Goal: Task Accomplishment & Management: Manage account settings

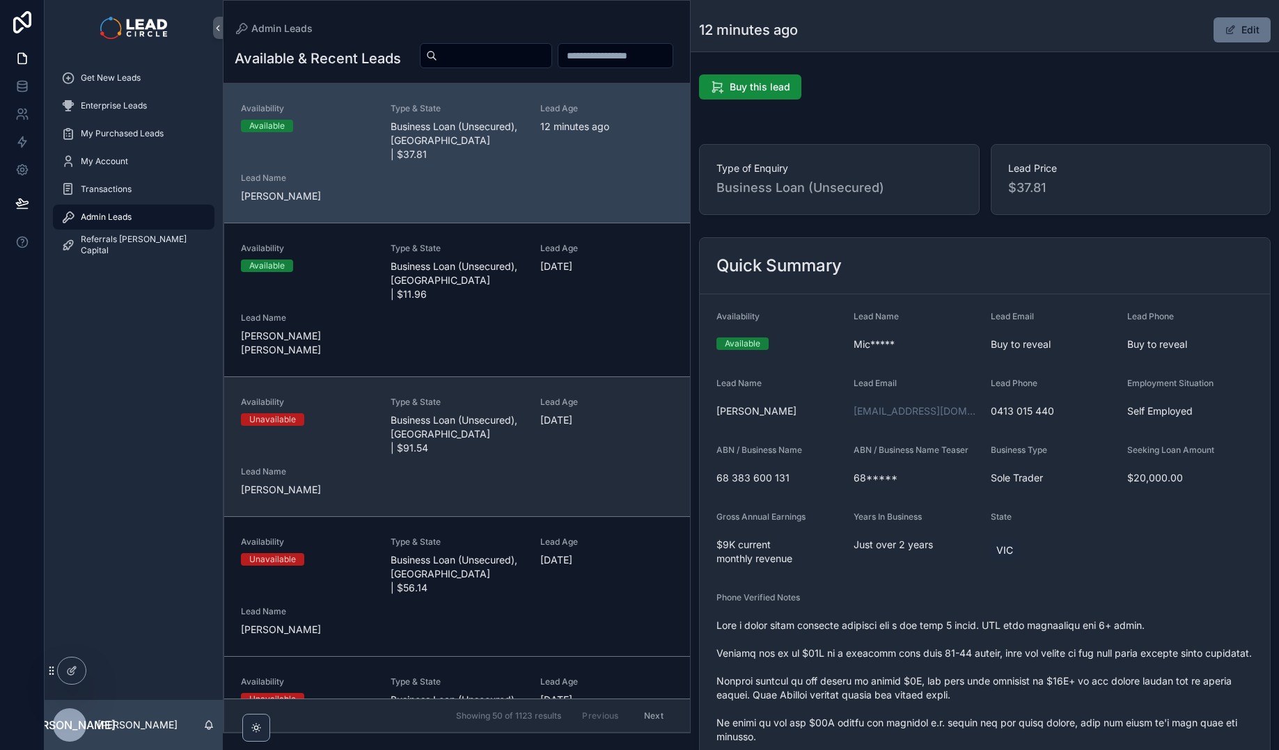
scroll to position [913, 0]
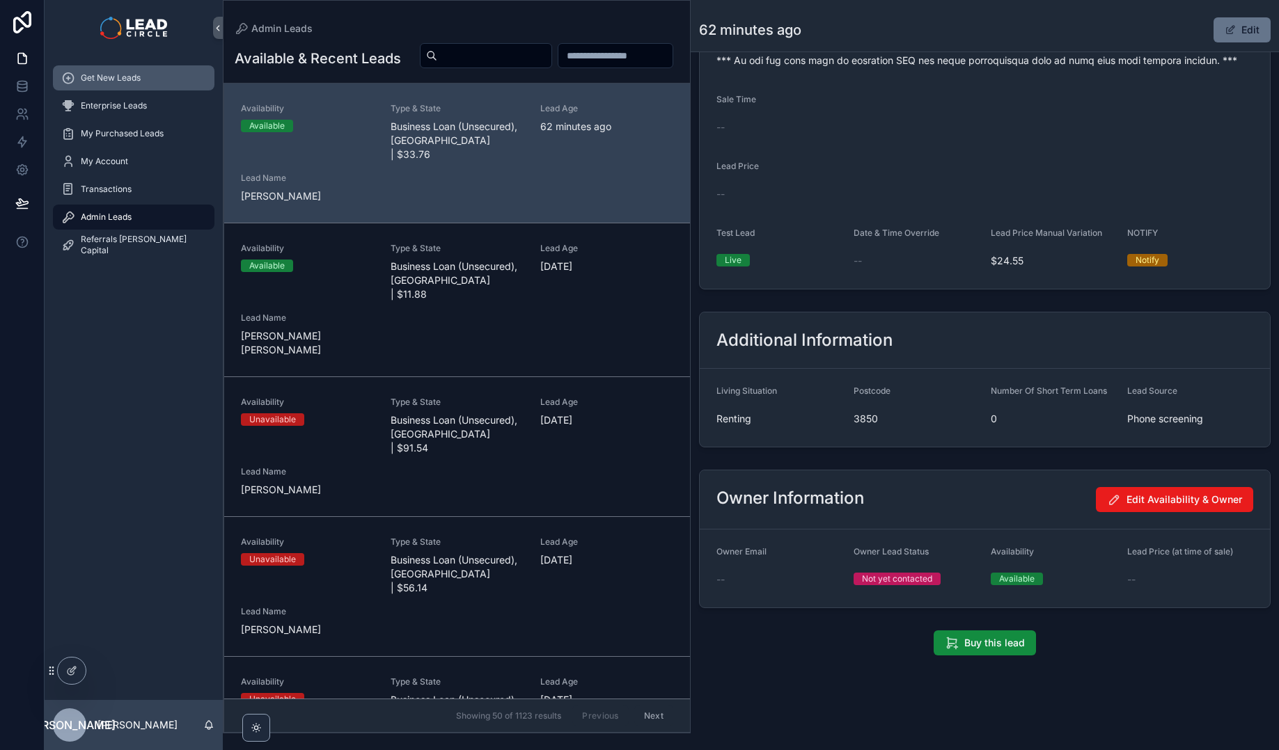
click at [131, 66] on link "Get New Leads" at bounding box center [133, 77] width 161 height 25
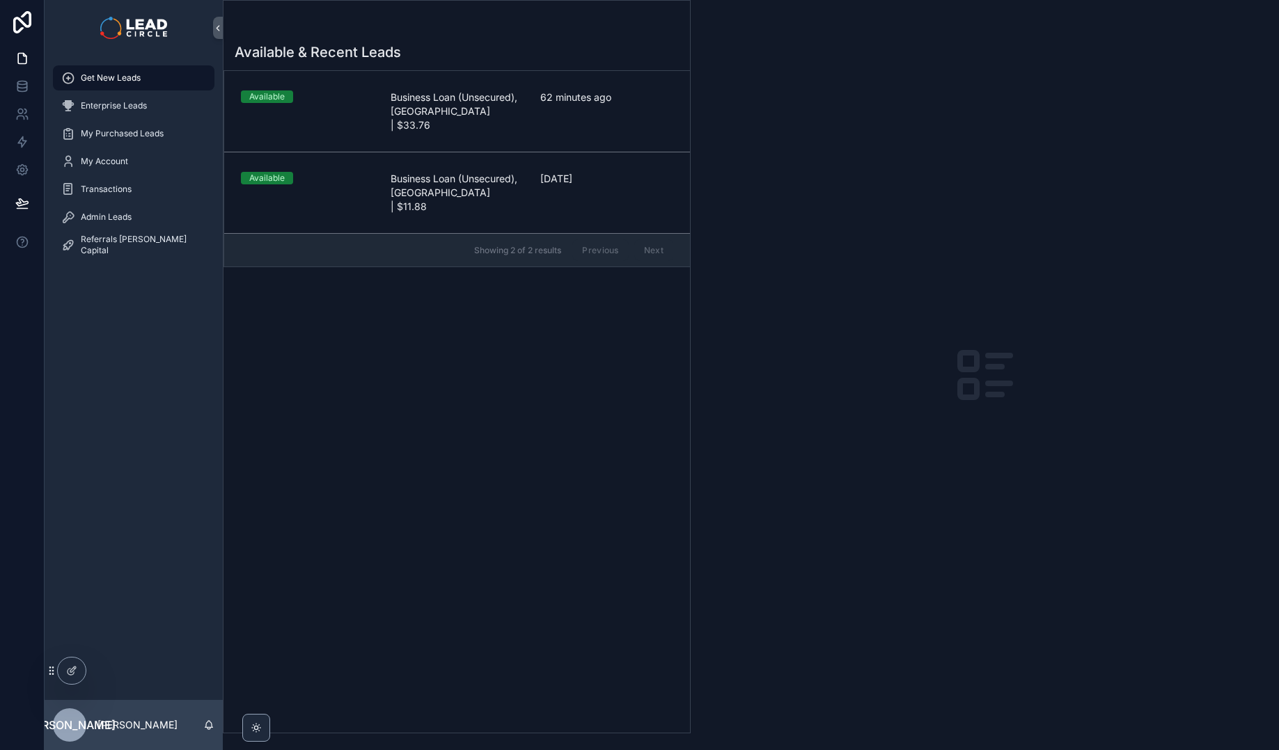
click at [323, 386] on div "Available & Recent Leads Available Business Loan (Unsecured), [GEOGRAPHIC_DATA]…" at bounding box center [456, 383] width 466 height 699
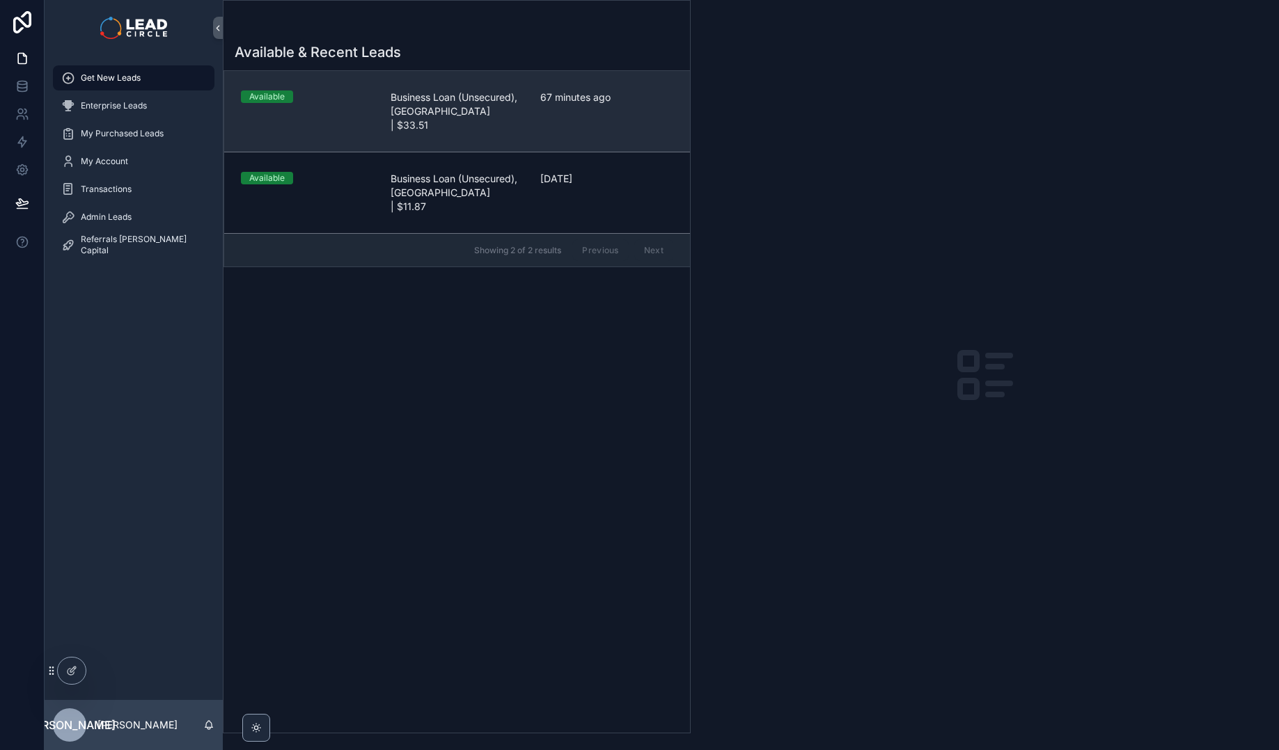
click at [482, 108] on span "Business Loan (Unsecured), [GEOGRAPHIC_DATA] | $33.51" at bounding box center [456, 111] width 133 height 42
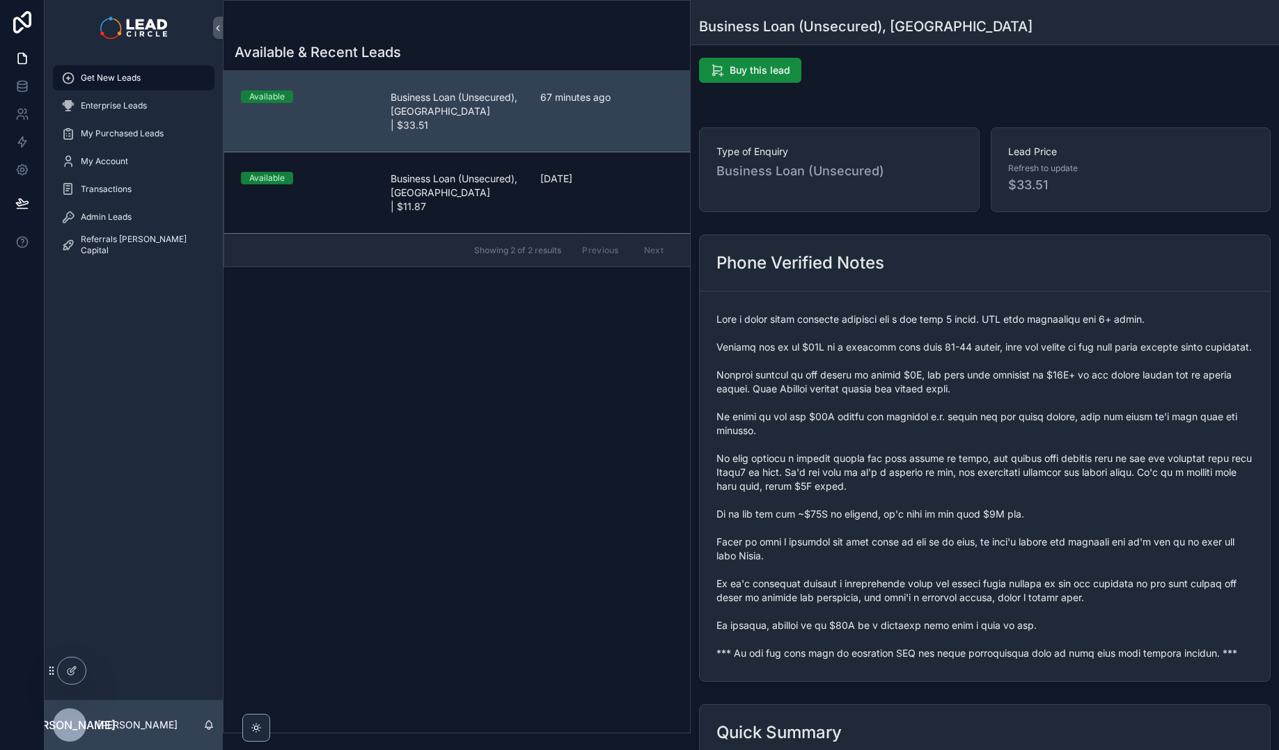
scroll to position [22, 0]
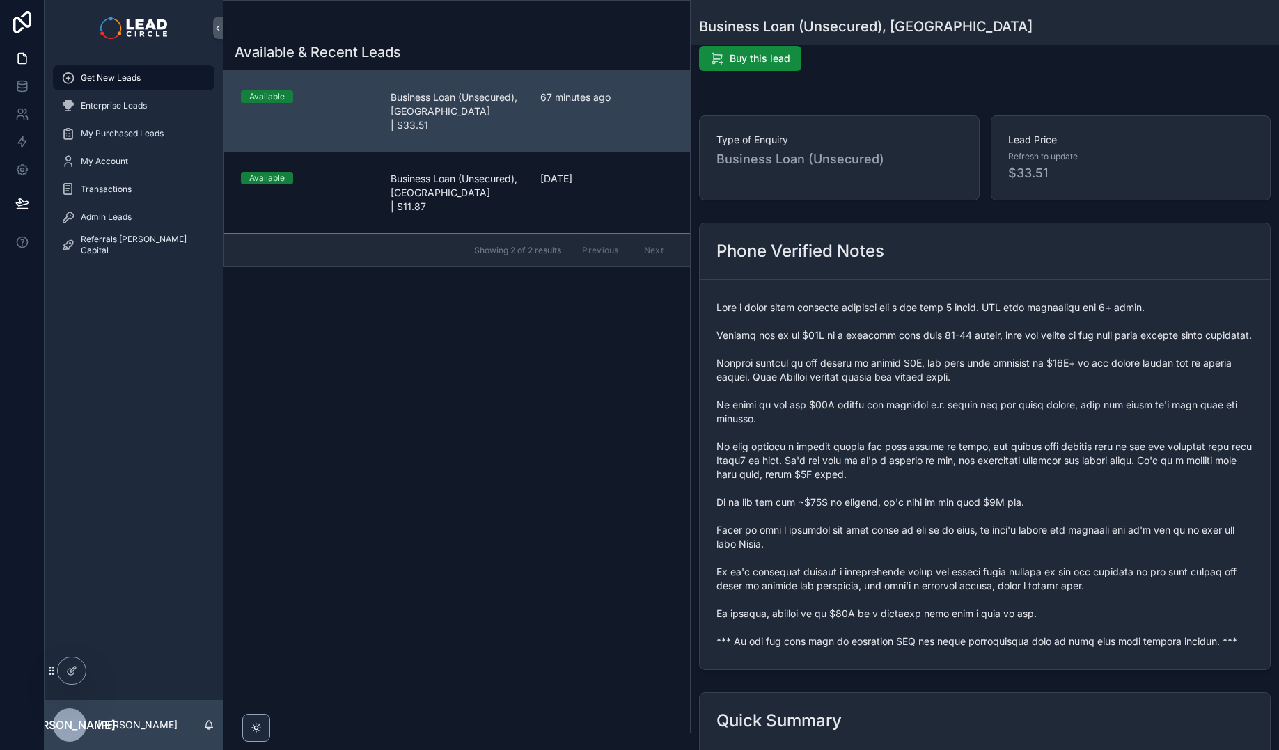
click at [820, 649] on span "scrollable content" at bounding box center [984, 475] width 537 height 348
copy span "*** If you buy this lead an automatic SMS and email introduction will be sent w…"
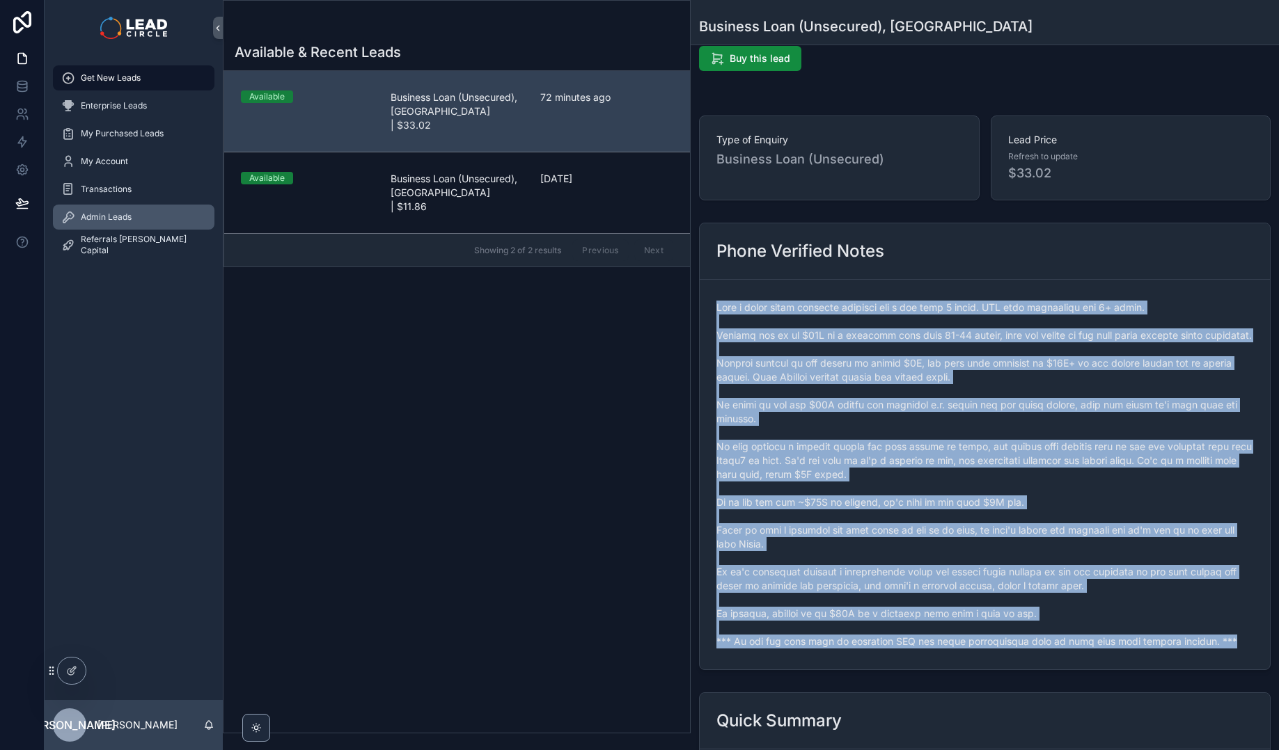
click at [129, 221] on span "Admin Leads" at bounding box center [106, 217] width 51 height 11
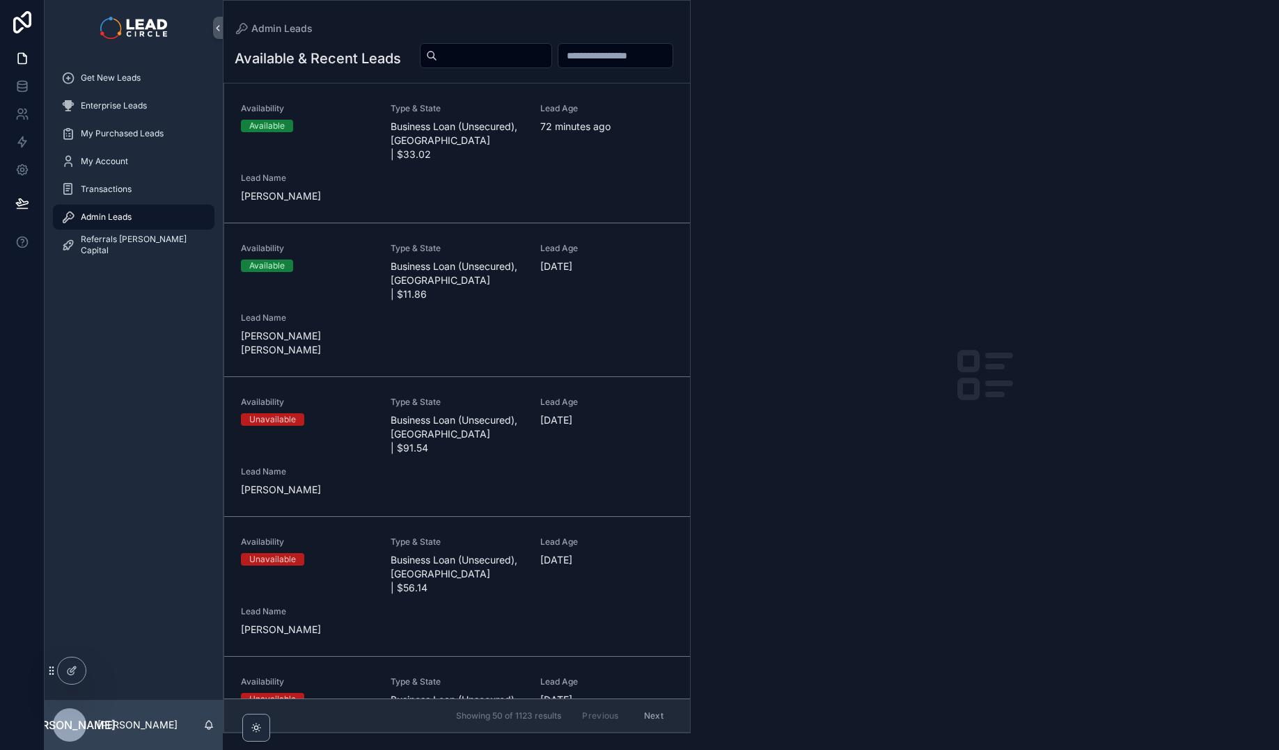
click at [551, 48] on input "scrollable content" at bounding box center [494, 55] width 114 height 19
paste input "**********"
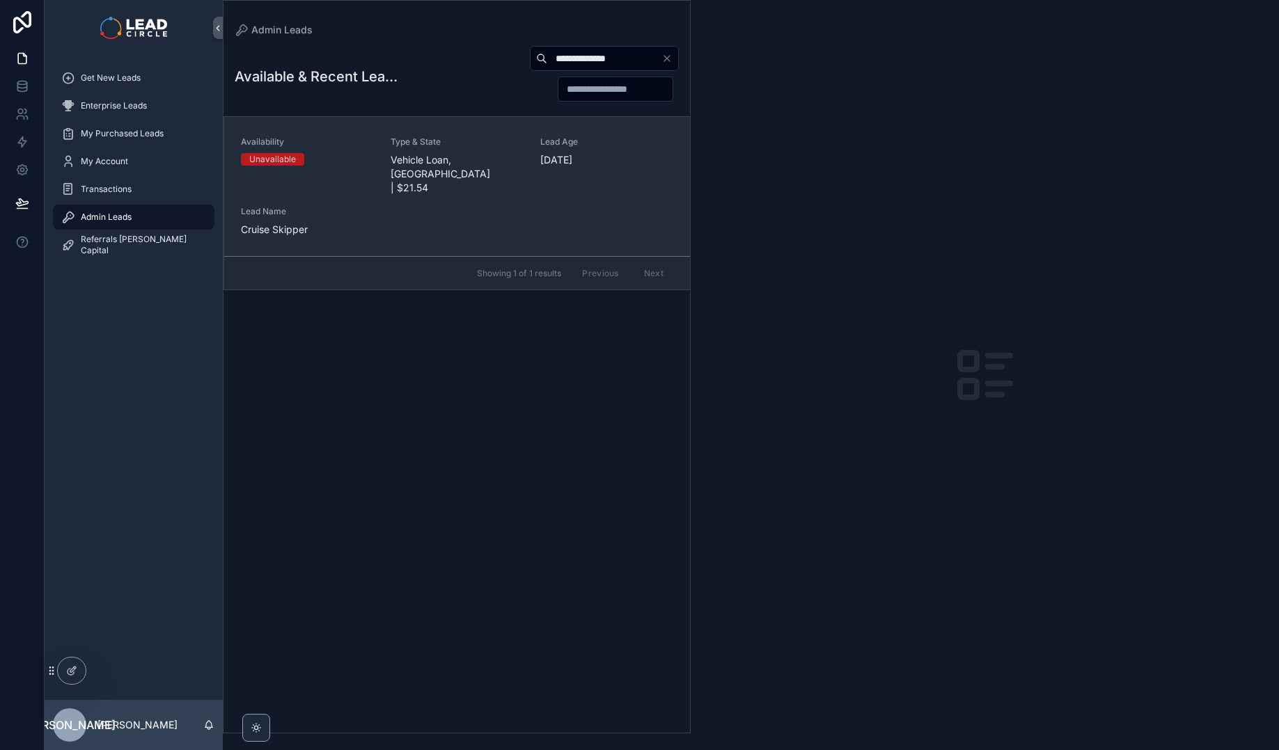
click at [453, 175] on div "Availability Unavailable Type & State Vehicle Loan, [GEOGRAPHIC_DATA] | $21.54 …" at bounding box center [457, 186] width 432 height 100
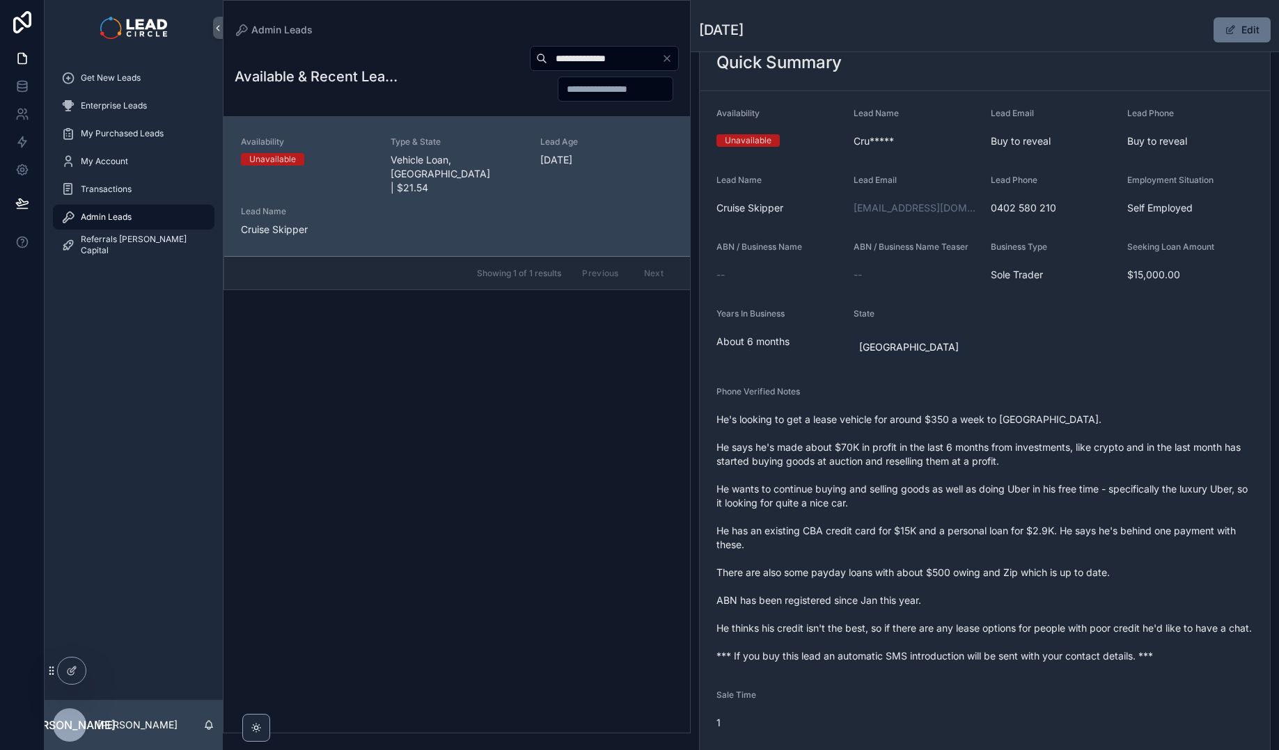
scroll to position [234, 0]
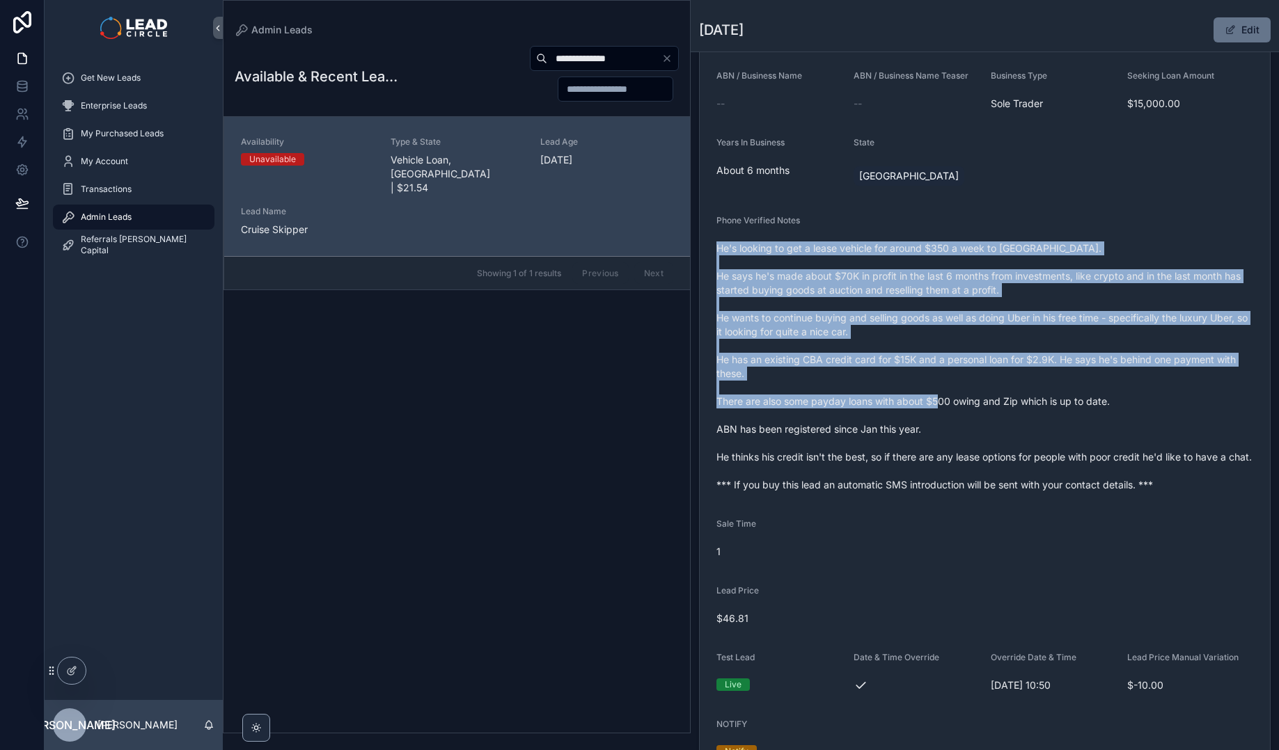
drag, startPoint x: 929, startPoint y: 219, endPoint x: 1006, endPoint y: 429, distance: 223.0
click at [1006, 429] on div "Phone Verified Notes He's looking to get a lease vehicle for around $350 a week…" at bounding box center [984, 355] width 537 height 281
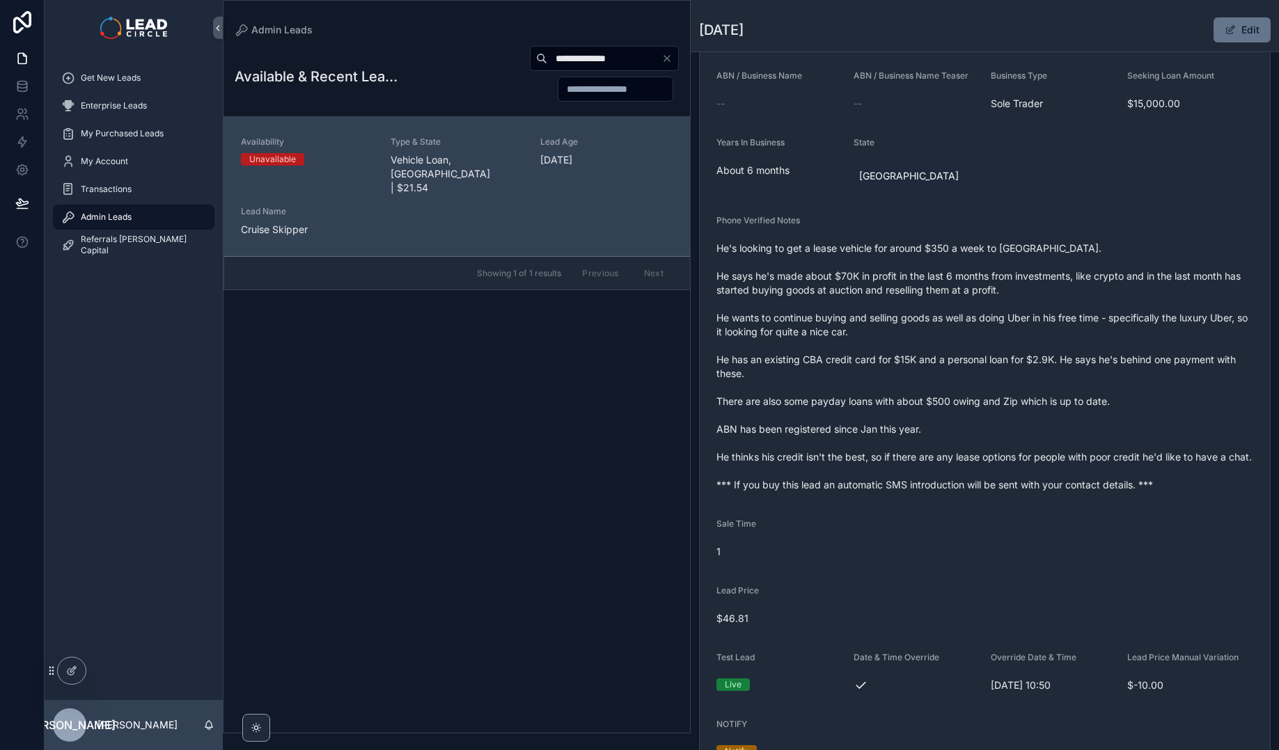
drag, startPoint x: 1006, startPoint y: 429, endPoint x: 1062, endPoint y: 479, distance: 75.4
click at [1006, 429] on span "He's looking to get a lease vehicle for around $350 a week to [GEOGRAPHIC_DATA]…" at bounding box center [984, 367] width 537 height 251
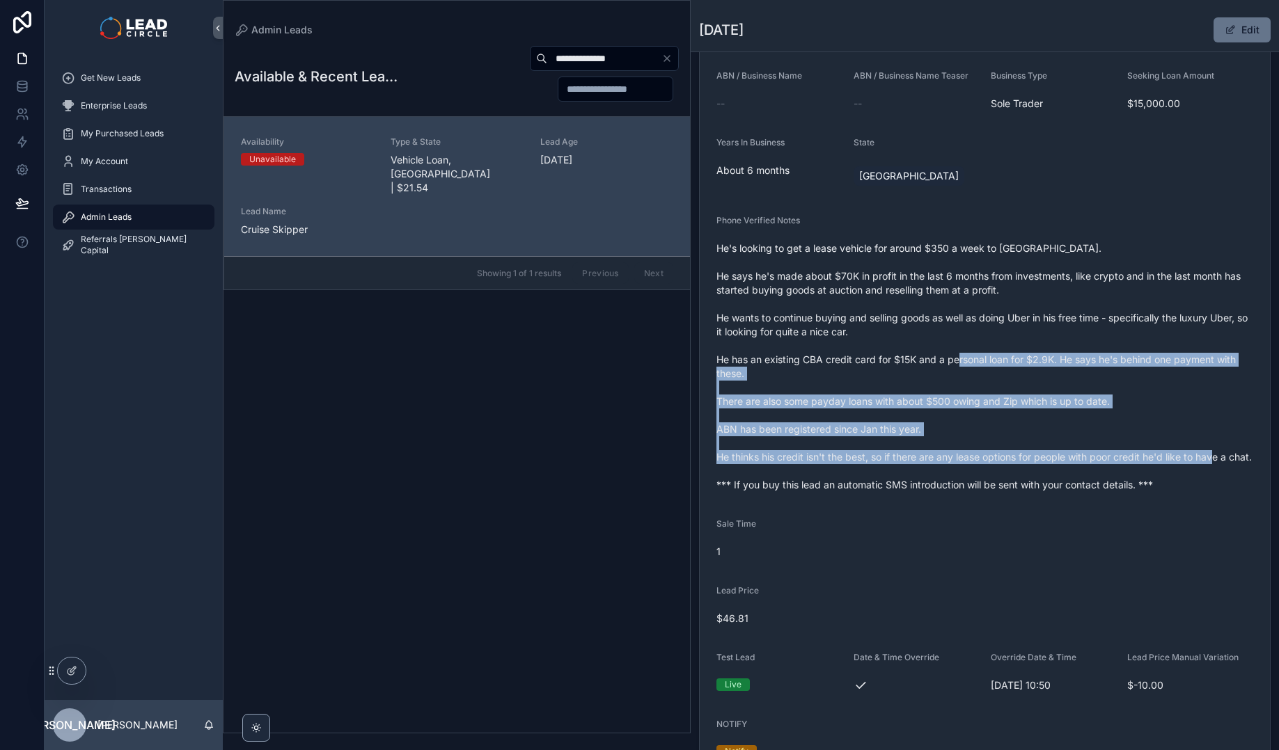
drag, startPoint x: 1062, startPoint y: 479, endPoint x: 987, endPoint y: 312, distance: 182.5
click at [987, 318] on span "He's looking to get a lease vehicle for around $350 a week to [GEOGRAPHIC_DATA]…" at bounding box center [984, 367] width 537 height 251
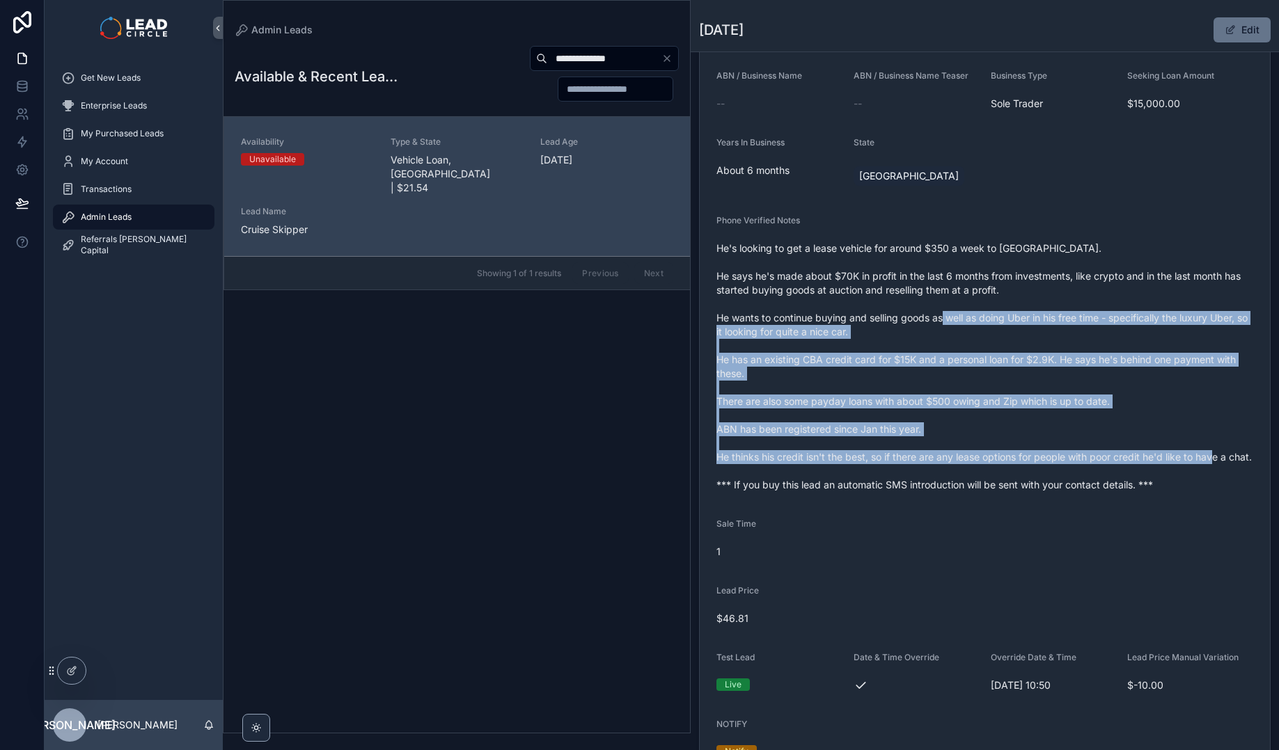
click at [988, 312] on span "He's looking to get a lease vehicle for around $350 a week to [GEOGRAPHIC_DATA]…" at bounding box center [984, 367] width 537 height 251
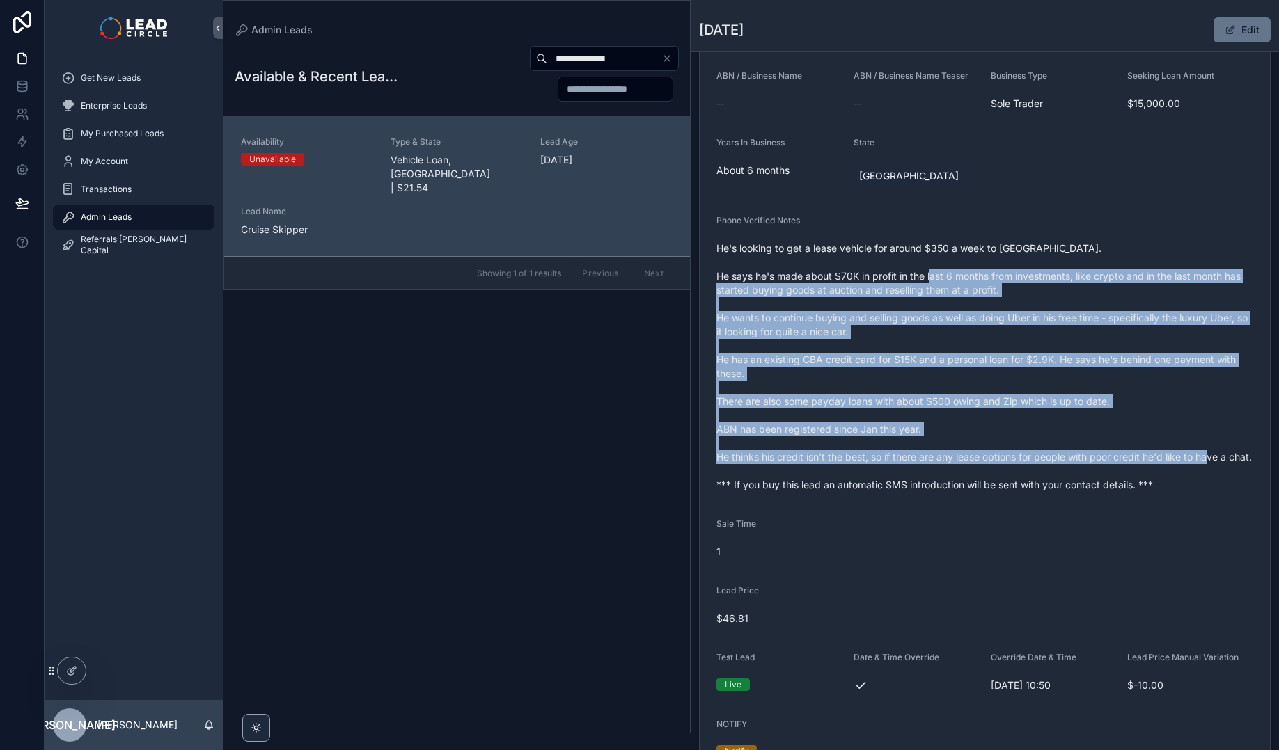
drag, startPoint x: 981, startPoint y: 276, endPoint x: 1035, endPoint y: 473, distance: 204.1
click at [1035, 473] on span "He's looking to get a lease vehicle for around $350 a week to [GEOGRAPHIC_DATA]…" at bounding box center [984, 367] width 537 height 251
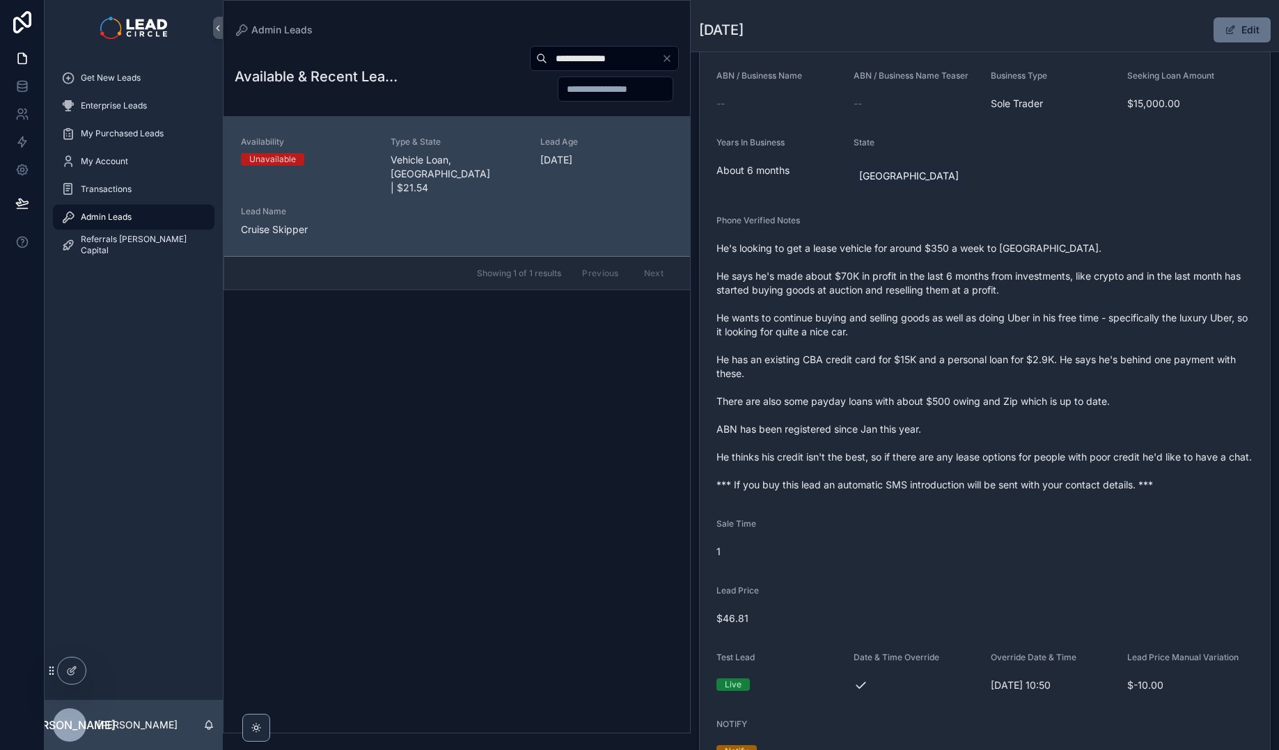
click at [569, 61] on input "**********" at bounding box center [604, 58] width 114 height 19
paste input "****"
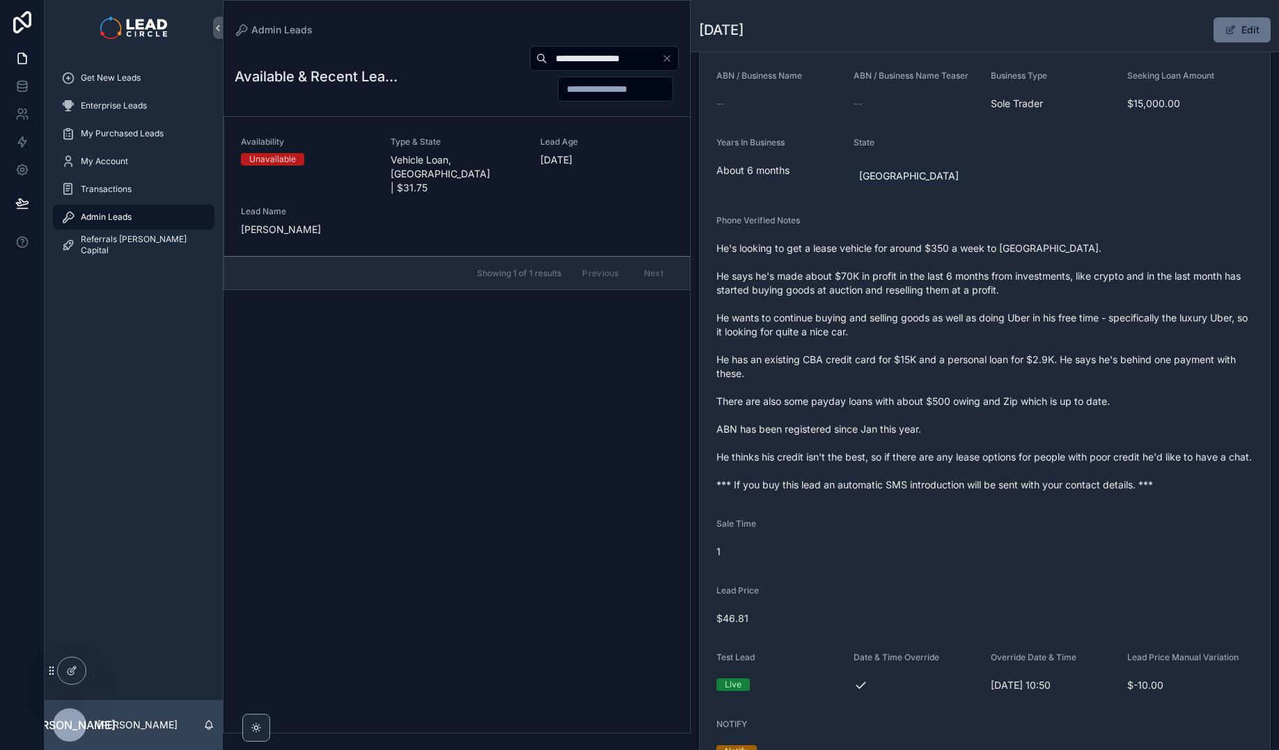
type input "**********"
click at [441, 159] on span "Vehicle Loan, [GEOGRAPHIC_DATA] | $31.75" at bounding box center [456, 174] width 133 height 42
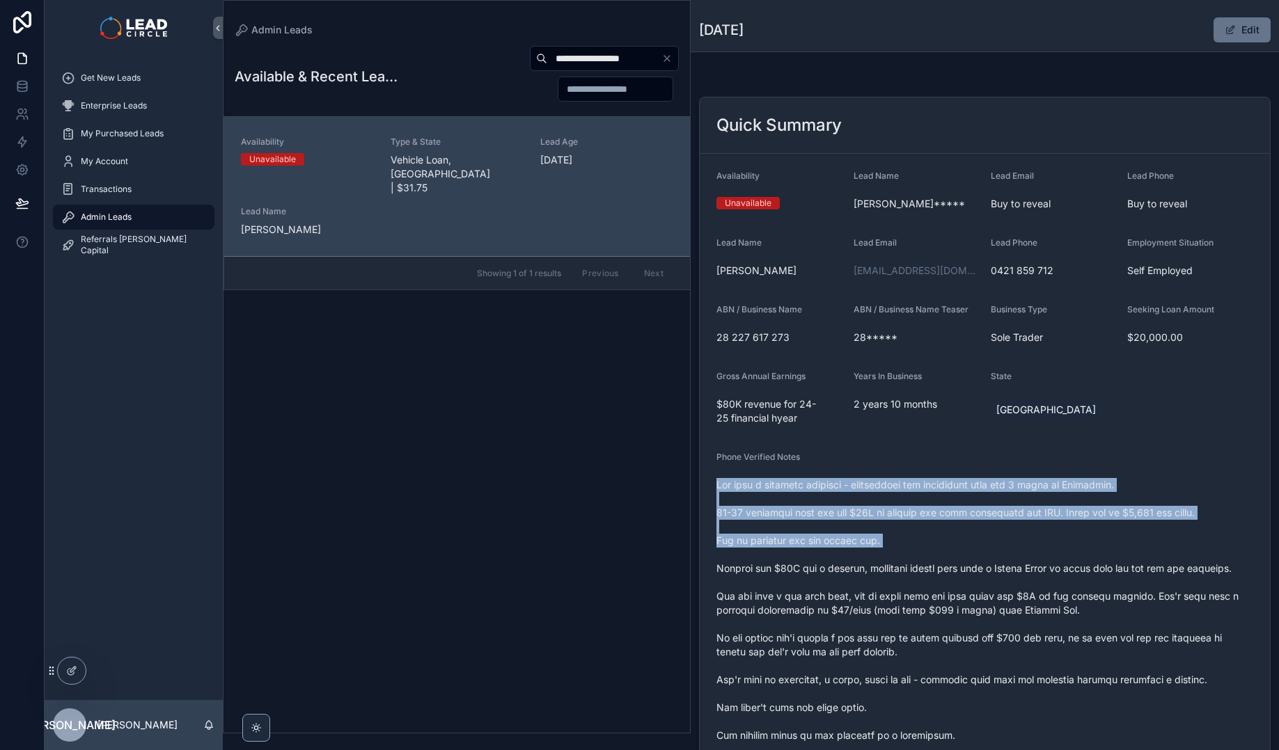
drag, startPoint x: 1006, startPoint y: 566, endPoint x: 1012, endPoint y: 579, distance: 14.3
click at [1012, 579] on div "Phone Verified Notes" at bounding box center [984, 641] width 537 height 379
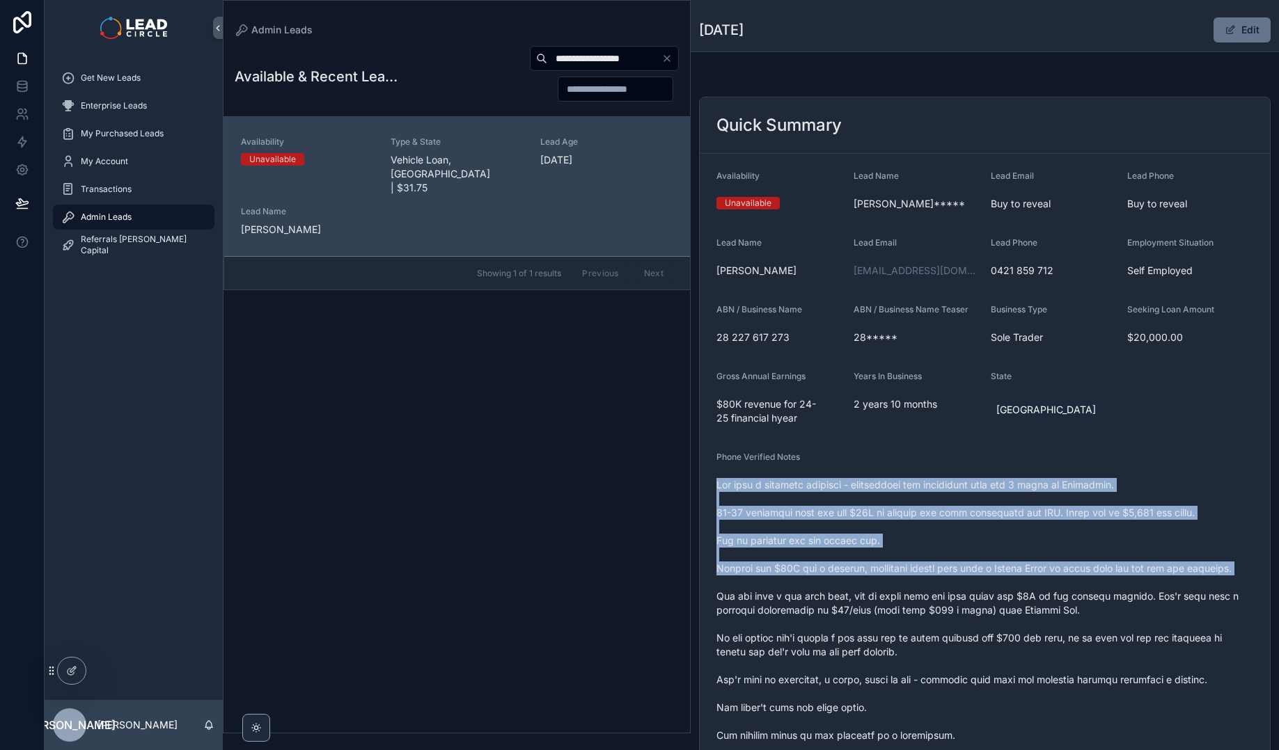
click at [1012, 579] on span "scrollable content" at bounding box center [984, 652] width 537 height 348
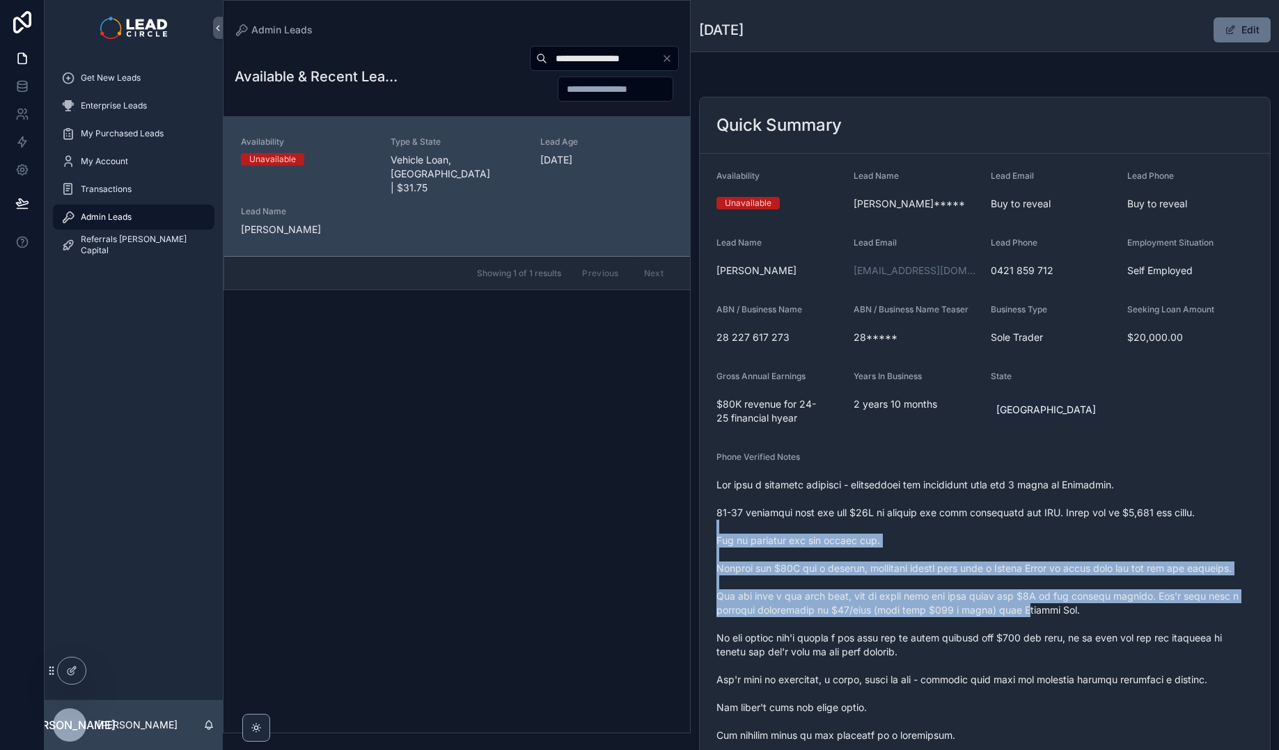
drag, startPoint x: 1036, startPoint y: 612, endPoint x: 990, endPoint y: 509, distance: 112.5
click at [990, 510] on span "scrollable content" at bounding box center [984, 652] width 537 height 348
click at [990, 509] on span "scrollable content" at bounding box center [984, 652] width 537 height 348
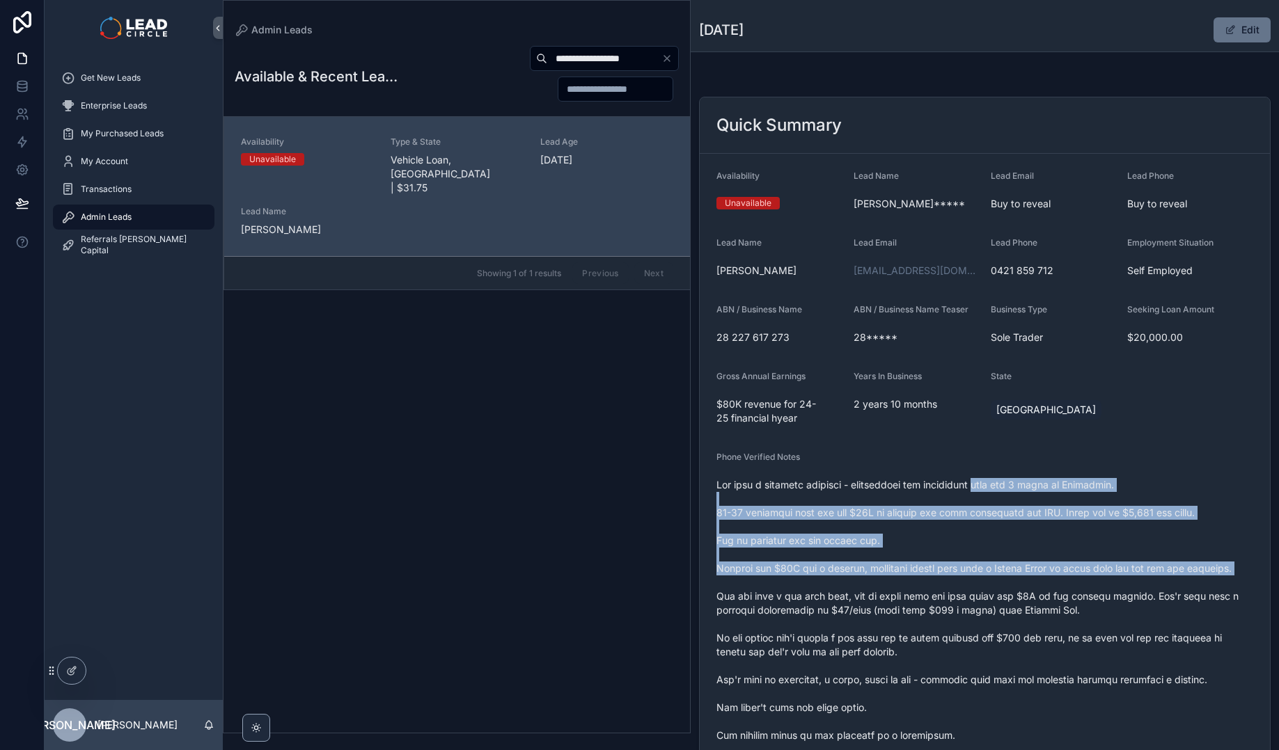
drag, startPoint x: 987, startPoint y: 482, endPoint x: 1035, endPoint y: 612, distance: 138.7
click at [1035, 612] on span "scrollable content" at bounding box center [984, 652] width 537 height 348
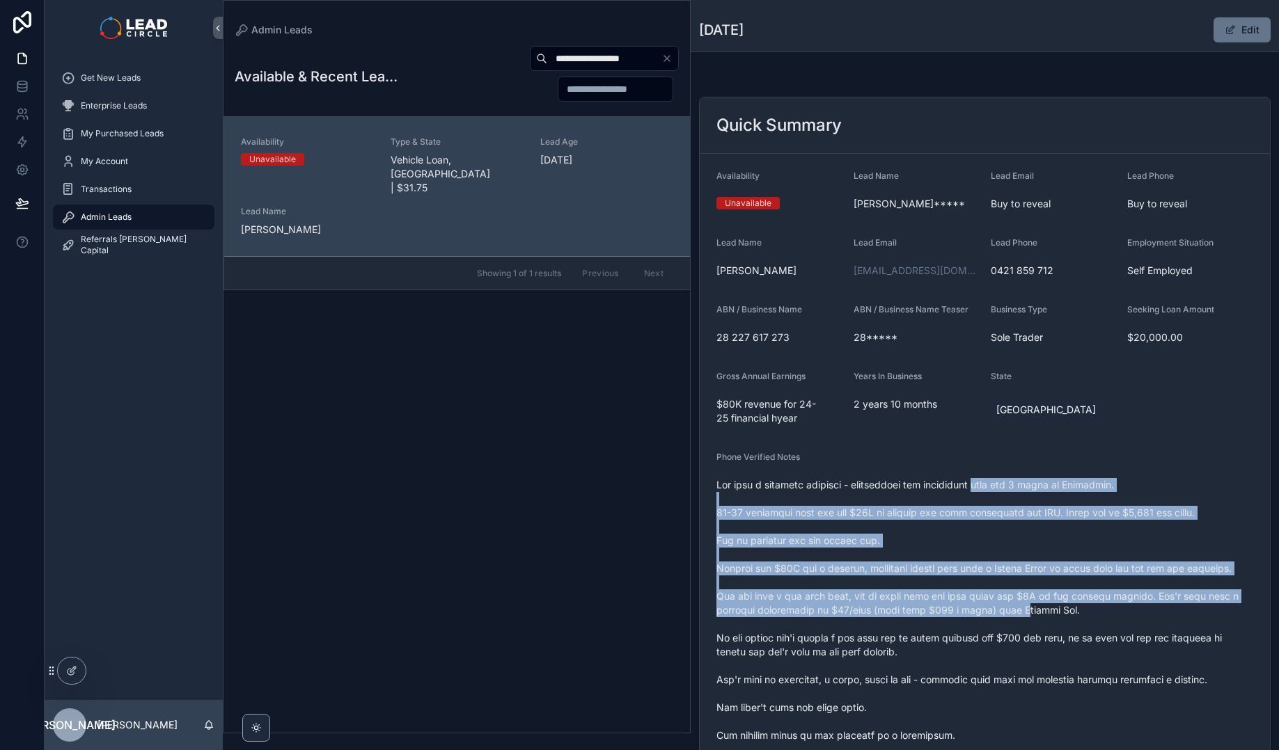
click at [1035, 612] on span "scrollable content" at bounding box center [984, 652] width 537 height 348
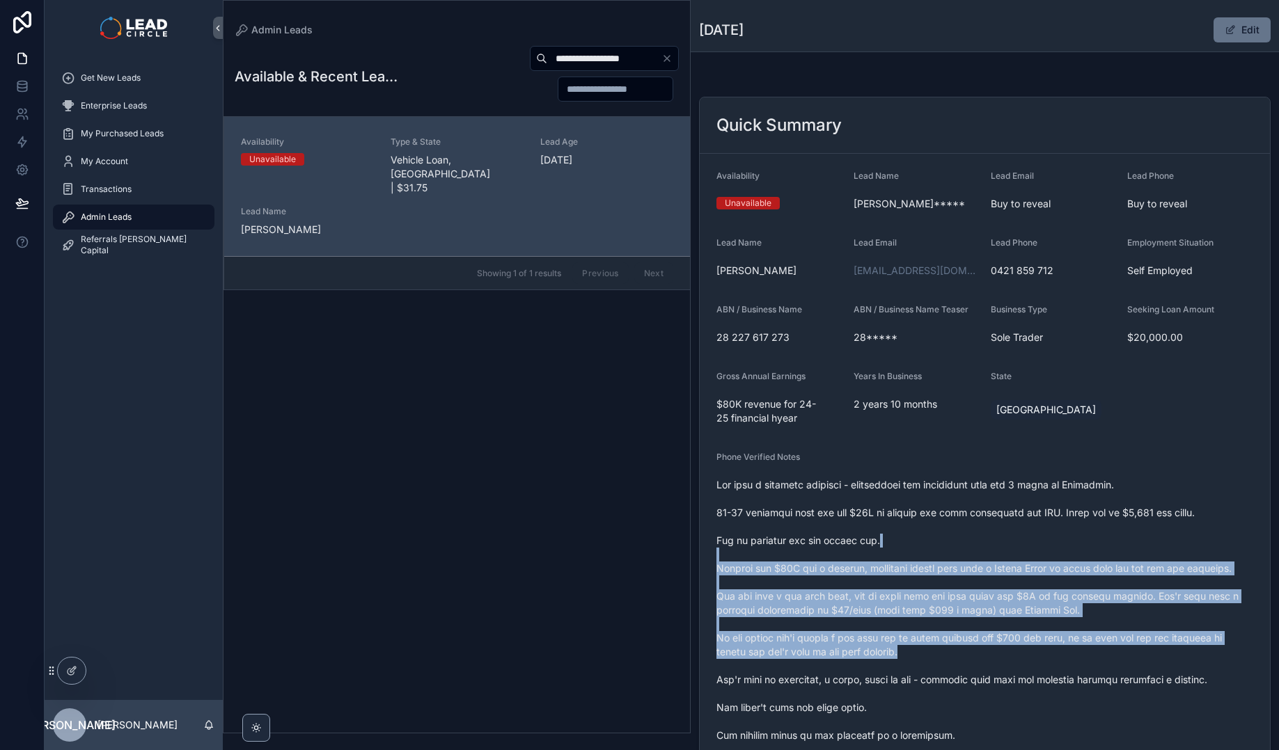
drag, startPoint x: 1079, startPoint y: 649, endPoint x: 980, endPoint y: 515, distance: 166.6
click at [981, 516] on span "scrollable content" at bounding box center [984, 652] width 537 height 348
click at [980, 515] on span "scrollable content" at bounding box center [984, 652] width 537 height 348
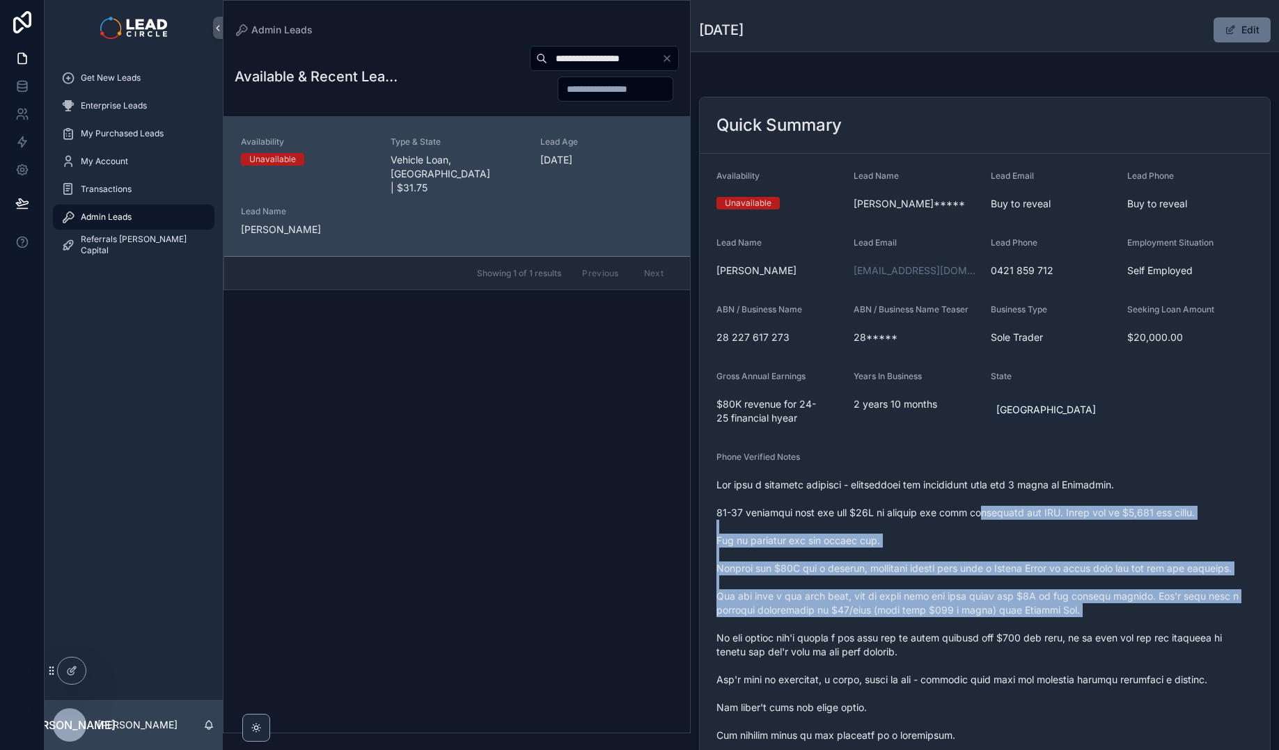
drag, startPoint x: 980, startPoint y: 521, endPoint x: 1027, endPoint y: 626, distance: 115.3
click at [1027, 626] on span "scrollable content" at bounding box center [984, 652] width 537 height 348
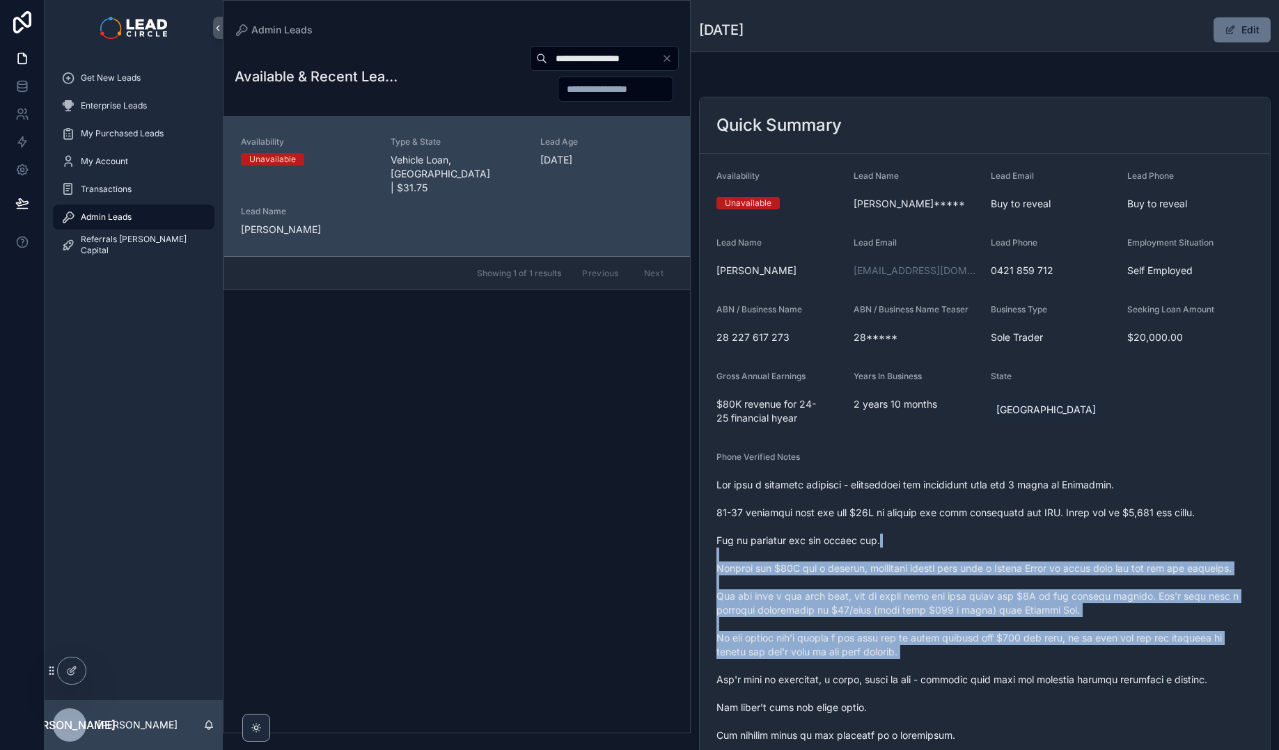
drag, startPoint x: 1070, startPoint y: 660, endPoint x: 963, endPoint y: 521, distance: 175.7
click at [967, 527] on span "scrollable content" at bounding box center [984, 652] width 537 height 348
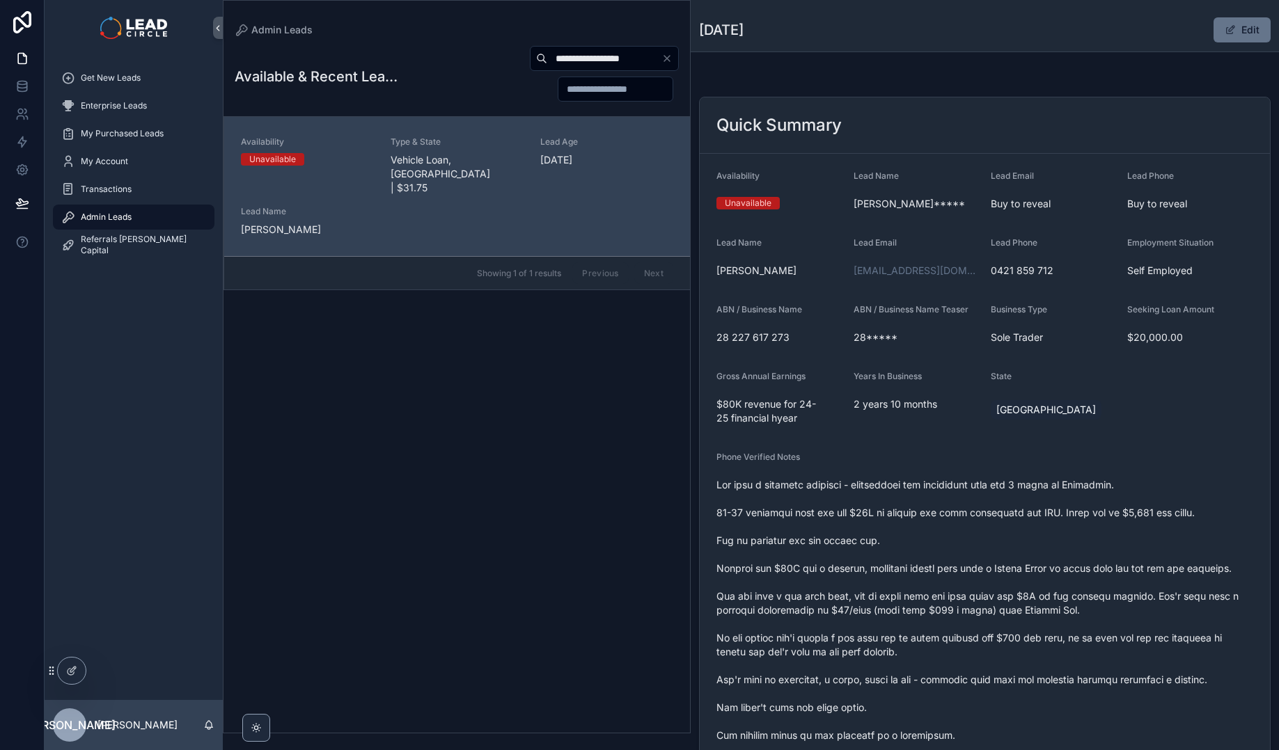
click at [964, 521] on span "scrollable content" at bounding box center [984, 652] width 537 height 348
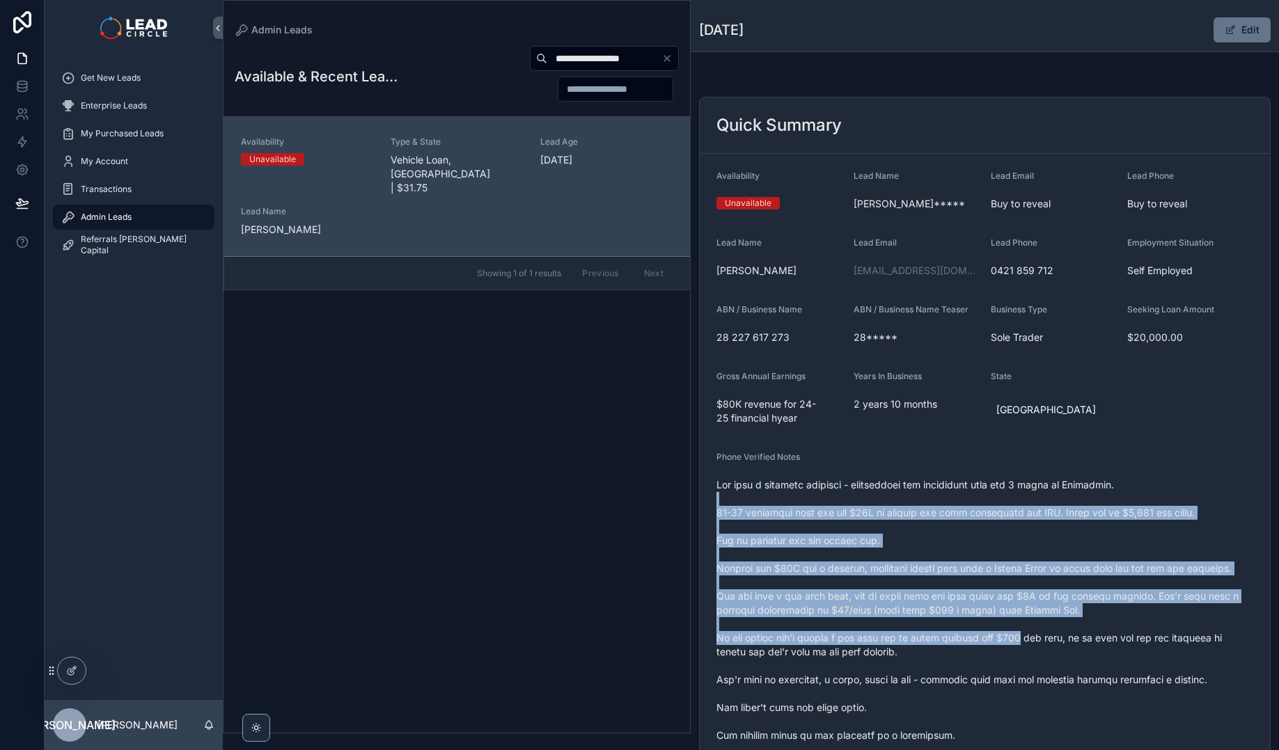
drag, startPoint x: 986, startPoint y: 562, endPoint x: 1026, endPoint y: 651, distance: 98.4
click at [1026, 651] on span "scrollable content" at bounding box center [984, 652] width 537 height 348
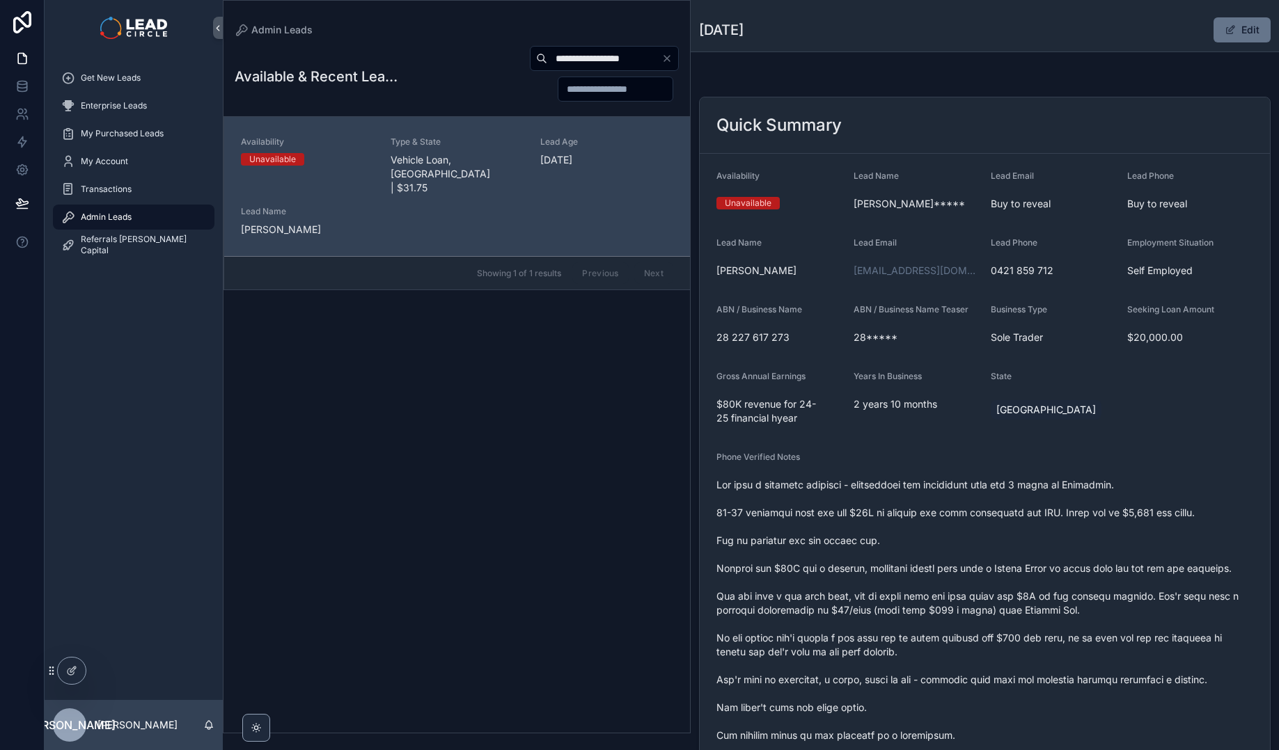
scroll to position [24, 0]
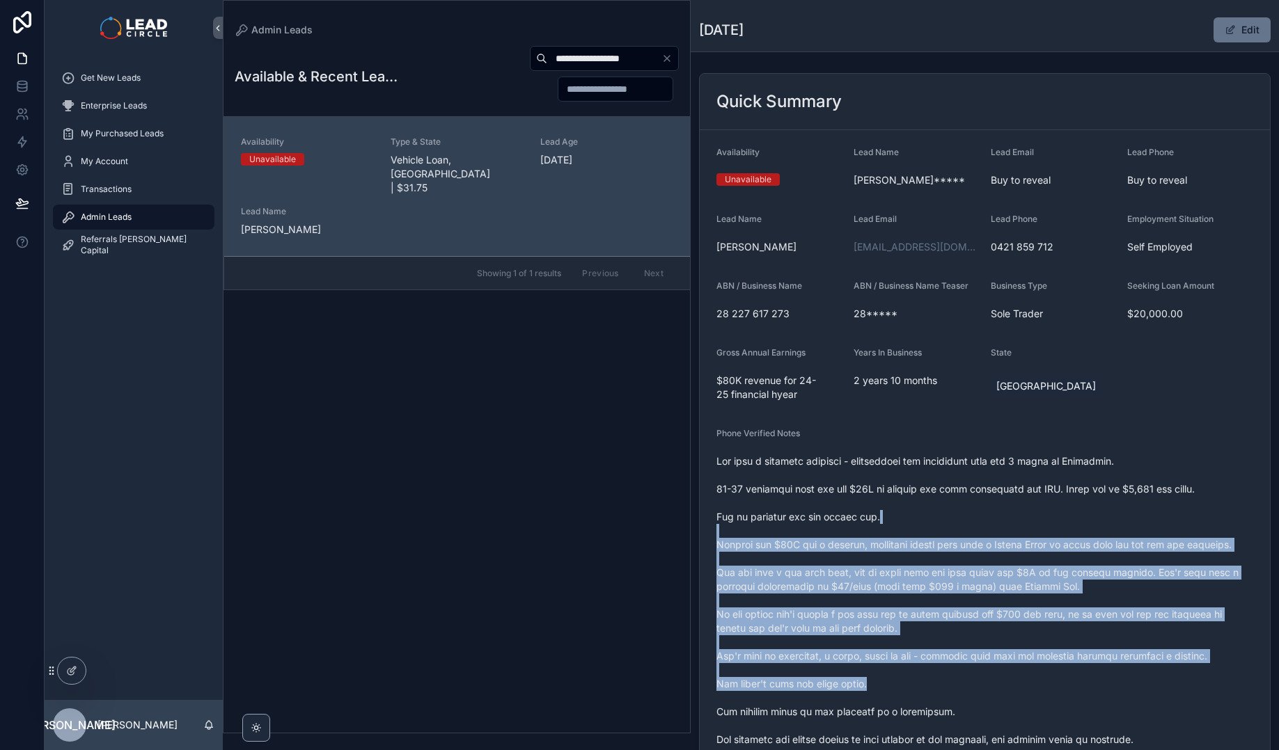
drag, startPoint x: 1039, startPoint y: 680, endPoint x: 894, endPoint y: 516, distance: 219.4
click at [894, 516] on span "scrollable content" at bounding box center [984, 628] width 537 height 348
drag, startPoint x: 944, startPoint y: 535, endPoint x: 1033, endPoint y: 661, distance: 153.9
click at [1027, 658] on span "scrollable content" at bounding box center [984, 628] width 537 height 348
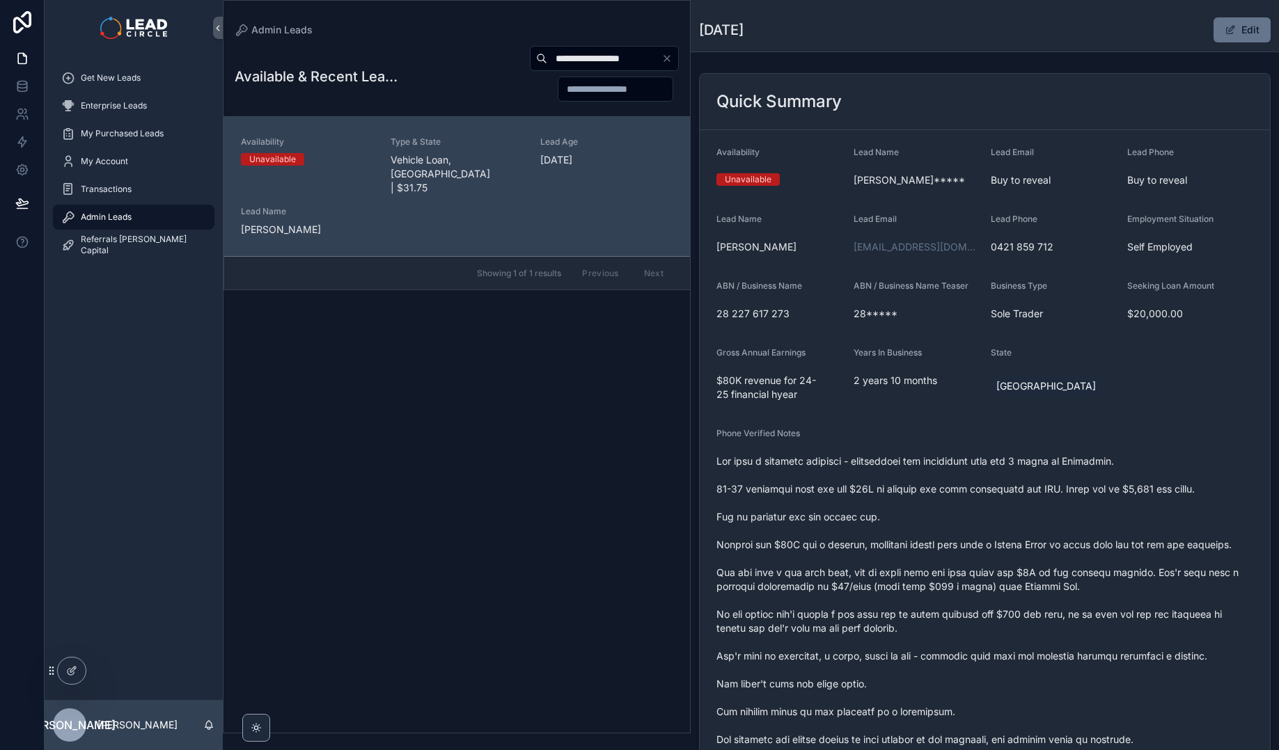
click at [1033, 661] on span "scrollable content" at bounding box center [984, 628] width 537 height 348
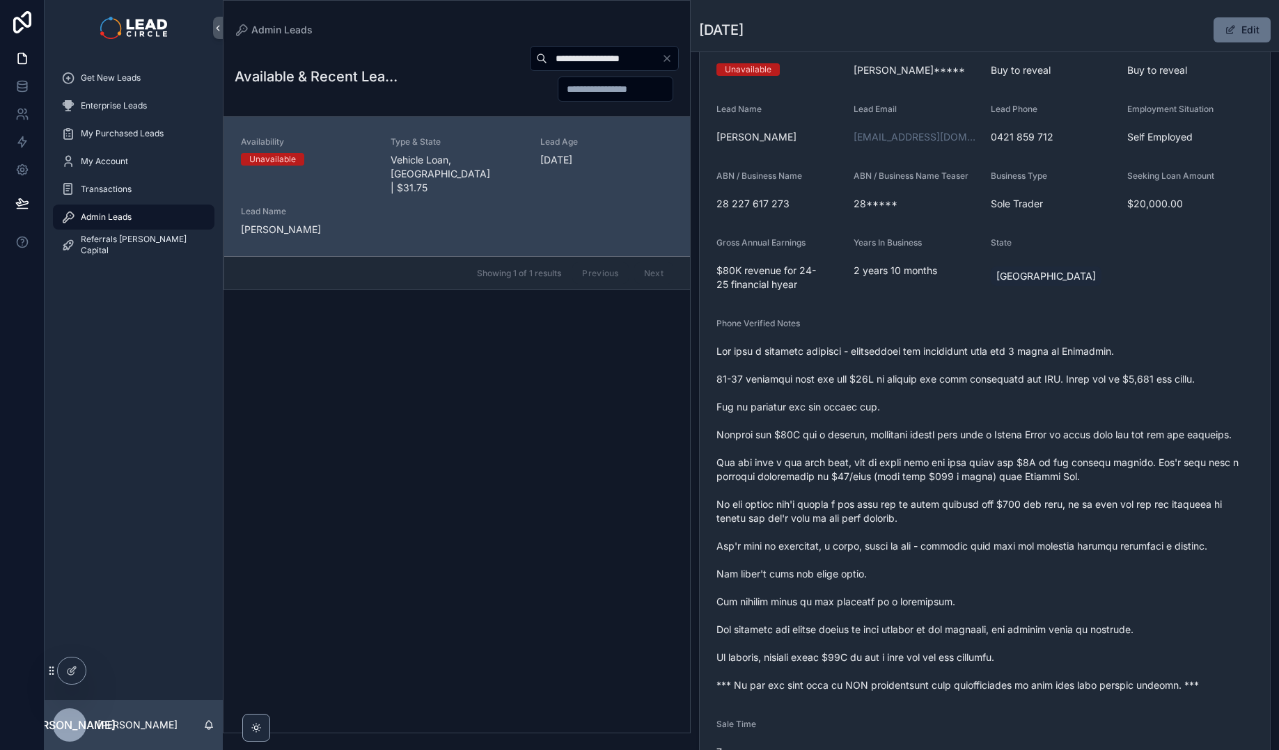
scroll to position [251, 0]
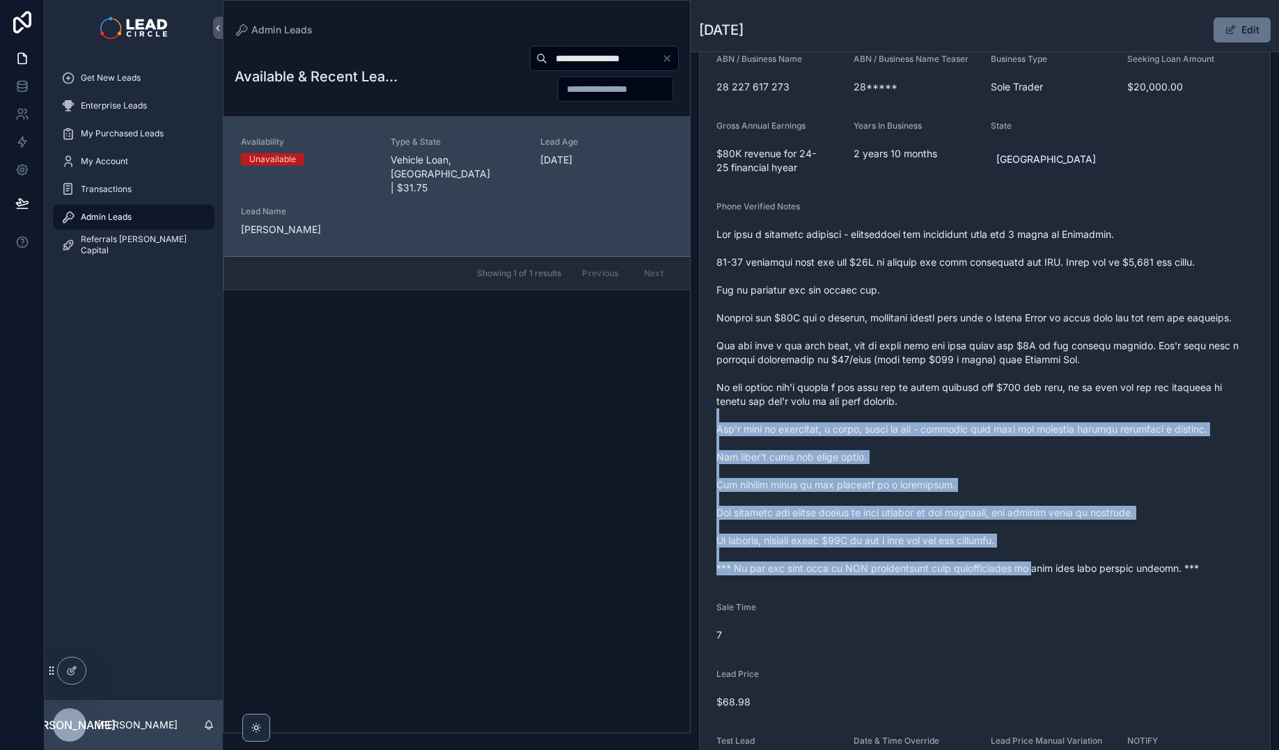
drag, startPoint x: 1017, startPoint y: 567, endPoint x: 899, endPoint y: 418, distance: 189.8
click at [900, 420] on span "scrollable content" at bounding box center [984, 402] width 537 height 348
click at [900, 418] on span "scrollable content" at bounding box center [984, 402] width 537 height 348
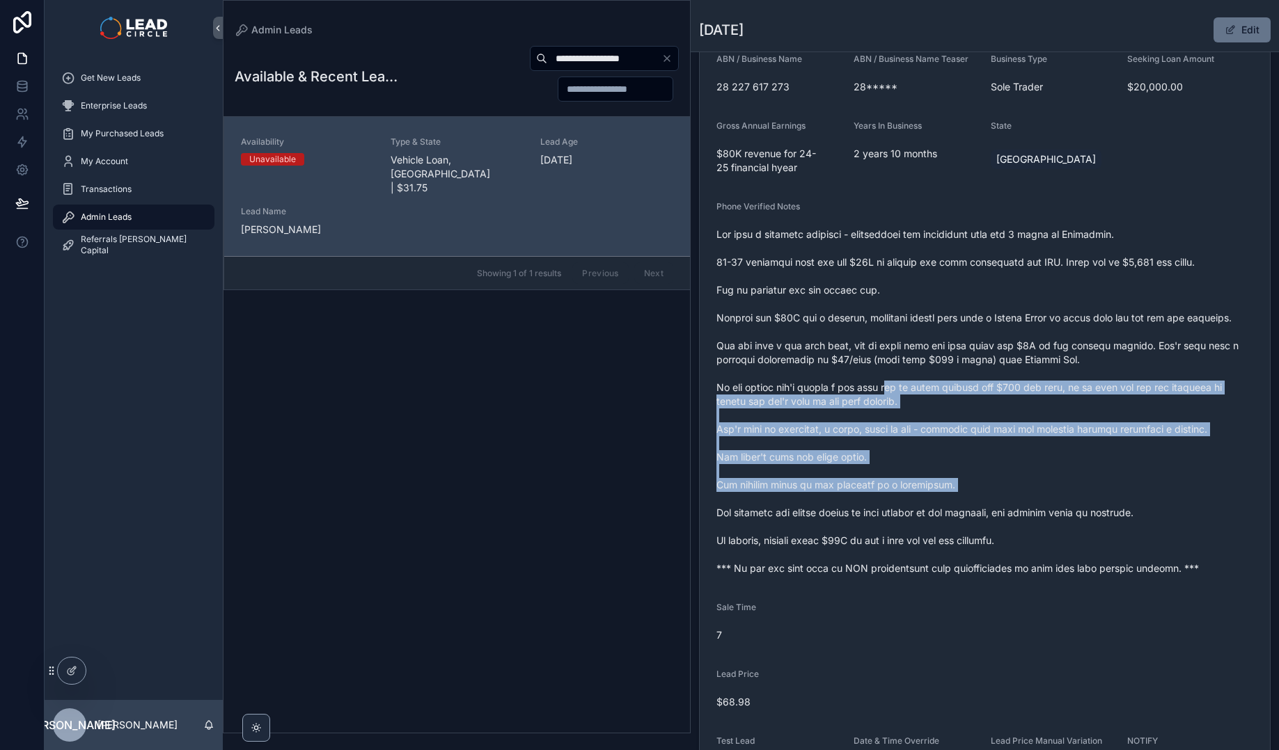
drag, startPoint x: 899, startPoint y: 389, endPoint x: 958, endPoint y: 518, distance: 141.7
click at [958, 518] on span "scrollable content" at bounding box center [984, 402] width 537 height 348
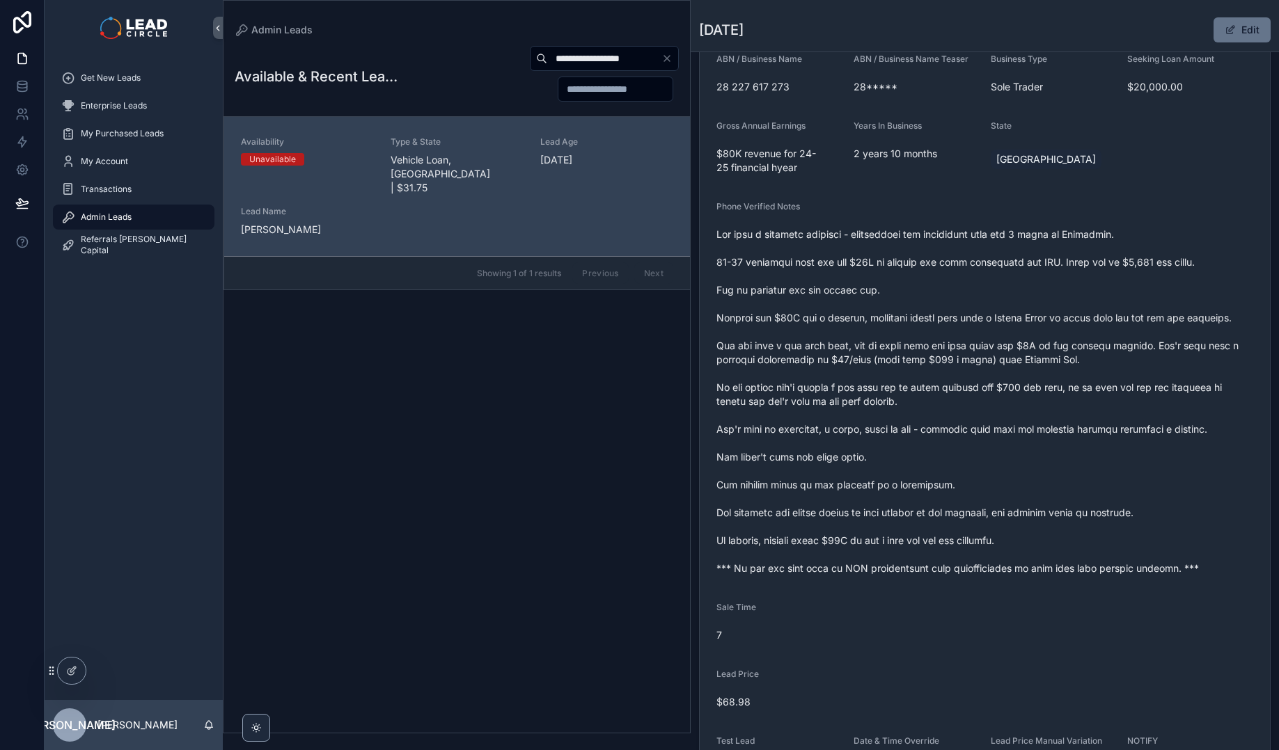
click at [143, 209] on div "Admin Leads" at bounding box center [133, 217] width 145 height 22
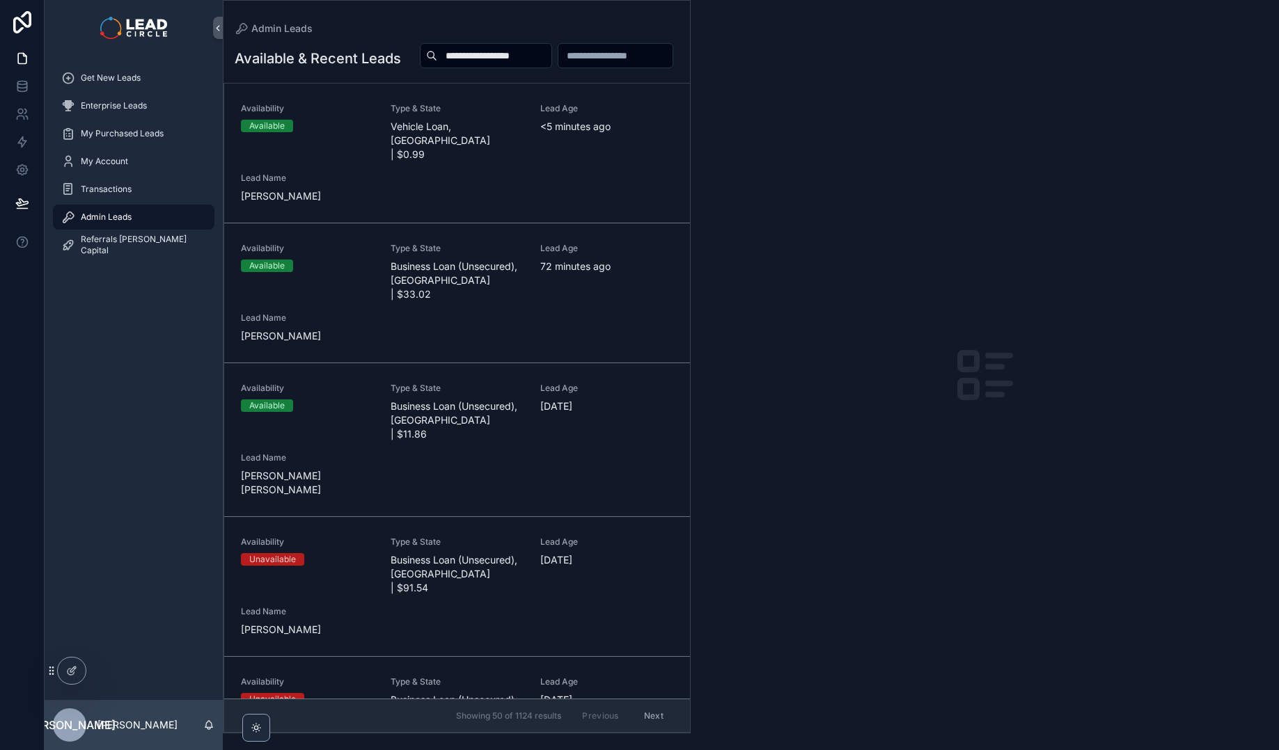
click at [551, 61] on input "**********" at bounding box center [494, 55] width 114 height 19
click at [507, 38] on div "Available & Recent Leads Availability Available Type & State Vehicle Loan, [GEO…" at bounding box center [456, 383] width 466 height 699
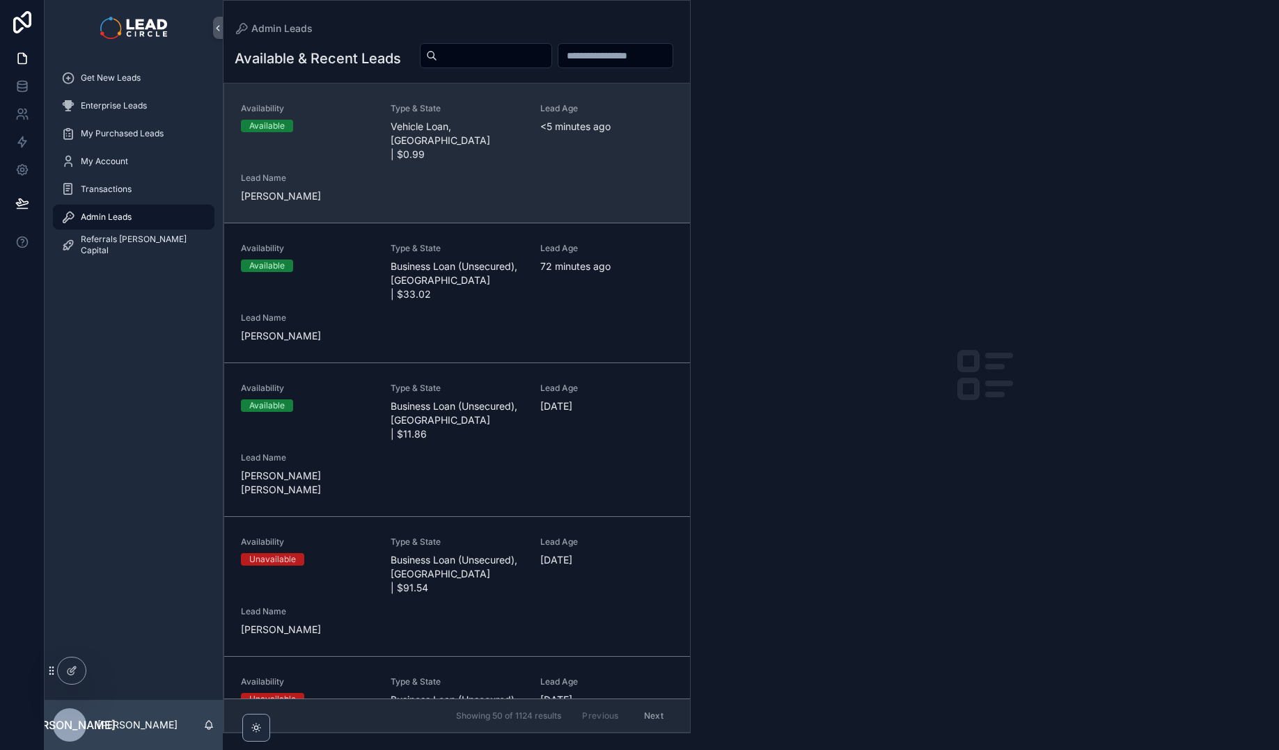
click at [475, 152] on span "Vehicle Loan, [GEOGRAPHIC_DATA] | $0.99" at bounding box center [456, 141] width 133 height 42
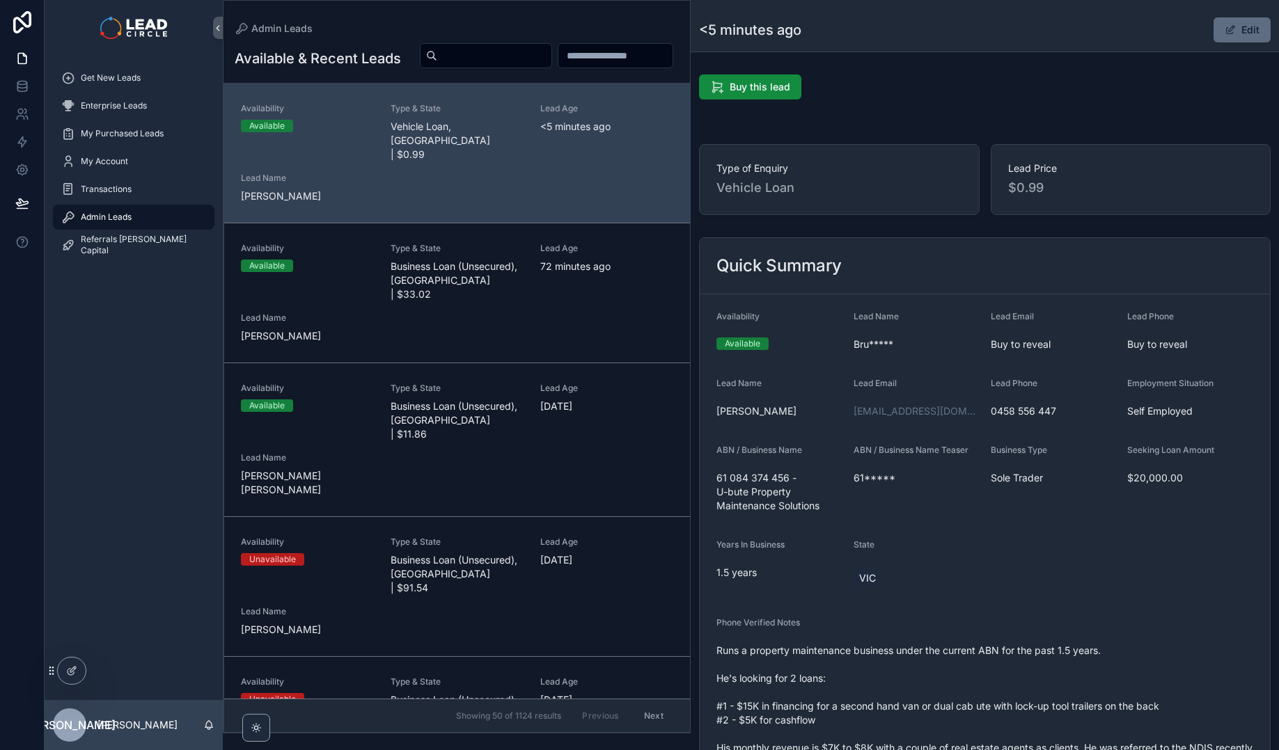
click at [1233, 34] on button "Edit" at bounding box center [1241, 29] width 57 height 25
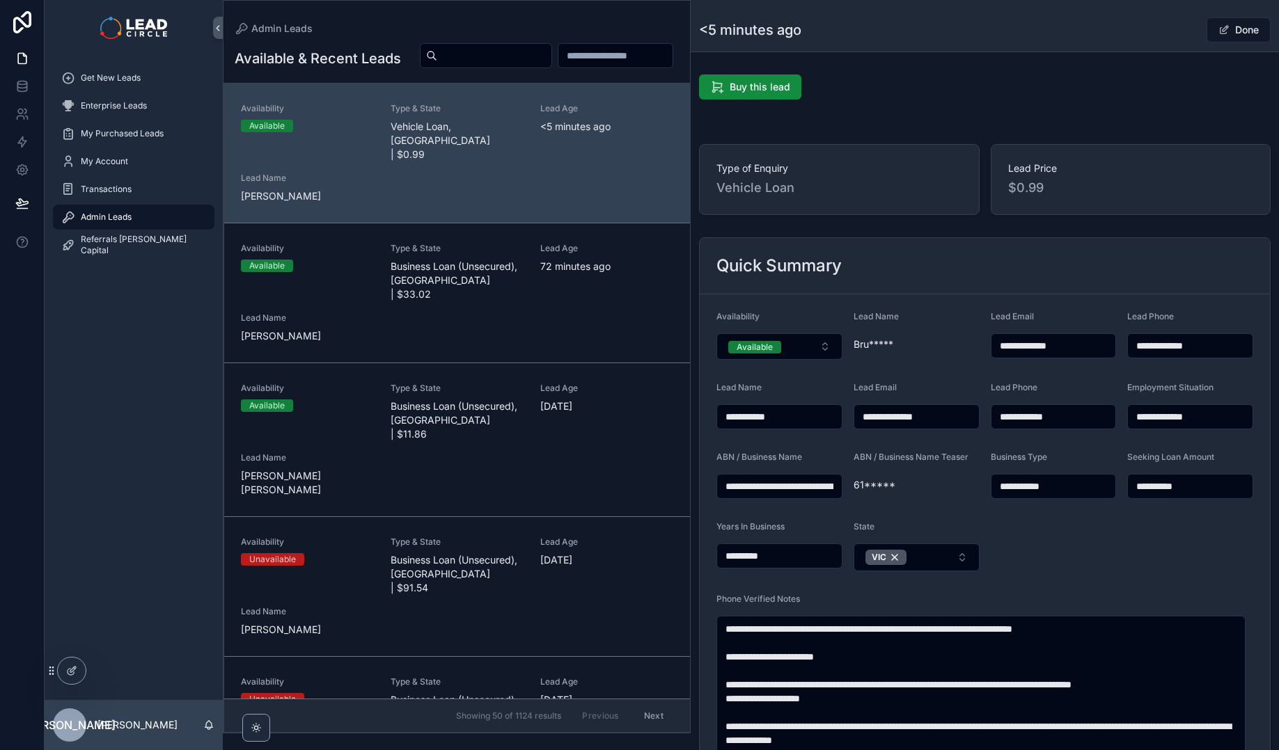
click at [540, 134] on span "<5 minutes ago" at bounding box center [606, 127] width 133 height 14
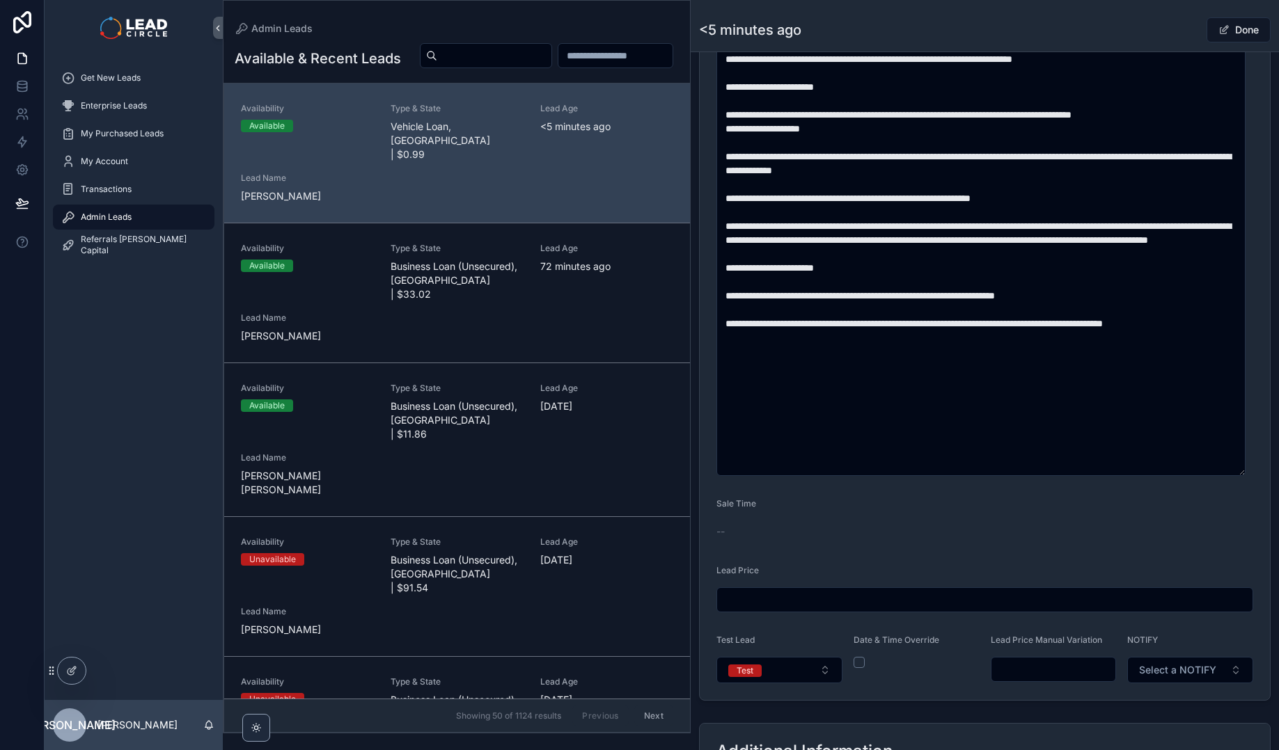
scroll to position [749, 0]
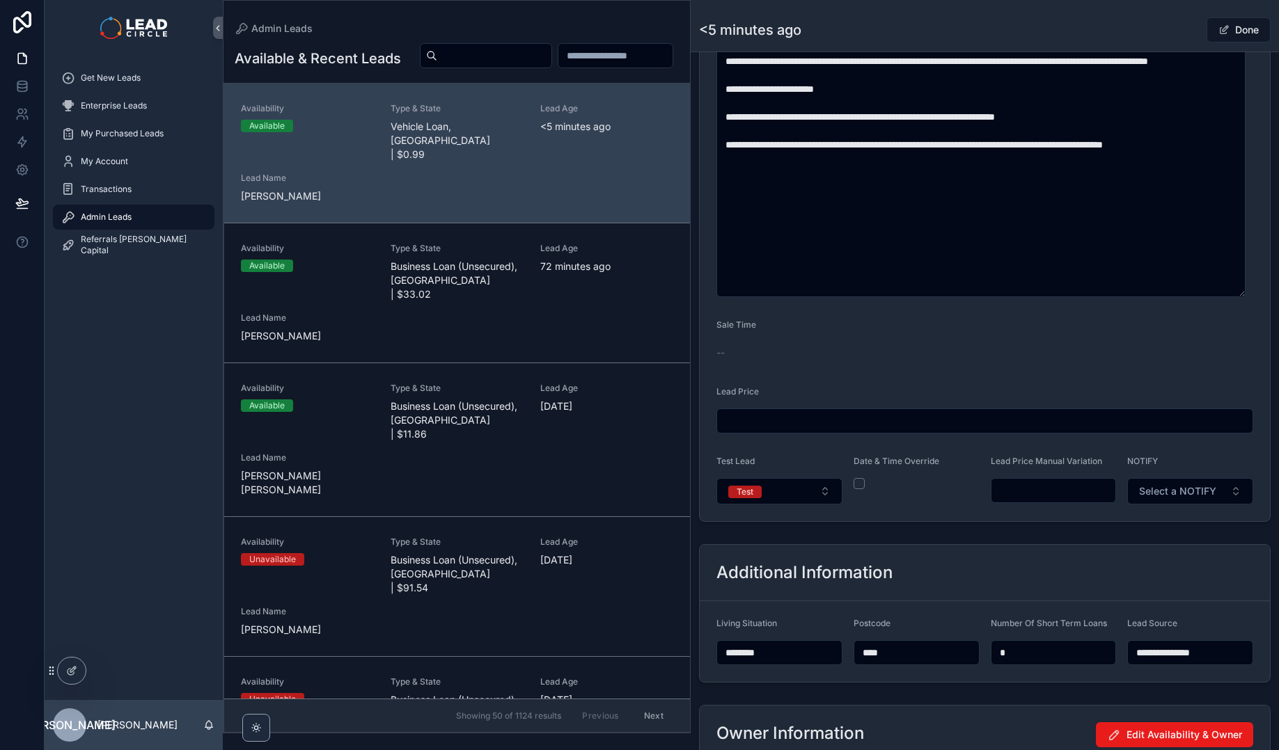
click at [1043, 494] on input "scrollable content" at bounding box center [1053, 490] width 125 height 19
type input "******"
click at [1064, 519] on form "**********" at bounding box center [984, 34] width 570 height 976
click at [1244, 27] on button "Done" at bounding box center [1238, 29] width 64 height 25
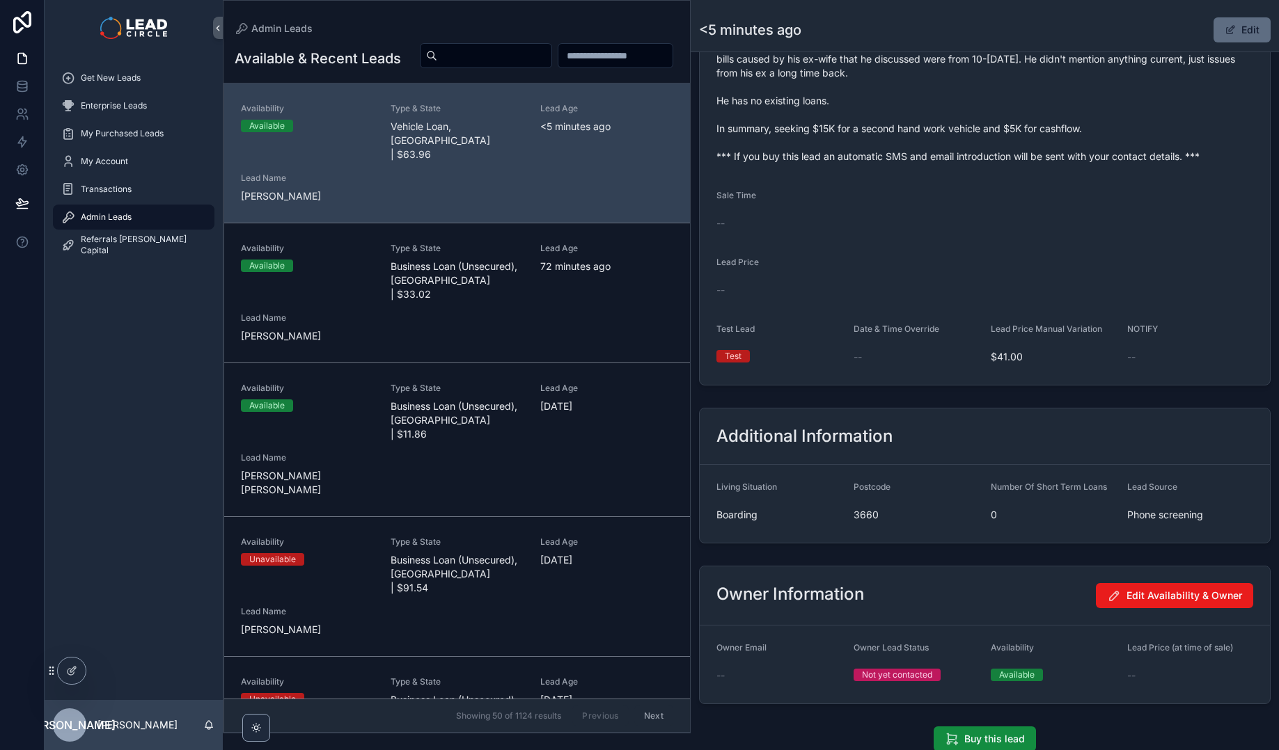
click at [1227, 25] on span "scrollable content" at bounding box center [1229, 29] width 11 height 11
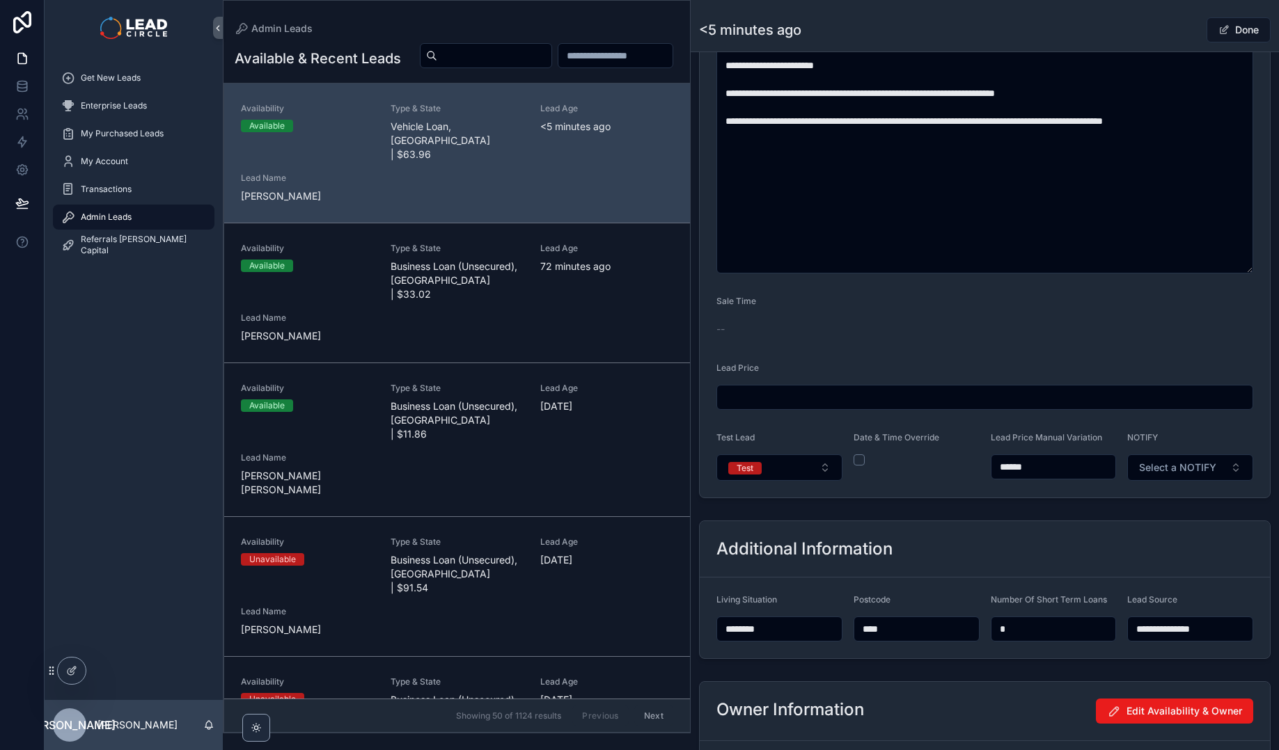
scroll to position [749, 0]
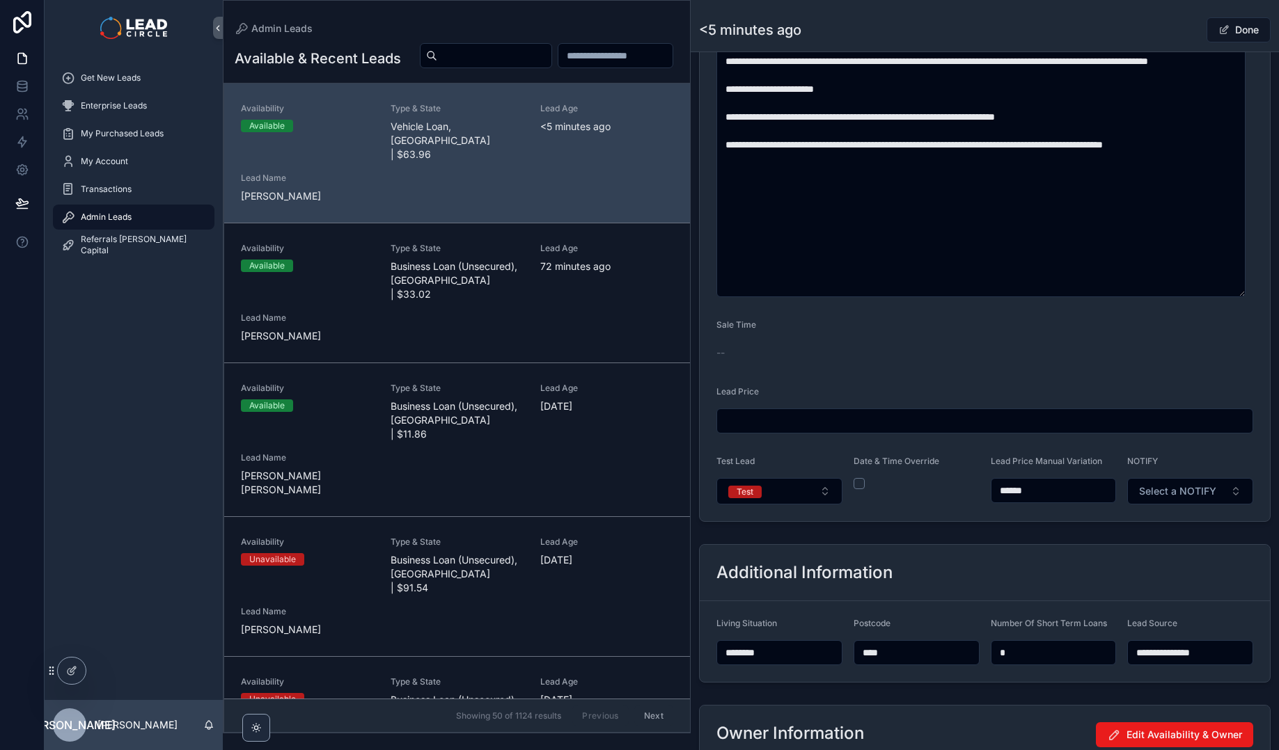
drag, startPoint x: 1013, startPoint y: 491, endPoint x: 1034, endPoint y: 491, distance: 21.6
click at [1013, 491] on input "******" at bounding box center [1053, 490] width 125 height 19
type input "******"
click at [1051, 508] on form "**********" at bounding box center [984, 34] width 570 height 976
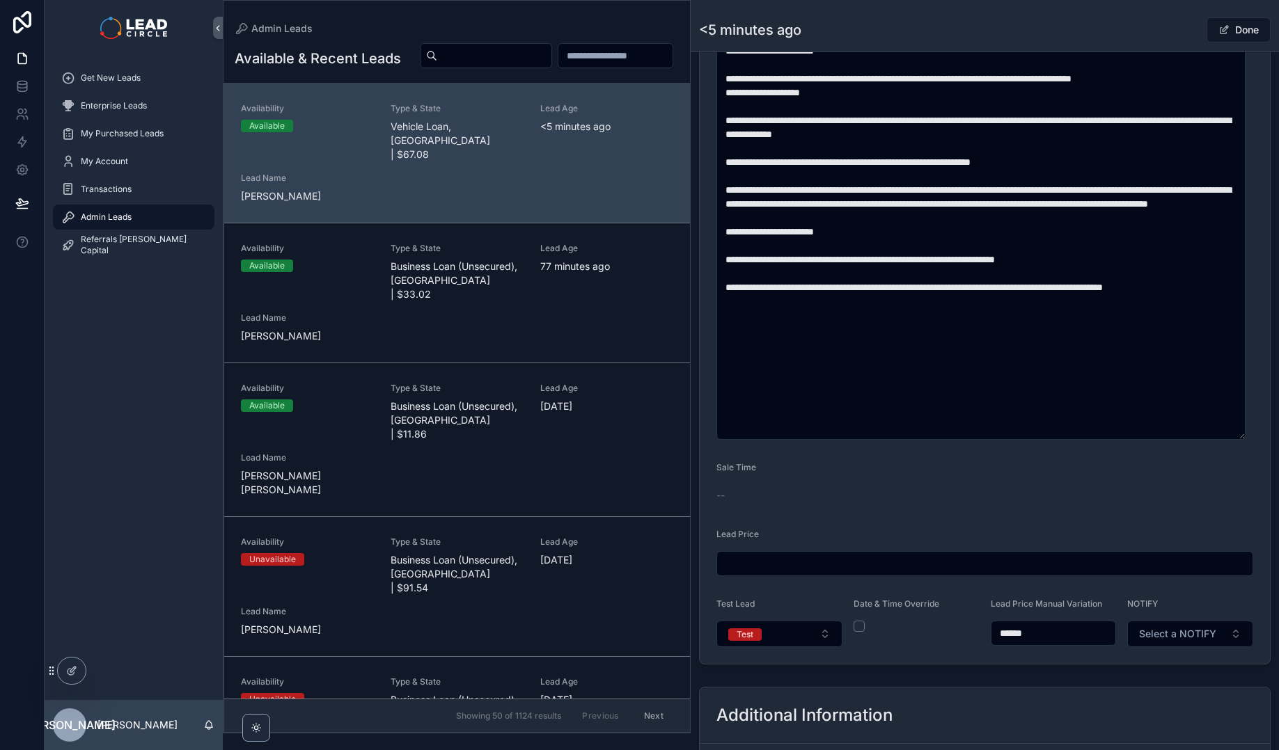
scroll to position [836, 0]
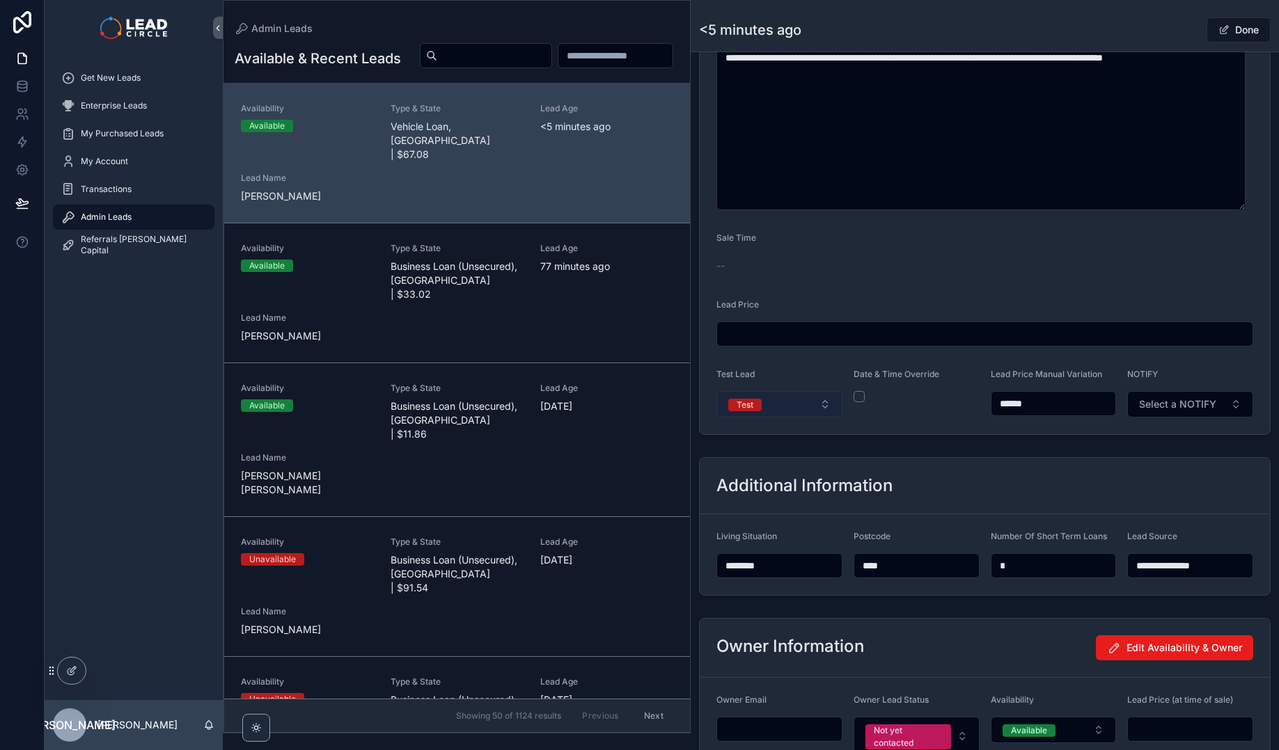
click at [800, 416] on button "Test" at bounding box center [779, 404] width 126 height 26
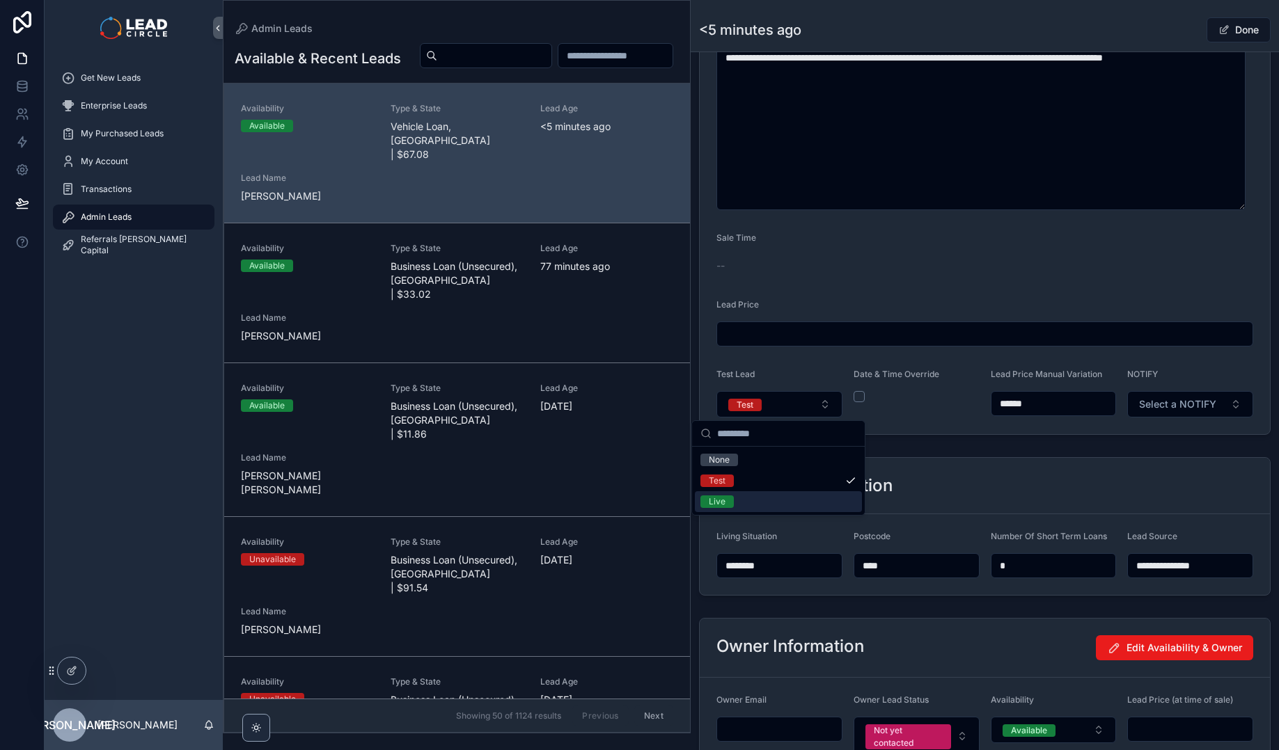
click at [789, 500] on div "Live" at bounding box center [778, 501] width 167 height 21
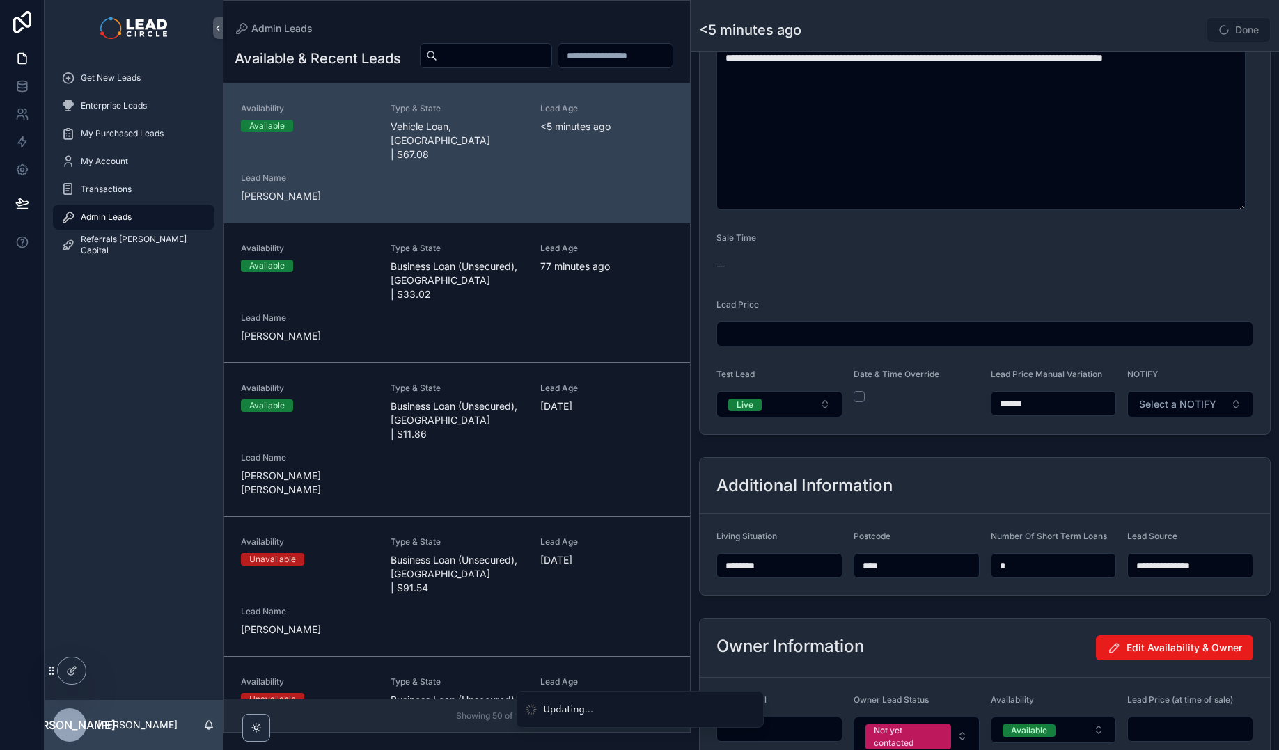
click at [958, 468] on div "Additional Information" at bounding box center [984, 486] width 570 height 56
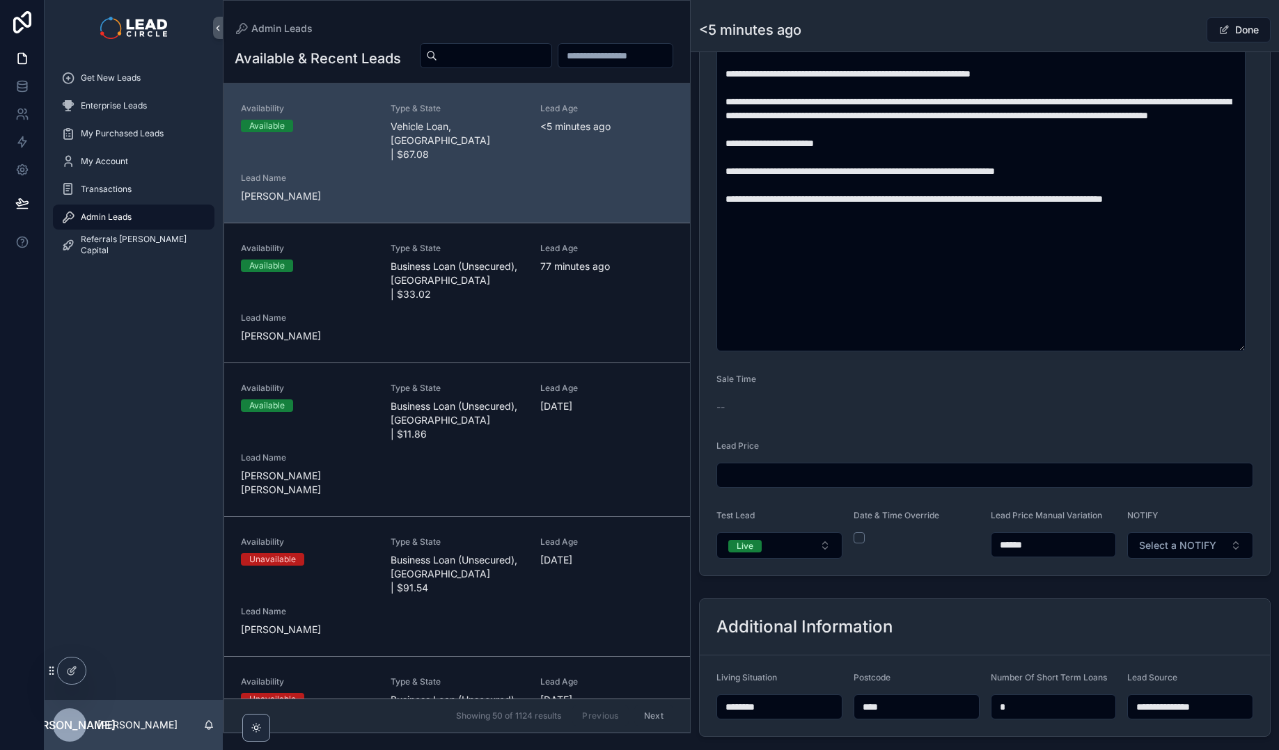
scroll to position [694, 0]
click at [1178, 546] on span "Select a NOTIFY" at bounding box center [1177, 546] width 77 height 14
click at [1160, 601] on div "Notify" at bounding box center [1183, 602] width 167 height 21
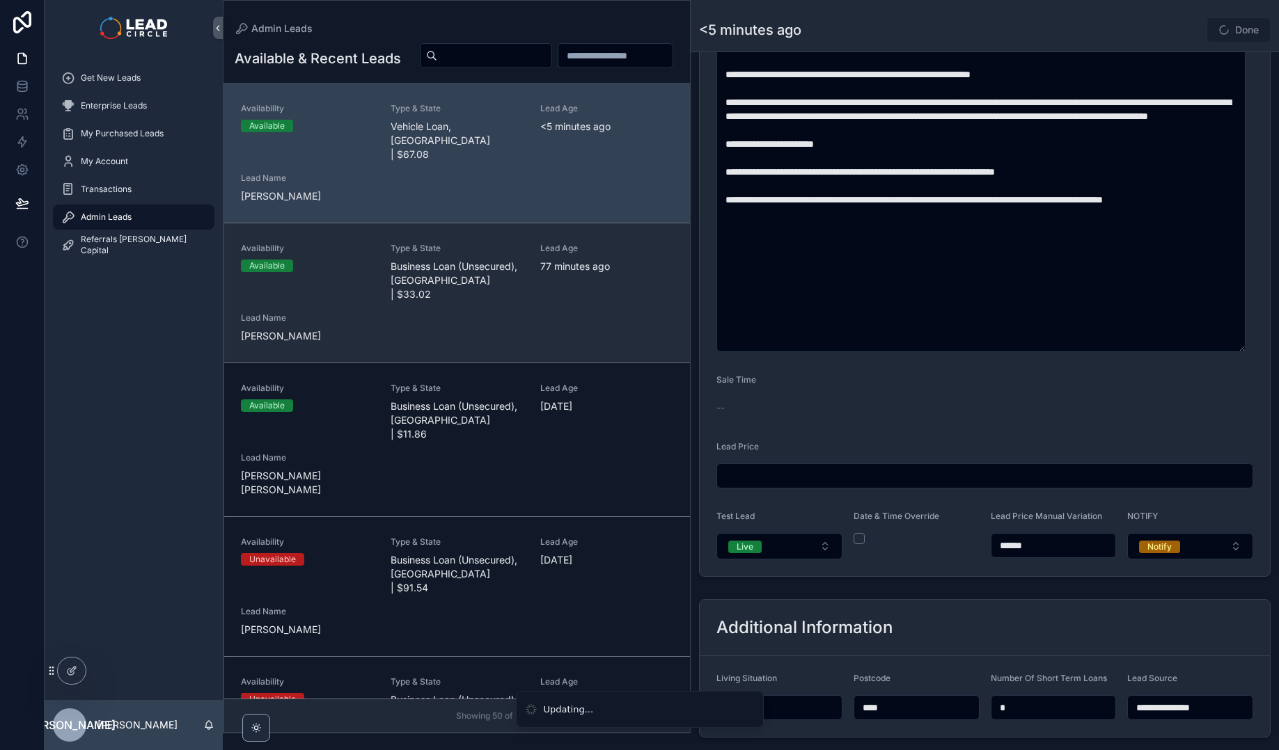
click at [595, 271] on span "77 minutes ago" at bounding box center [606, 267] width 133 height 14
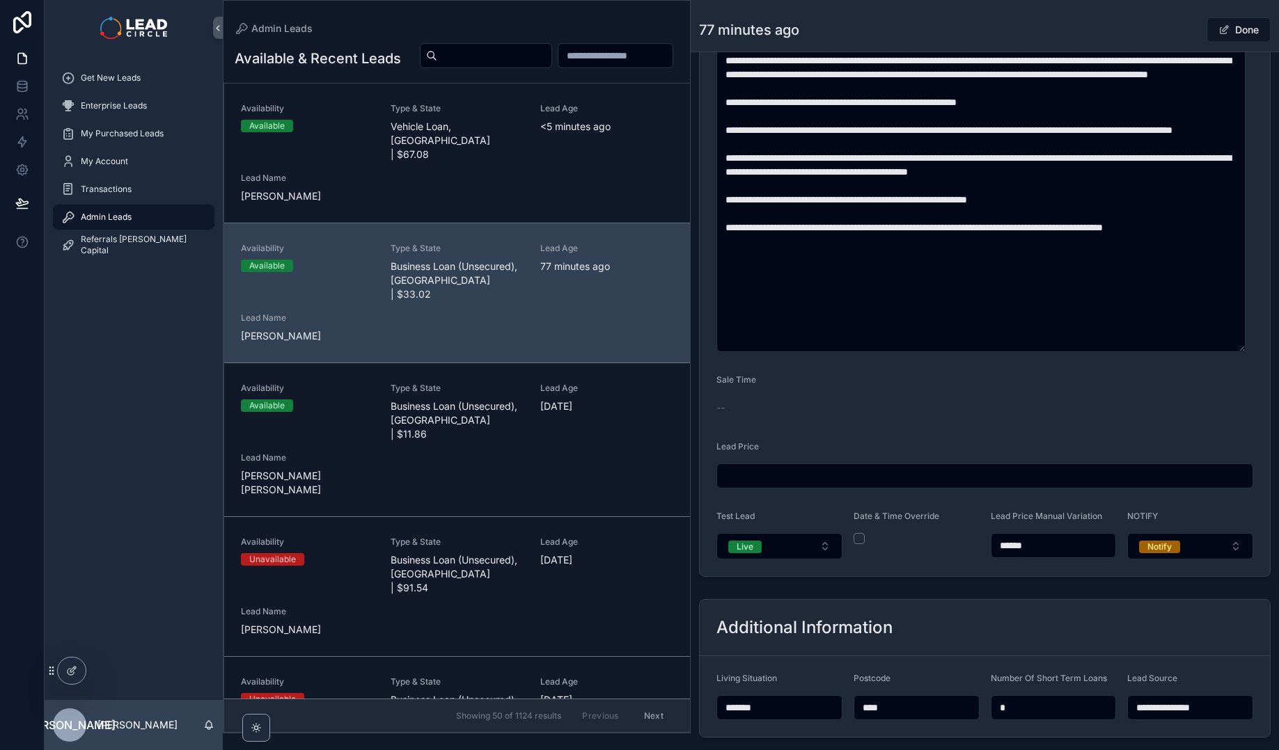
click at [1012, 544] on input "******" at bounding box center [1053, 545] width 125 height 19
type input "******"
click at [1061, 587] on div "**********" at bounding box center [984, 171] width 588 height 1593
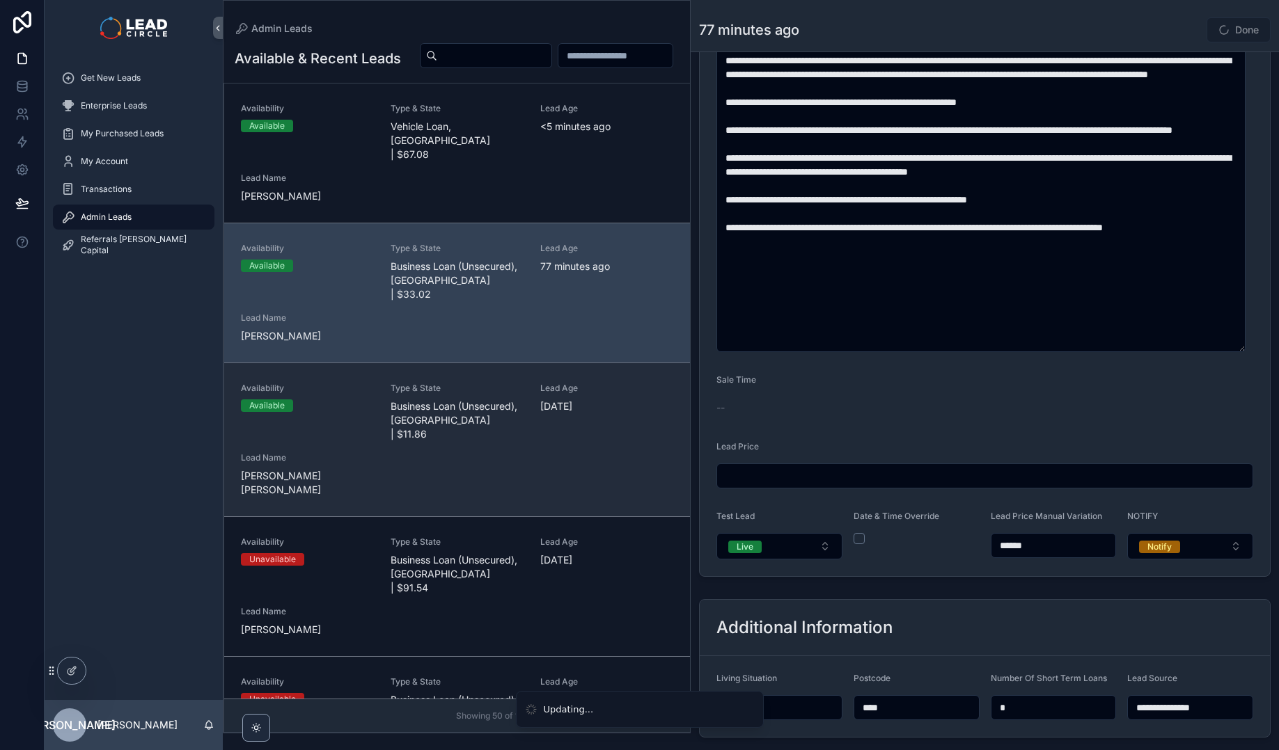
click at [605, 427] on div "Availability Available Type & State Business Loan (Unsecured), [GEOGRAPHIC_DATA…" at bounding box center [457, 440] width 432 height 114
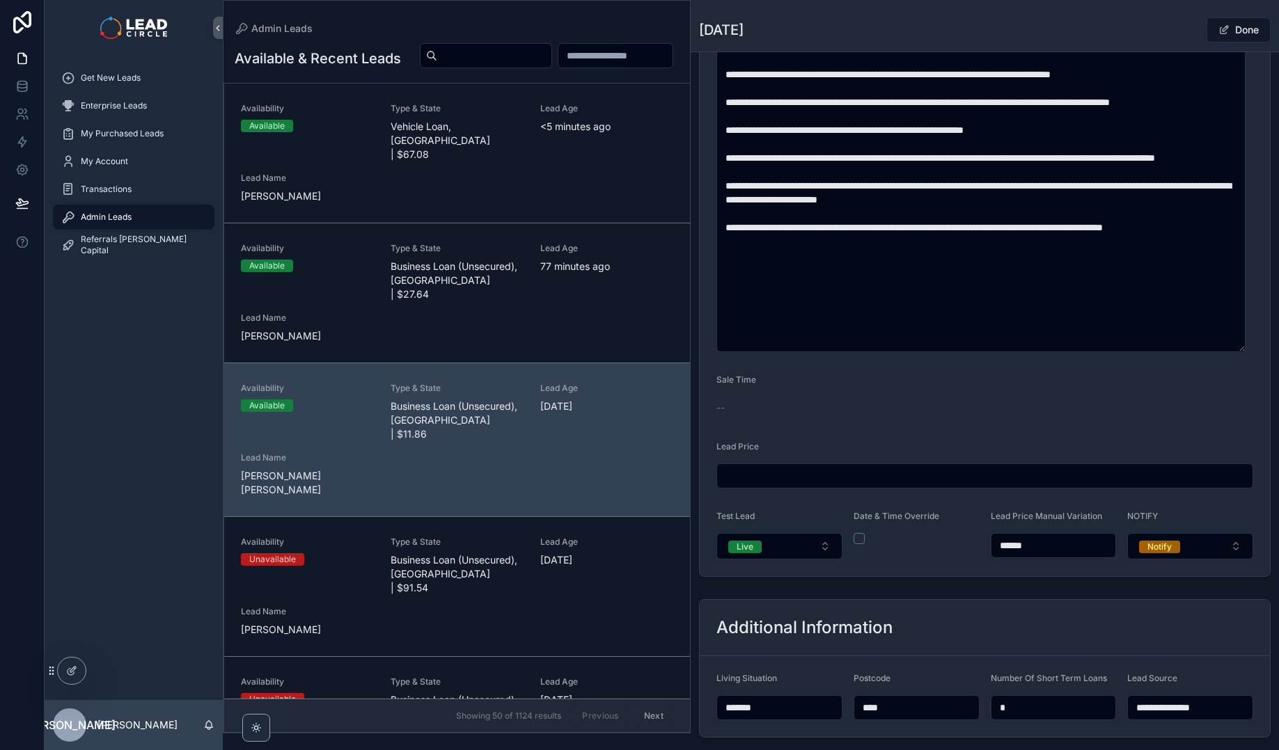
click at [1013, 542] on input "******" at bounding box center [1053, 545] width 125 height 19
type input "******"
click at [1044, 578] on div "**********" at bounding box center [984, 60] width 588 height 1045
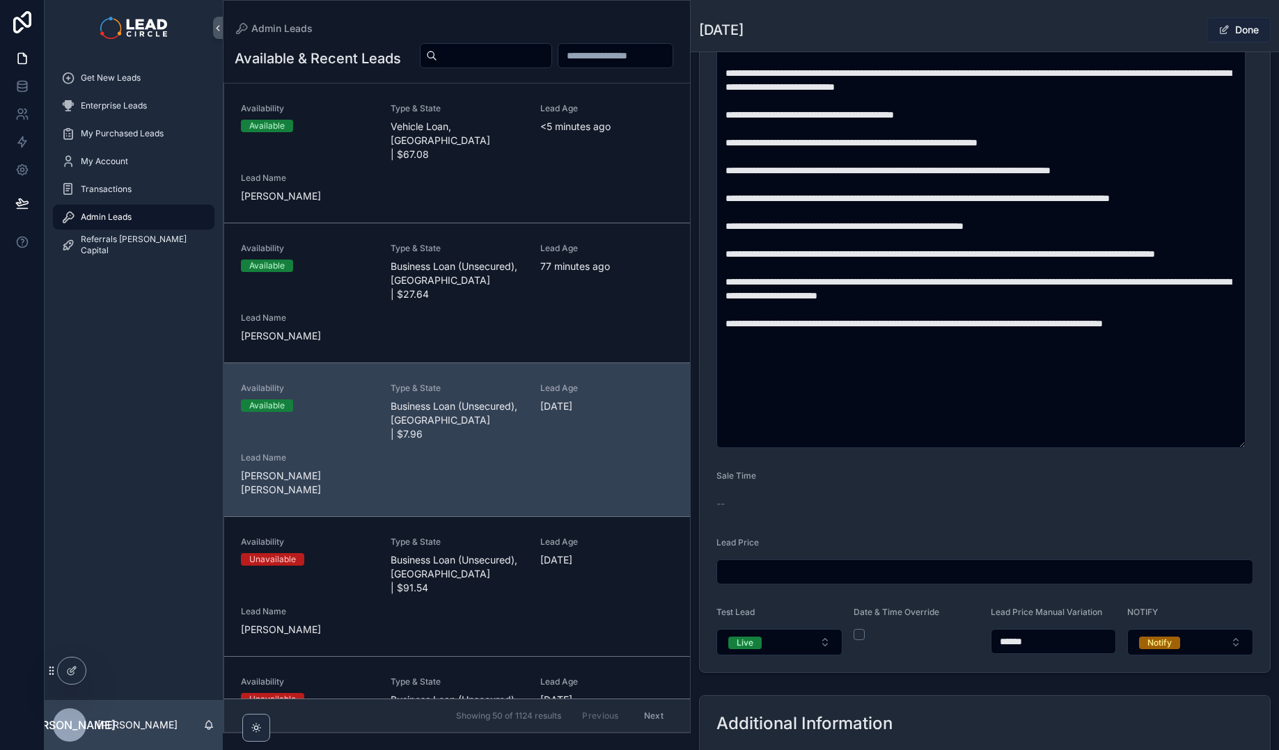
click at [1237, 24] on button "Done" at bounding box center [1238, 29] width 64 height 25
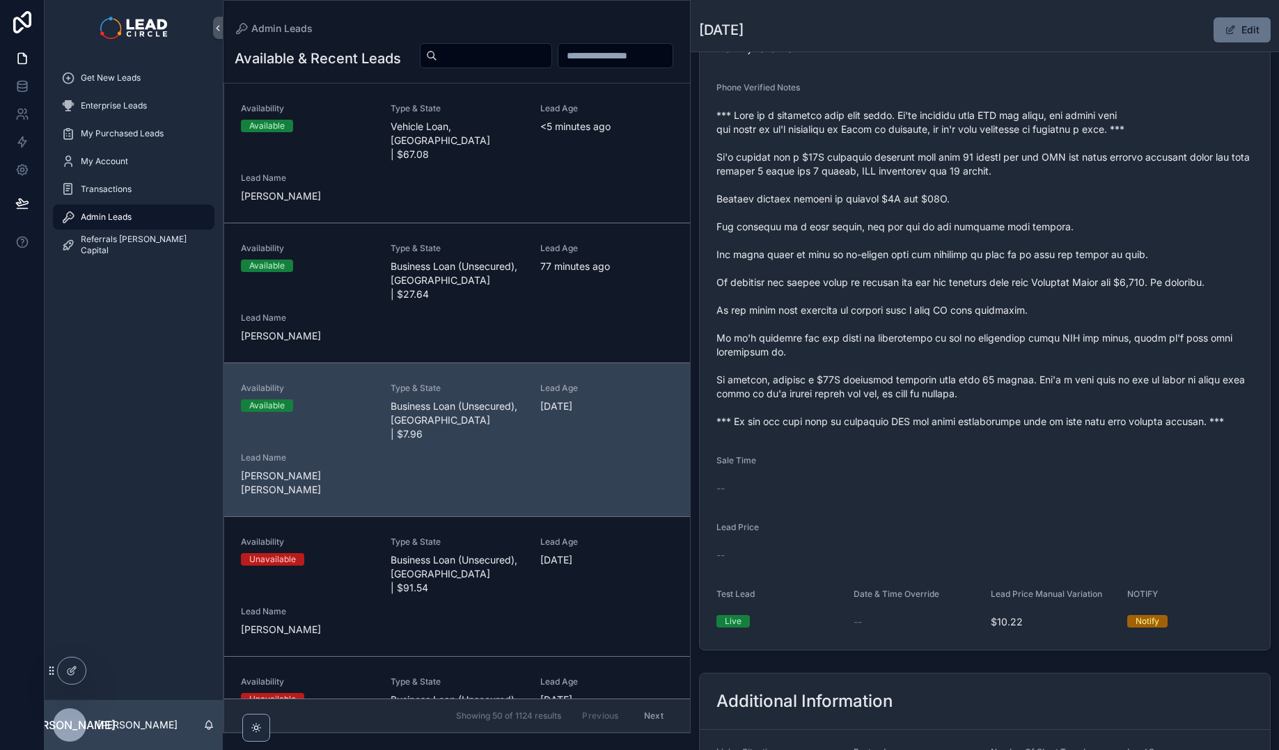
scroll to position [448, 0]
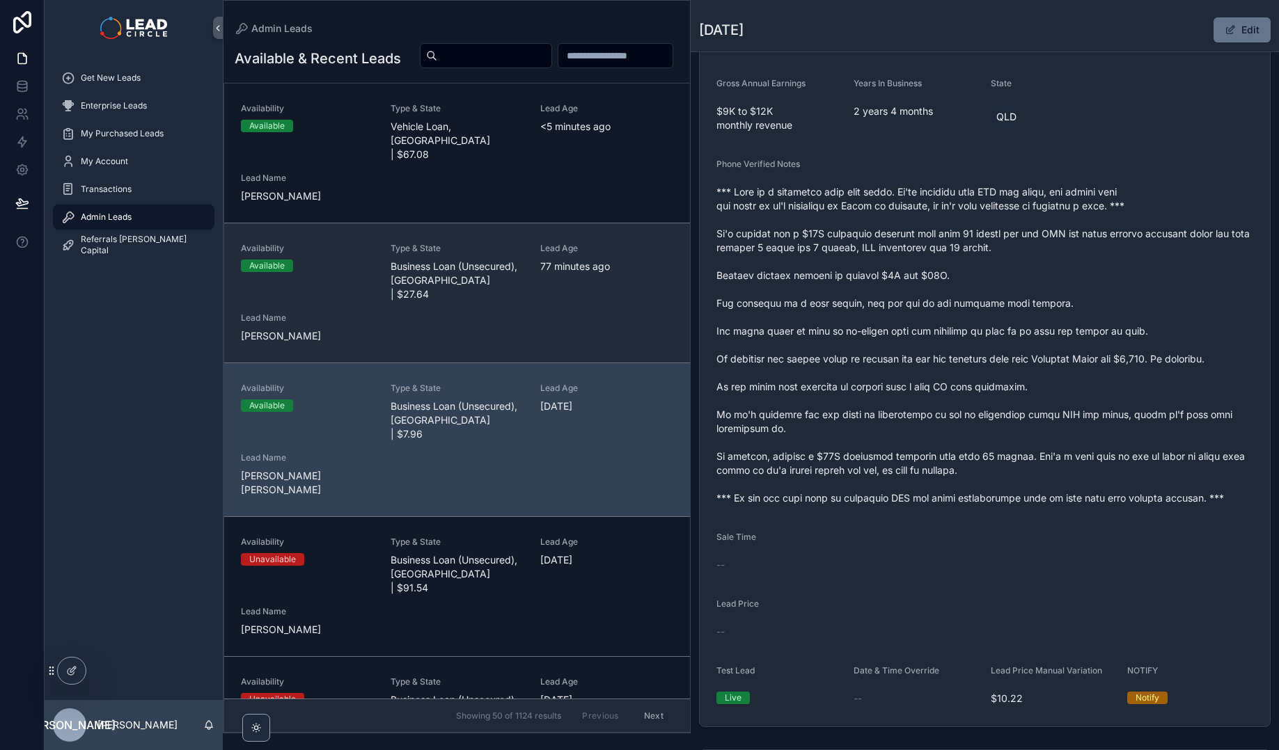
click at [484, 283] on span "Business Loan (Unsecured), [GEOGRAPHIC_DATA] | $27.64" at bounding box center [456, 281] width 133 height 42
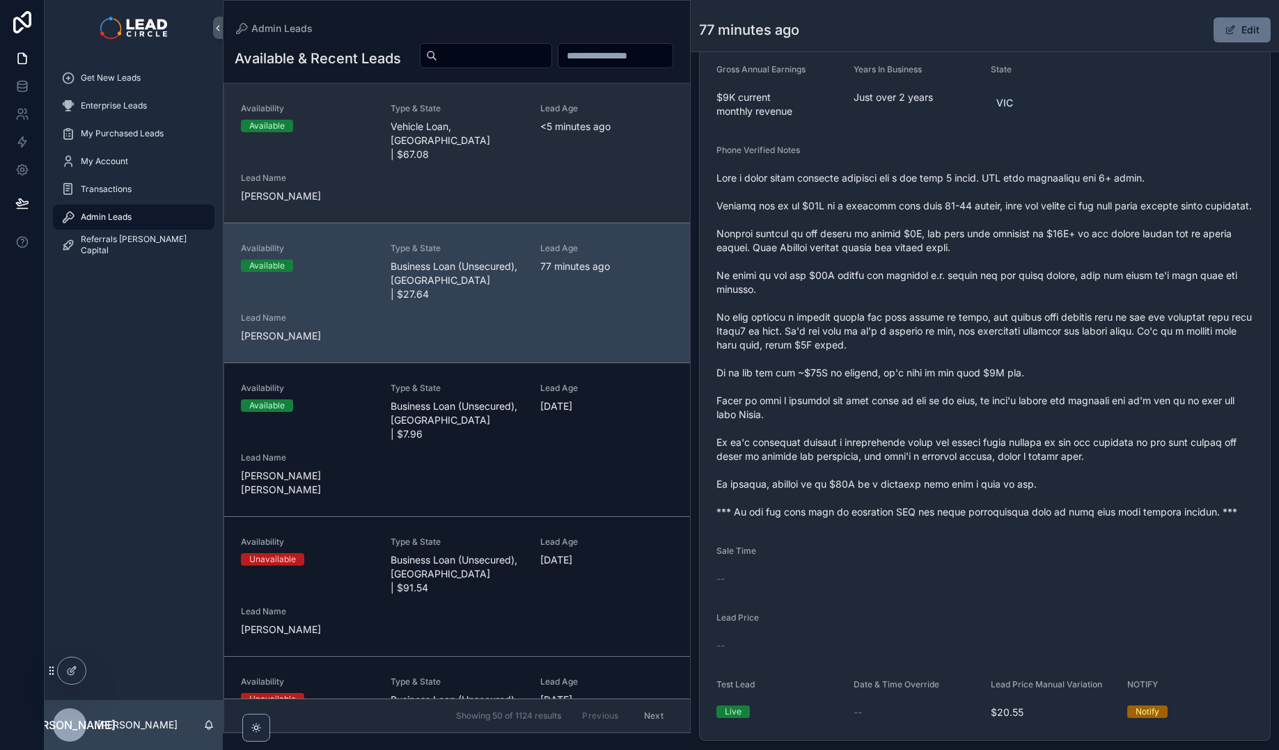
click at [482, 198] on div "Availability Available Type & State Vehicle Loan, [GEOGRAPHIC_DATA] | $67.08 Le…" at bounding box center [457, 153] width 432 height 100
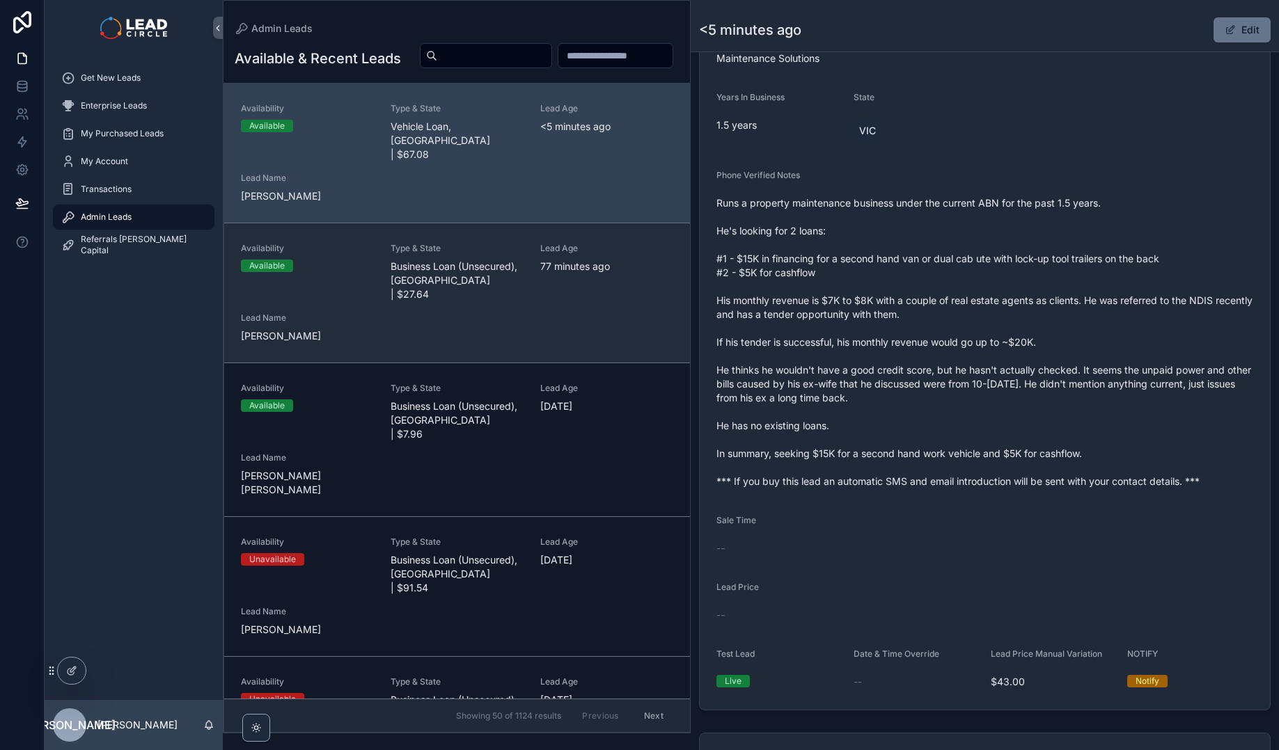
click at [535, 296] on div "Availability Available Type & State Business Loan (Unsecured), [GEOGRAPHIC_DATA…" at bounding box center [457, 293] width 432 height 100
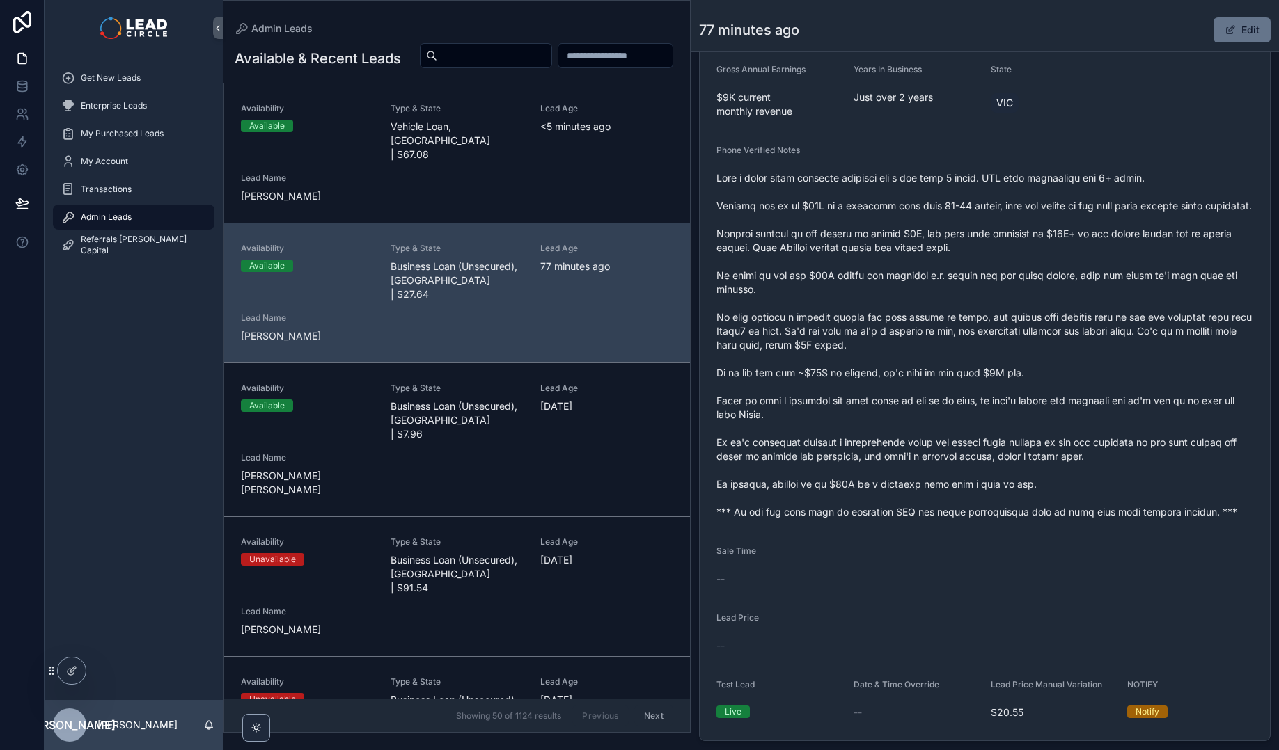
drag, startPoint x: 980, startPoint y: 507, endPoint x: 991, endPoint y: 521, distance: 17.8
click at [991, 519] on span "scrollable content" at bounding box center [984, 345] width 537 height 348
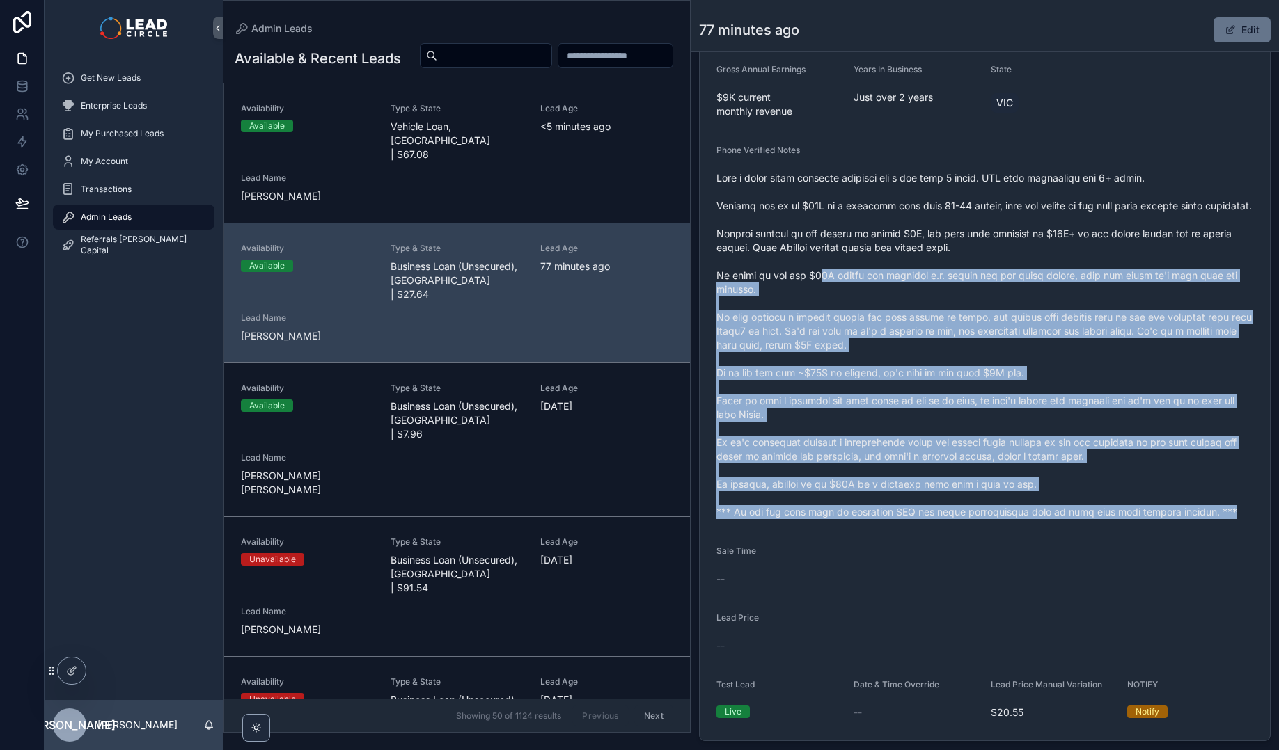
drag, startPoint x: 1045, startPoint y: 528, endPoint x: 804, endPoint y: 279, distance: 347.0
click at [814, 285] on form "Availability Available Lead Name Mic***** Lead Email Buy to reveal Lead Phone B…" at bounding box center [984, 294] width 570 height 894
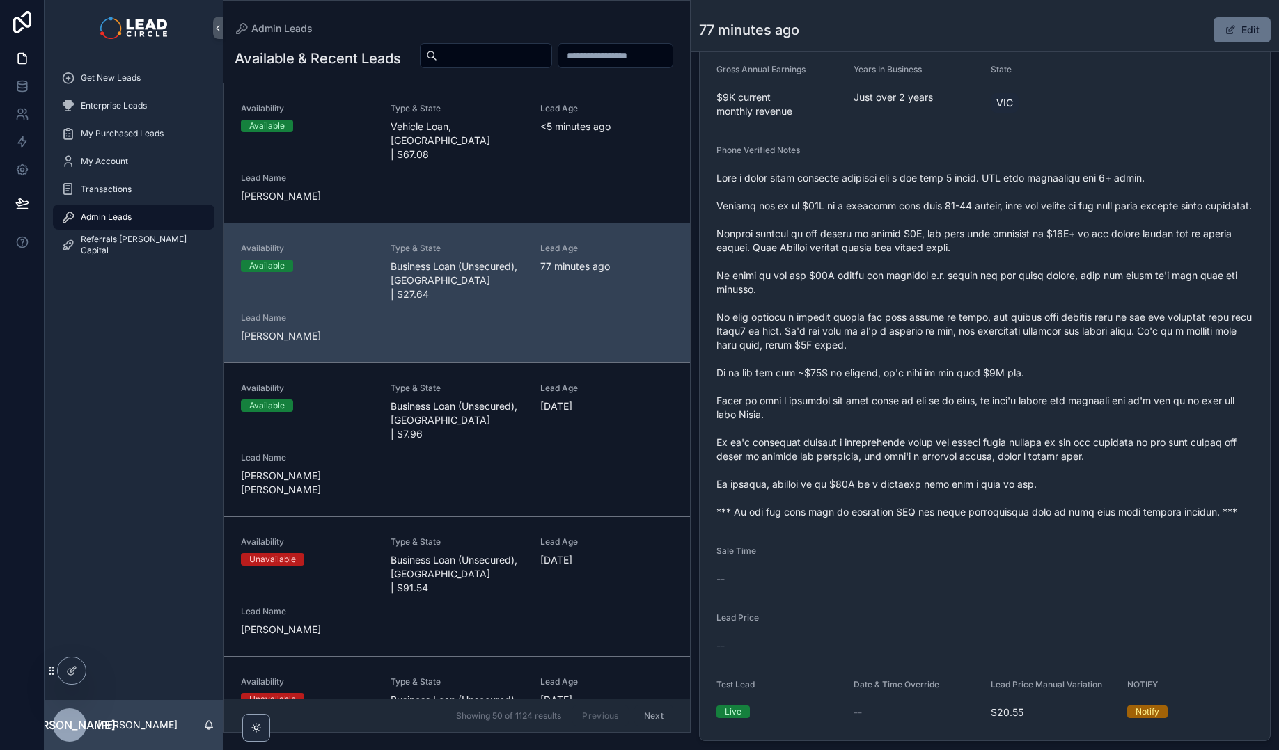
click at [804, 279] on span "scrollable content" at bounding box center [984, 345] width 537 height 348
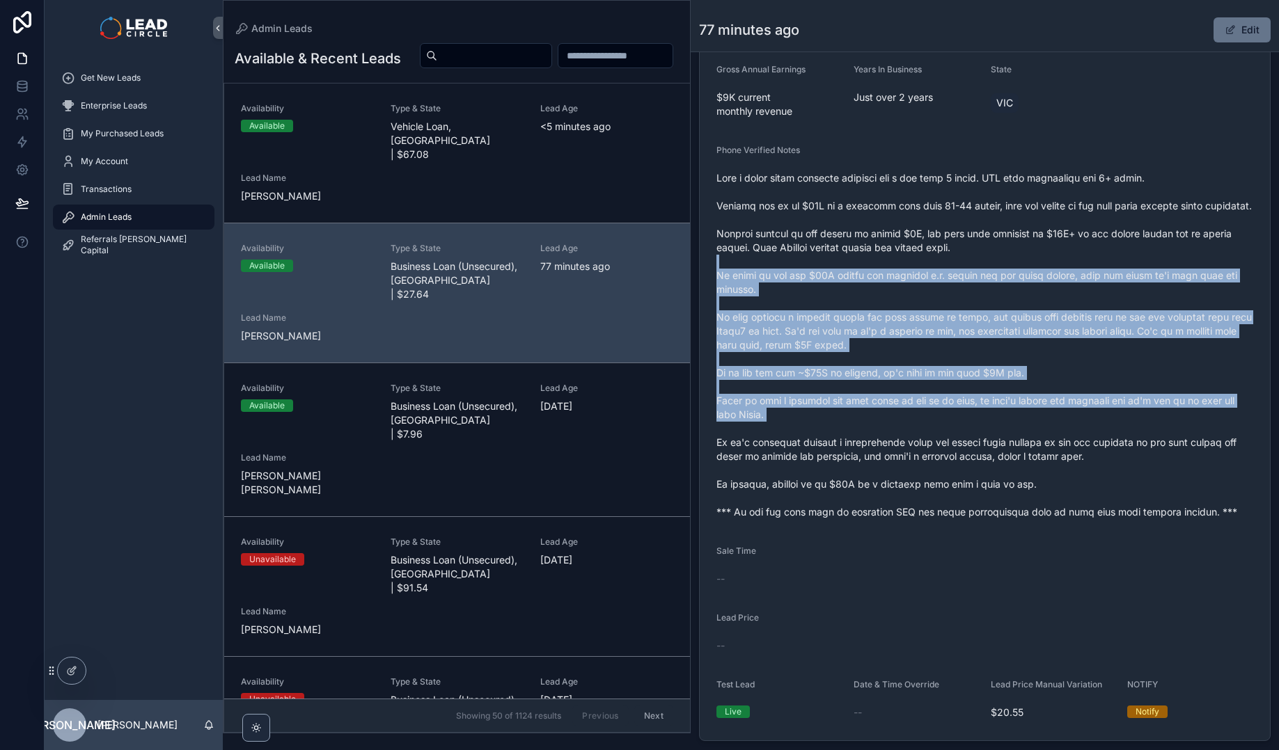
drag, startPoint x: 908, startPoint y: 351, endPoint x: 1075, endPoint y: 467, distance: 203.5
click at [1073, 467] on span "scrollable content" at bounding box center [984, 345] width 537 height 348
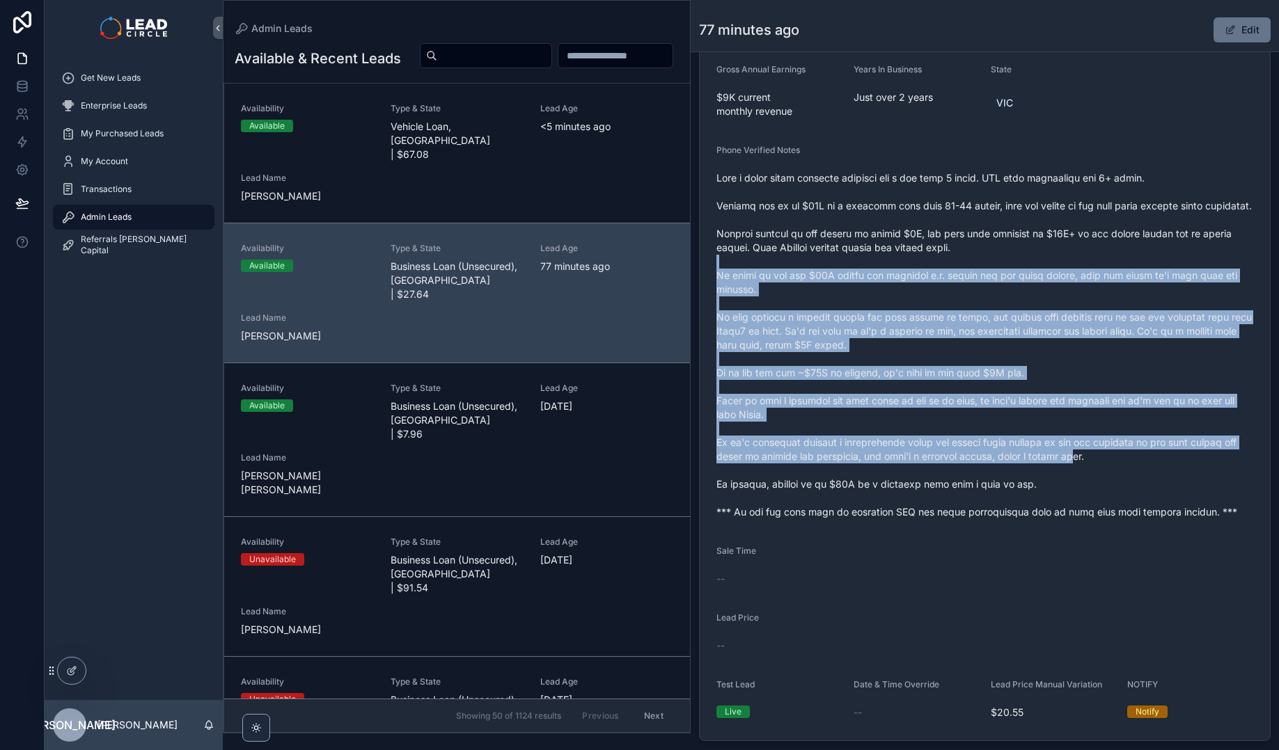
drag, startPoint x: 1075, startPoint y: 467, endPoint x: 1170, endPoint y: 509, distance: 103.7
click at [1086, 473] on span "scrollable content" at bounding box center [984, 345] width 537 height 348
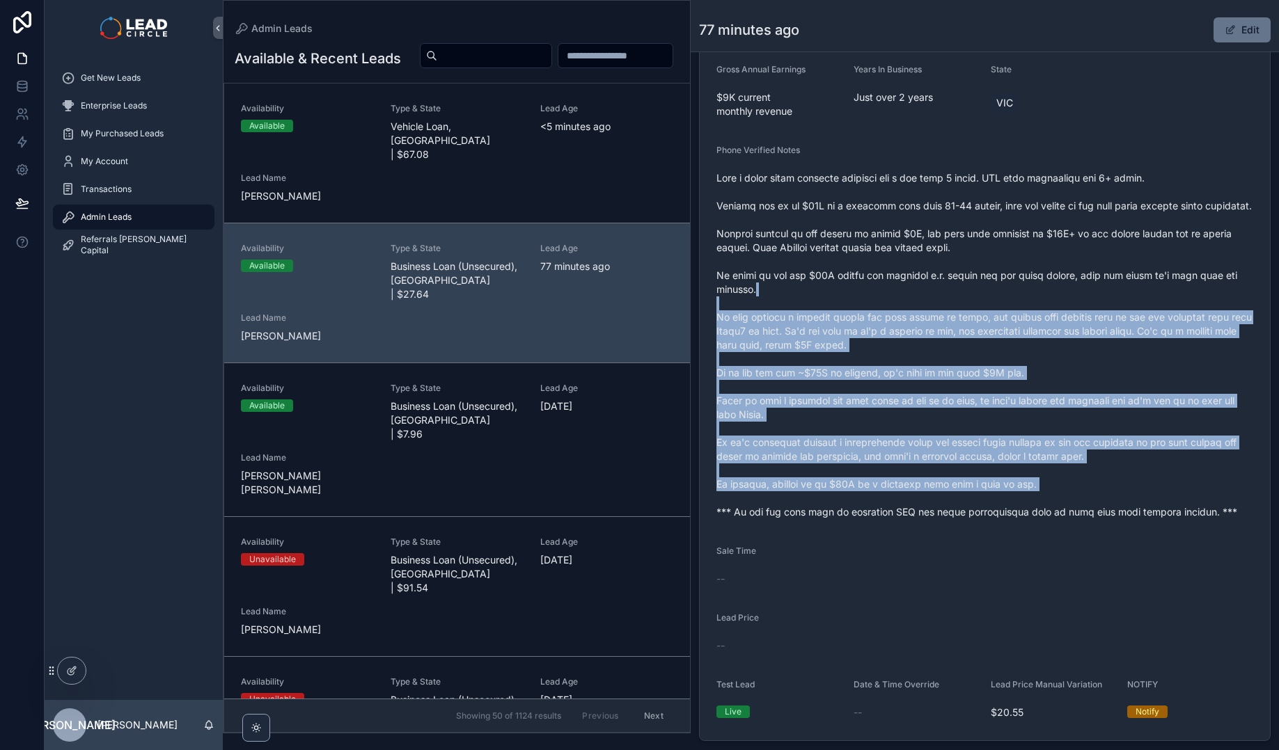
drag, startPoint x: 960, startPoint y: 340, endPoint x: 841, endPoint y: 264, distance: 142.1
click at [862, 277] on span "scrollable content" at bounding box center [984, 345] width 537 height 348
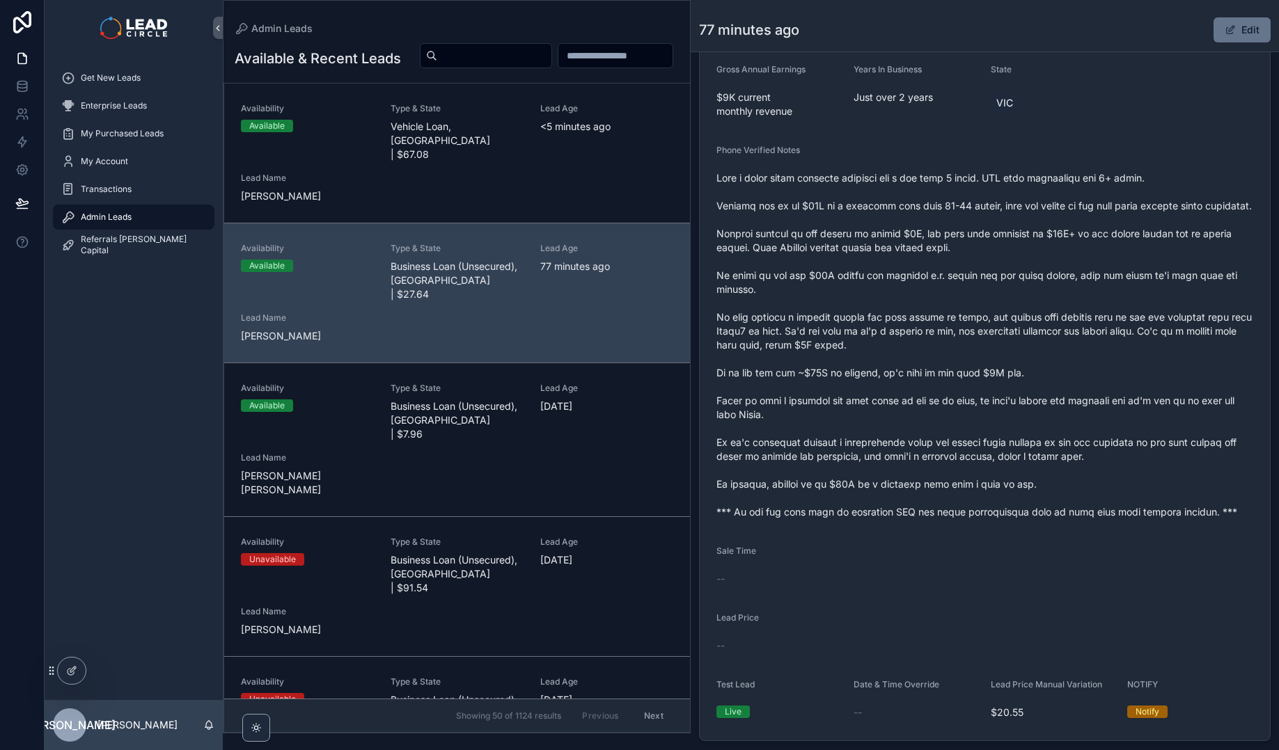
click at [840, 264] on span "scrollable content" at bounding box center [984, 345] width 537 height 348
click at [830, 314] on span "scrollable content" at bounding box center [984, 345] width 537 height 348
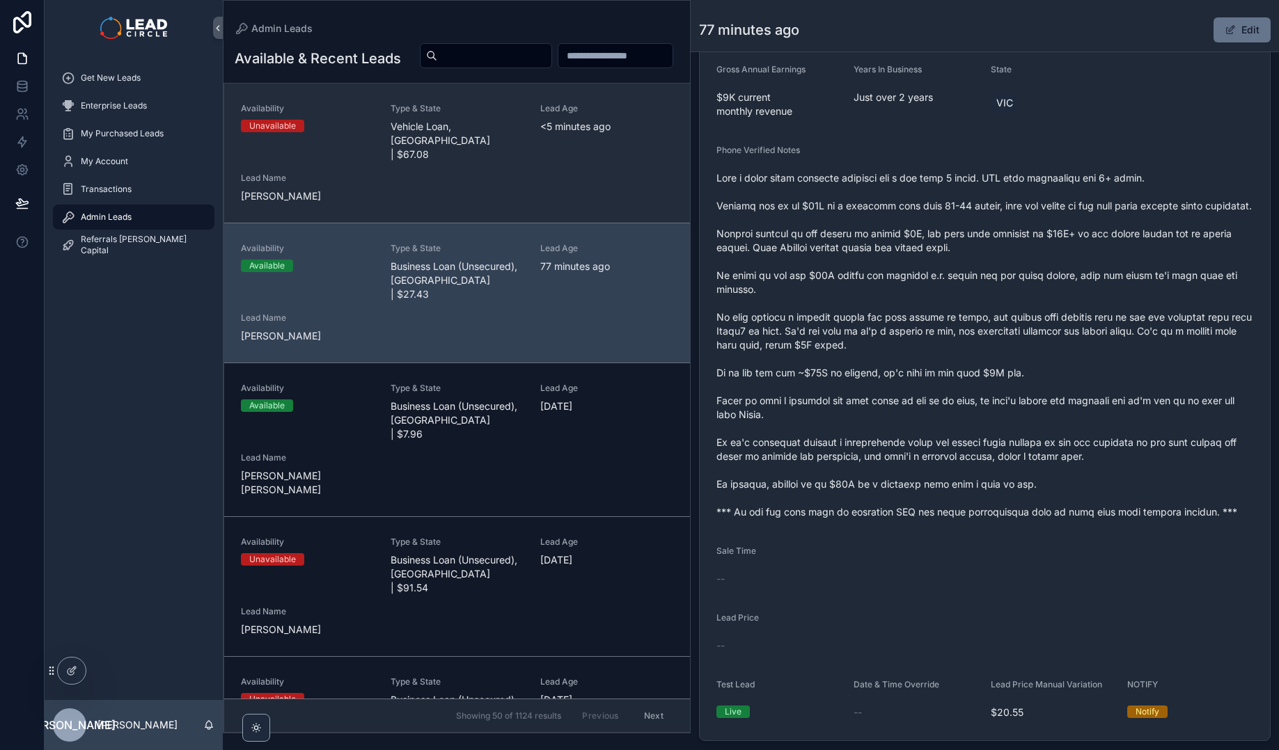
click at [350, 132] on div "Unavailable" at bounding box center [307, 126] width 133 height 13
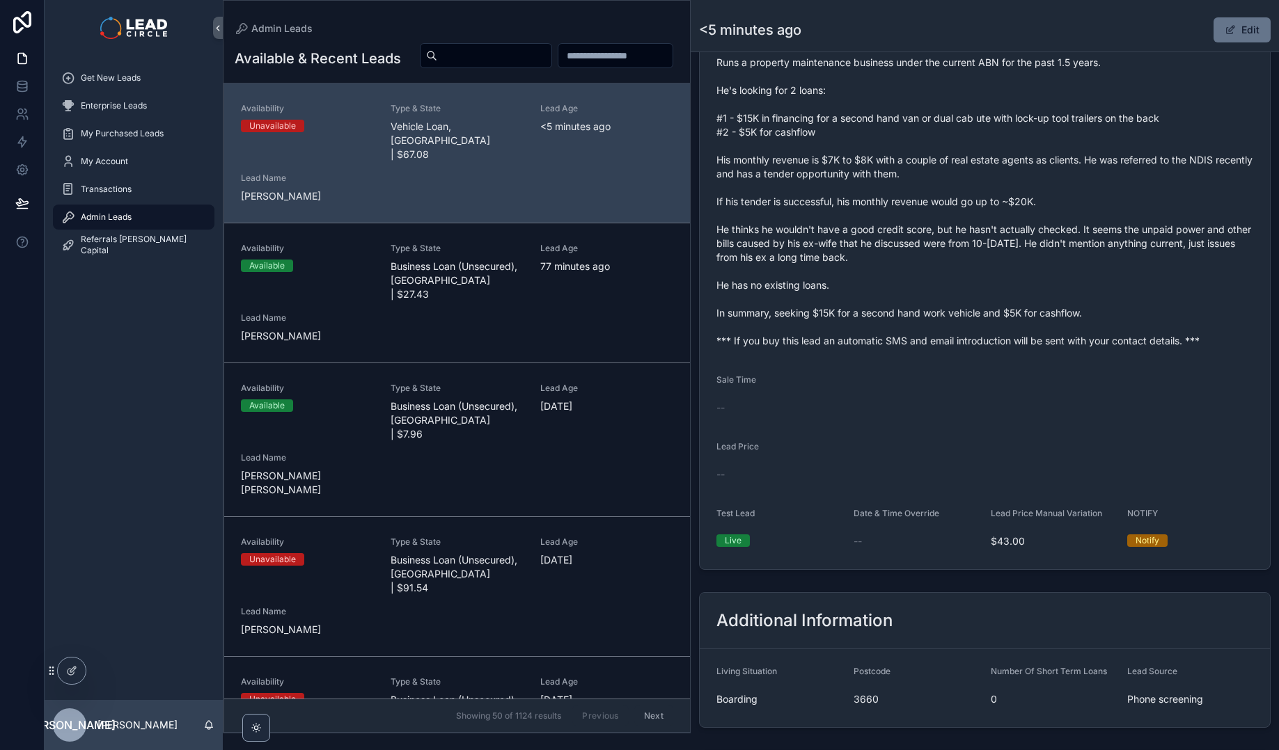
scroll to position [307, 0]
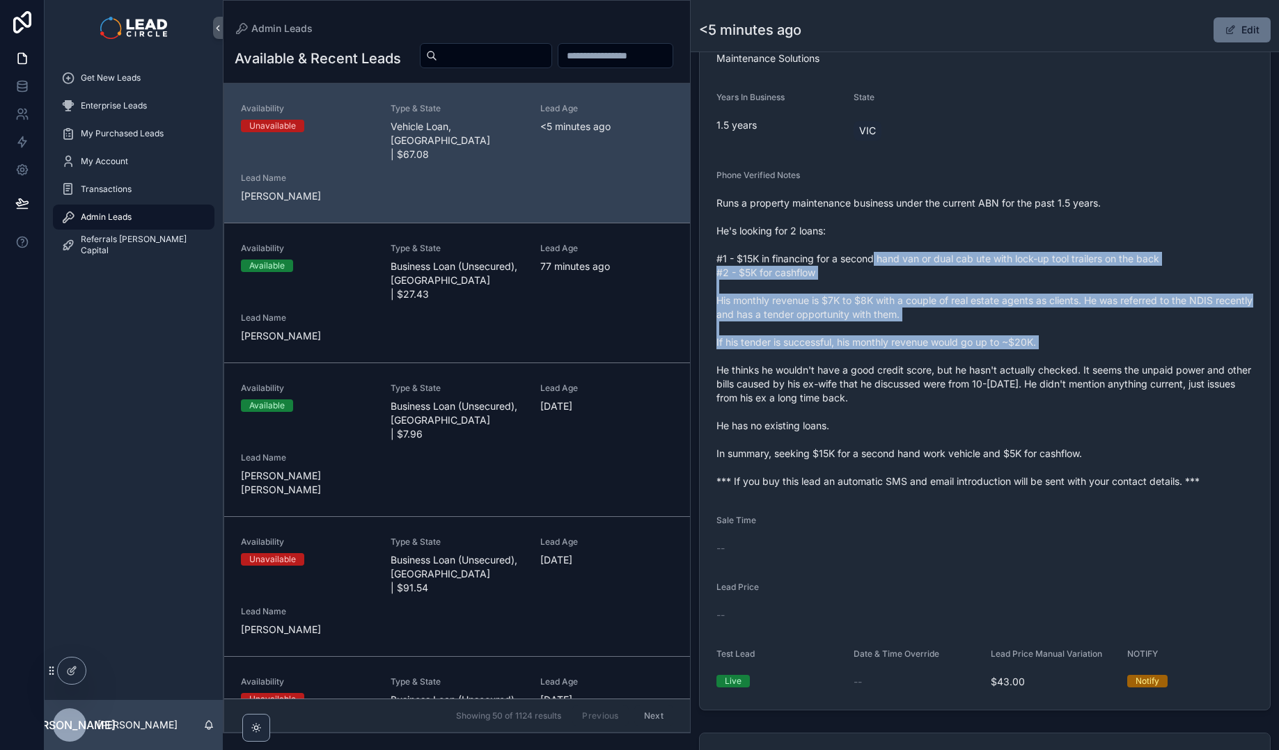
drag, startPoint x: 876, startPoint y: 259, endPoint x: 972, endPoint y: 367, distance: 145.0
click at [972, 367] on span "Runs a property maintenance business under the current ABN for the past 1.5 yea…" at bounding box center [984, 342] width 537 height 292
drag, startPoint x: 972, startPoint y: 367, endPoint x: 1010, endPoint y: 388, distance: 43.0
click at [973, 367] on span "Runs a property maintenance business under the current ABN for the past 1.5 yea…" at bounding box center [984, 342] width 537 height 292
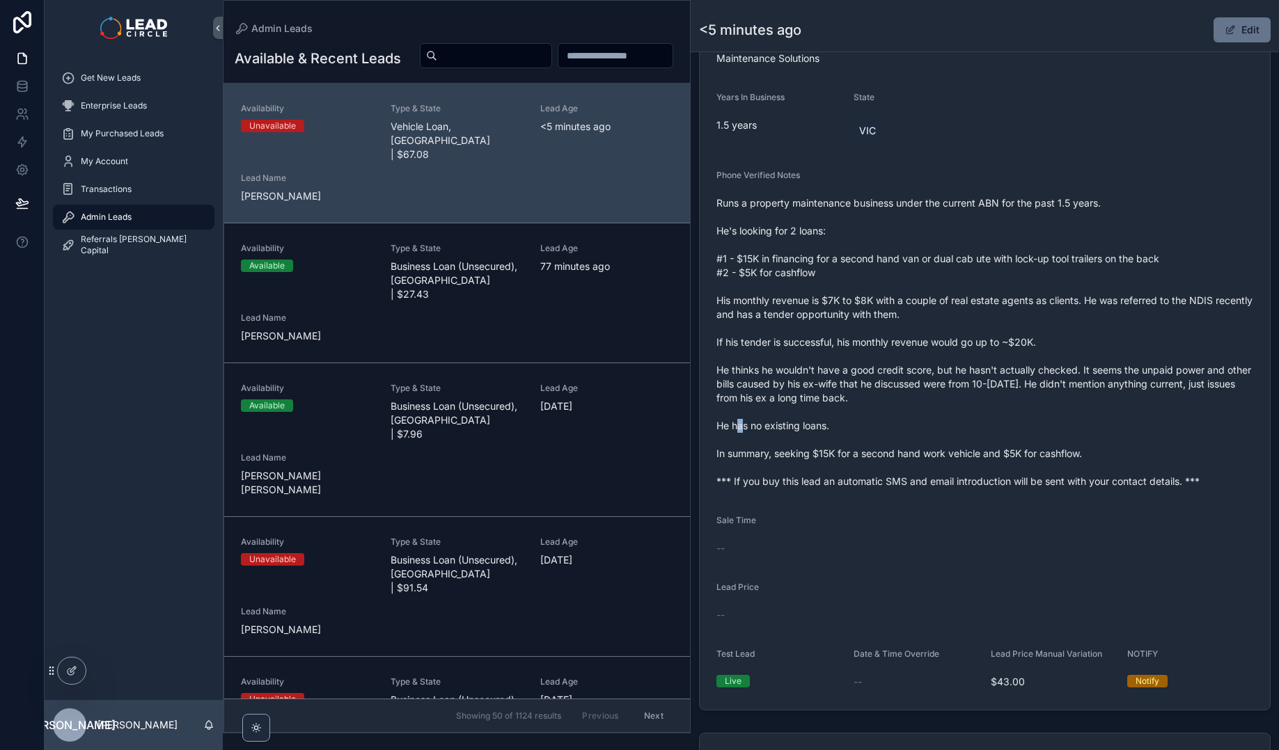
drag, startPoint x: 1054, startPoint y: 413, endPoint x: 911, endPoint y: 306, distance: 178.9
click at [940, 325] on span "Runs a property maintenance business under the current ABN for the past 1.5 yea…" at bounding box center [984, 342] width 537 height 292
click at [911, 305] on span "Runs a property maintenance business under the current ABN for the past 1.5 yea…" at bounding box center [984, 342] width 537 height 292
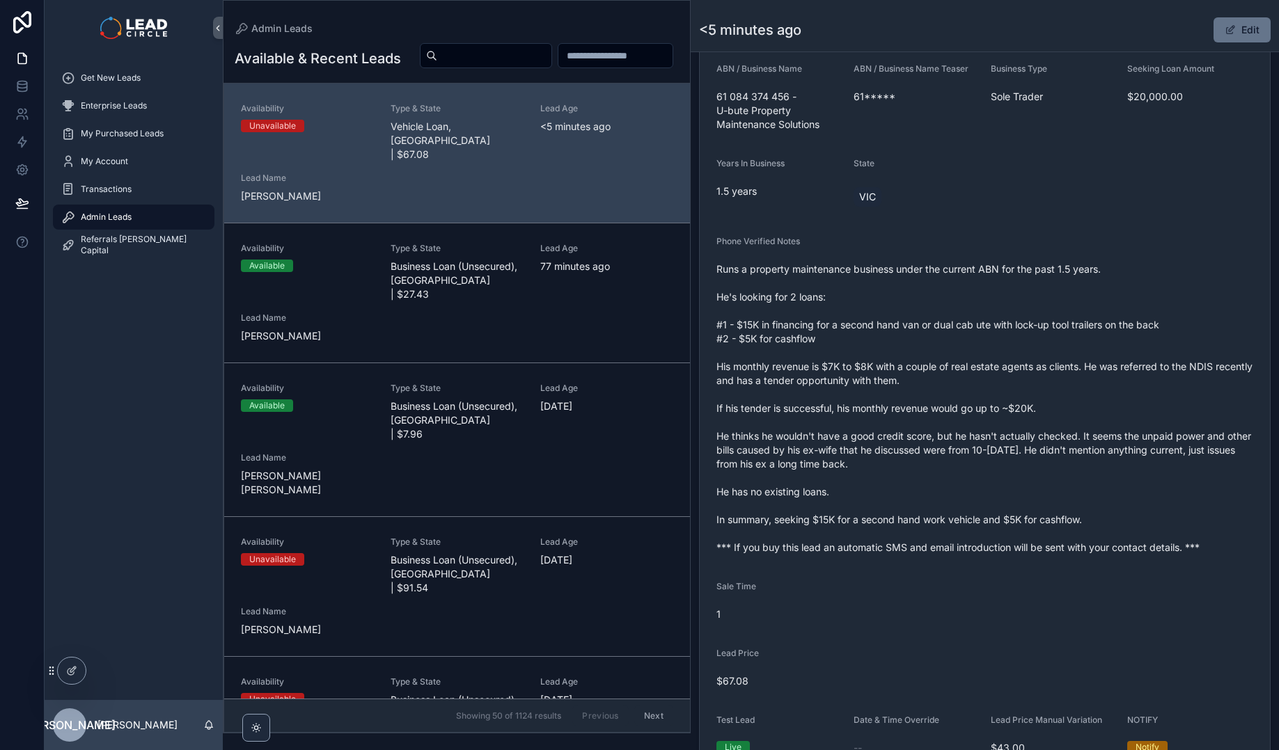
scroll to position [64, 0]
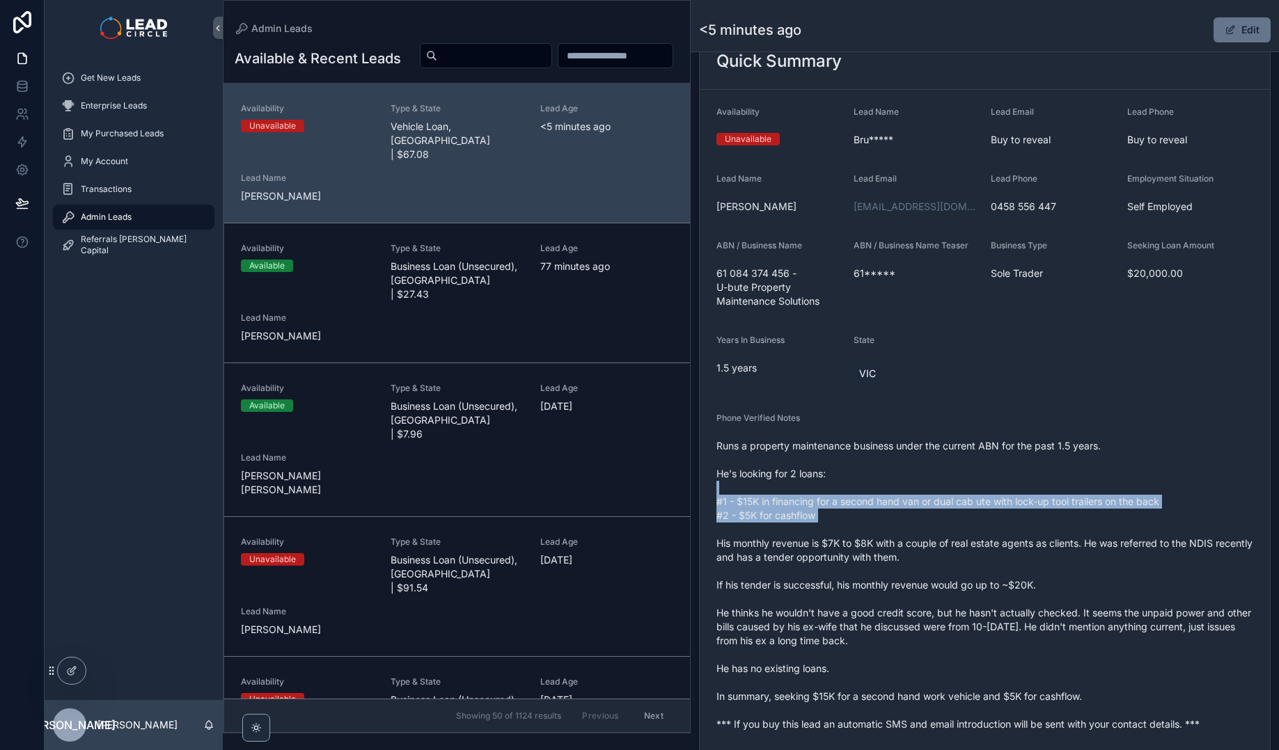
drag, startPoint x: 995, startPoint y: 490, endPoint x: 1027, endPoint y: 546, distance: 64.8
click at [1027, 546] on span "Runs a property maintenance business under the current ABN for the past 1.5 yea…" at bounding box center [984, 585] width 537 height 292
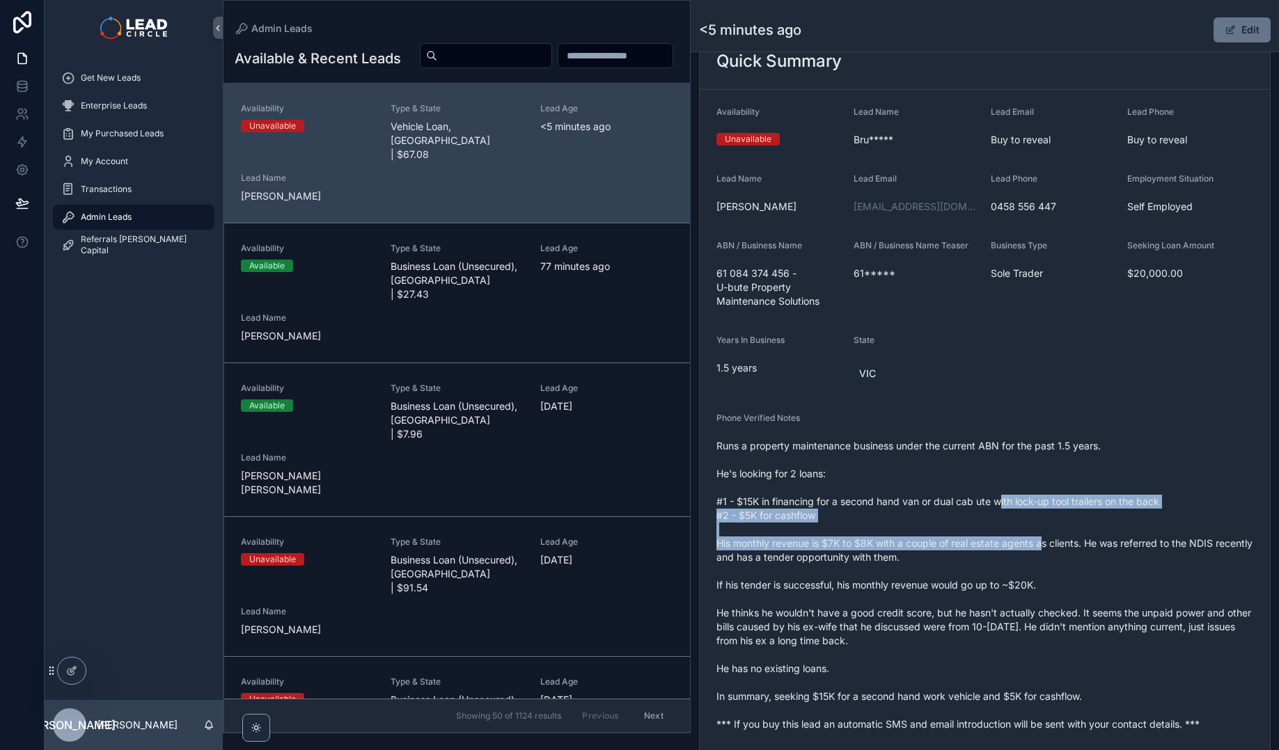
drag, startPoint x: 1046, startPoint y: 545, endPoint x: 994, endPoint y: 489, distance: 76.8
click at [997, 493] on span "Runs a property maintenance business under the current ABN for the past 1.5 yea…" at bounding box center [984, 585] width 537 height 292
click at [994, 489] on span "Runs a property maintenance business under the current ABN for the past 1.5 yea…" at bounding box center [984, 585] width 537 height 292
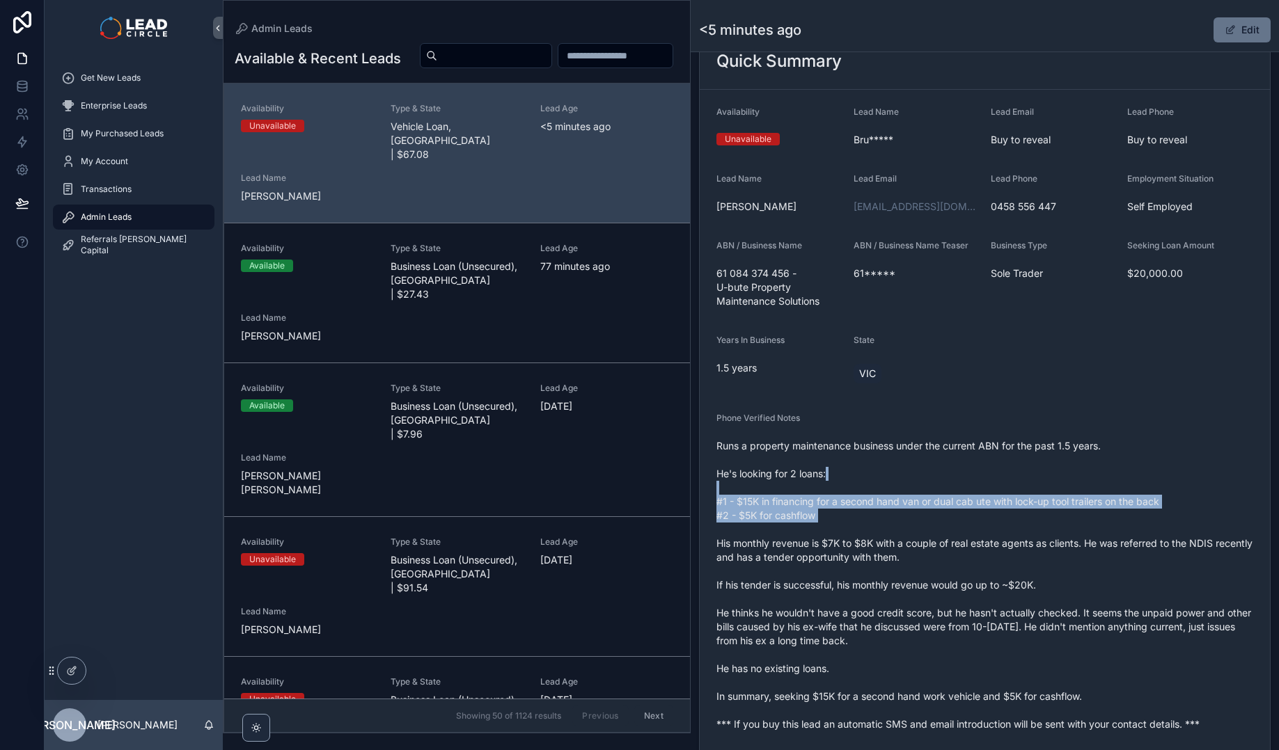
drag, startPoint x: 997, startPoint y: 470, endPoint x: 1100, endPoint y: 547, distance: 128.2
click at [1098, 547] on span "Runs a property maintenance business under the current ABN for the past 1.5 yea…" at bounding box center [984, 585] width 537 height 292
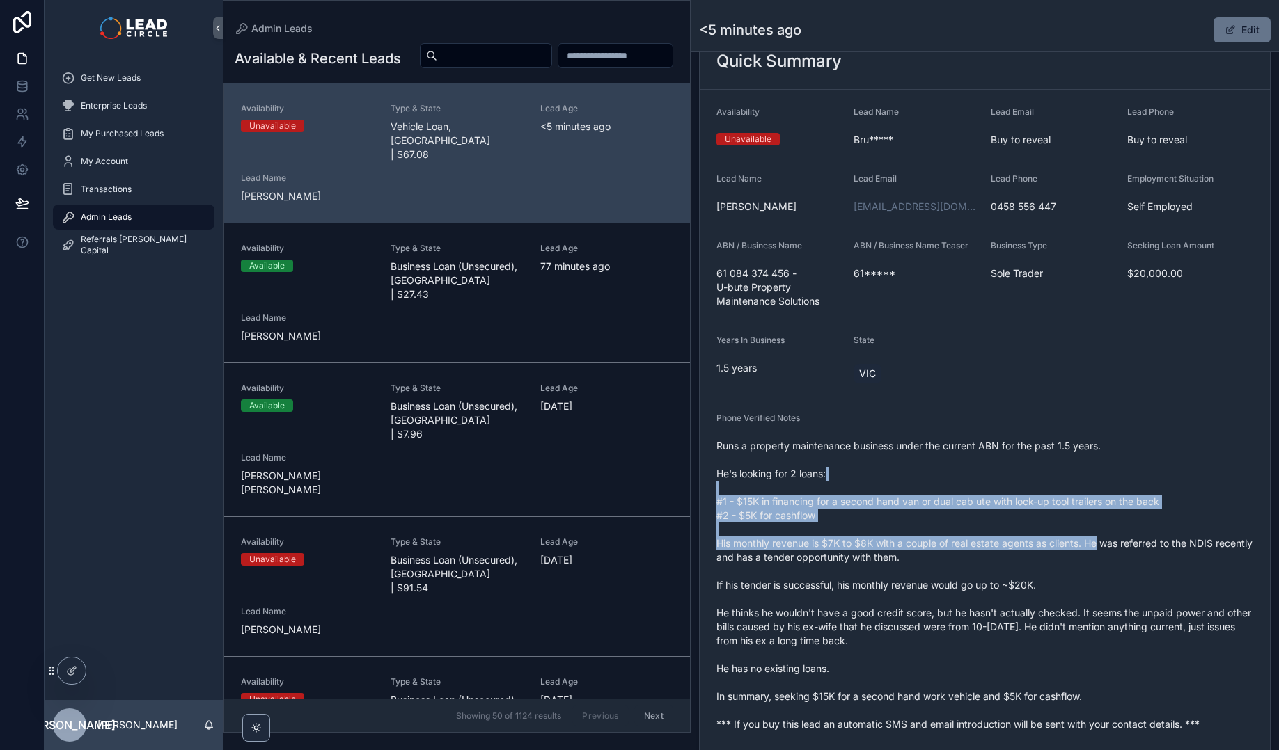
click at [1100, 547] on span "Runs a property maintenance business under the current ABN for the past 1.5 yea…" at bounding box center [984, 585] width 537 height 292
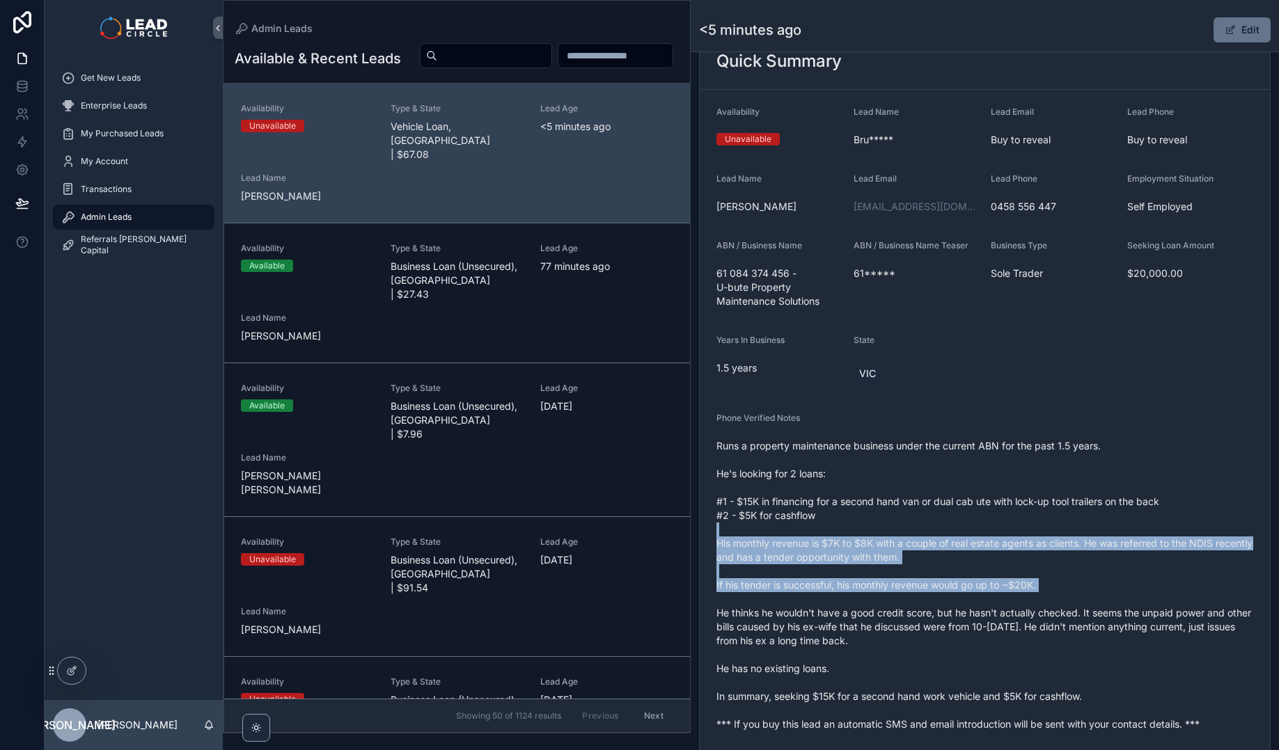
drag, startPoint x: 1098, startPoint y: 550, endPoint x: 1015, endPoint y: 491, distance: 101.9
click at [1026, 500] on span "Runs a property maintenance business under the current ABN for the past 1.5 yea…" at bounding box center [984, 585] width 537 height 292
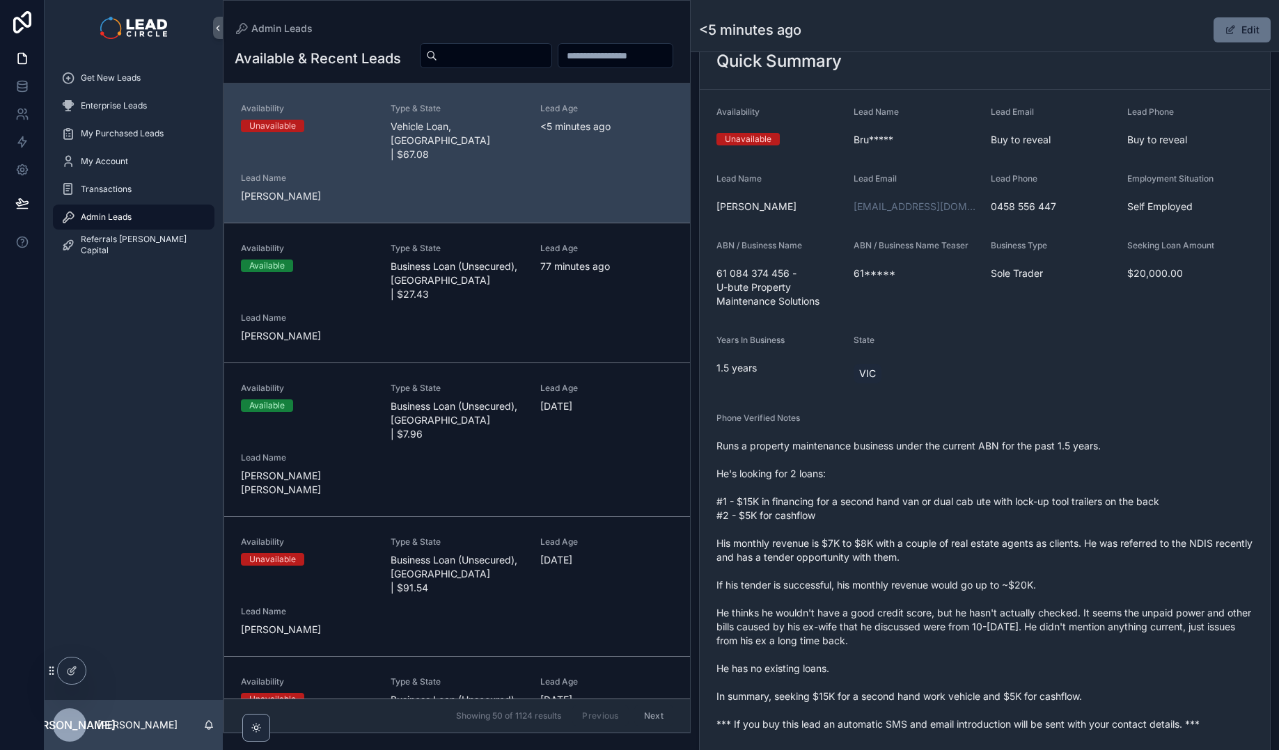
click at [1015, 491] on span "Runs a property maintenance business under the current ABN for the past 1.5 yea…" at bounding box center [984, 585] width 537 height 292
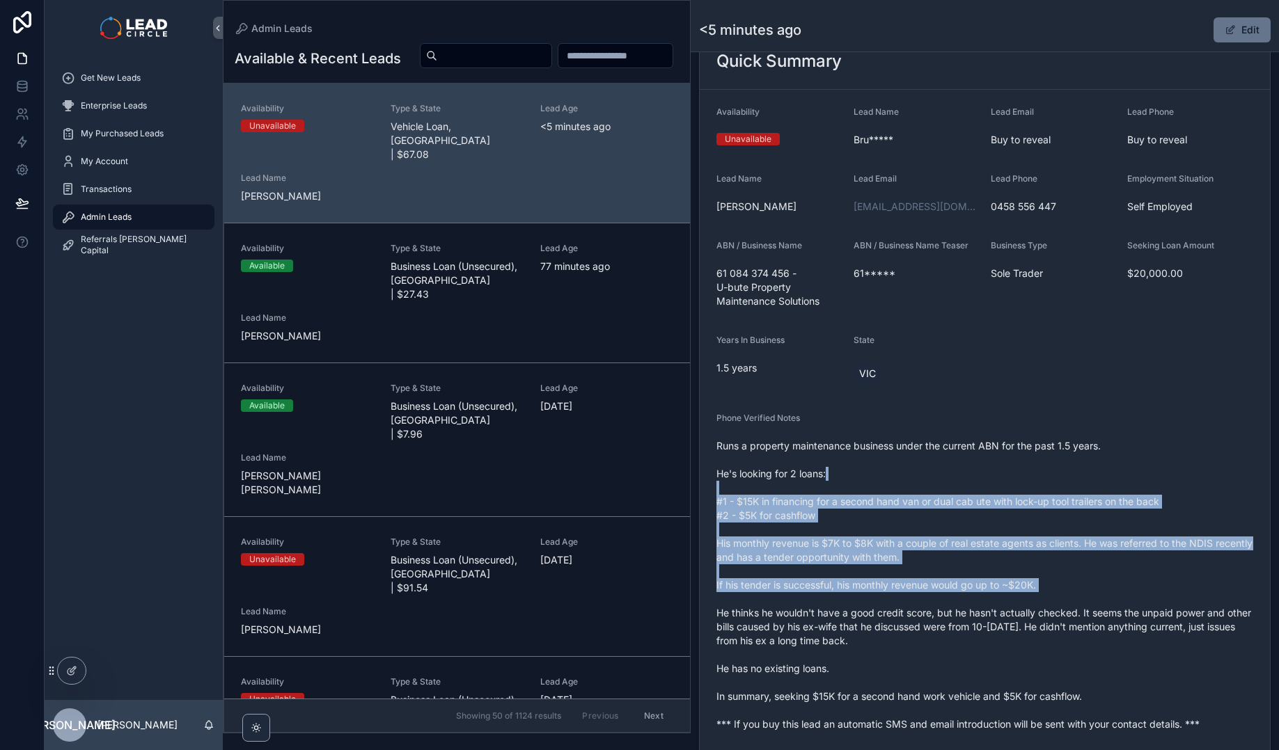
drag, startPoint x: 1022, startPoint y: 479, endPoint x: 1175, endPoint y: 608, distance: 199.5
click at [1175, 608] on span "Runs a property maintenance business under the current ABN for the past 1.5 yea…" at bounding box center [984, 585] width 537 height 292
drag, startPoint x: 1175, startPoint y: 608, endPoint x: 1180, endPoint y: 615, distance: 9.1
click at [1176, 608] on span "Runs a property maintenance business under the current ABN for the past 1.5 yea…" at bounding box center [984, 585] width 537 height 292
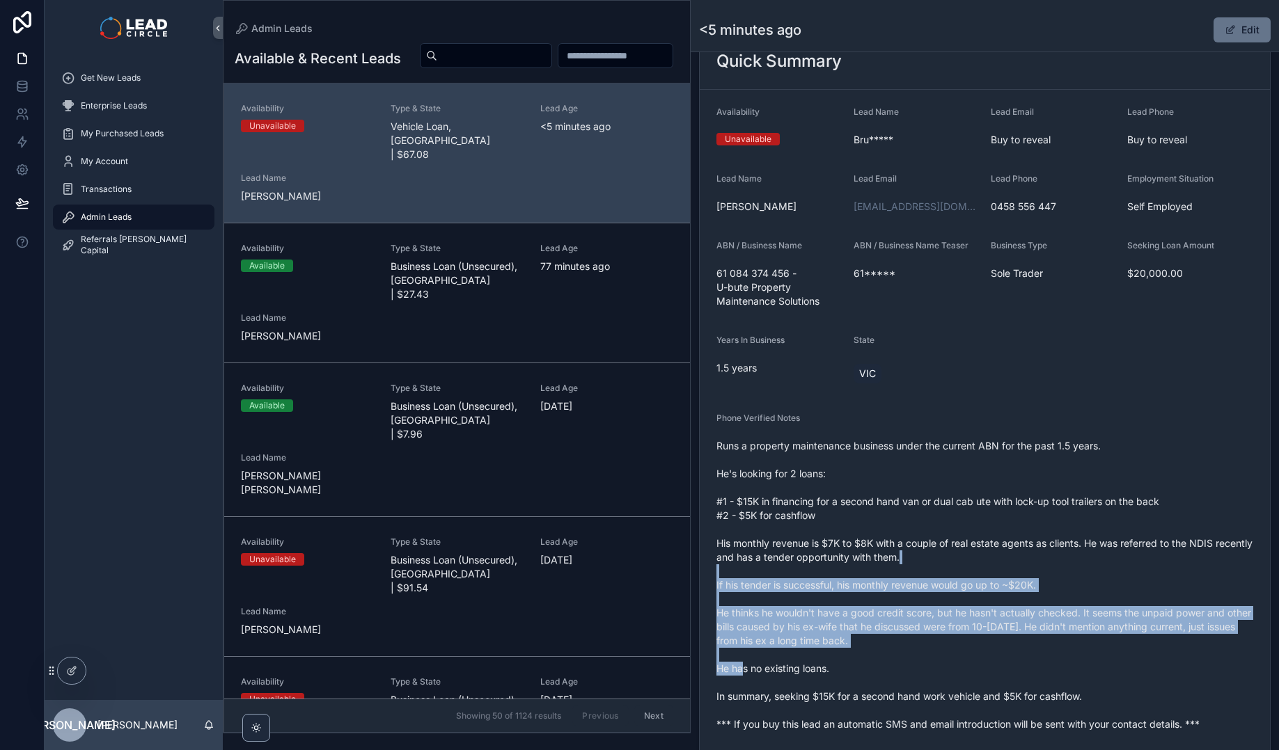
drag, startPoint x: 1205, startPoint y: 654, endPoint x: 1044, endPoint y: 526, distance: 205.1
click at [1050, 531] on span "Runs a property maintenance business under the current ABN for the past 1.5 yea…" at bounding box center [984, 585] width 537 height 292
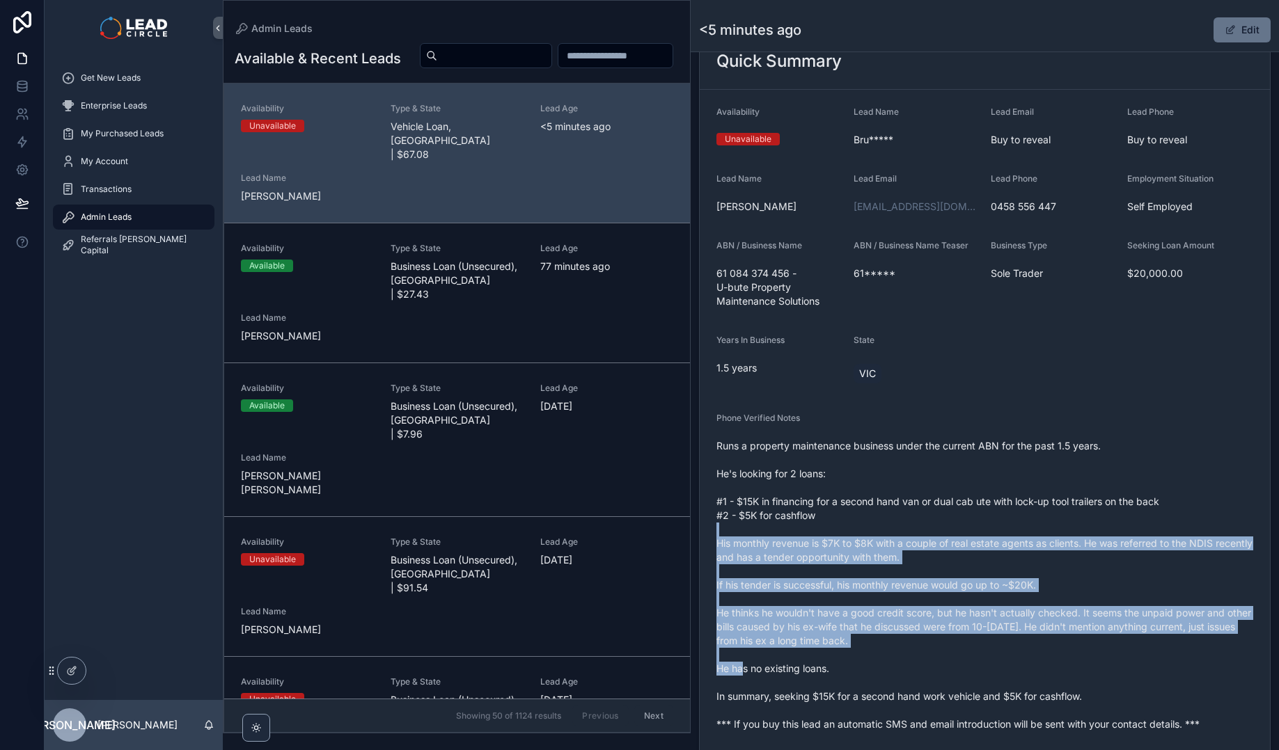
click at [1043, 525] on span "Runs a property maintenance business under the current ABN for the past 1.5 yea…" at bounding box center [984, 585] width 537 height 292
drag, startPoint x: 1043, startPoint y: 520, endPoint x: 1142, endPoint y: 656, distance: 167.9
click at [1142, 656] on span "Runs a property maintenance business under the current ABN for the past 1.5 yea…" at bounding box center [984, 585] width 537 height 292
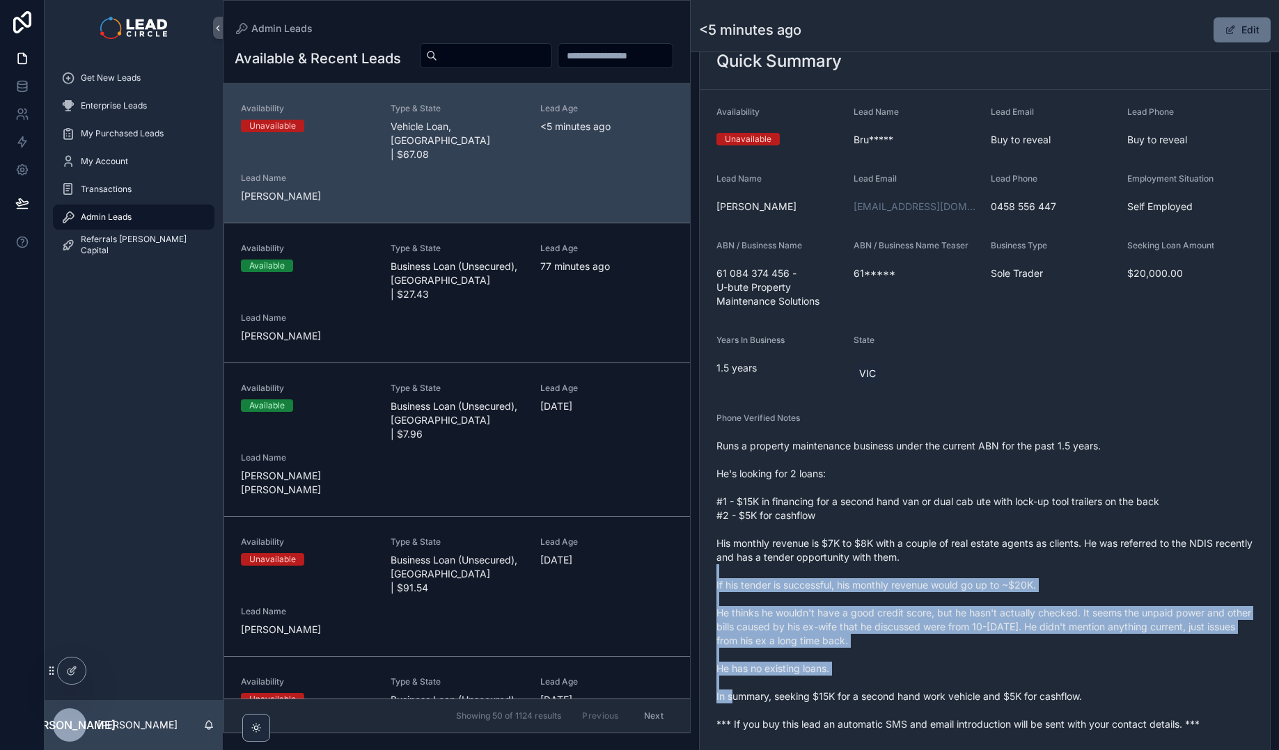
drag, startPoint x: 1161, startPoint y: 664, endPoint x: 1034, endPoint y: 537, distance: 179.6
click at [1034, 537] on span "Runs a property maintenance business under the current ABN for the past 1.5 yea…" at bounding box center [984, 585] width 537 height 292
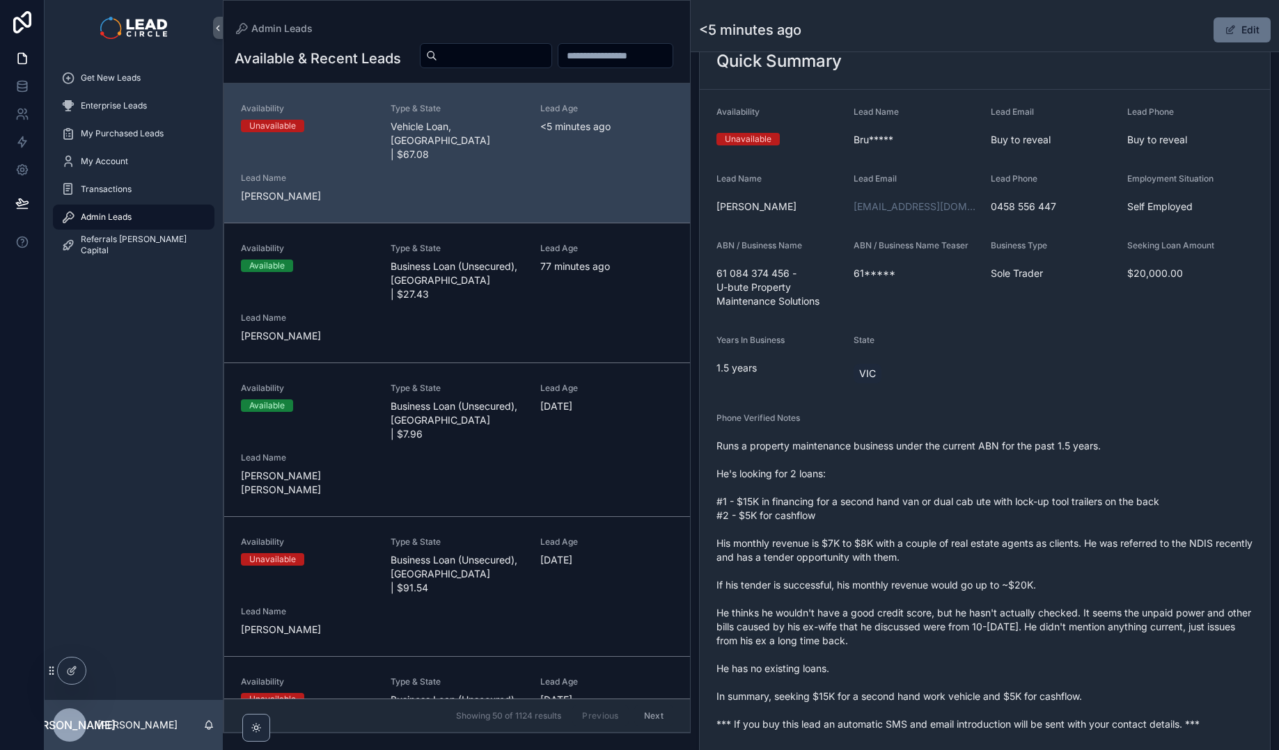
click at [1031, 534] on span "Runs a property maintenance business under the current ABN for the past 1.5 yea…" at bounding box center [984, 585] width 537 height 292
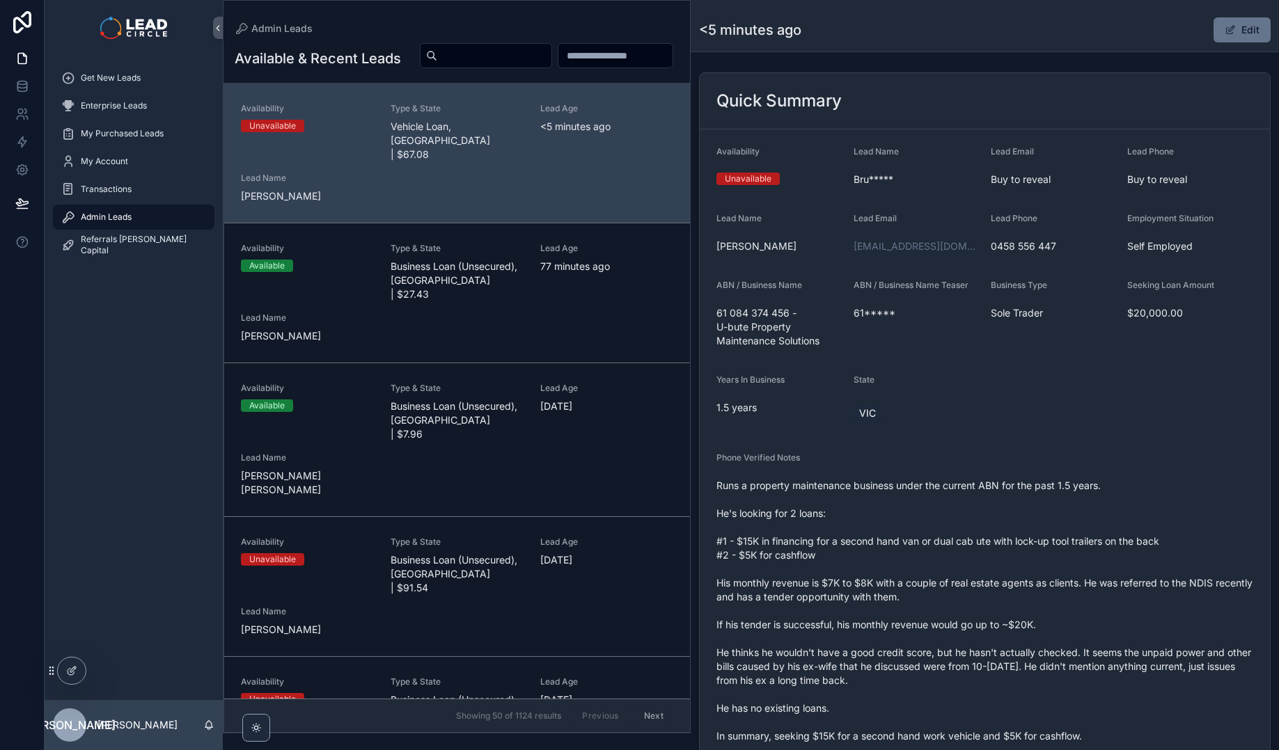
scroll to position [0, 0]
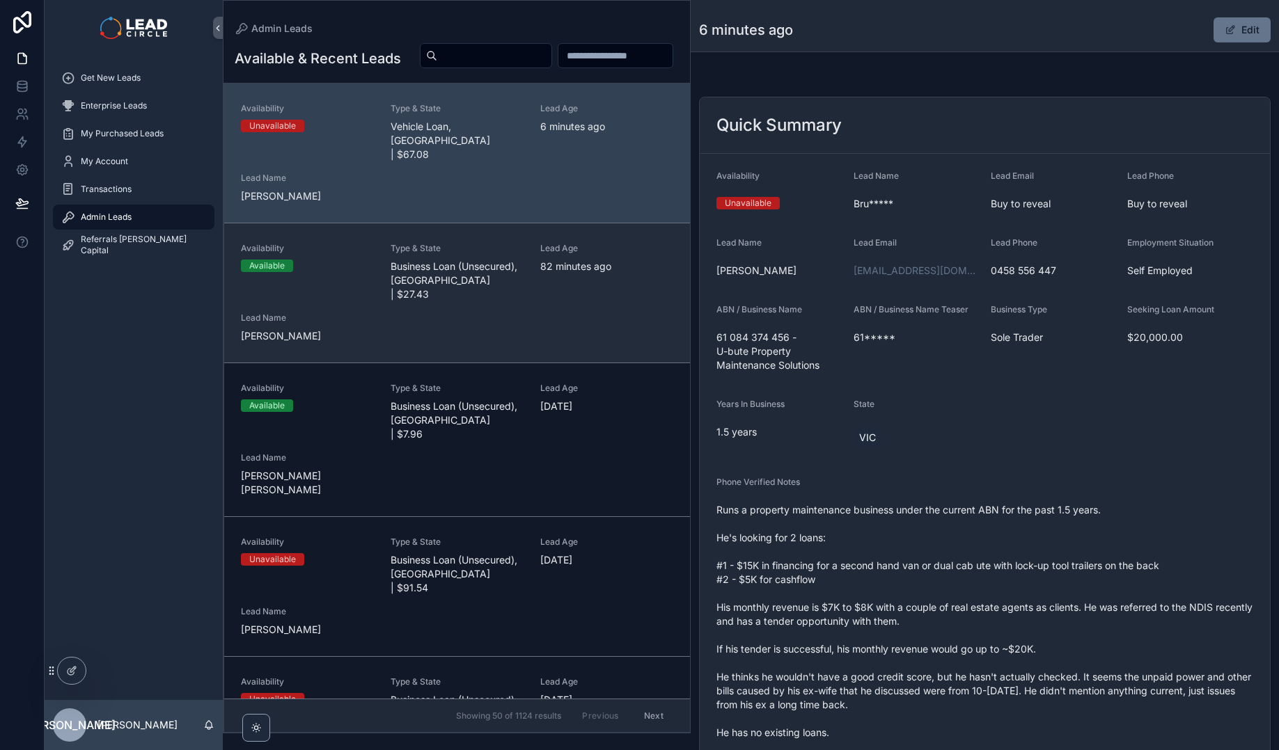
click at [397, 301] on div "Availability Available Type & State Business Loan (Unsecured), [GEOGRAPHIC_DATA…" at bounding box center [457, 293] width 432 height 100
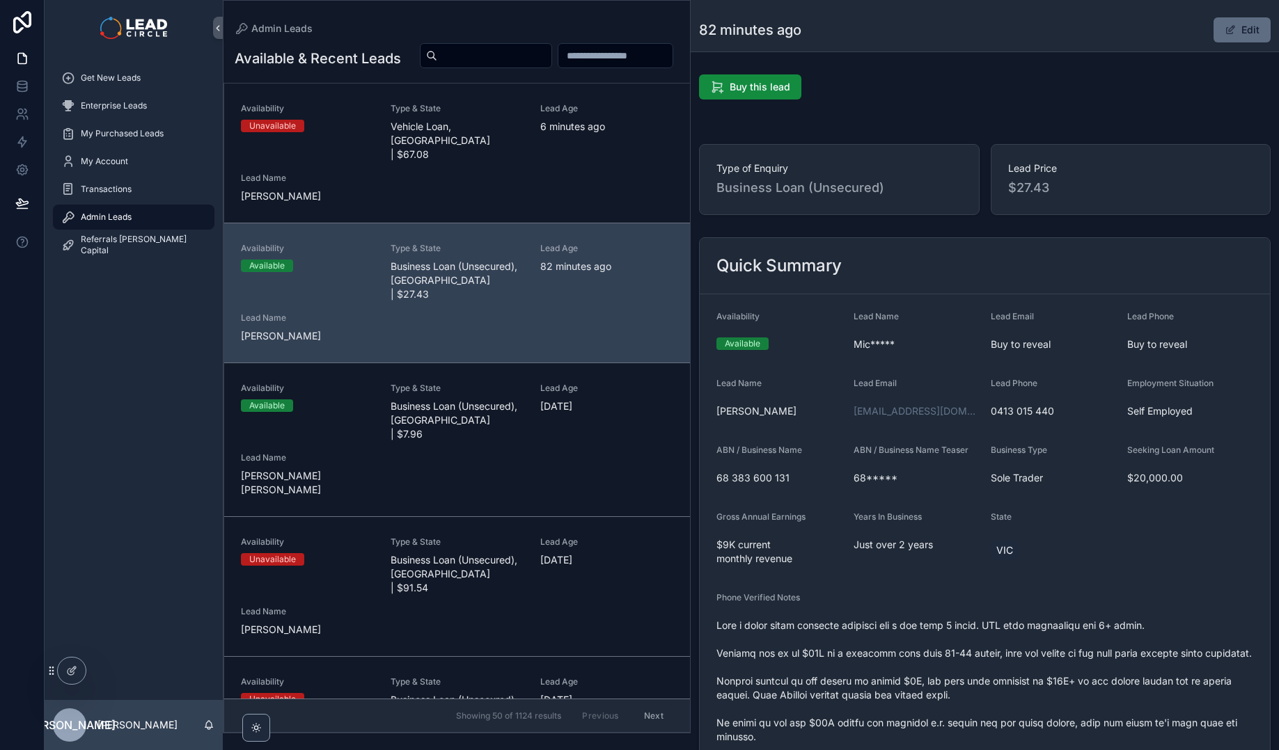
click at [1231, 31] on button "Edit" at bounding box center [1241, 29] width 57 height 25
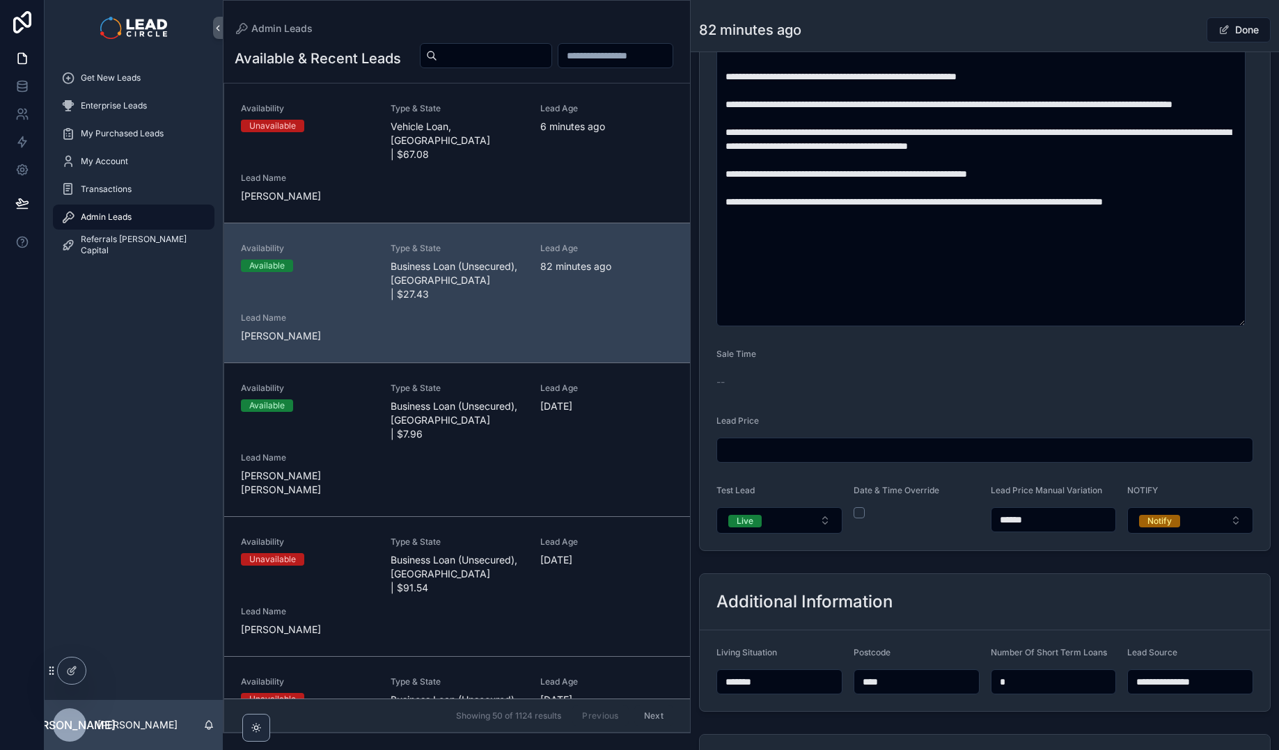
scroll to position [777, 0]
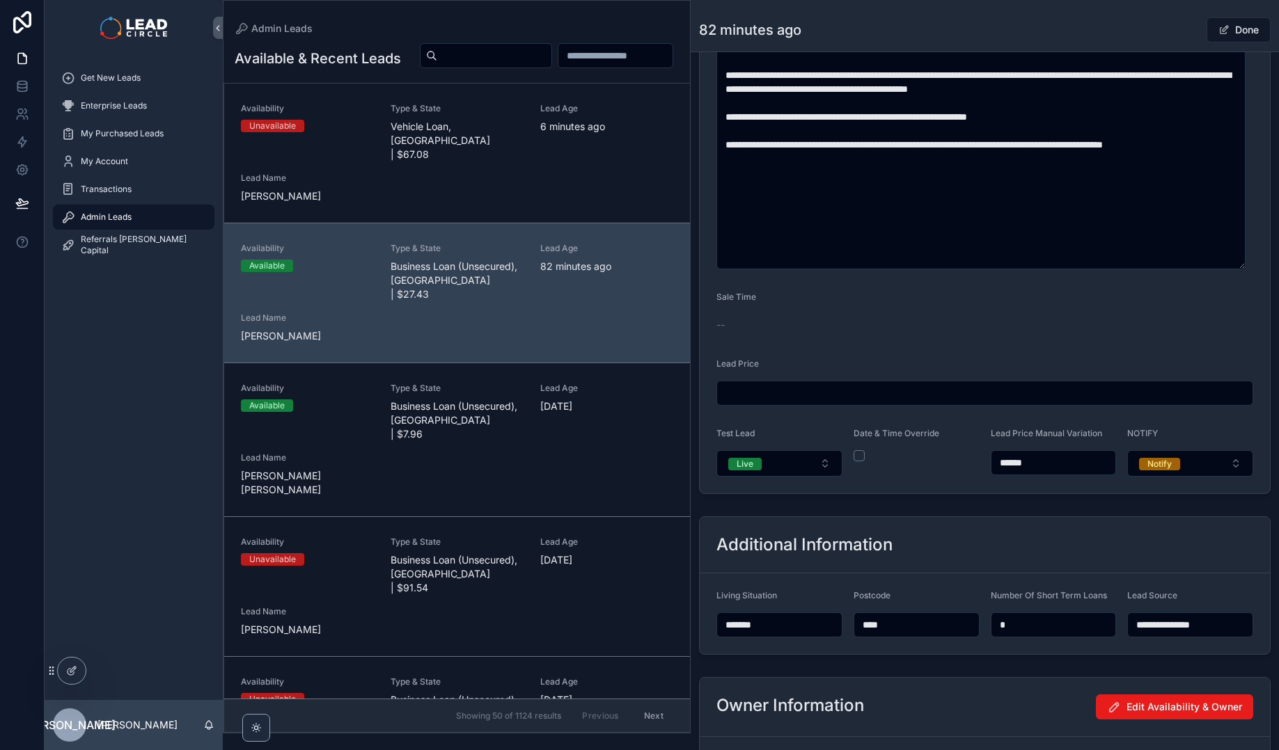
click at [1013, 464] on input "******" at bounding box center [1053, 462] width 125 height 19
type input "******"
click at [1032, 530] on div "Additional Information" at bounding box center [984, 545] width 570 height 56
click at [1172, 25] on div "Done" at bounding box center [1218, 30] width 104 height 26
click at [1237, 29] on button "Done" at bounding box center [1238, 29] width 64 height 25
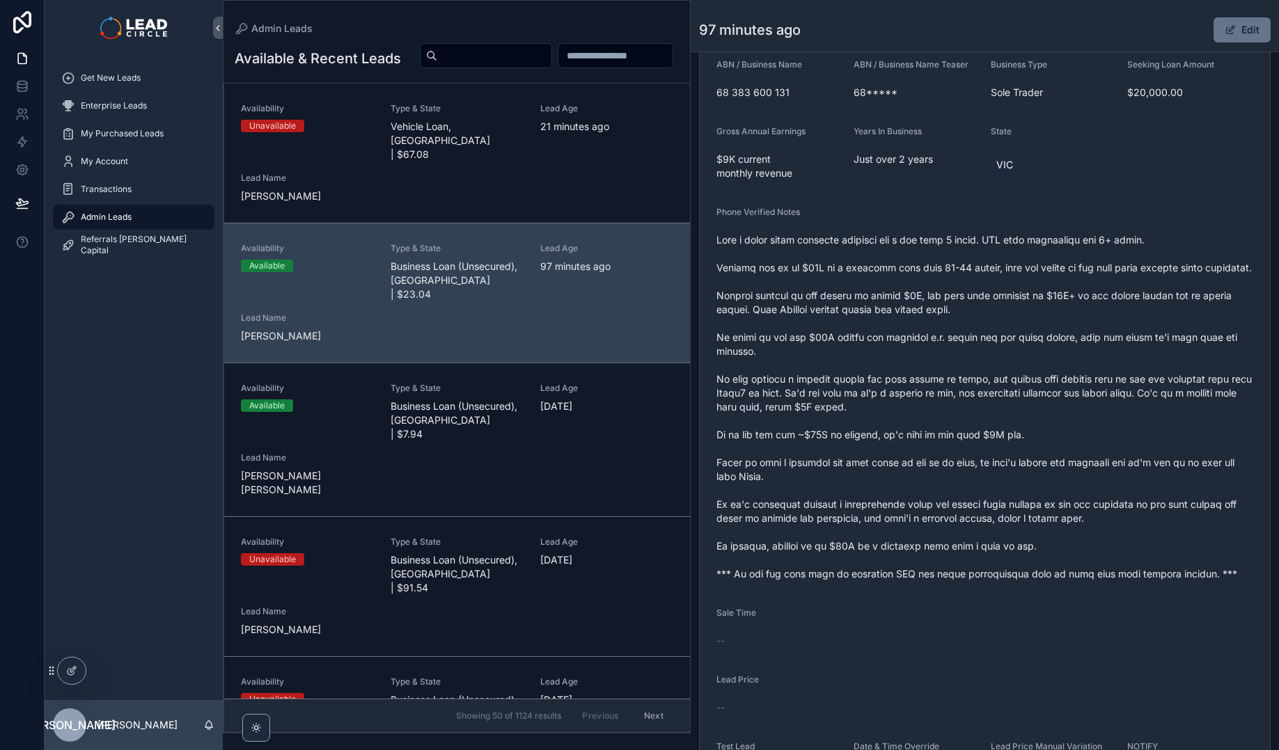
scroll to position [506, 0]
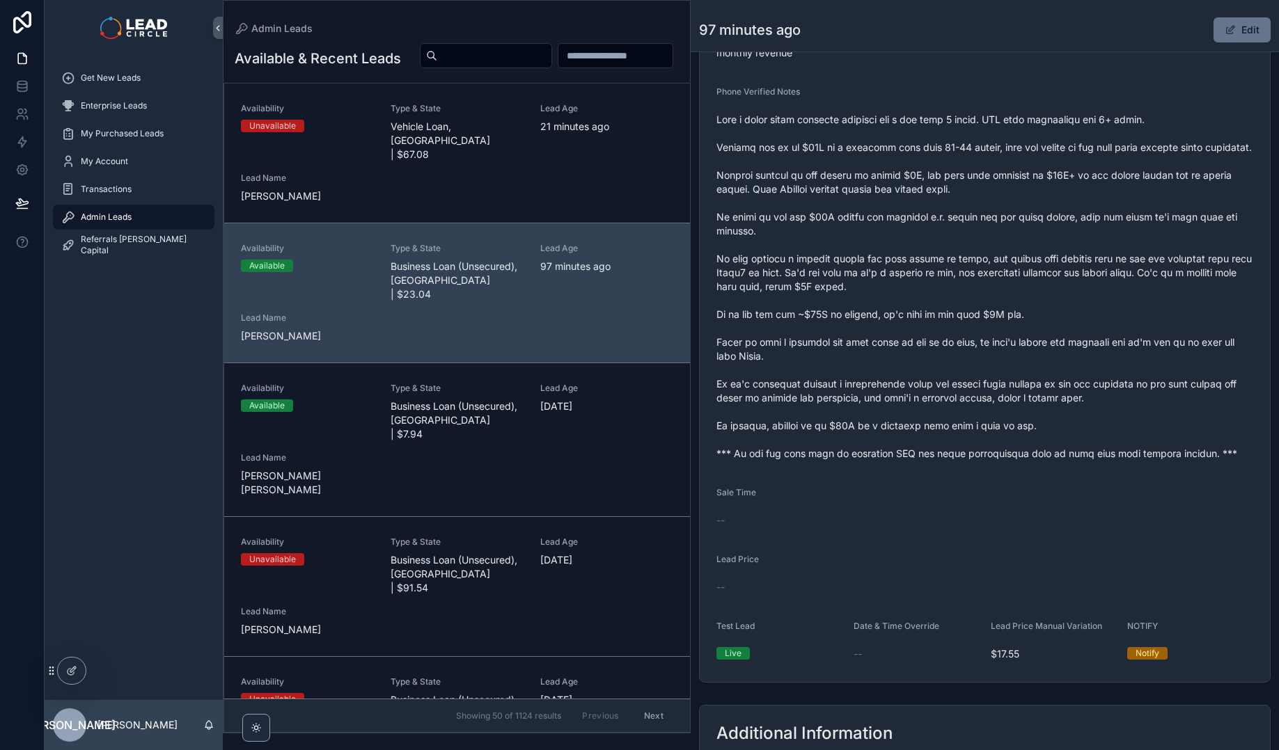
click at [839, 461] on span "scrollable content" at bounding box center [984, 287] width 537 height 348
copy span "*** If you buy this lead an automatic SMS and email introduction will be sent w…"
click at [551, 61] on input "scrollable content" at bounding box center [494, 55] width 114 height 19
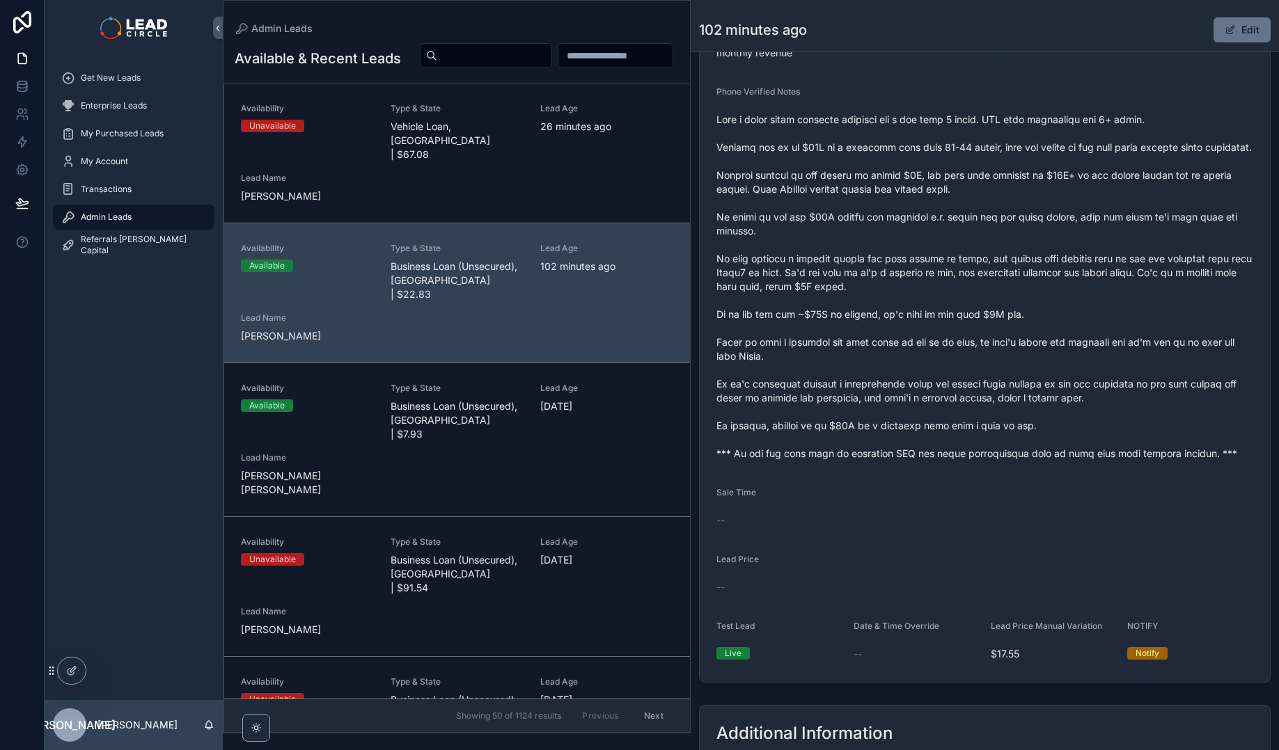
paste input "**********"
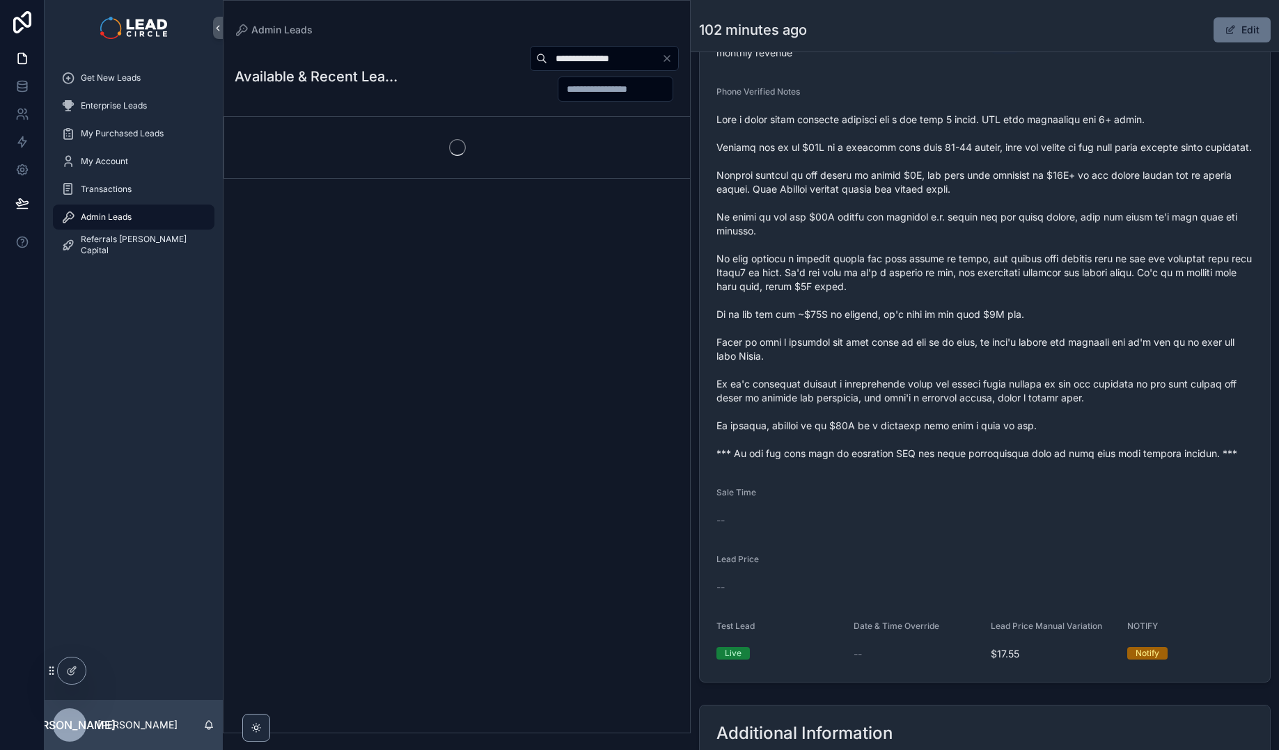
click at [476, 76] on div "**********" at bounding box center [537, 73] width 281 height 57
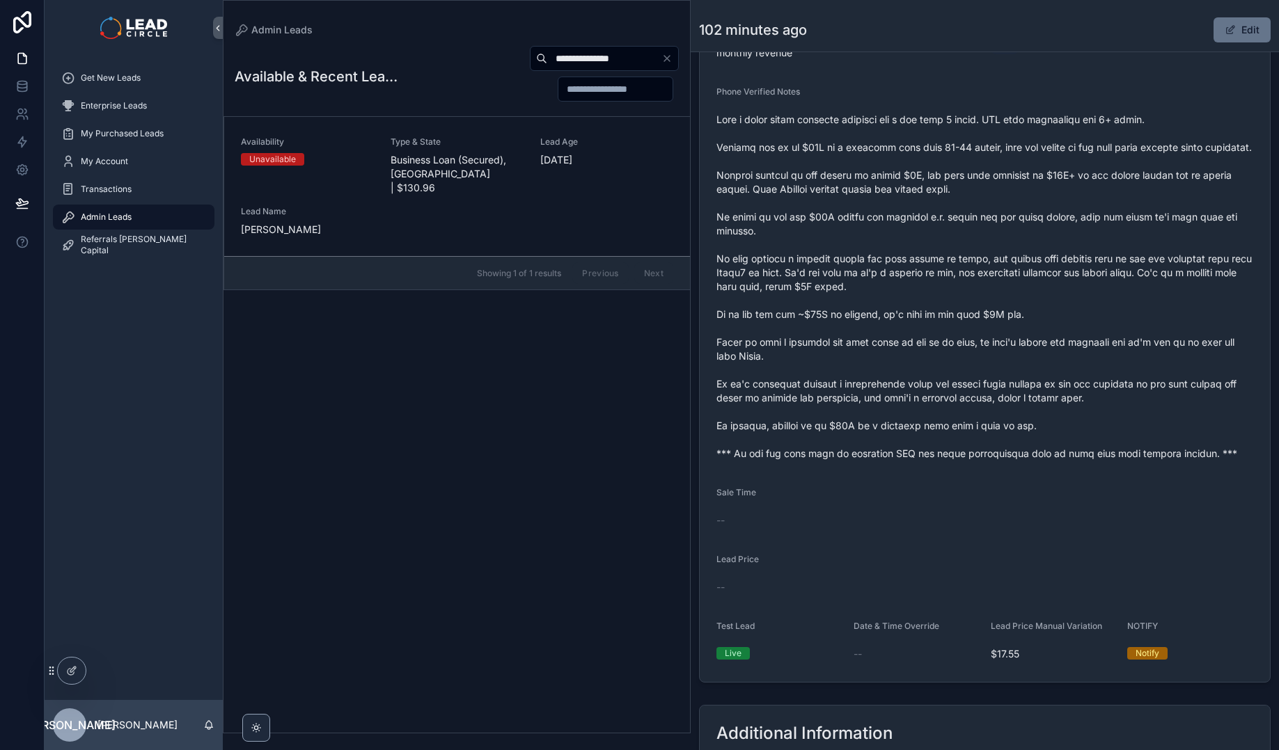
click at [454, 86] on div "**********" at bounding box center [537, 73] width 281 height 57
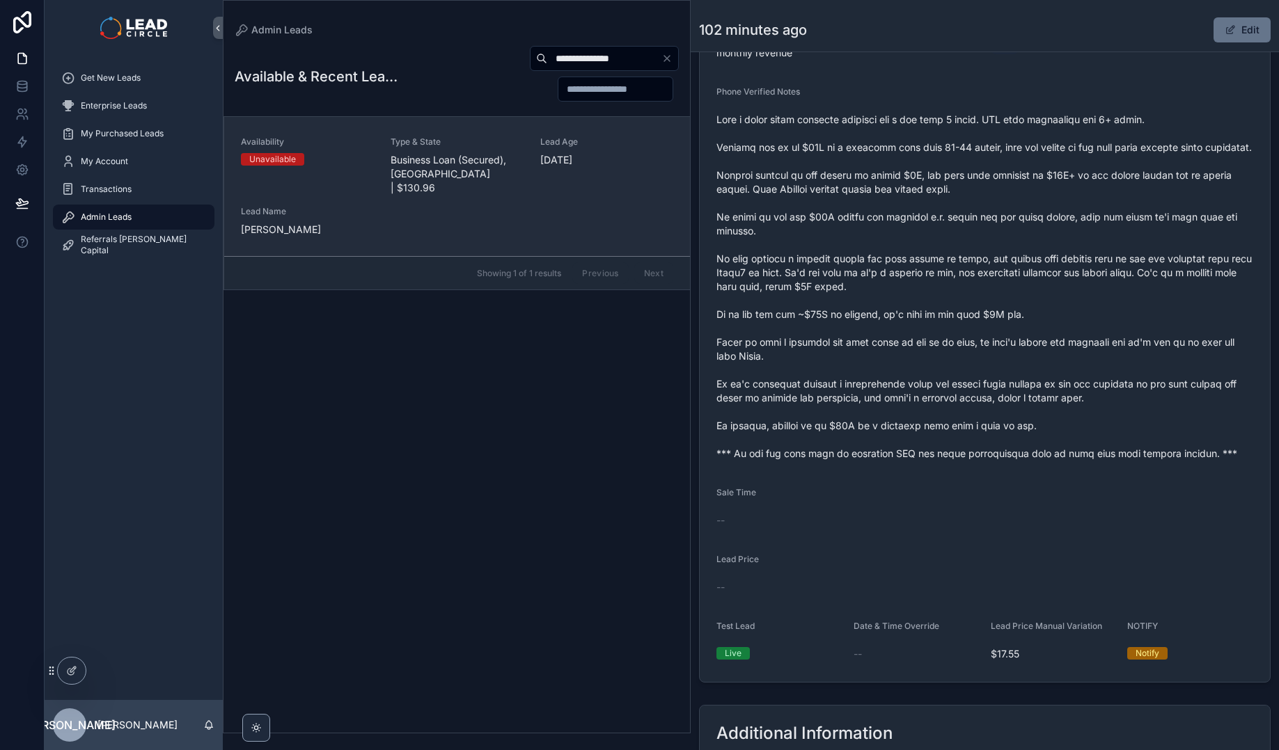
click at [479, 182] on div "Availability Unavailable Type & State Business Loan (Secured), [GEOGRAPHIC_DATA…" at bounding box center [457, 186] width 432 height 100
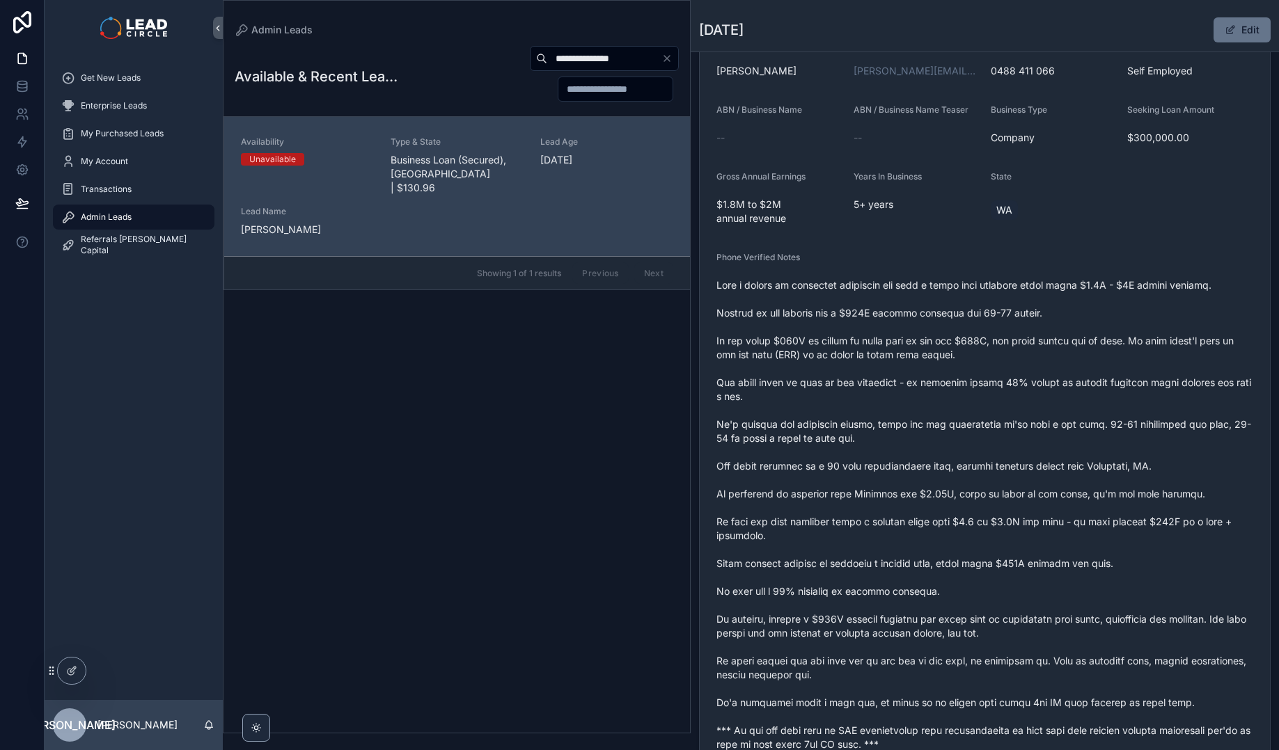
scroll to position [293, 0]
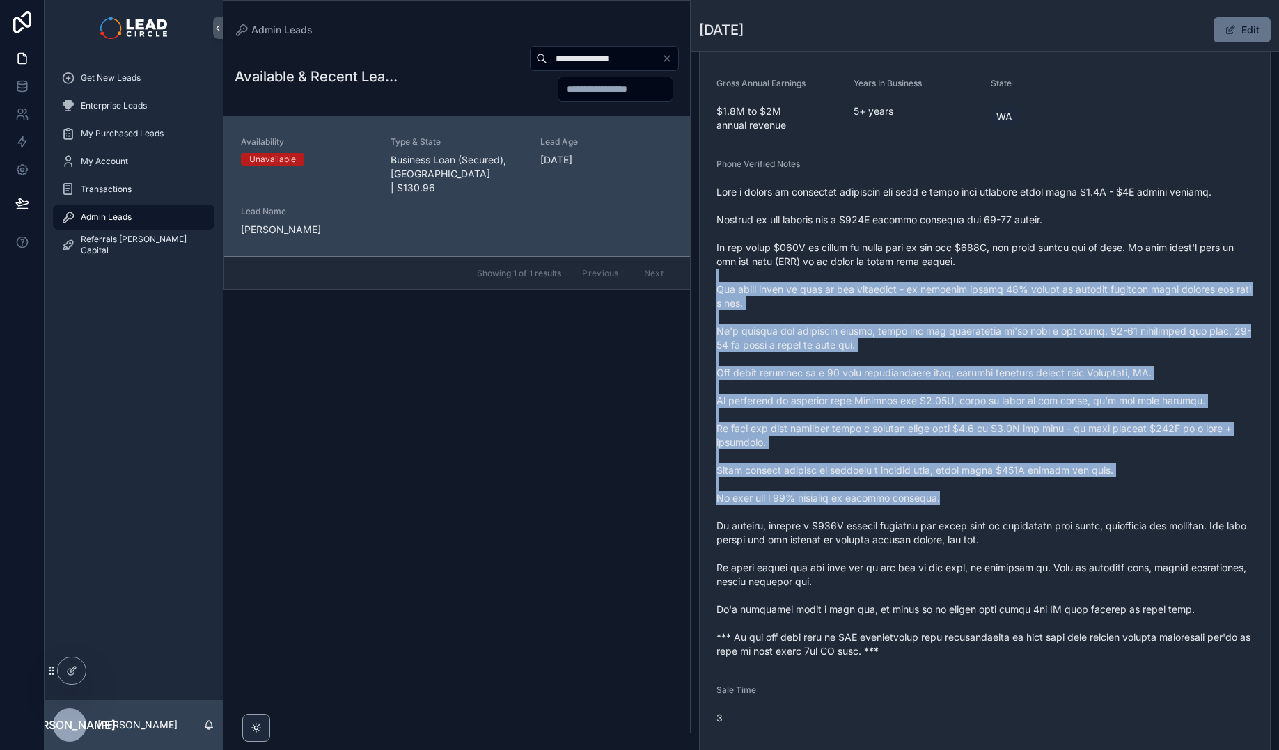
drag, startPoint x: 1027, startPoint y: 323, endPoint x: 1122, endPoint y: 519, distance: 217.9
click at [1122, 519] on span "scrollable content" at bounding box center [984, 421] width 537 height 473
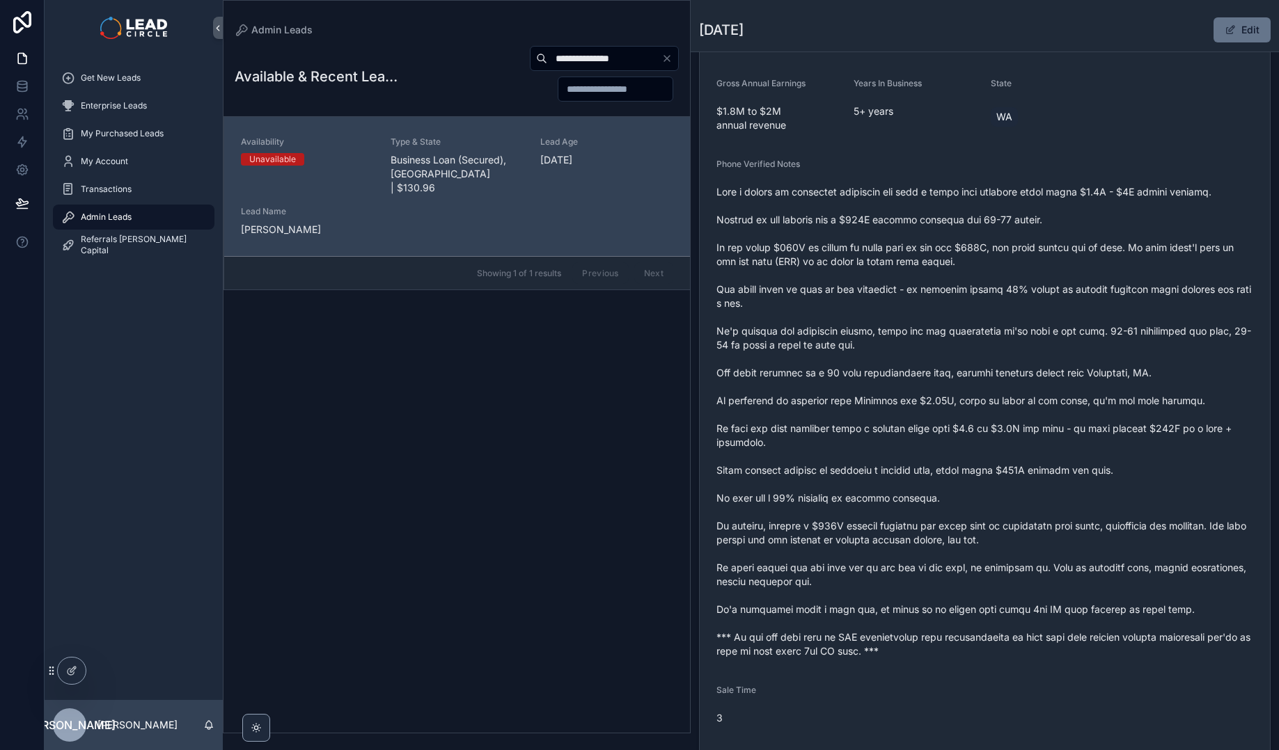
click at [1122, 519] on span "scrollable content" at bounding box center [984, 421] width 537 height 473
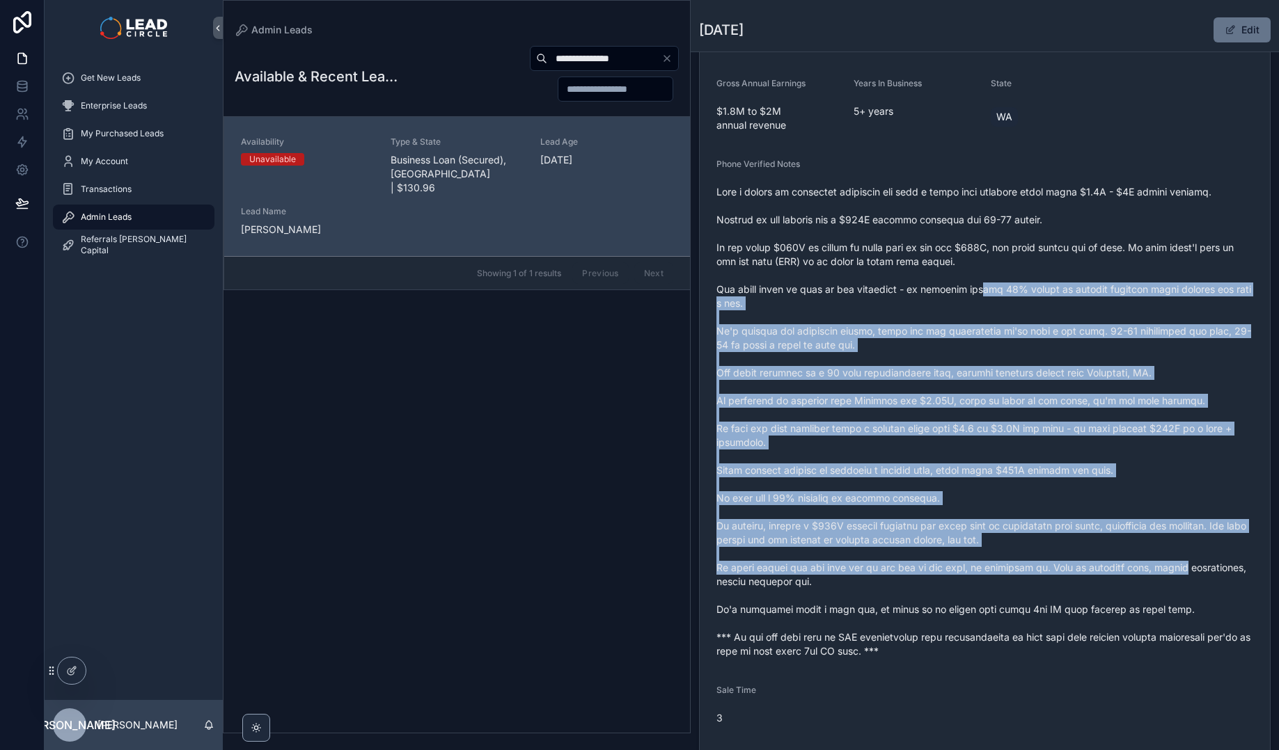
drag, startPoint x: 1166, startPoint y: 564, endPoint x: 1001, endPoint y: 280, distance: 329.3
click at [1001, 283] on span "scrollable content" at bounding box center [984, 421] width 537 height 473
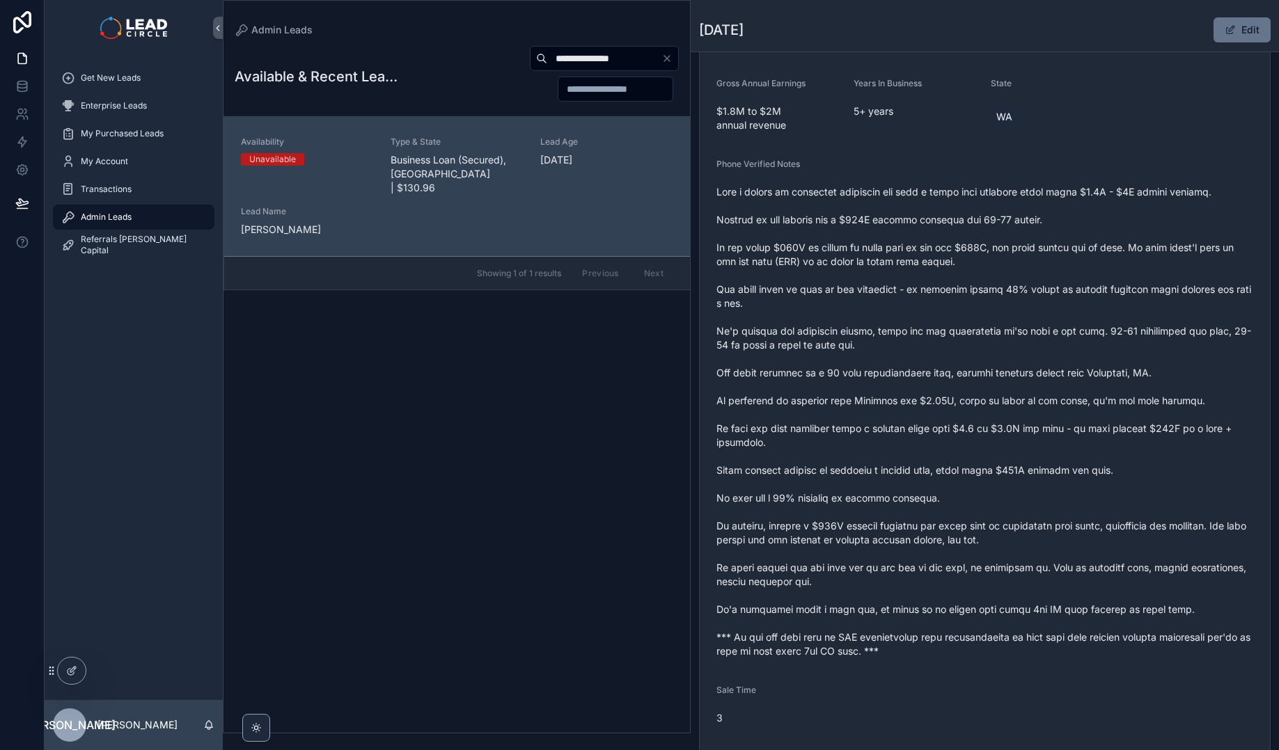
click at [1002, 279] on span "scrollable content" at bounding box center [984, 421] width 537 height 473
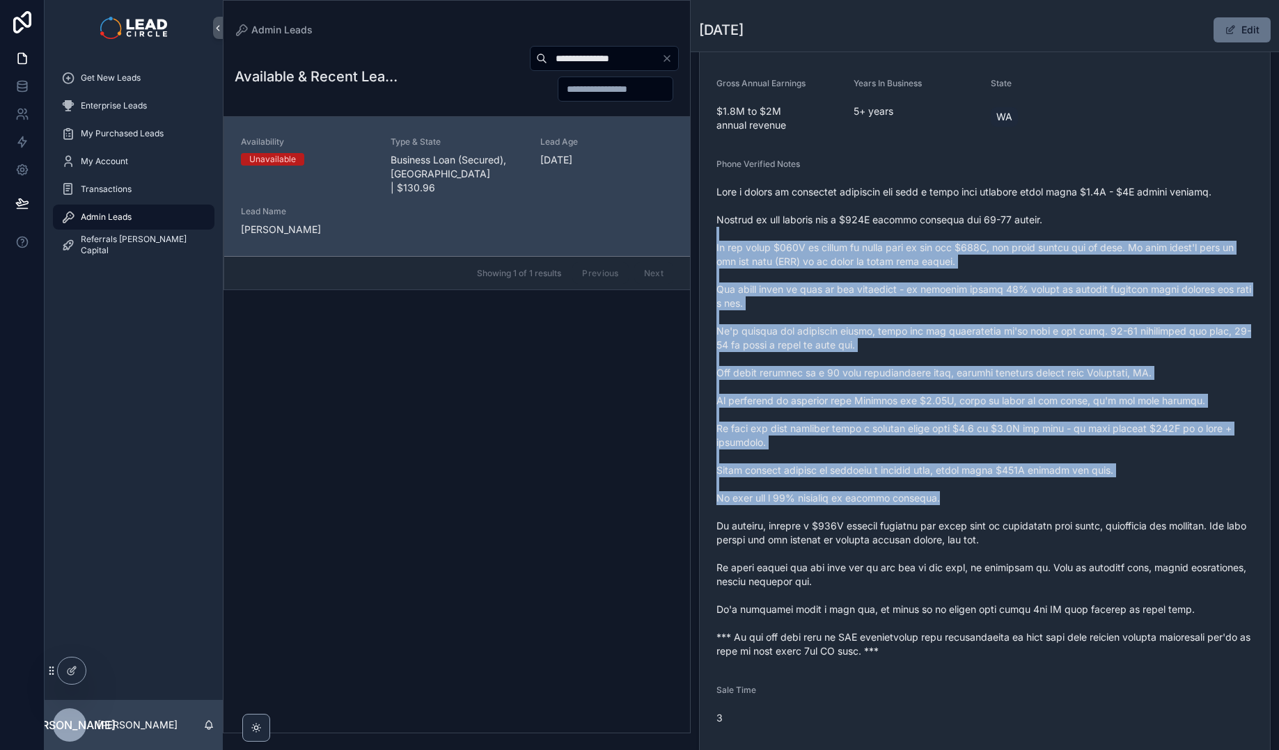
drag, startPoint x: 1004, startPoint y: 237, endPoint x: 1143, endPoint y: 526, distance: 321.0
click at [1143, 526] on span "scrollable content" at bounding box center [984, 421] width 537 height 473
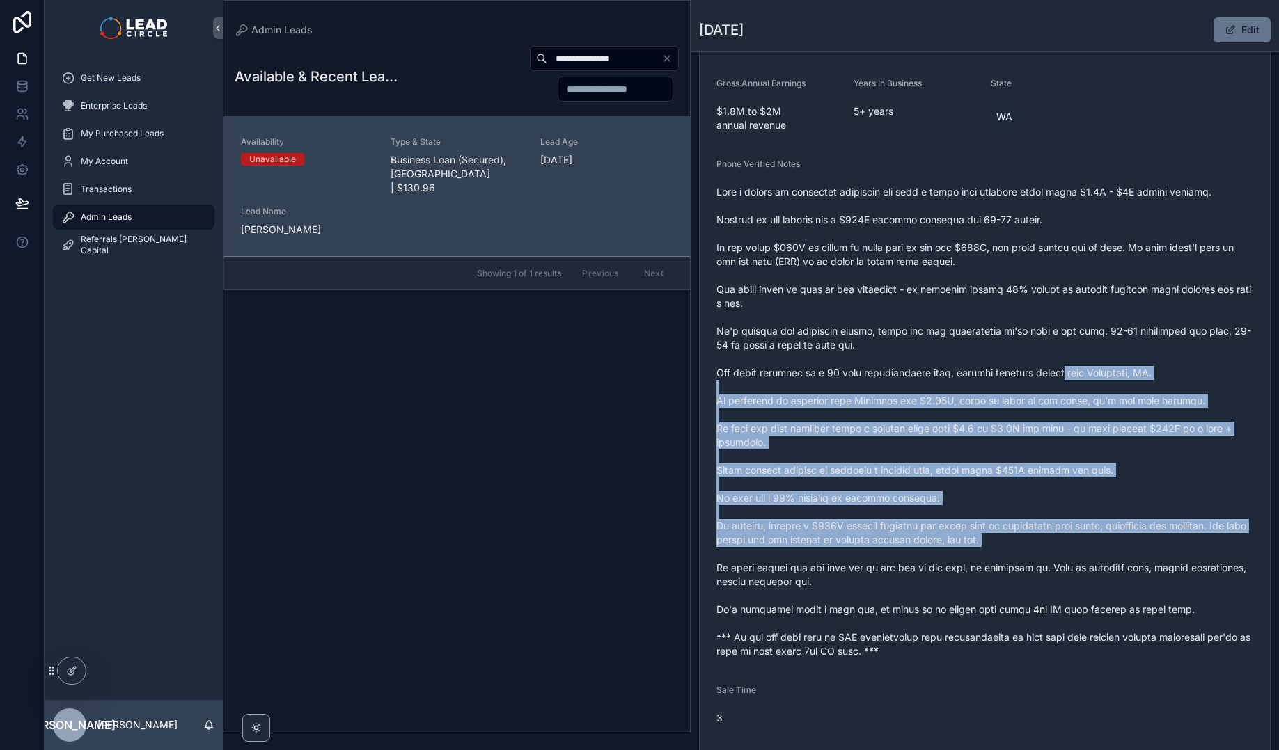
drag, startPoint x: 1165, startPoint y: 553, endPoint x: 1004, endPoint y: 287, distance: 310.7
click at [1022, 315] on span "scrollable content" at bounding box center [984, 421] width 537 height 473
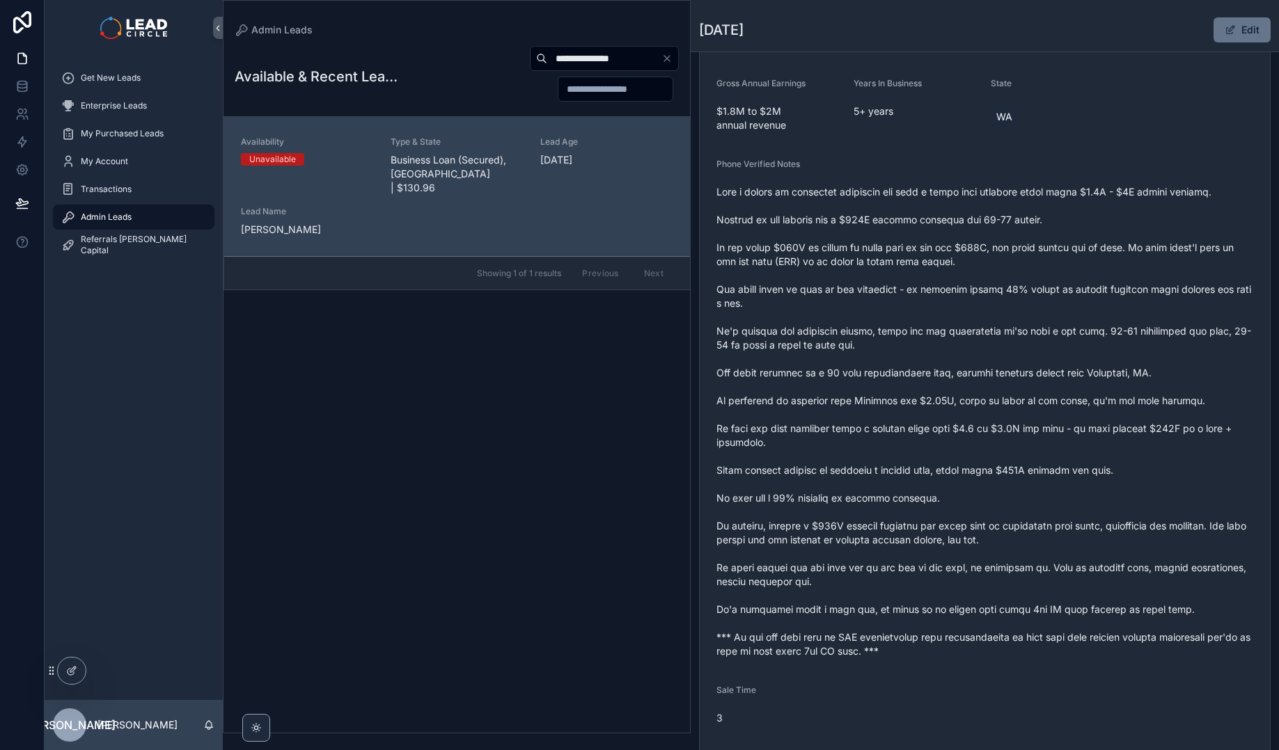
click at [1004, 287] on span "scrollable content" at bounding box center [984, 421] width 537 height 473
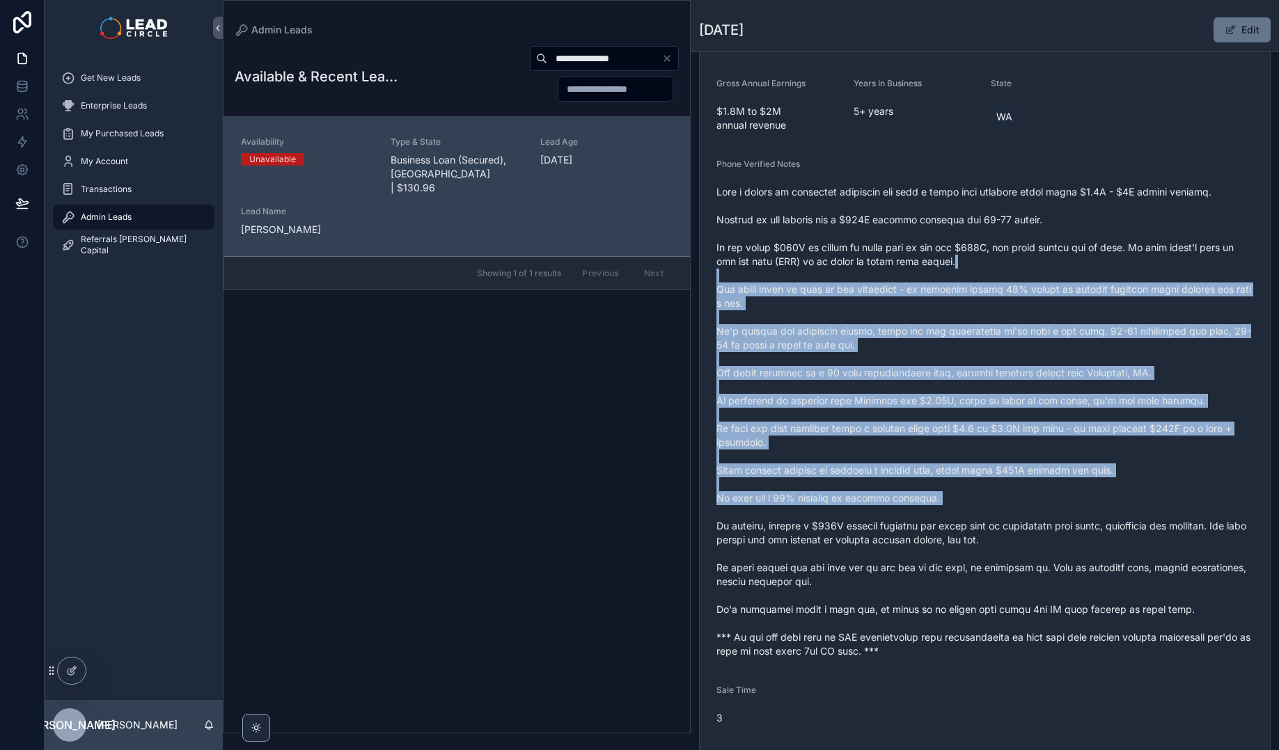
drag, startPoint x: 1011, startPoint y: 258, endPoint x: 1170, endPoint y: 516, distance: 303.4
click at [1170, 516] on span "scrollable content" at bounding box center [984, 421] width 537 height 473
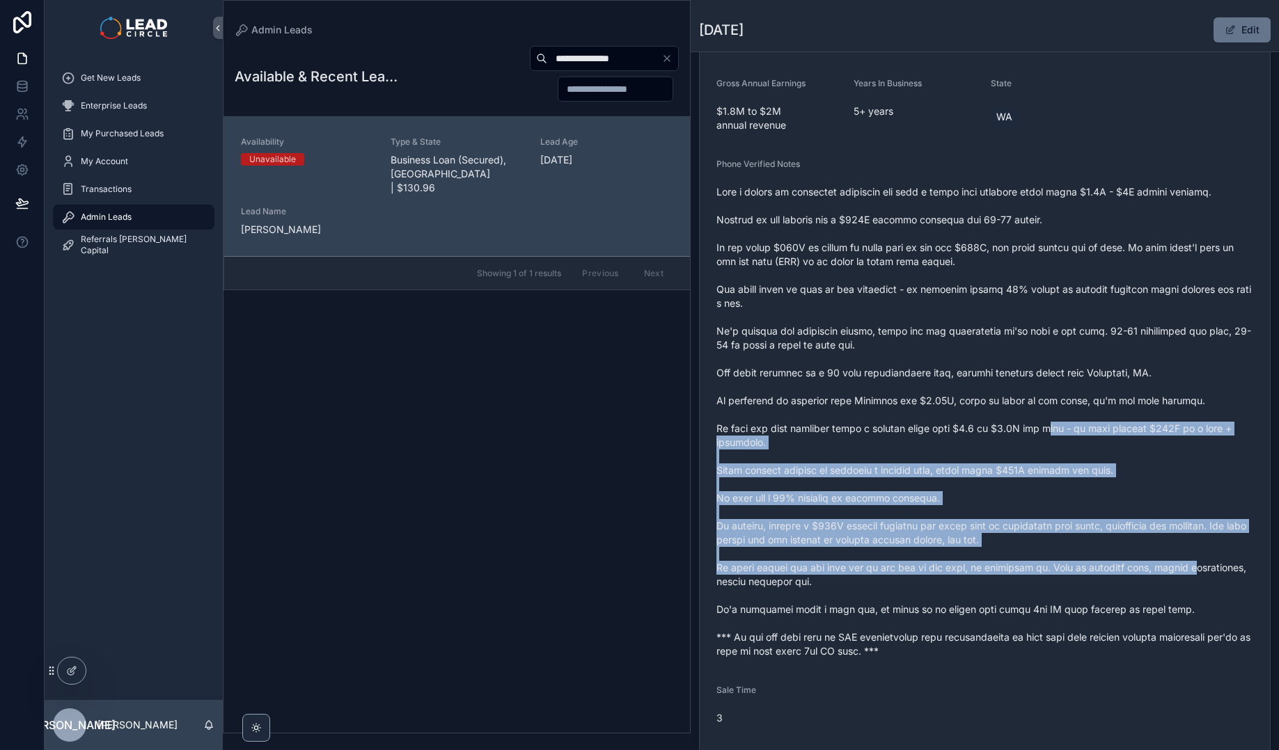
drag, startPoint x: 1150, startPoint y: 539, endPoint x: 979, endPoint y: 340, distance: 262.6
click at [986, 347] on span "scrollable content" at bounding box center [984, 421] width 537 height 473
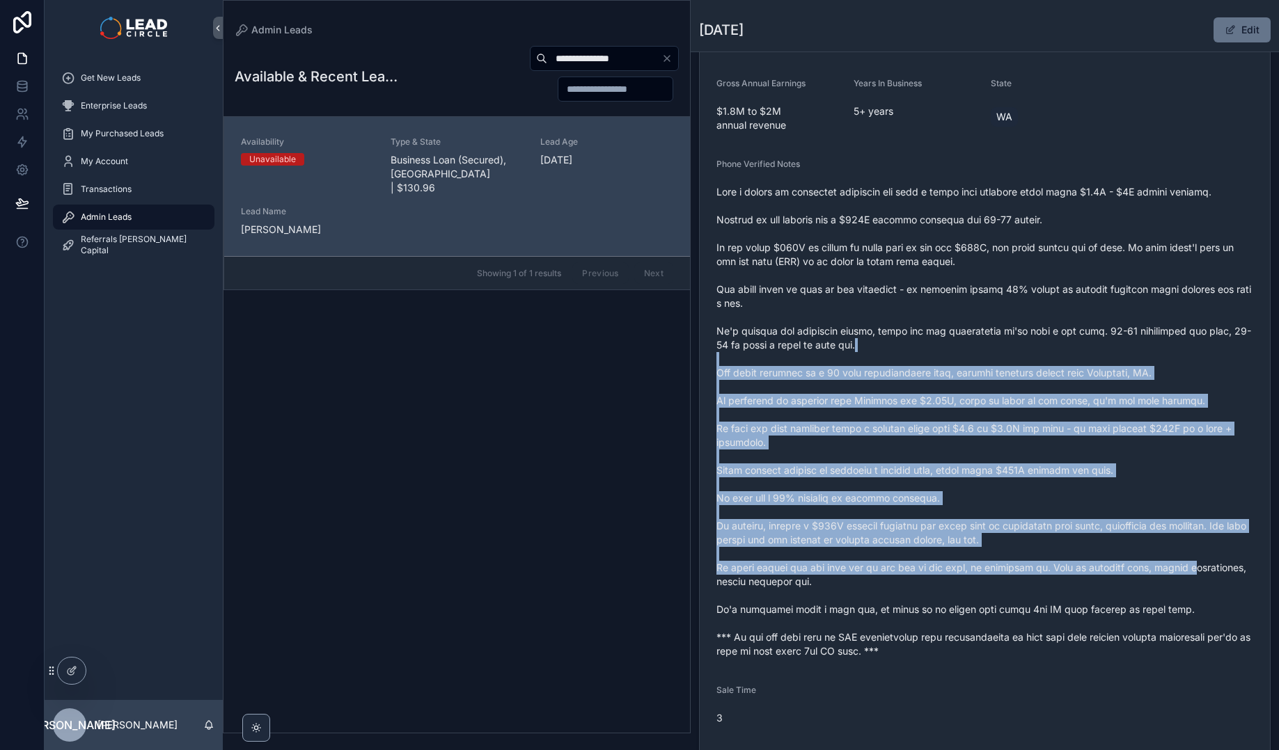
click at [979, 340] on span "scrollable content" at bounding box center [984, 421] width 537 height 473
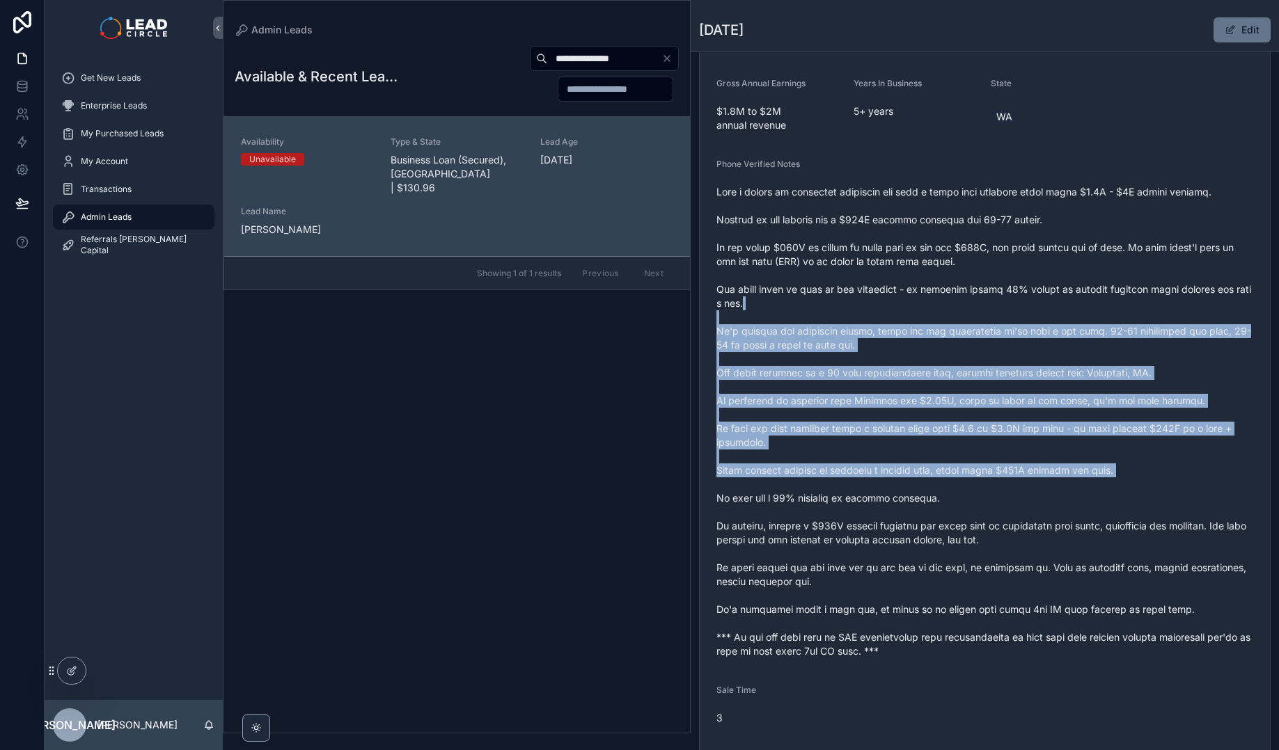
drag, startPoint x: 975, startPoint y: 296, endPoint x: 1117, endPoint y: 523, distance: 267.1
click at [1117, 523] on span "scrollable content" at bounding box center [984, 421] width 537 height 473
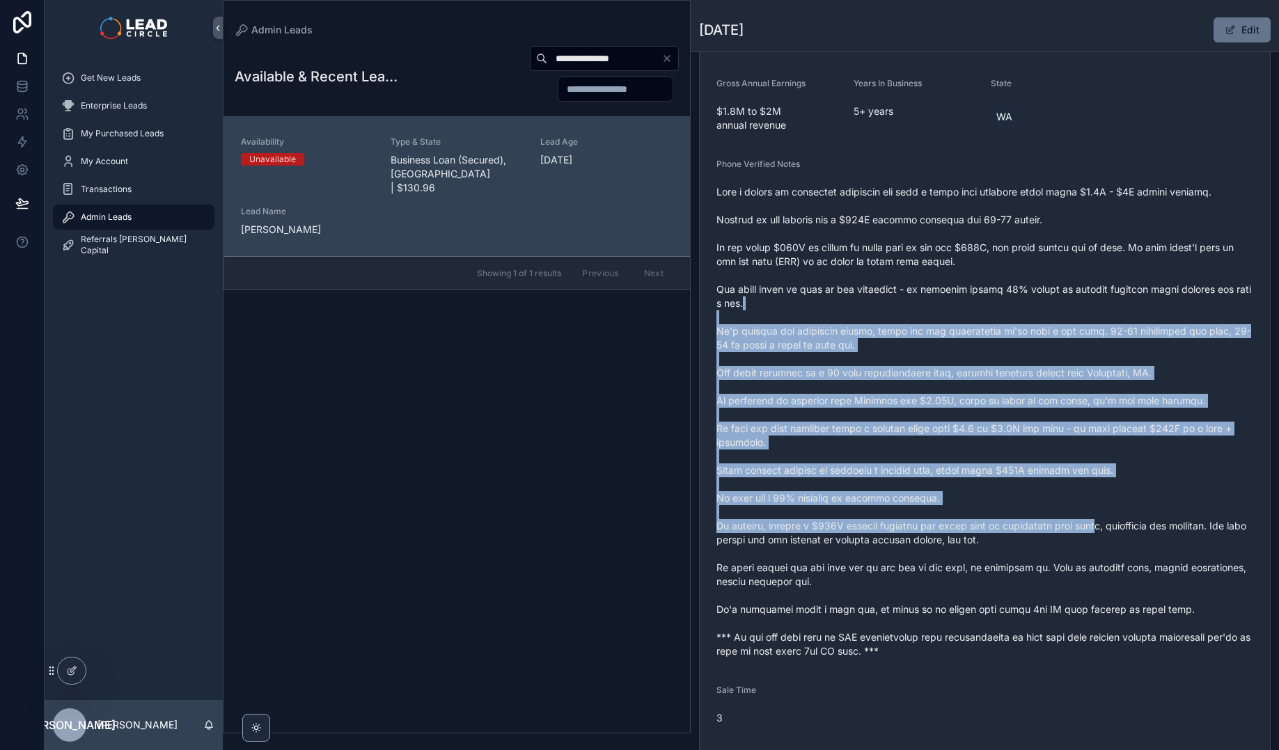
click at [1117, 523] on span "scrollable content" at bounding box center [984, 421] width 537 height 473
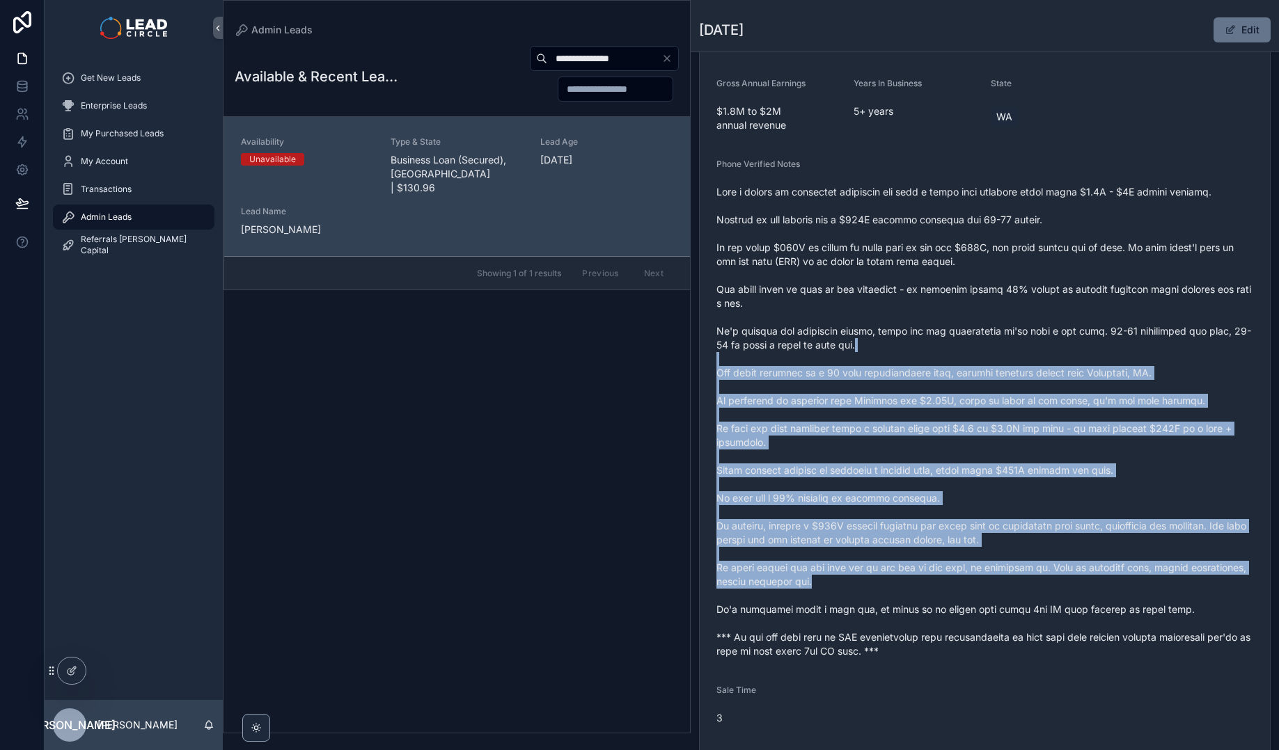
drag, startPoint x: 1163, startPoint y: 576, endPoint x: 938, endPoint y: 329, distance: 334.0
click at [952, 339] on span "scrollable content" at bounding box center [984, 421] width 537 height 473
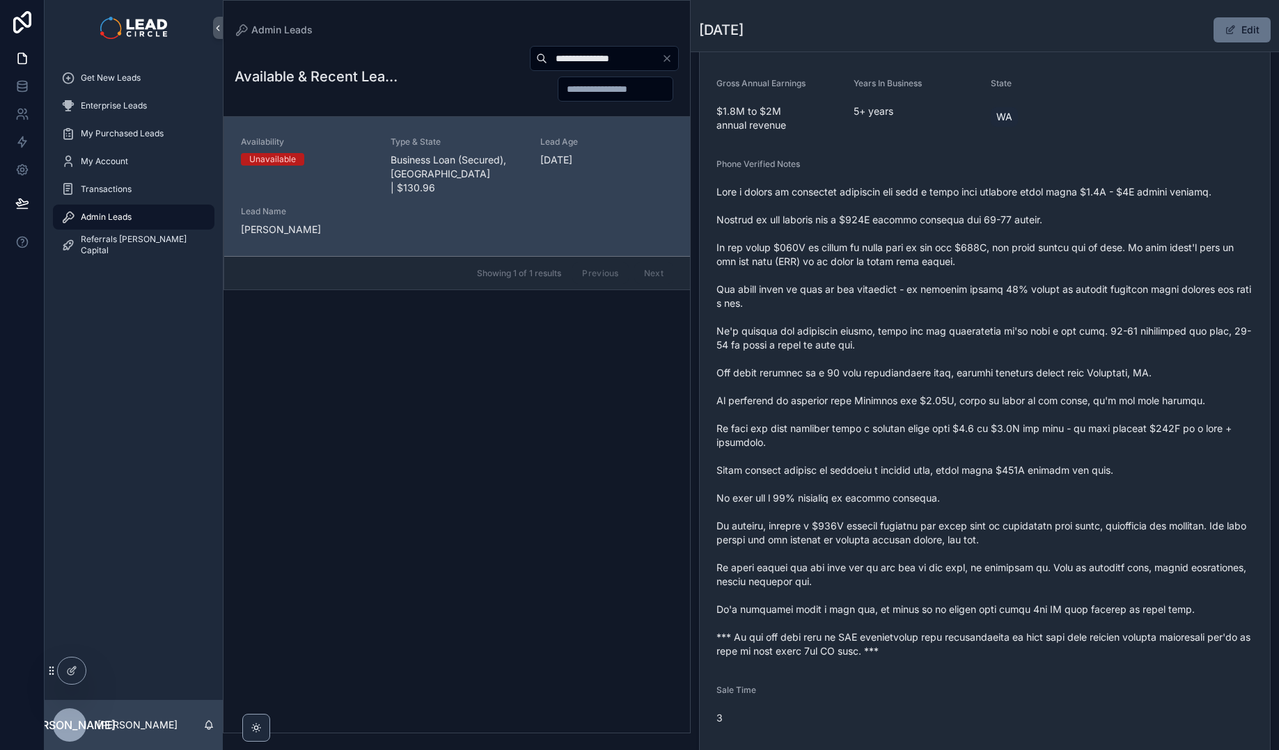
click at [937, 328] on span "scrollable content" at bounding box center [984, 421] width 537 height 473
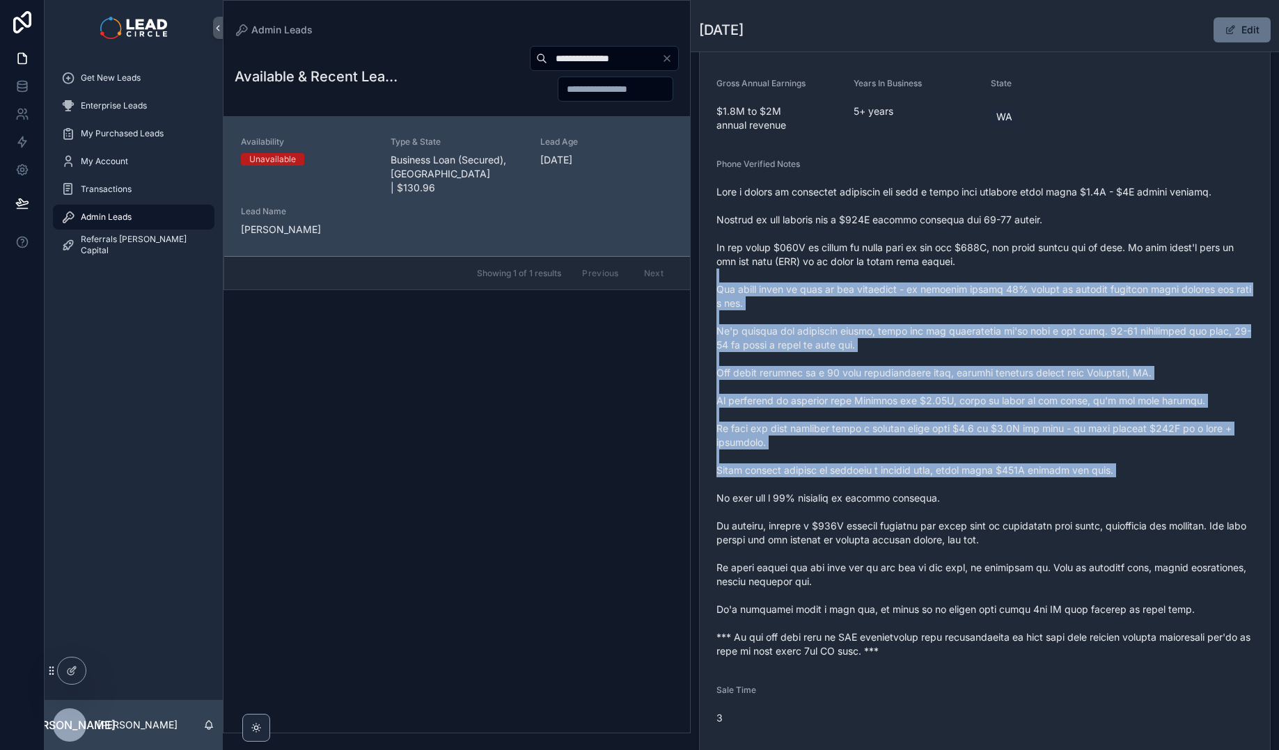
drag, startPoint x: 954, startPoint y: 269, endPoint x: 1111, endPoint y: 481, distance: 263.6
click at [1111, 481] on span "scrollable content" at bounding box center [984, 421] width 537 height 473
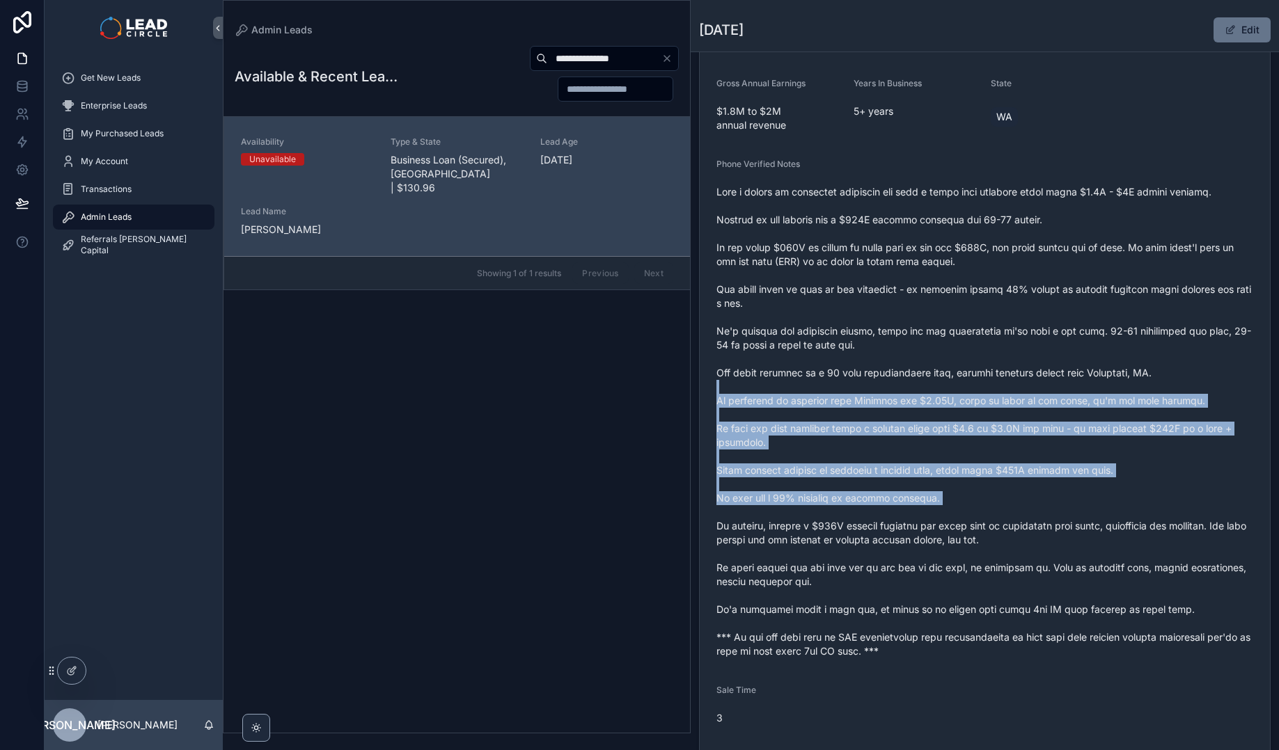
drag, startPoint x: 1159, startPoint y: 515, endPoint x: 891, endPoint y: 296, distance: 346.2
click at [920, 312] on span "scrollable content" at bounding box center [984, 421] width 537 height 473
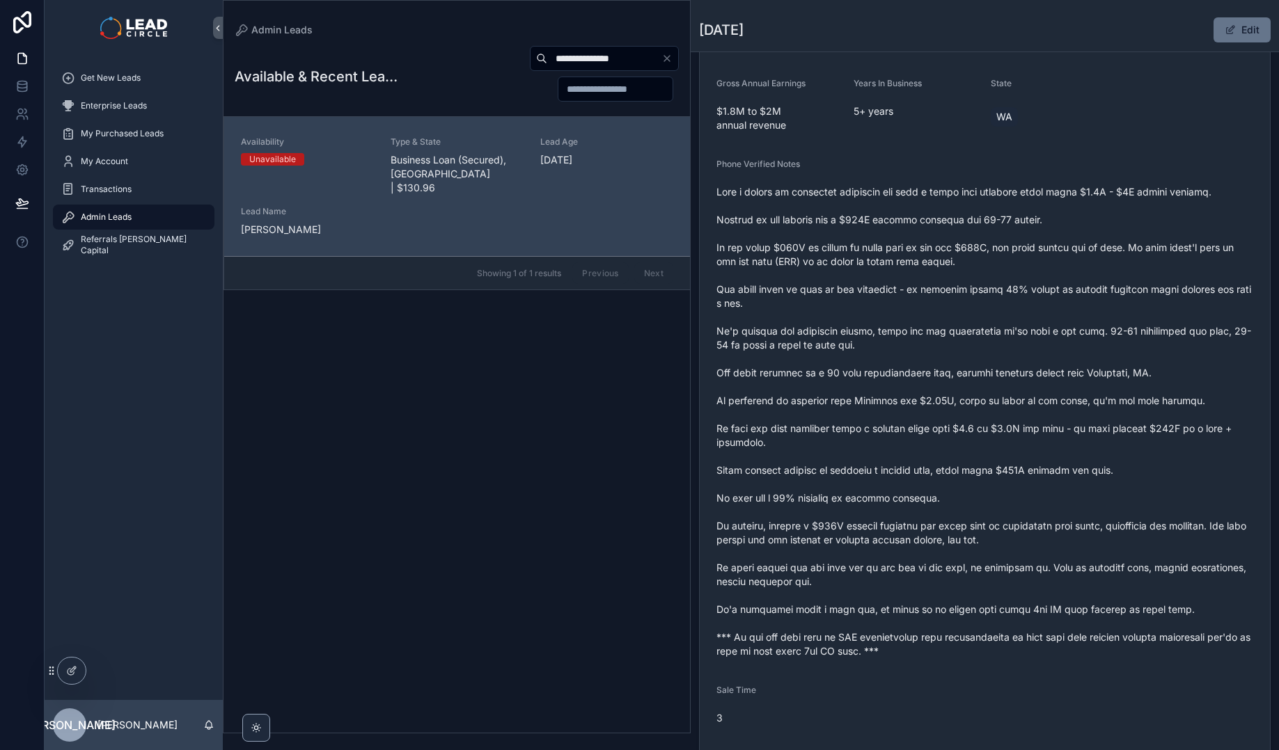
click at [891, 296] on span "scrollable content" at bounding box center [984, 421] width 537 height 473
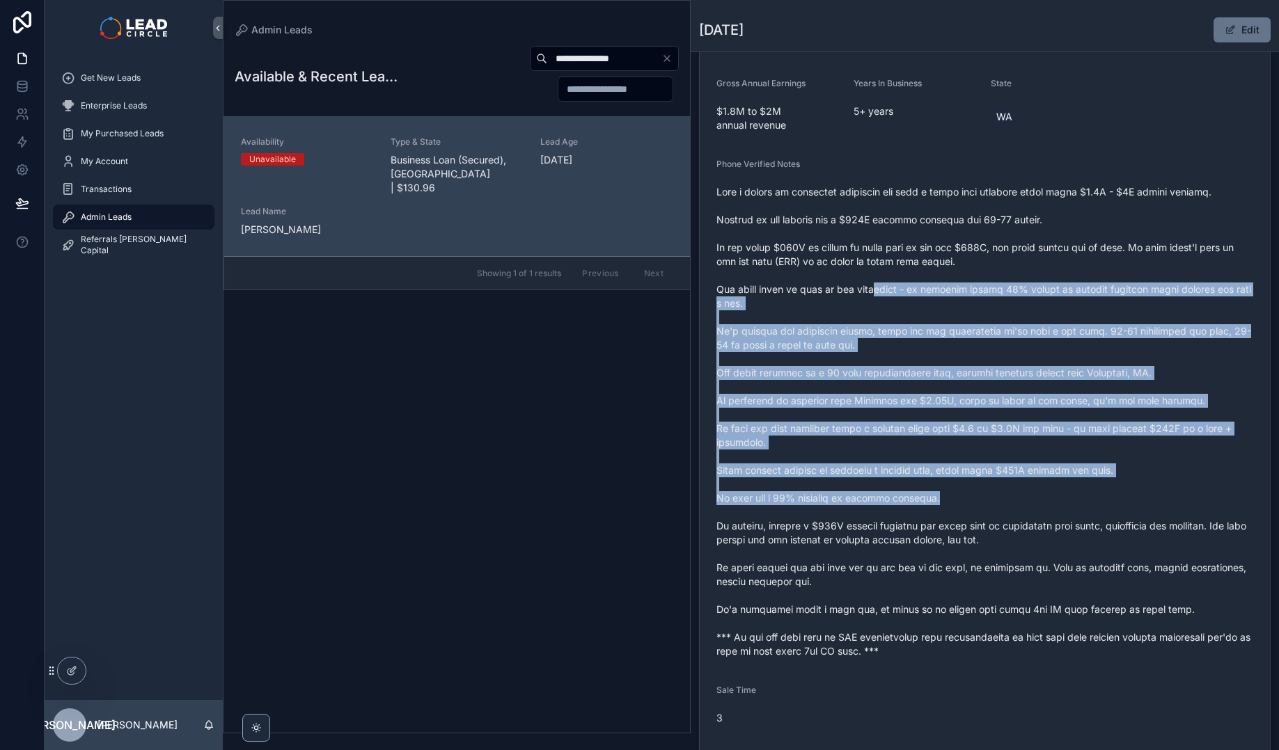
drag, startPoint x: 992, startPoint y: 389, endPoint x: 1093, endPoint y: 494, distance: 146.2
click at [1093, 494] on span "scrollable content" at bounding box center [984, 421] width 537 height 473
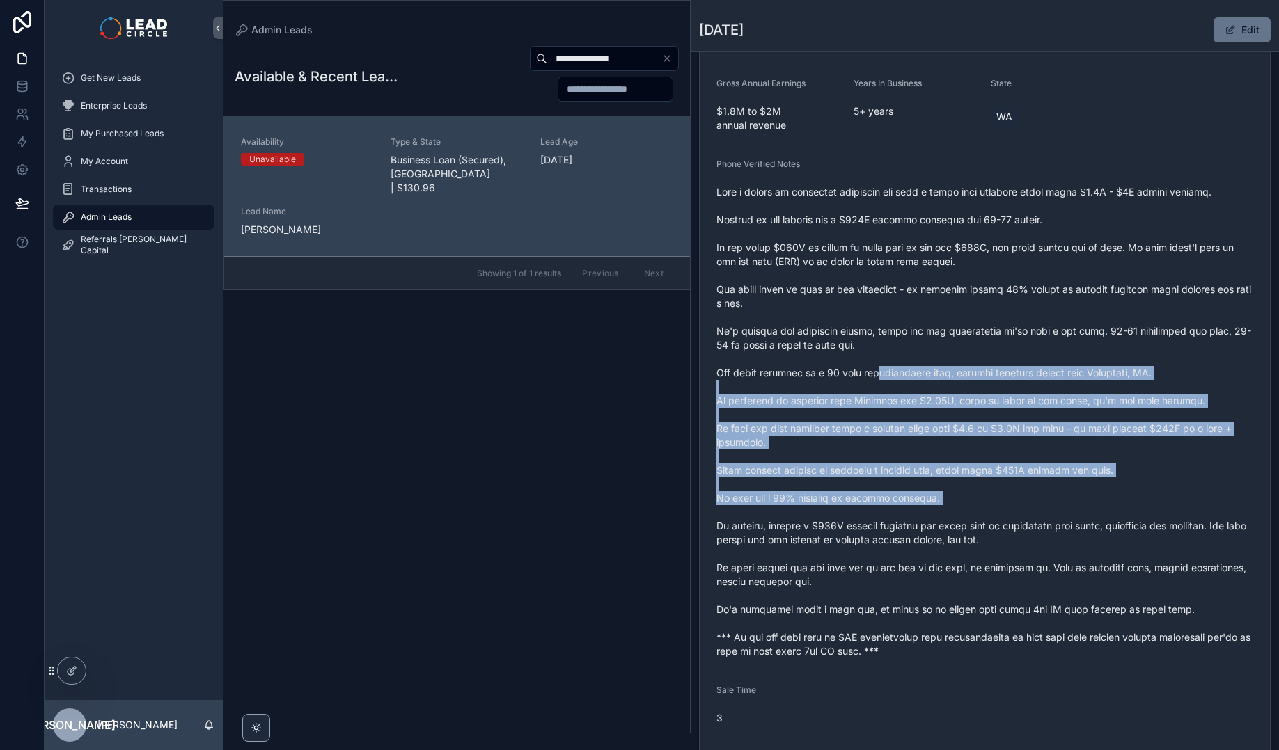
drag, startPoint x: 1129, startPoint y: 507, endPoint x: 850, endPoint y: 363, distance: 314.4
click at [862, 367] on span "scrollable content" at bounding box center [984, 421] width 537 height 473
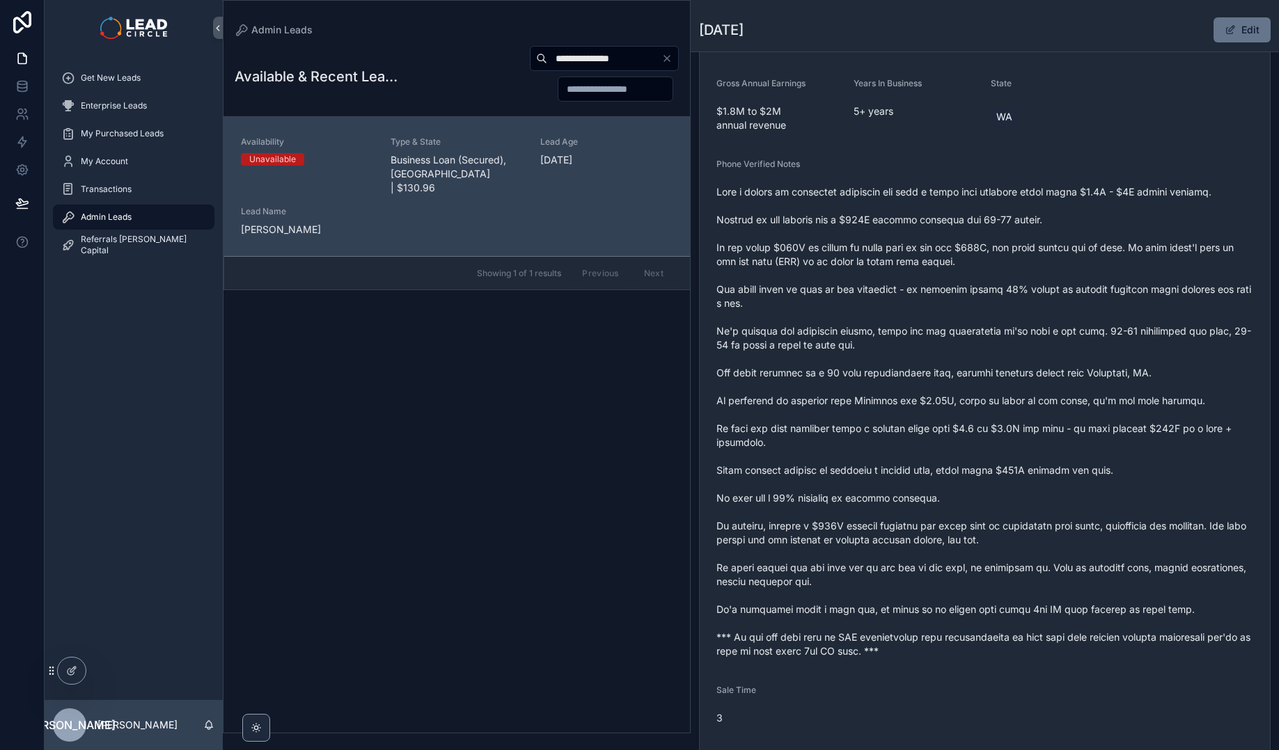
click at [851, 363] on span "scrollable content" at bounding box center [984, 421] width 537 height 473
click at [605, 70] on div "**********" at bounding box center [604, 58] width 149 height 25
click at [614, 65] on input "**********" at bounding box center [604, 58] width 114 height 19
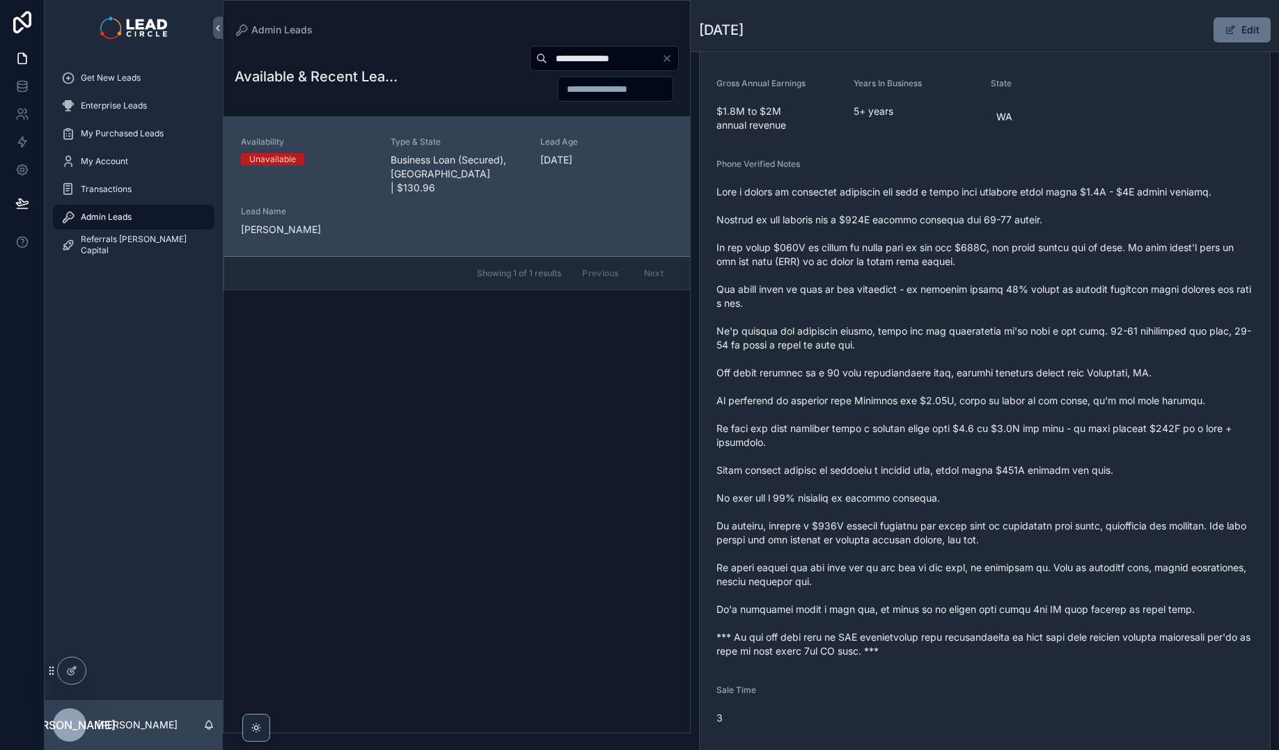
paste input "scrollable content"
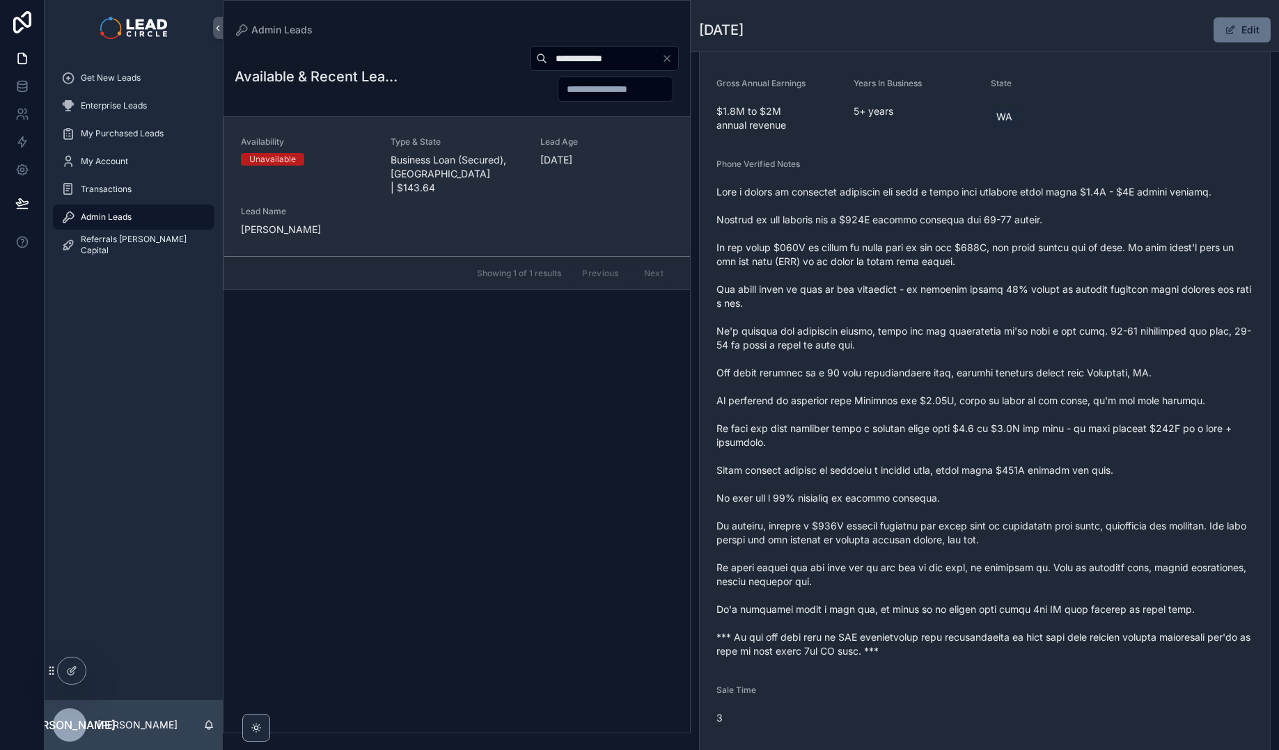
type input "**********"
click at [436, 150] on div "Type & State Business Loan (Secured), [GEOGRAPHIC_DATA] | $143.64" at bounding box center [456, 165] width 133 height 58
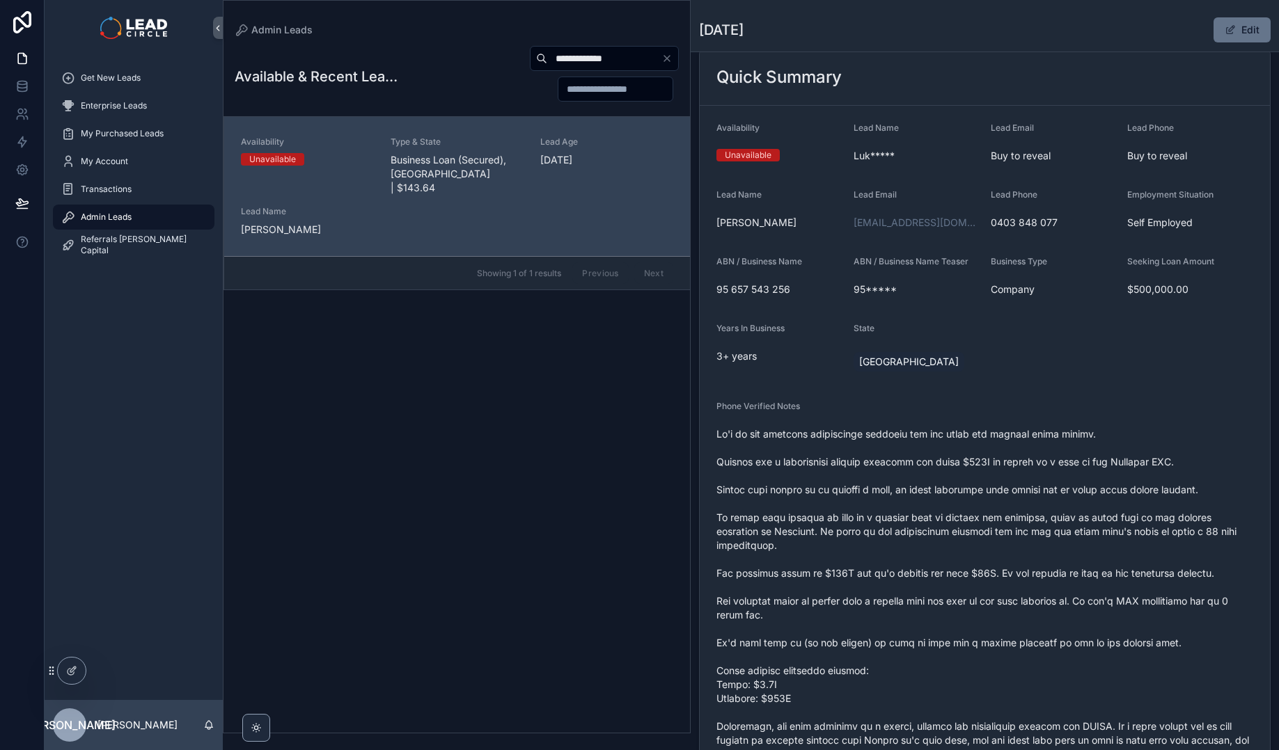
scroll to position [74, 0]
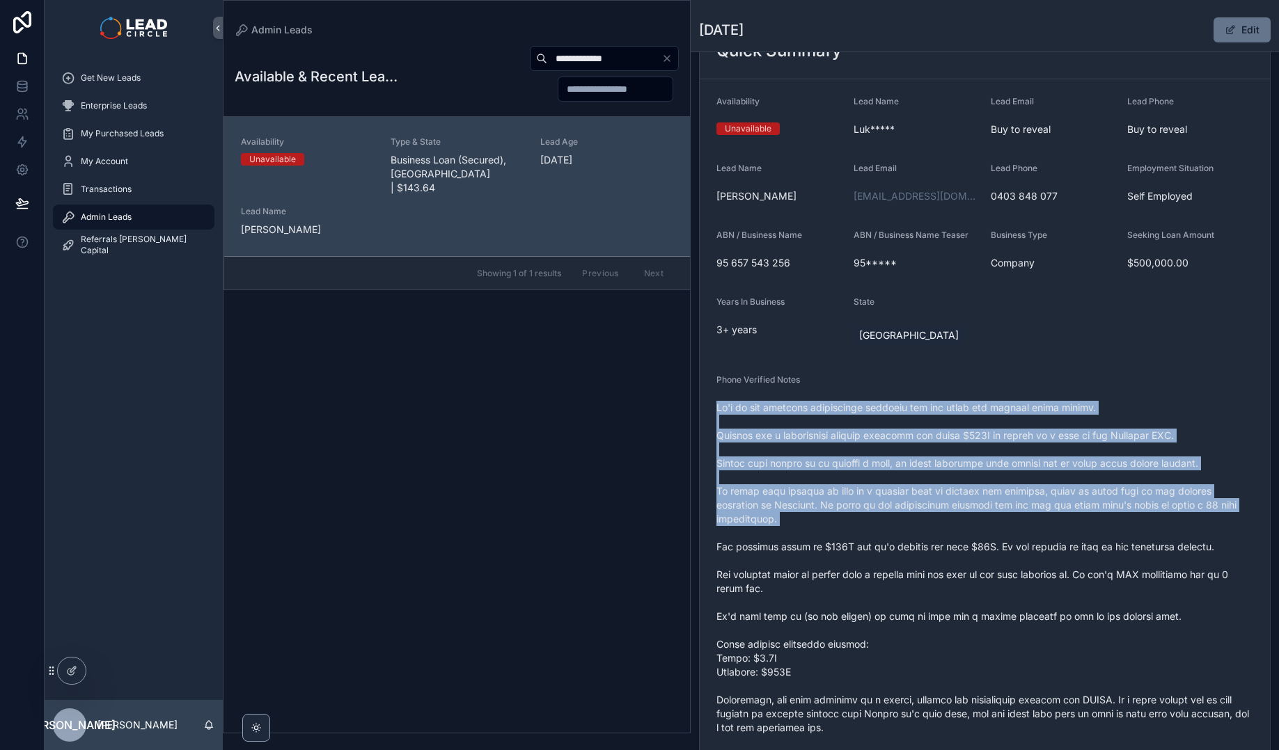
click at [991, 538] on div "scrollable content" at bounding box center [984, 624] width 537 height 454
click at [991, 539] on span "scrollable content" at bounding box center [984, 623] width 537 height 445
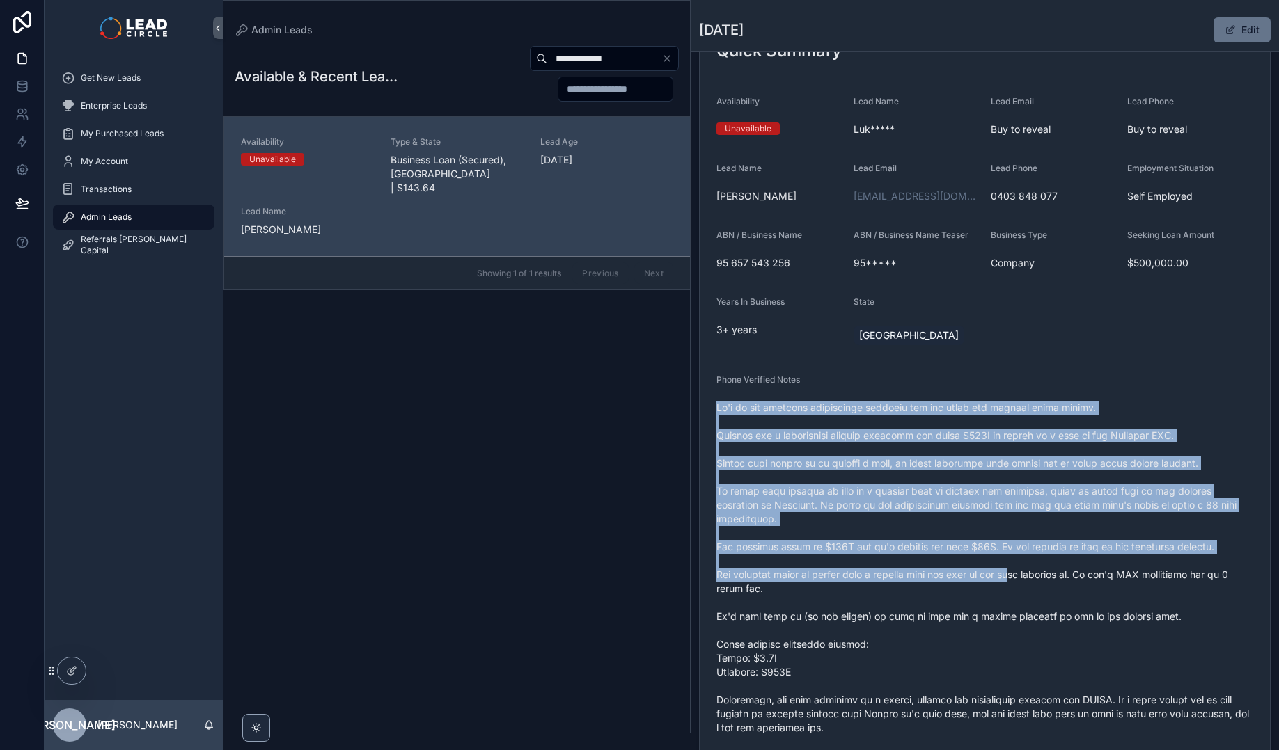
drag, startPoint x: 1027, startPoint y: 573, endPoint x: 934, endPoint y: 385, distance: 210.1
click at [933, 386] on div "Phone Verified Notes" at bounding box center [984, 612] width 537 height 476
click at [934, 385] on div "Phone Verified Notes" at bounding box center [984, 382] width 537 height 17
drag, startPoint x: 956, startPoint y: 432, endPoint x: 1047, endPoint y: 591, distance: 183.0
click at [1047, 591] on div "Phone Verified Notes" at bounding box center [984, 612] width 537 height 476
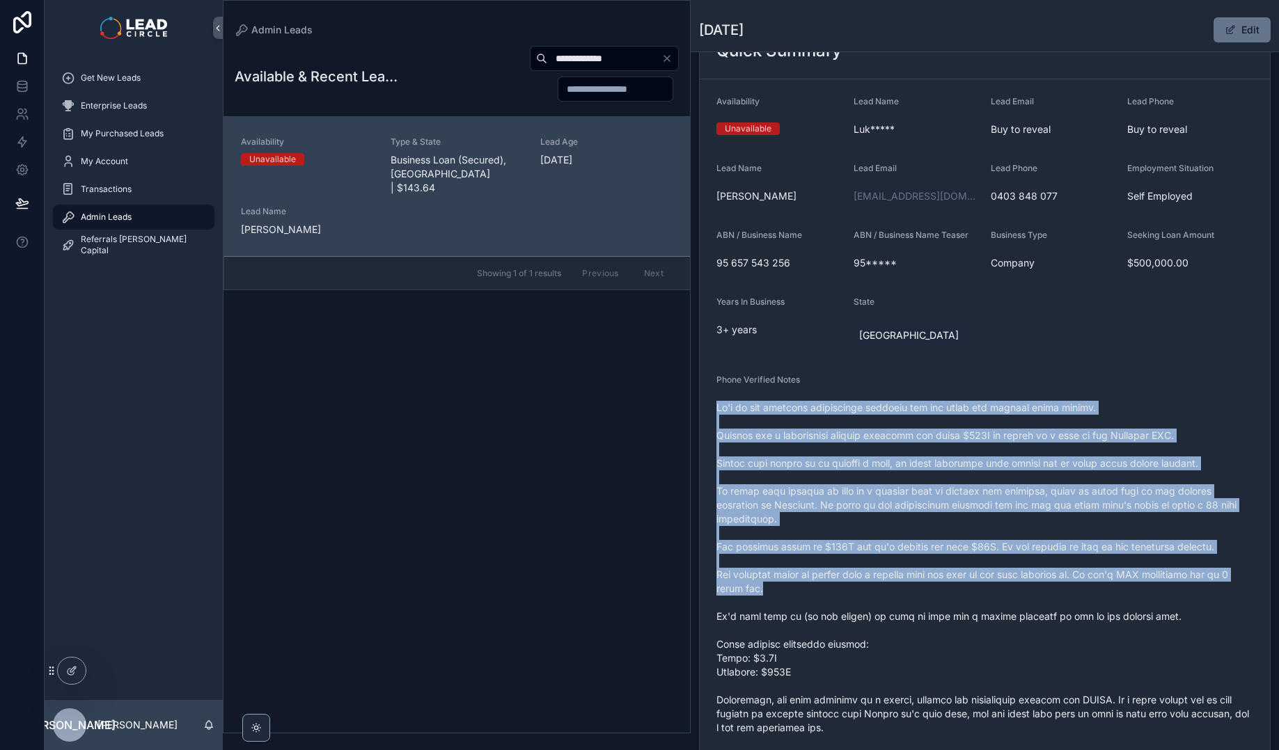
click at [1047, 591] on span "scrollable content" at bounding box center [984, 623] width 537 height 445
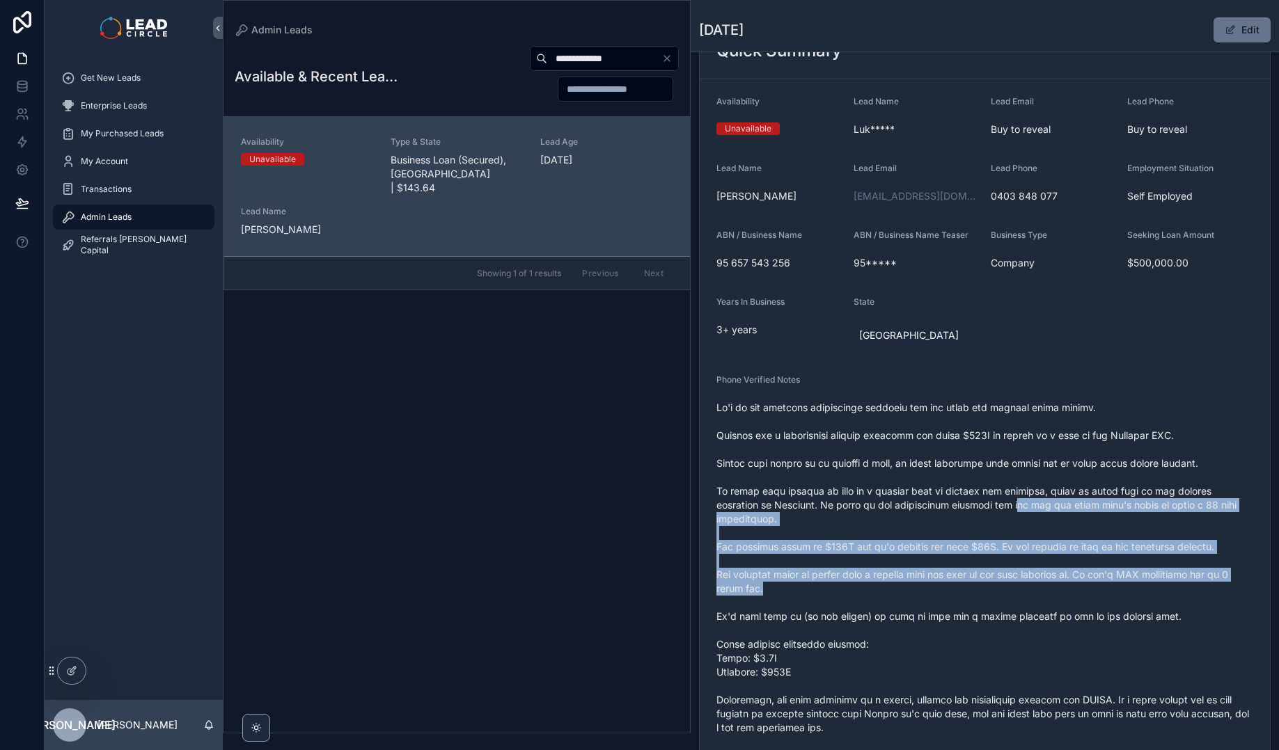
click at [1056, 606] on span "scrollable content" at bounding box center [984, 623] width 537 height 445
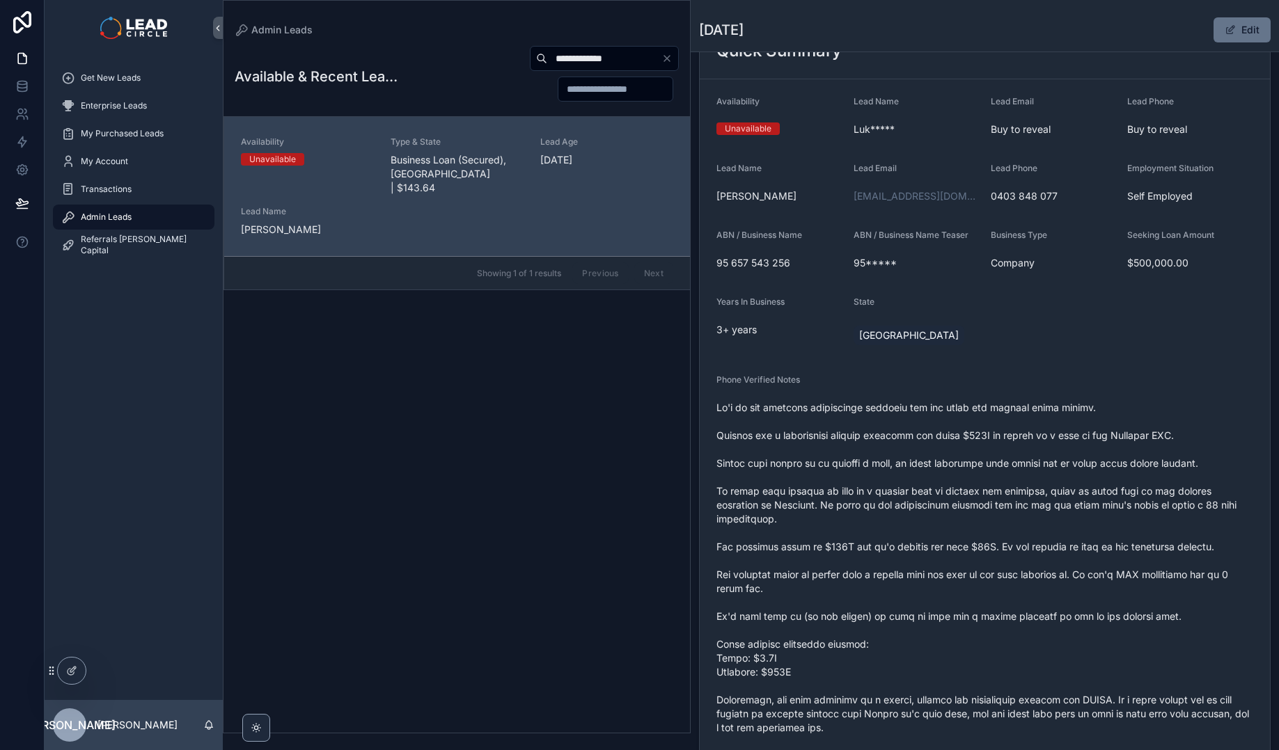
click at [1060, 612] on span "scrollable content" at bounding box center [984, 623] width 537 height 445
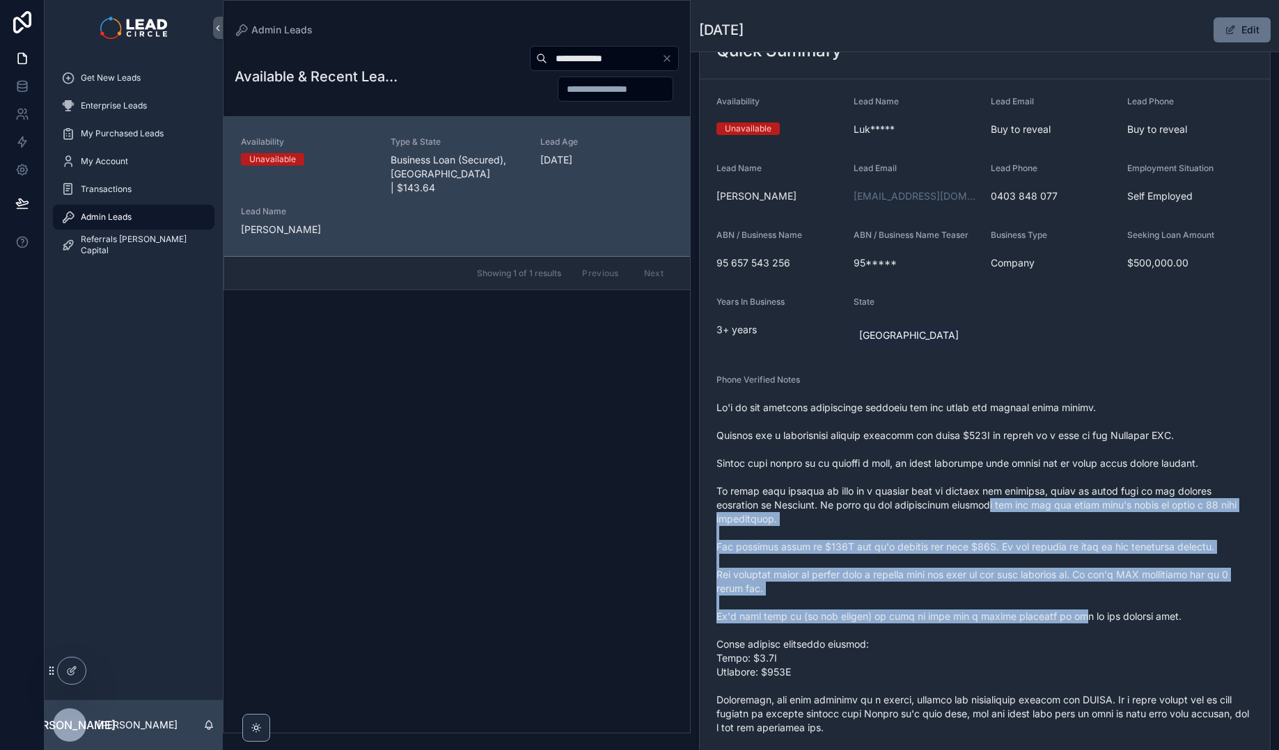
drag, startPoint x: 1067, startPoint y: 620, endPoint x: 940, endPoint y: 448, distance: 214.1
click at [940, 448] on span "scrollable content" at bounding box center [984, 623] width 537 height 445
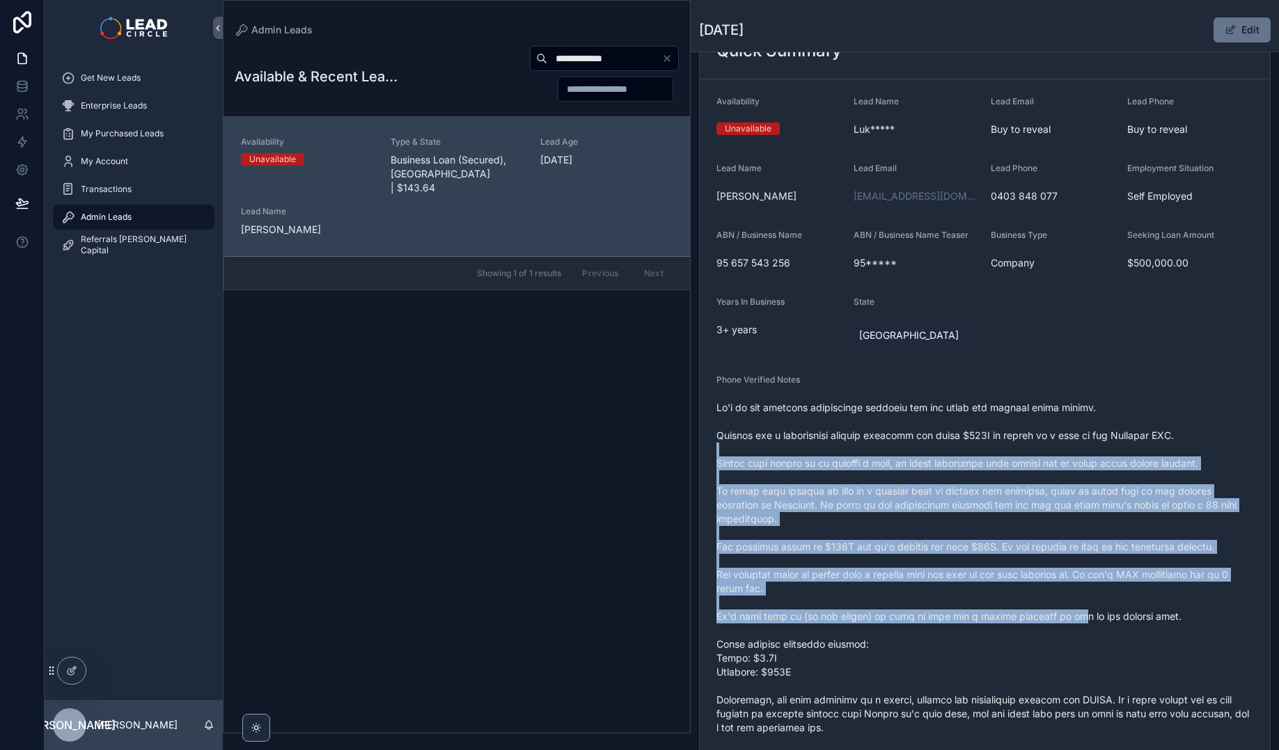
click at [940, 448] on span "scrollable content" at bounding box center [984, 623] width 537 height 445
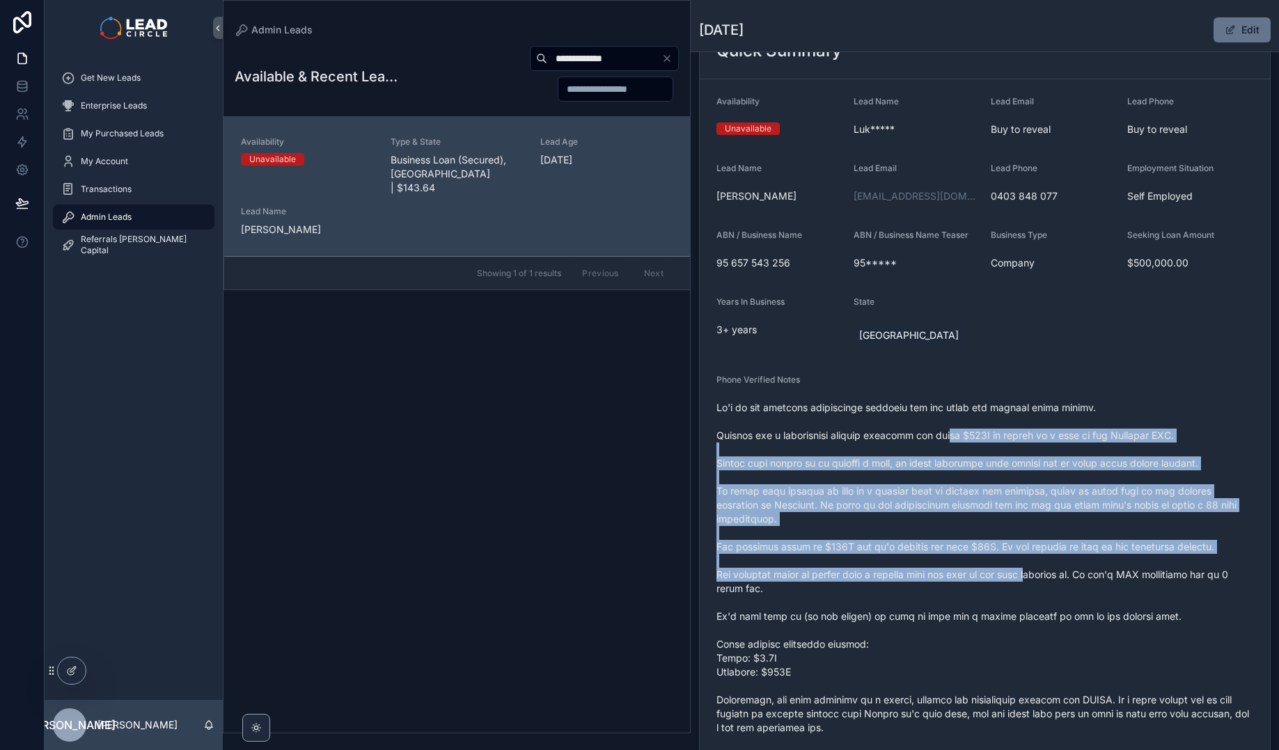
drag, startPoint x: 945, startPoint y: 441, endPoint x: 1050, endPoint y: 584, distance: 177.2
click at [1050, 586] on span "scrollable content" at bounding box center [984, 623] width 537 height 445
click at [1050, 584] on span "scrollable content" at bounding box center [984, 623] width 537 height 445
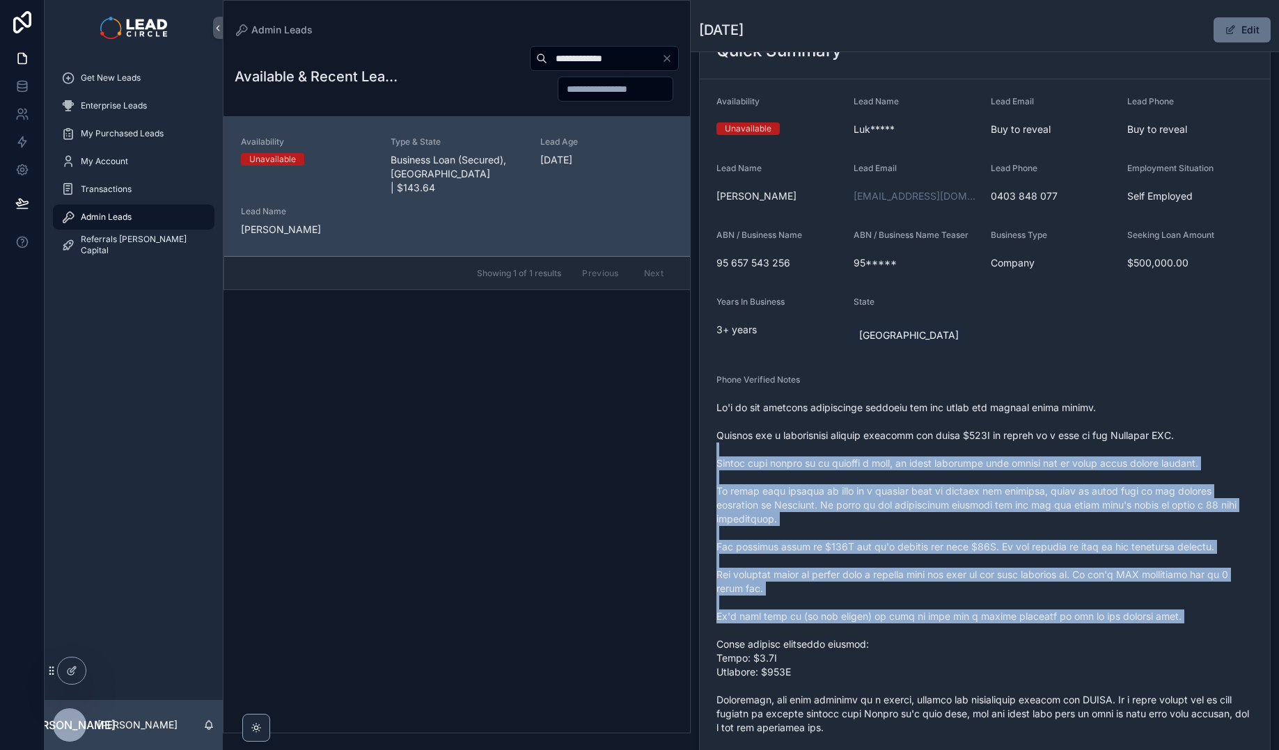
drag, startPoint x: 1118, startPoint y: 628, endPoint x: 928, endPoint y: 431, distance: 273.7
click at [933, 436] on span "scrollable content" at bounding box center [984, 623] width 537 height 445
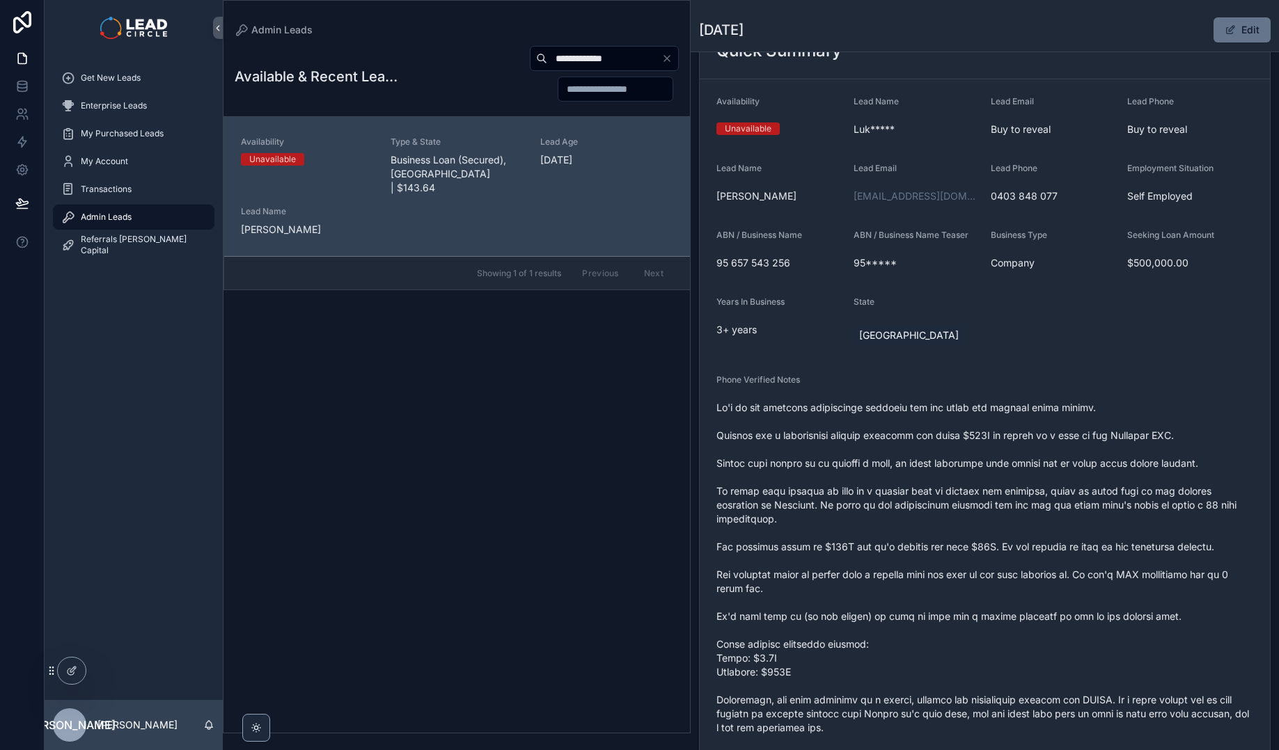
click at [931, 432] on span "scrollable content" at bounding box center [984, 623] width 537 height 445
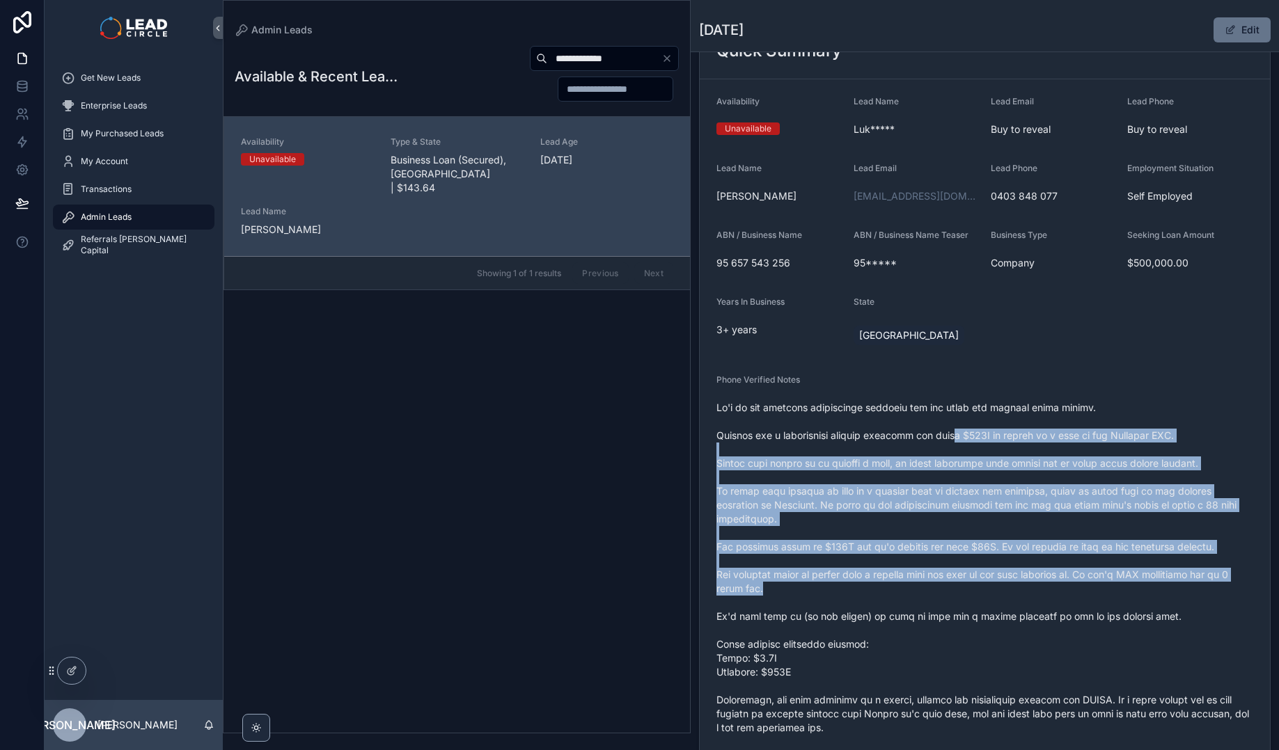
drag, startPoint x: 980, startPoint y: 477, endPoint x: 1061, endPoint y: 592, distance: 140.8
click at [1060, 592] on span "scrollable content" at bounding box center [984, 623] width 537 height 445
click at [1062, 592] on span "scrollable content" at bounding box center [984, 623] width 537 height 445
drag, startPoint x: 1082, startPoint y: 630, endPoint x: 949, endPoint y: 441, distance: 230.8
click at [949, 441] on span "scrollable content" at bounding box center [984, 623] width 537 height 445
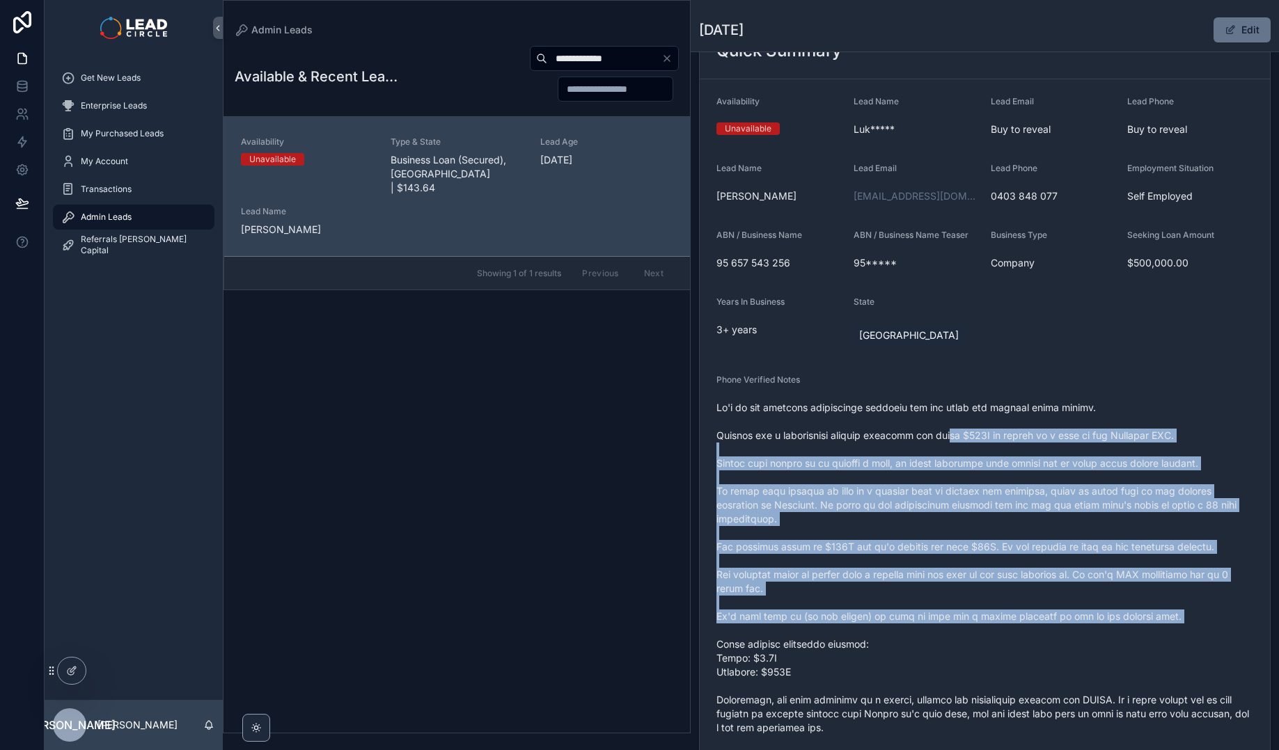
click at [949, 441] on span "scrollable content" at bounding box center [984, 623] width 537 height 445
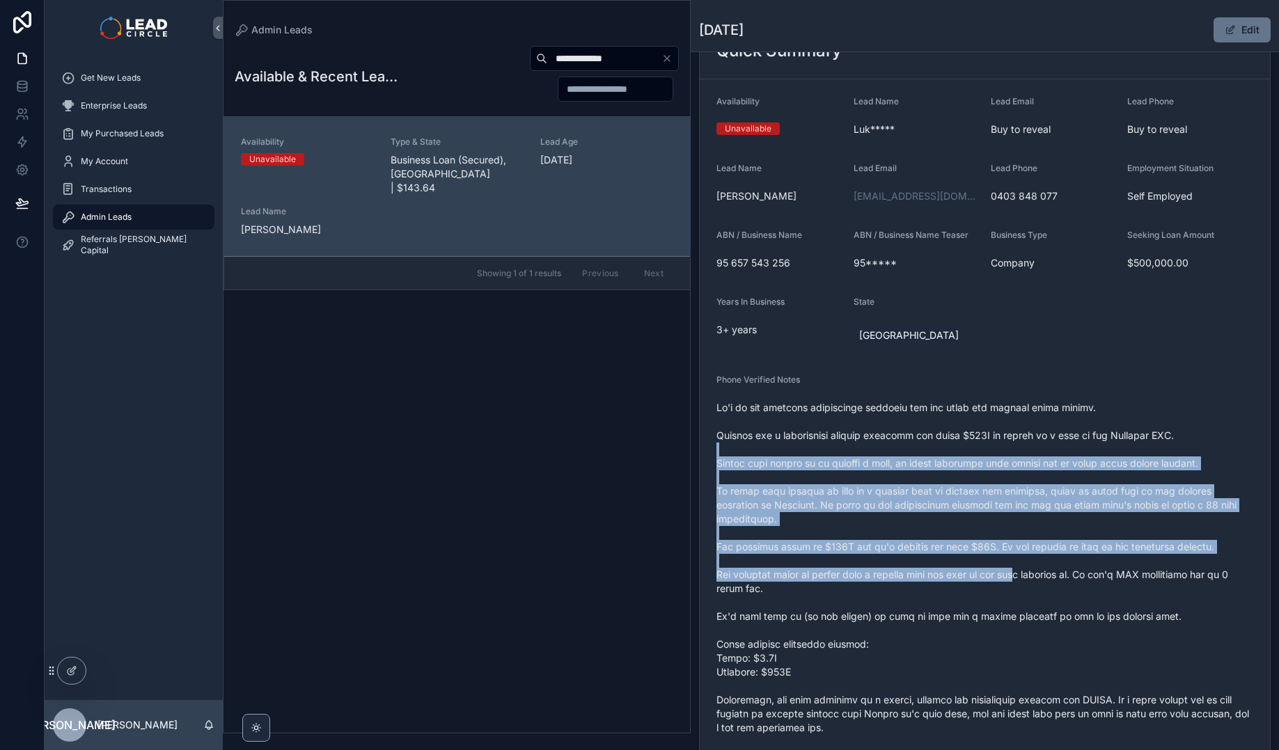
drag, startPoint x: 992, startPoint y: 515, endPoint x: 1045, endPoint y: 587, distance: 89.7
click at [1042, 586] on span "scrollable content" at bounding box center [984, 623] width 537 height 445
click at [1045, 587] on span "scrollable content" at bounding box center [984, 623] width 537 height 445
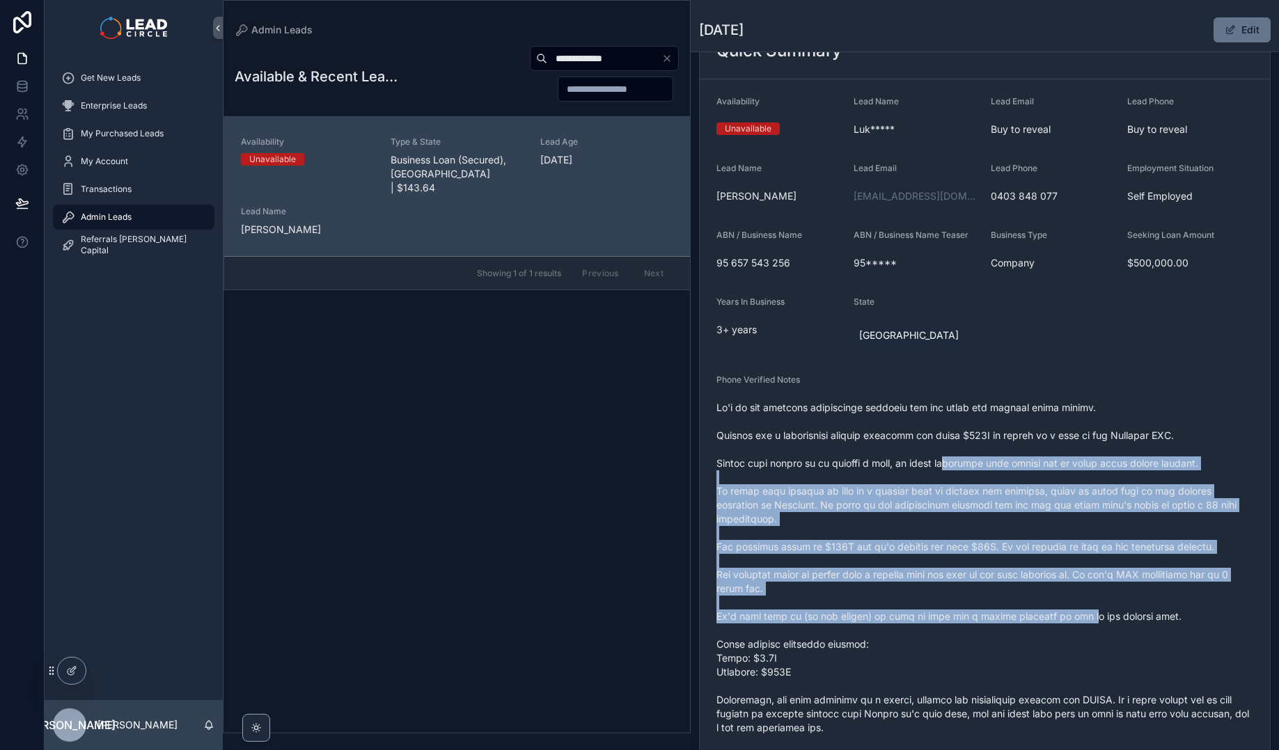
drag, startPoint x: 1080, startPoint y: 619, endPoint x: 951, endPoint y: 447, distance: 214.8
click at [954, 451] on span "scrollable content" at bounding box center [984, 623] width 537 height 445
click at [951, 447] on span "scrollable content" at bounding box center [984, 623] width 537 height 445
drag, startPoint x: 954, startPoint y: 445, endPoint x: 1097, endPoint y: 620, distance: 226.5
click at [1097, 621] on span "scrollable content" at bounding box center [984, 623] width 537 height 445
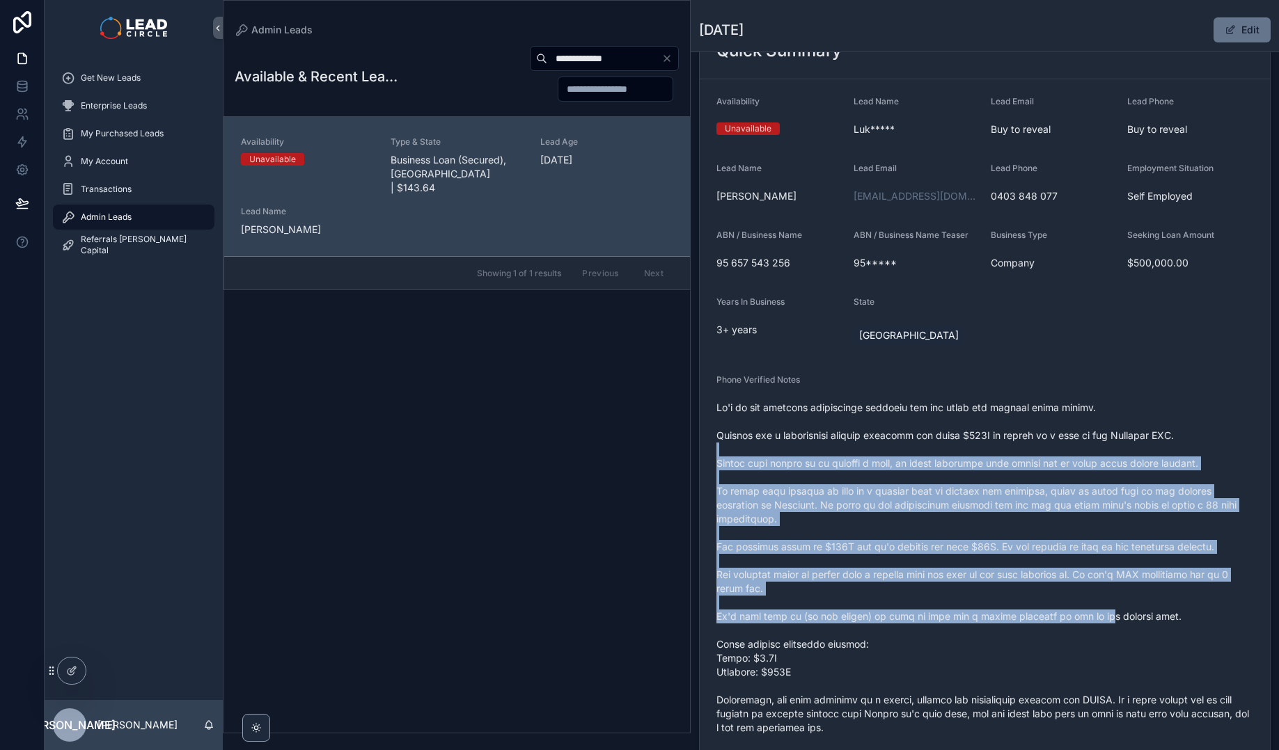
click at [1097, 620] on span "scrollable content" at bounding box center [984, 623] width 537 height 445
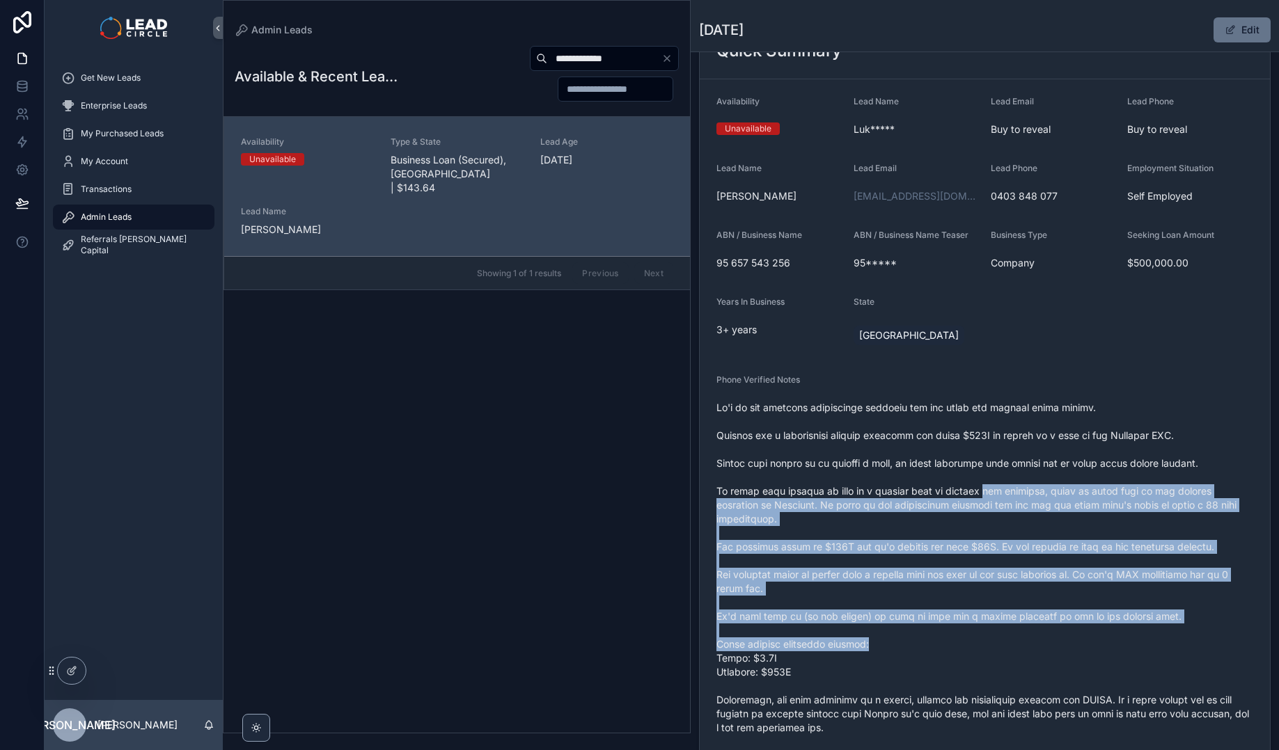
drag, startPoint x: 1120, startPoint y: 640, endPoint x: 952, endPoint y: 441, distance: 260.3
click at [958, 452] on span "scrollable content" at bounding box center [984, 623] width 537 height 445
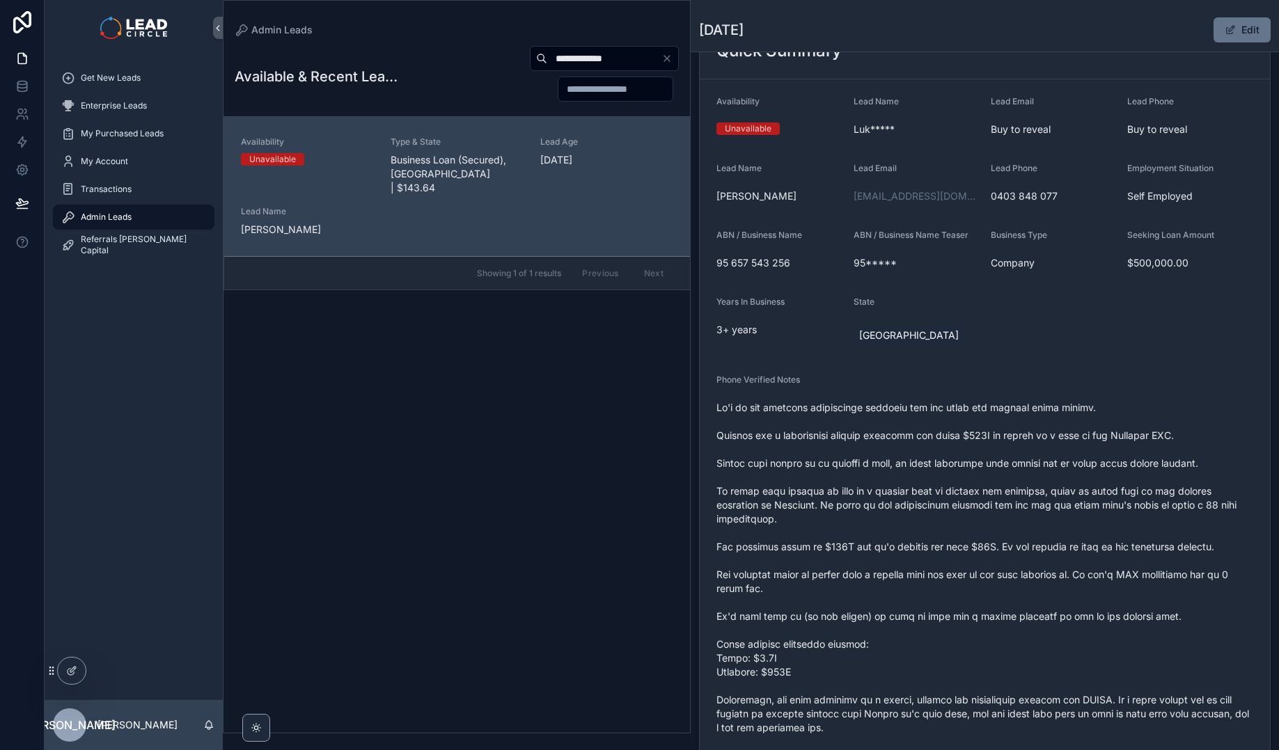
click at [953, 441] on span "scrollable content" at bounding box center [984, 623] width 537 height 445
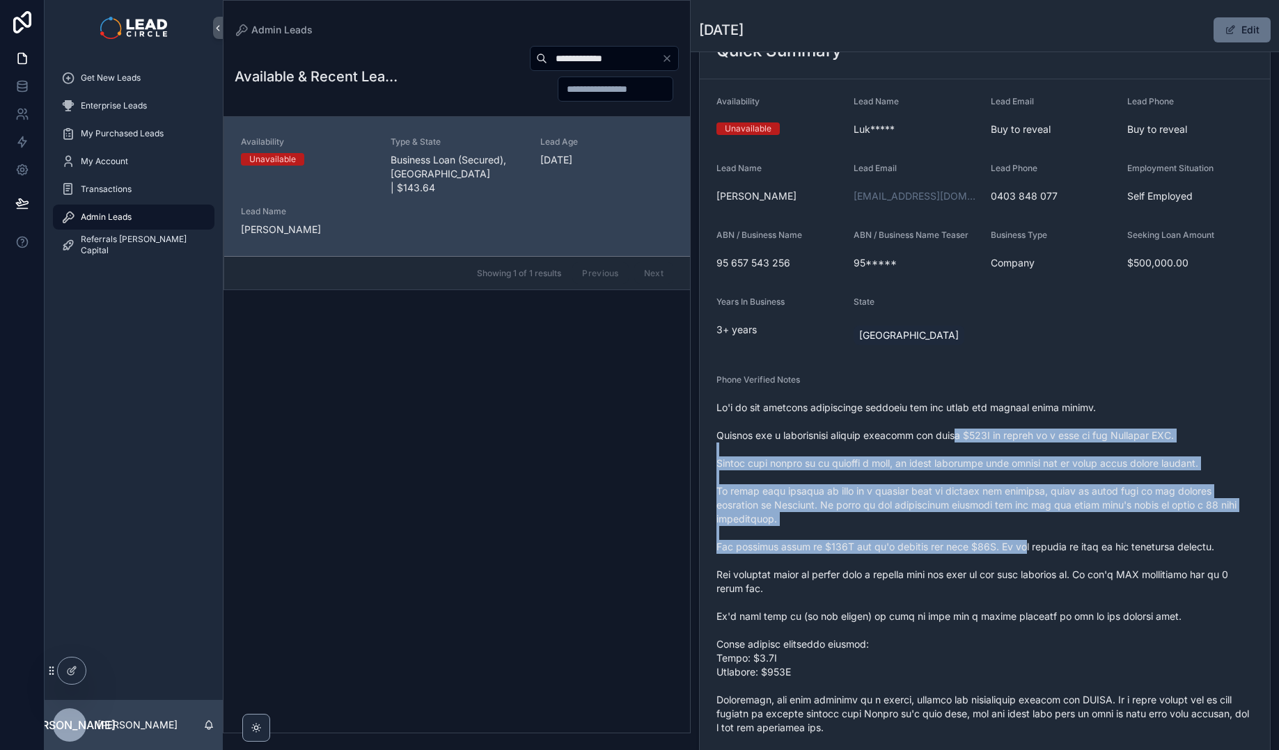
drag, startPoint x: 975, startPoint y: 470, endPoint x: 1061, endPoint y: 596, distance: 152.1
click at [1061, 596] on span "scrollable content" at bounding box center [984, 623] width 537 height 445
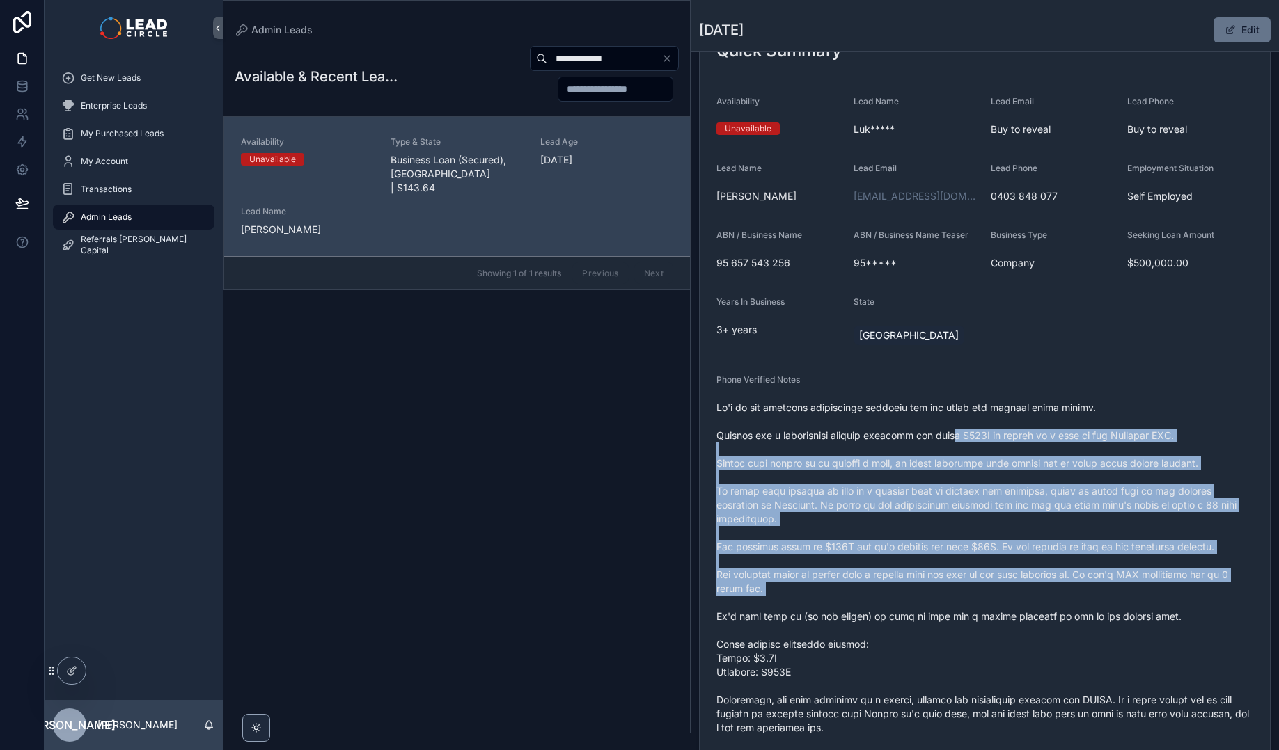
click at [1063, 596] on span "scrollable content" at bounding box center [984, 623] width 537 height 445
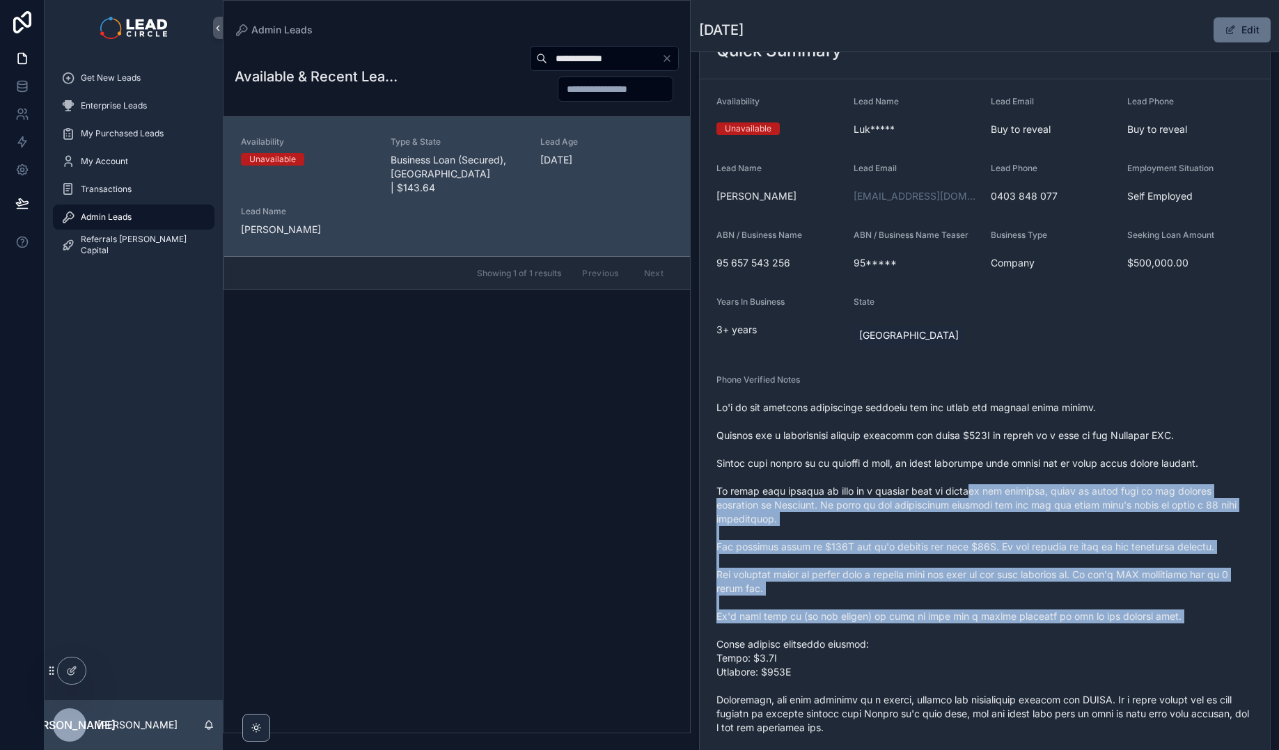
drag, startPoint x: 1103, startPoint y: 631, endPoint x: 888, endPoint y: 411, distance: 307.6
click at [892, 417] on span "scrollable content" at bounding box center [984, 623] width 537 height 445
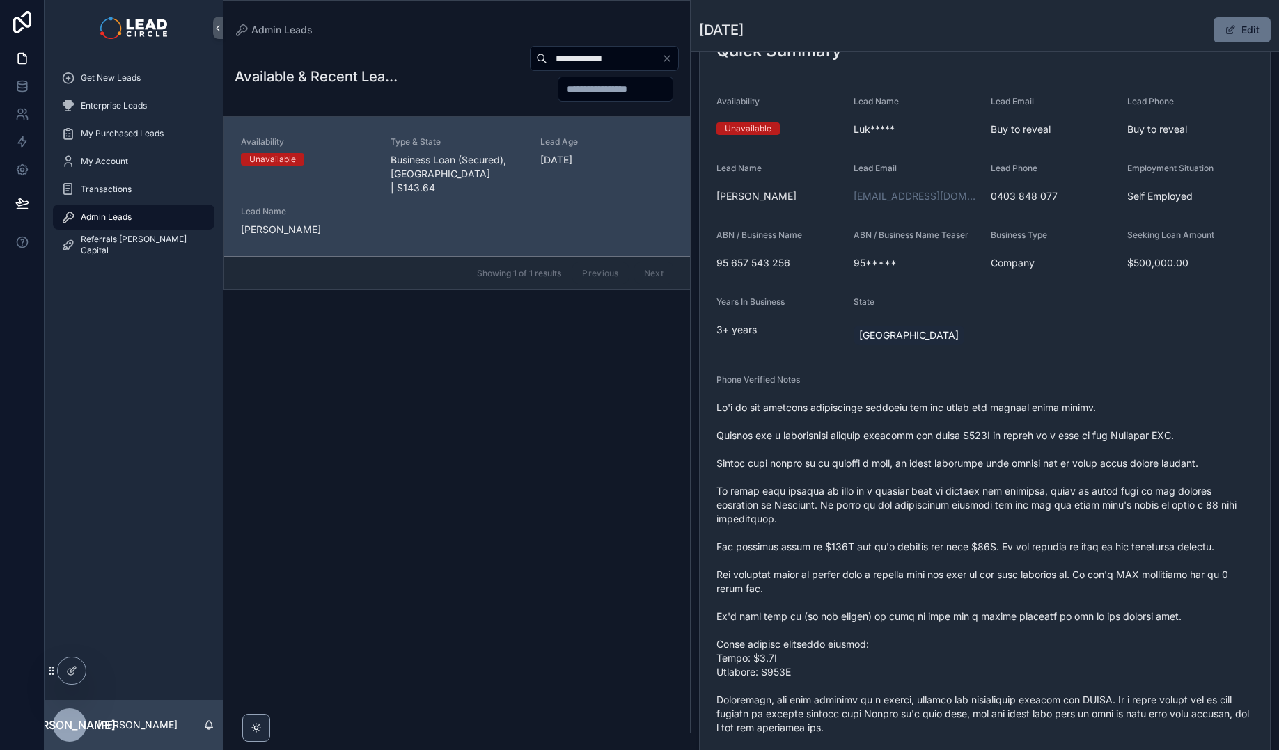
click at [888, 411] on span "scrollable content" at bounding box center [984, 623] width 537 height 445
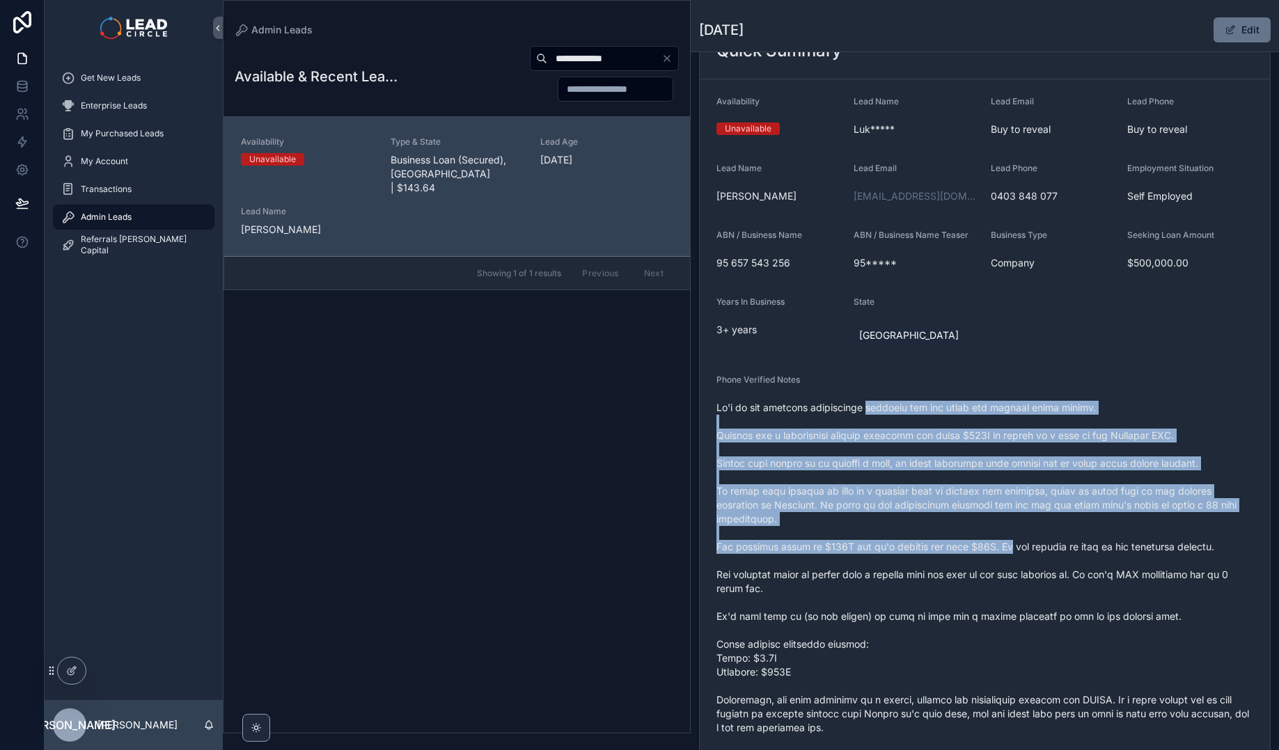
drag, startPoint x: 888, startPoint y: 411, endPoint x: 1043, endPoint y: 581, distance: 230.1
click at [1043, 581] on span "scrollable content" at bounding box center [984, 623] width 537 height 445
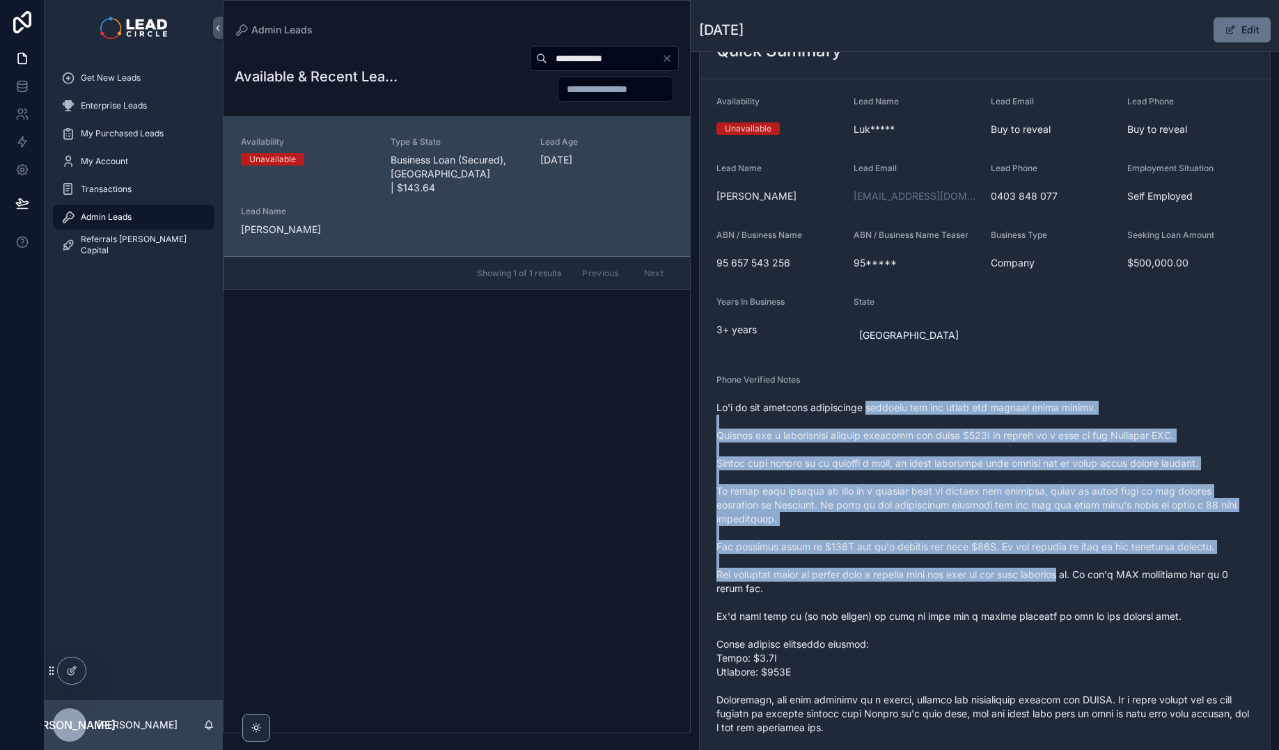
click at [1043, 581] on span "scrollable content" at bounding box center [984, 623] width 537 height 445
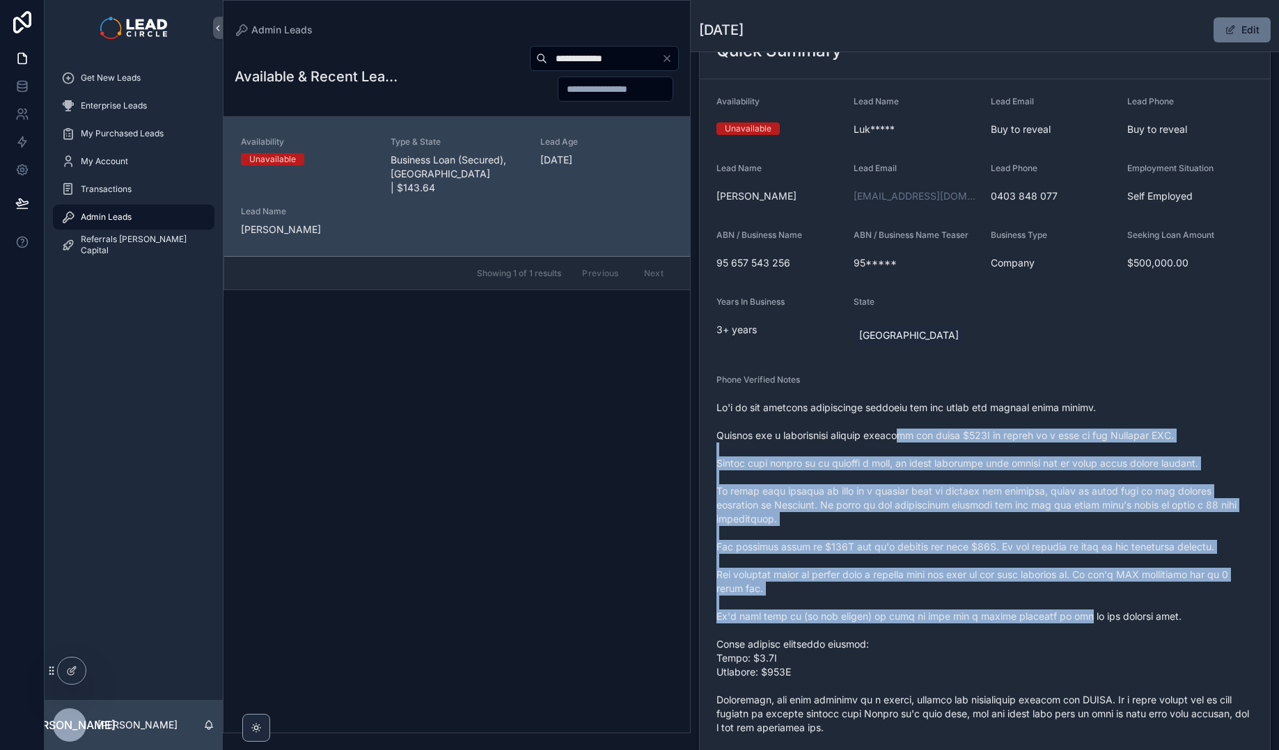
drag, startPoint x: 1073, startPoint y: 612, endPoint x: 861, endPoint y: 404, distance: 296.8
click at [862, 406] on span "scrollable content" at bounding box center [984, 623] width 537 height 445
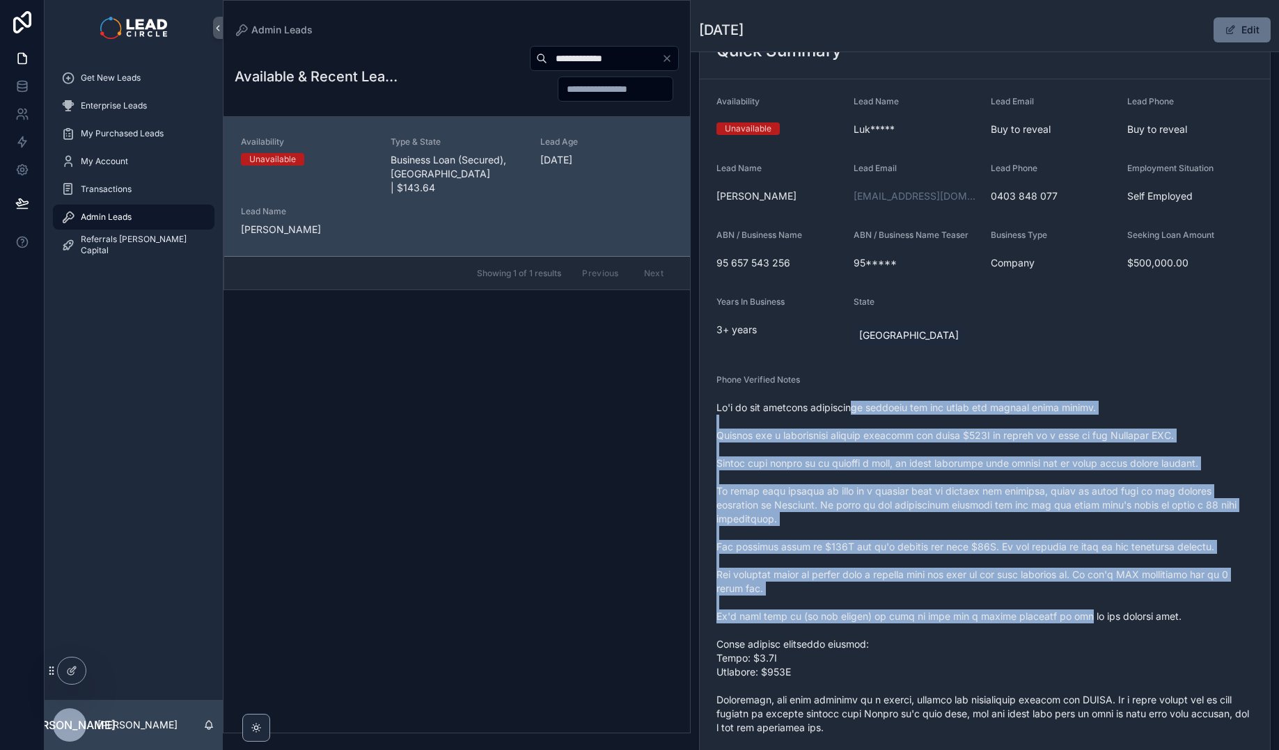
click at [861, 404] on span "scrollable content" at bounding box center [984, 623] width 537 height 445
drag, startPoint x: 1006, startPoint y: 560, endPoint x: 1024, endPoint y: 582, distance: 28.2
click at [1024, 582] on span "scrollable content" at bounding box center [984, 623] width 537 height 445
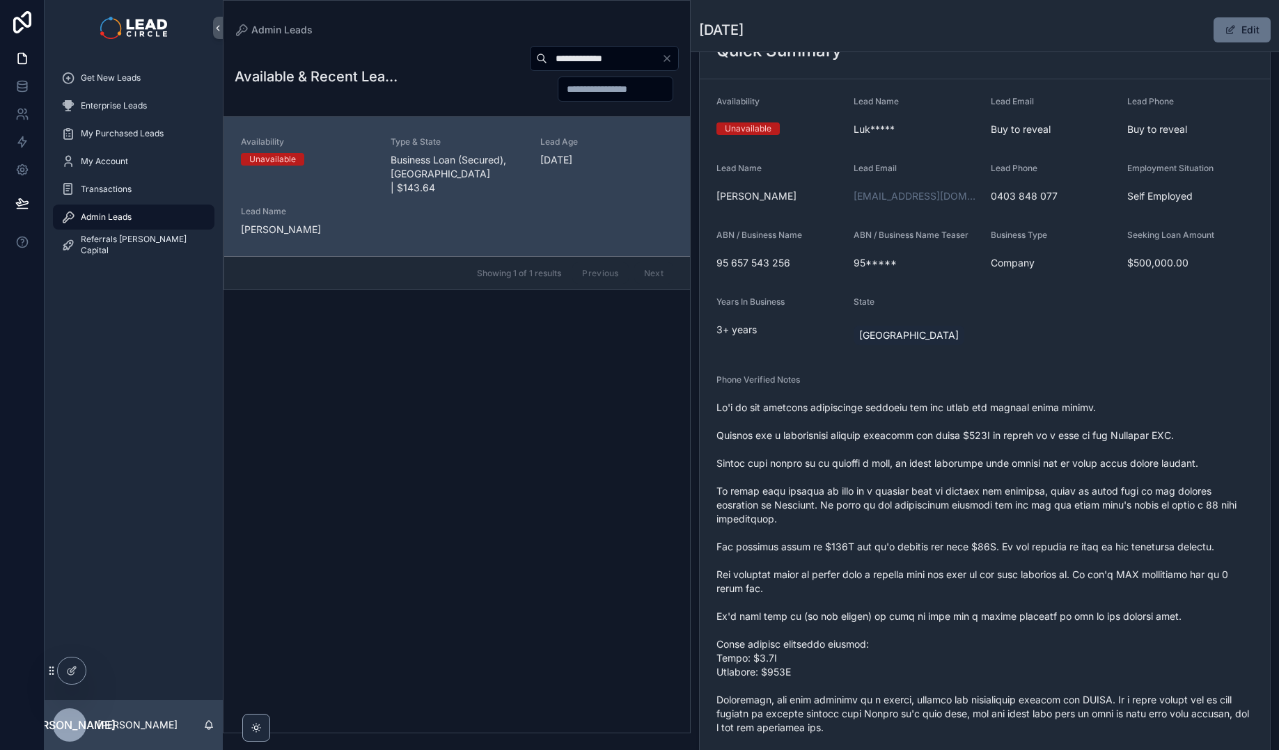
scroll to position [178, 0]
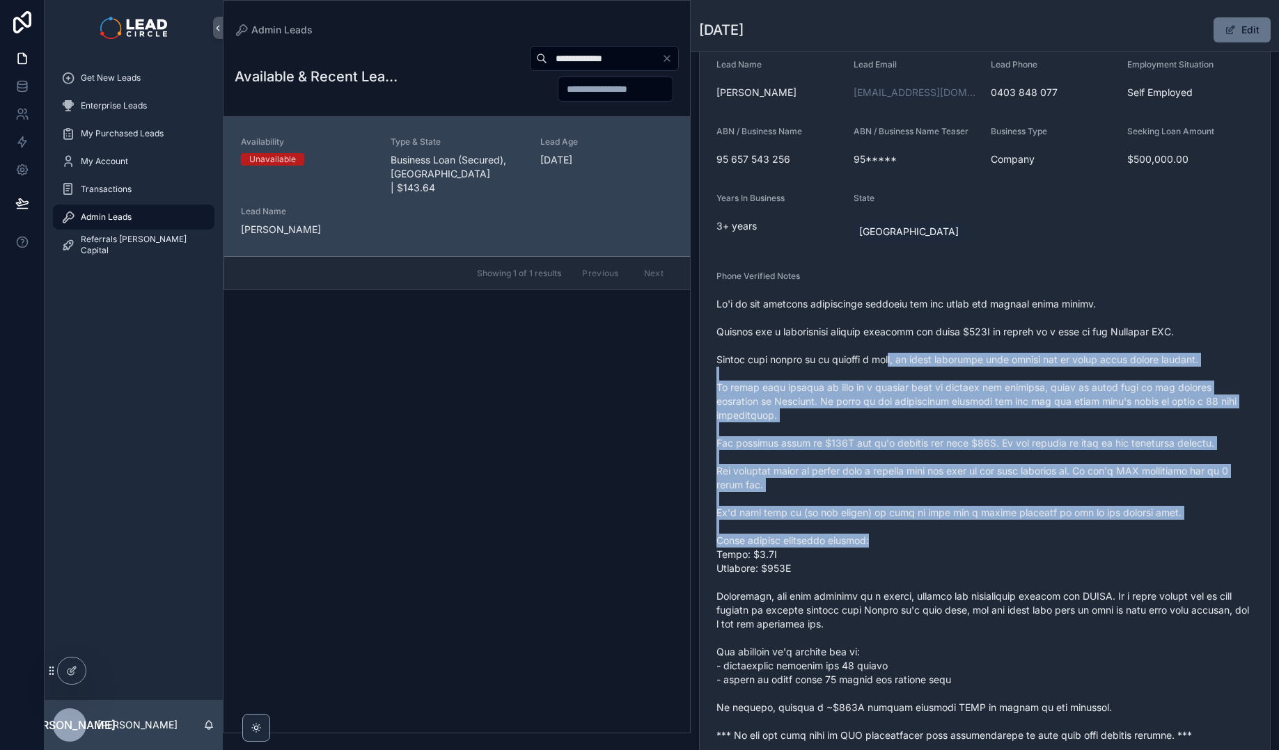
drag, startPoint x: 995, startPoint y: 542, endPoint x: 889, endPoint y: 350, distance: 219.6
click at [888, 351] on span "scrollable content" at bounding box center [984, 519] width 537 height 445
click at [890, 351] on span "scrollable content" at bounding box center [984, 519] width 537 height 445
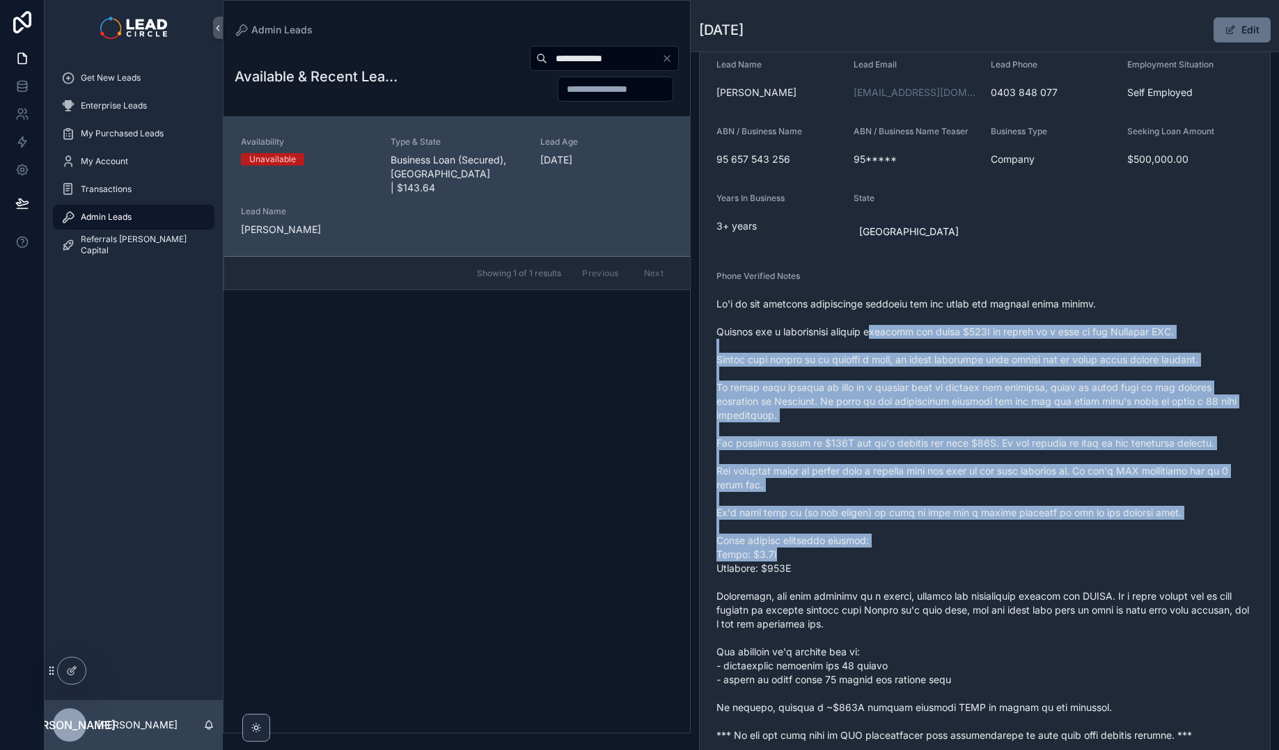
click at [1038, 615] on span "scrollable content" at bounding box center [984, 519] width 537 height 445
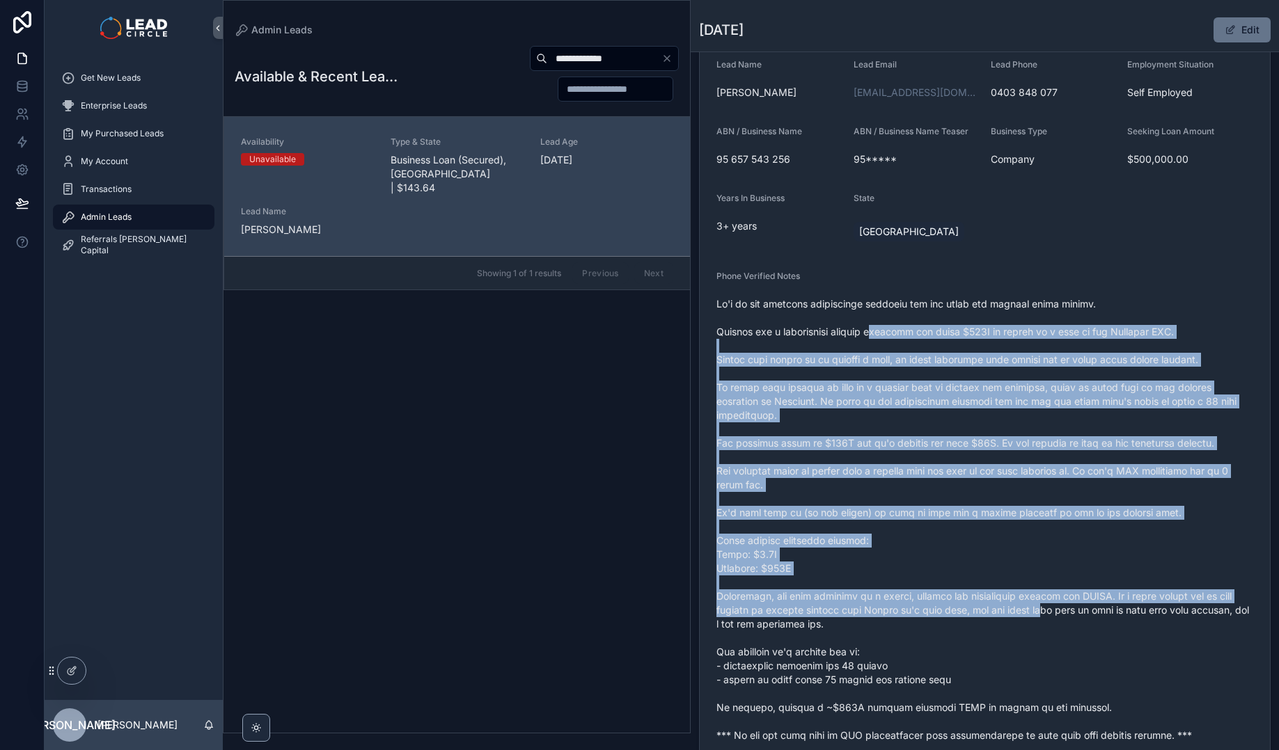
drag, startPoint x: 1038, startPoint y: 616, endPoint x: 1064, endPoint y: 640, distance: 35.4
click at [1040, 617] on span "scrollable content" at bounding box center [984, 519] width 537 height 445
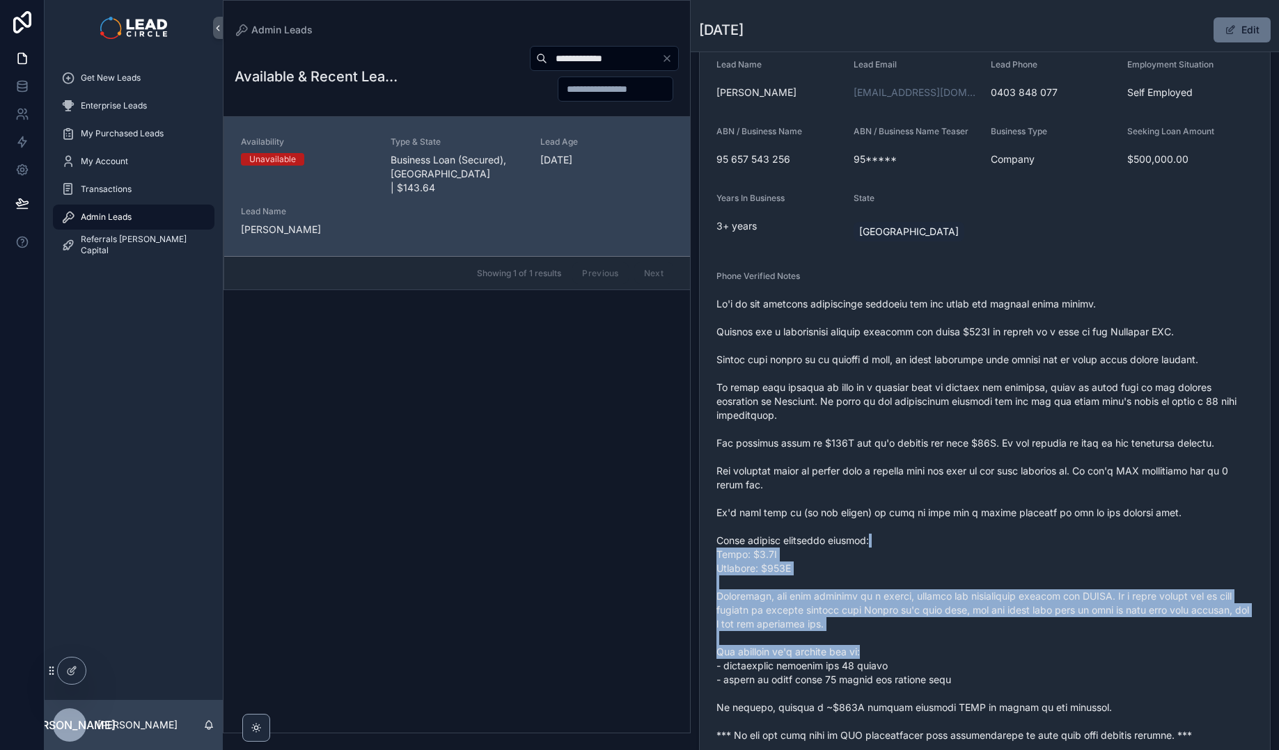
drag
click at [952, 472] on span "scrollable content" at bounding box center [984, 519] width 537 height 445
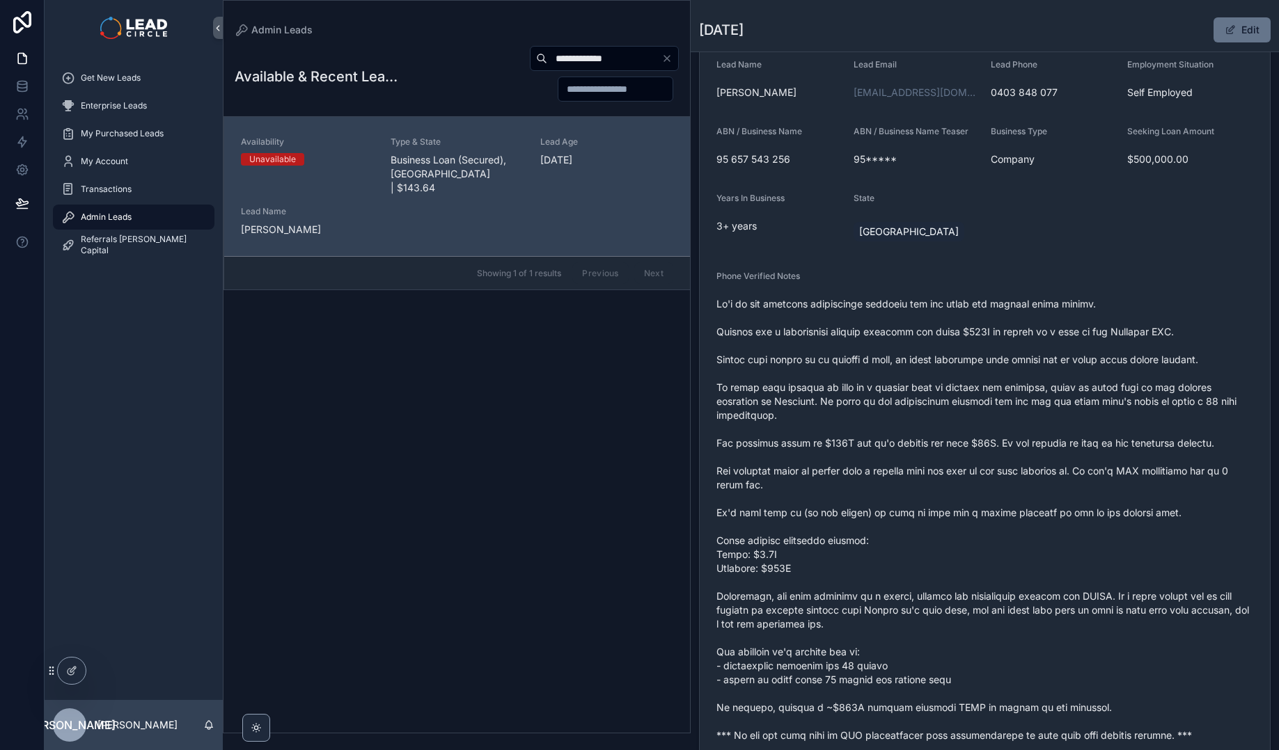
click at [949, 457] on span "scrollable content" at bounding box center [984, 519] width 537 height 445
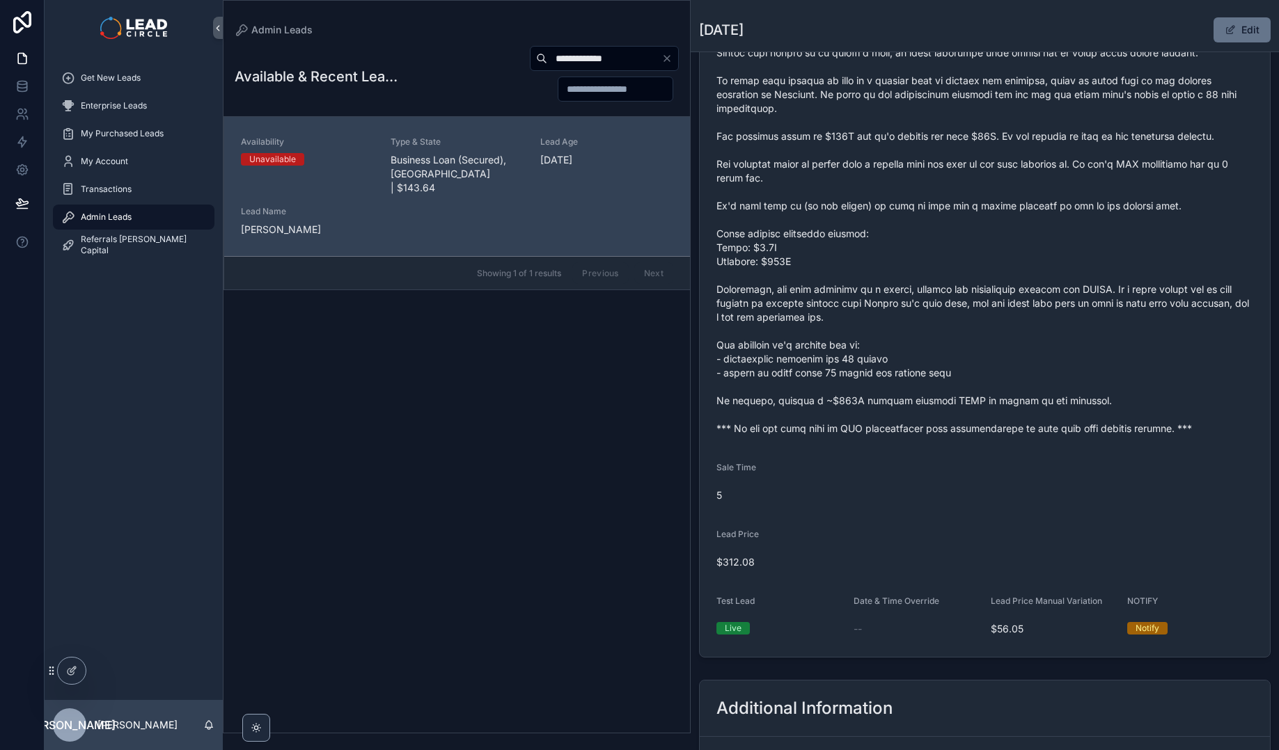
scroll to position [855, 0]
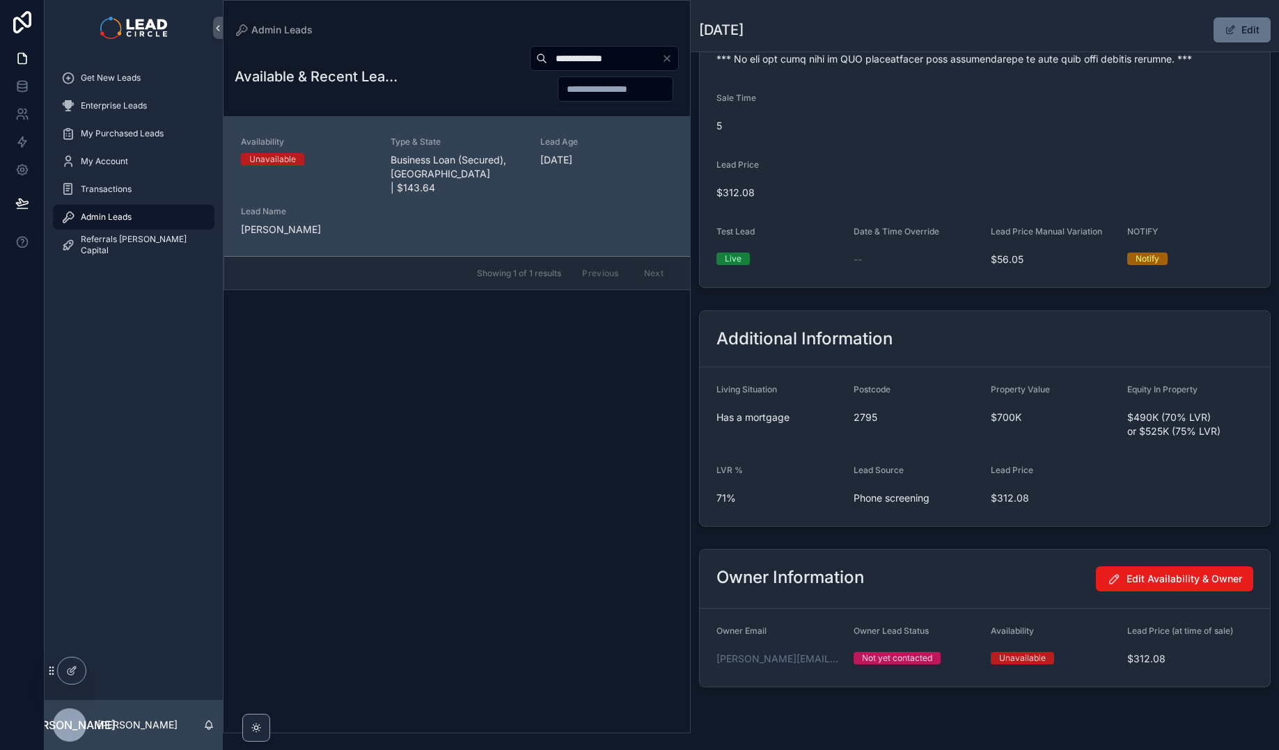
click at [658, 59] on input "**********" at bounding box center [604, 58] width 114 height 19
click at [664, 59] on icon "Clear" at bounding box center [666, 58] width 11 height 11
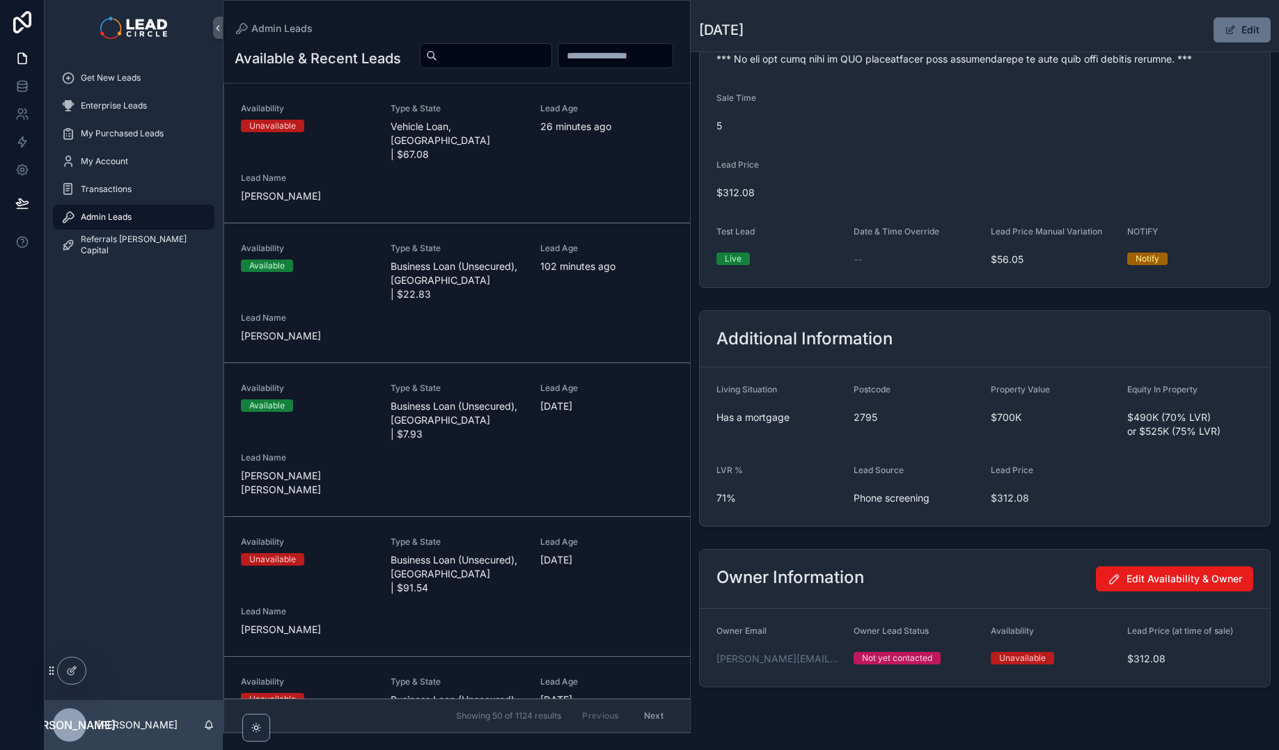
click at [169, 228] on link "Admin Leads" at bounding box center [133, 217] width 161 height 25
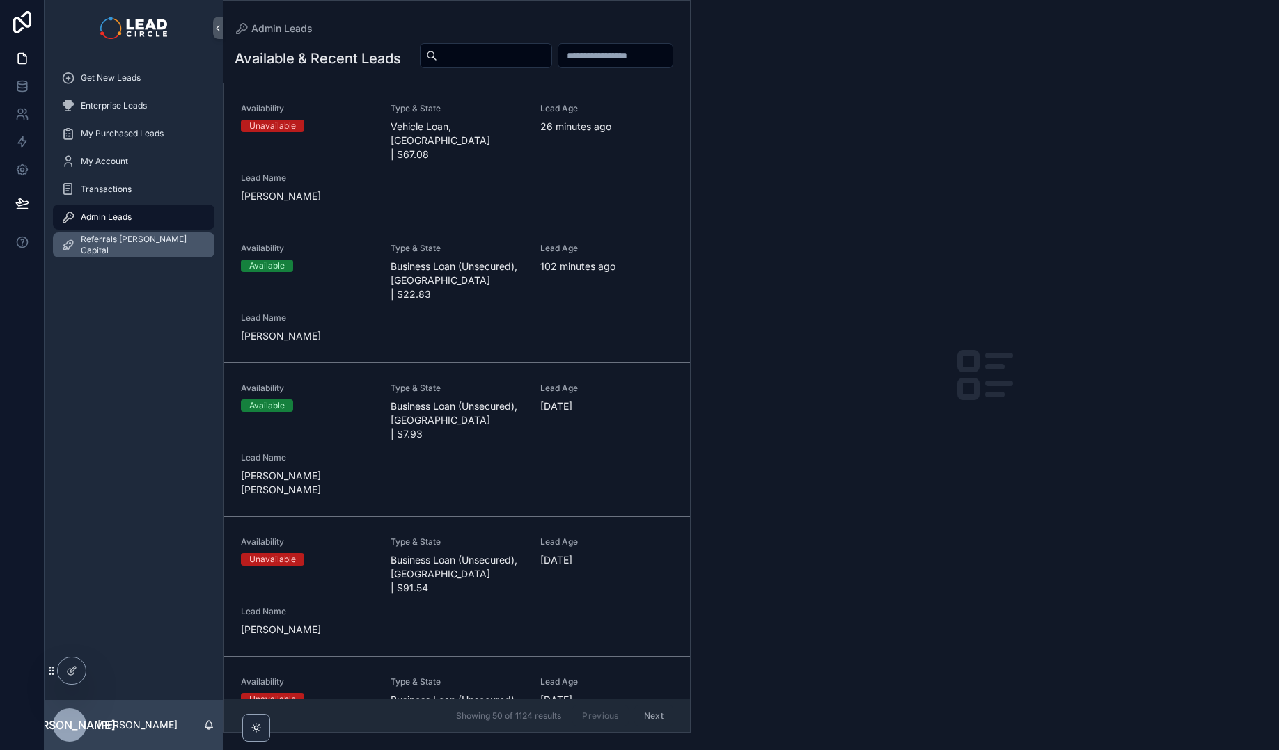
click at [158, 257] on link "Referrals [PERSON_NAME] Capital" at bounding box center [133, 244] width 161 height 25
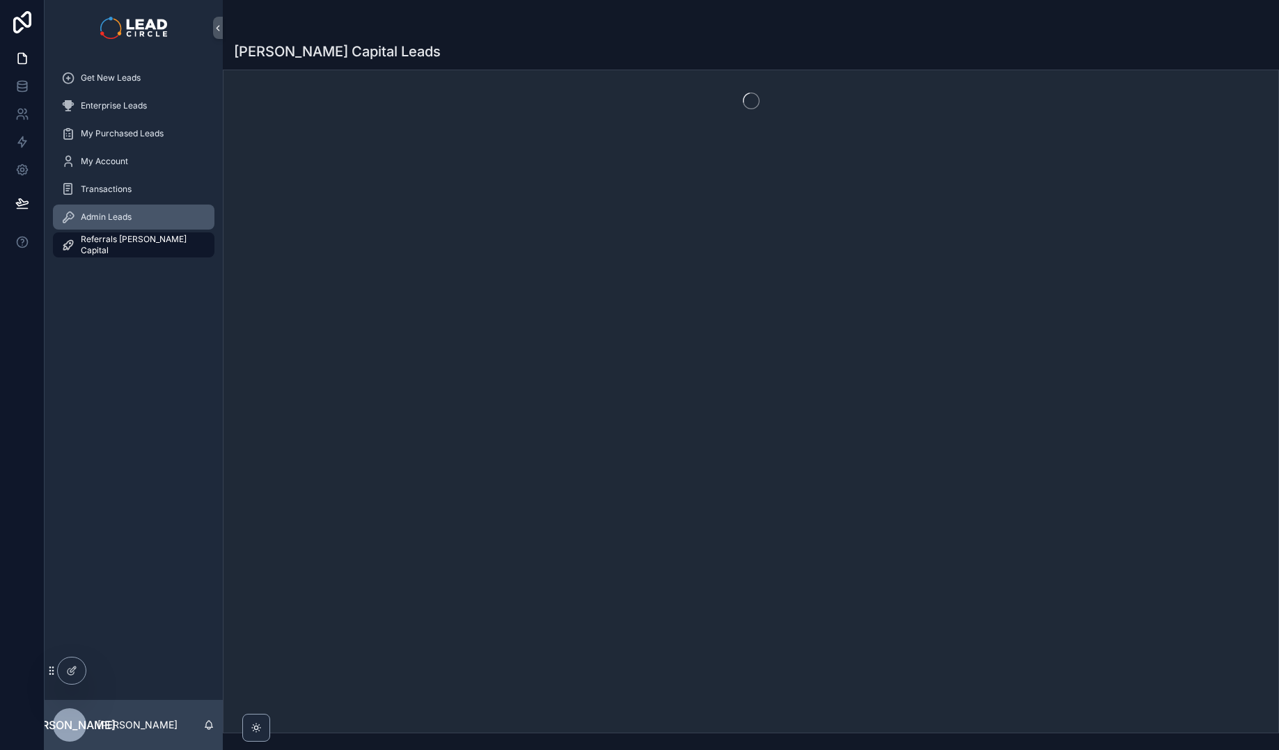
click at [150, 221] on div "Admin Leads" at bounding box center [133, 217] width 145 height 22
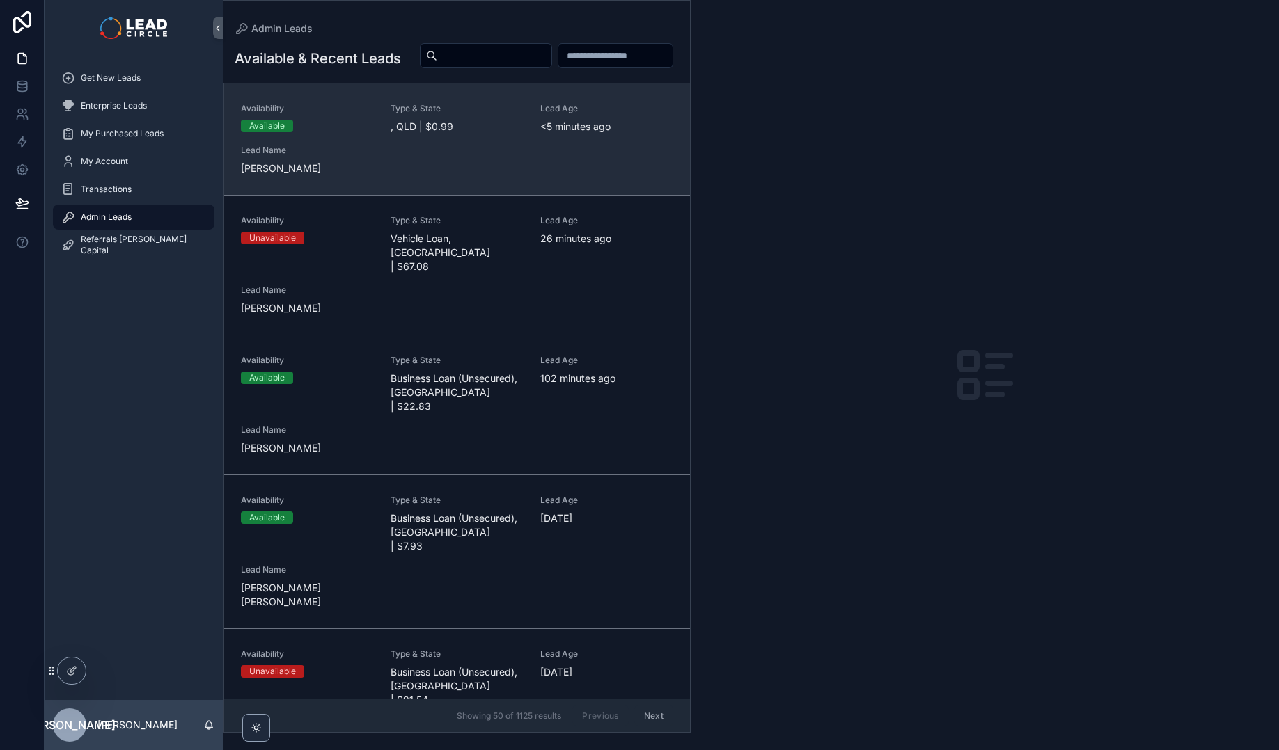
click at [452, 168] on div "Availability Available Type & State , QLD | $0.99 Lead Age <[DEMOGRAPHIC_DATA] …" at bounding box center [457, 139] width 432 height 72
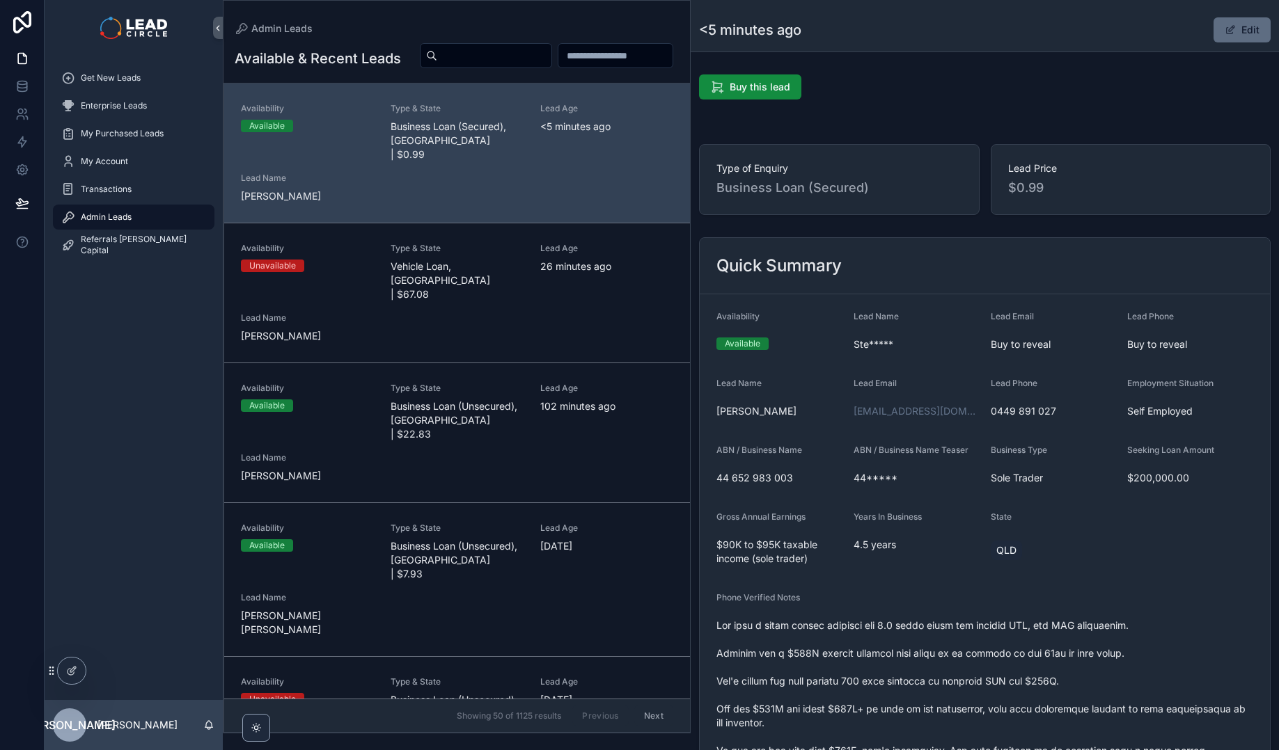
click at [1242, 35] on button "Edit" at bounding box center [1241, 29] width 57 height 25
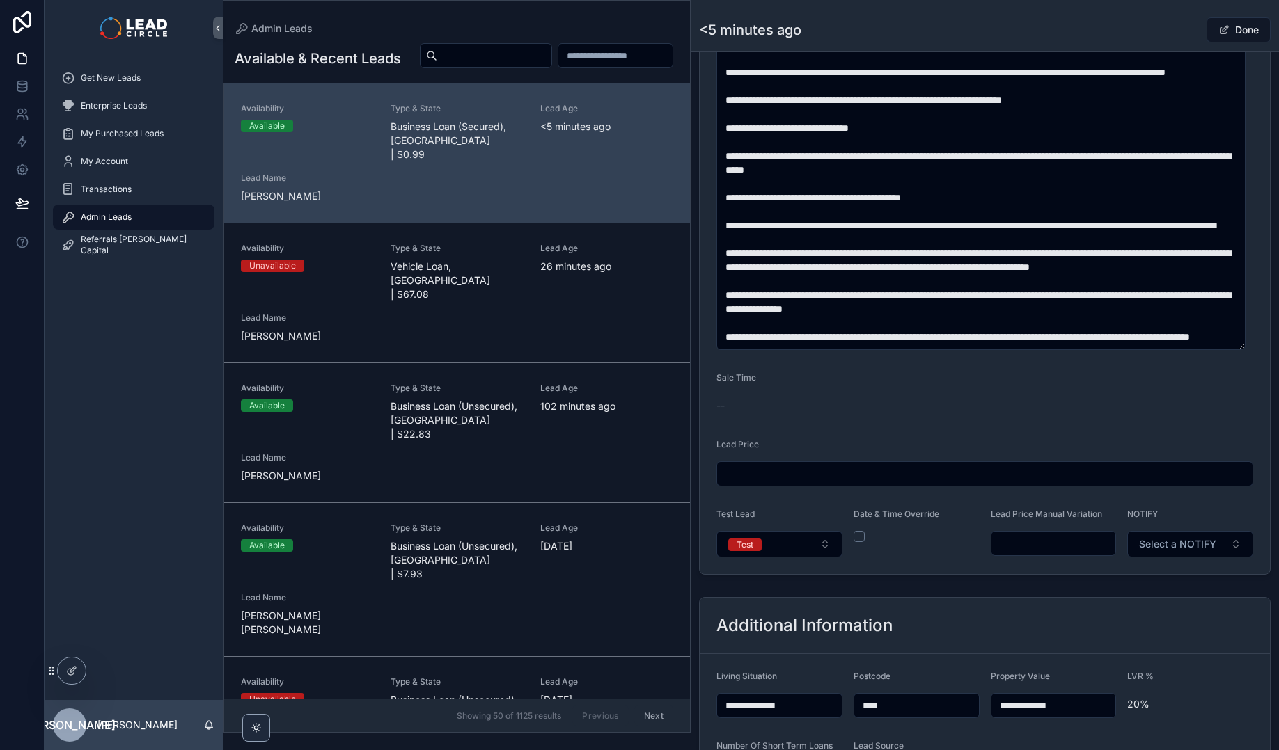
scroll to position [1070, 0]
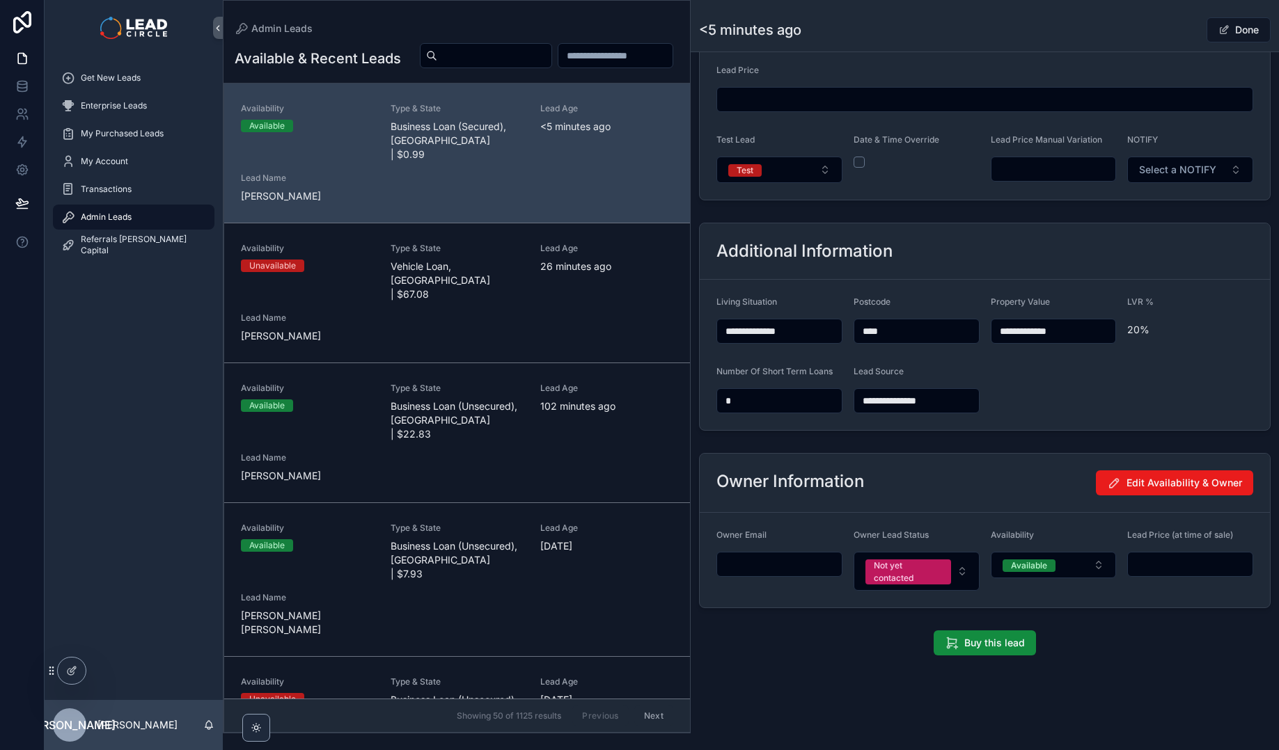
click at [1047, 171] on input "scrollable content" at bounding box center [1053, 168] width 125 height 19
type input "*******"
click at [1052, 224] on div "Additional Information" at bounding box center [984, 251] width 570 height 56
click at [1132, 20] on div "<5 minutes ago Done" at bounding box center [984, 30] width 571 height 26
click at [1171, 20] on div "Done" at bounding box center [1218, 30] width 104 height 26
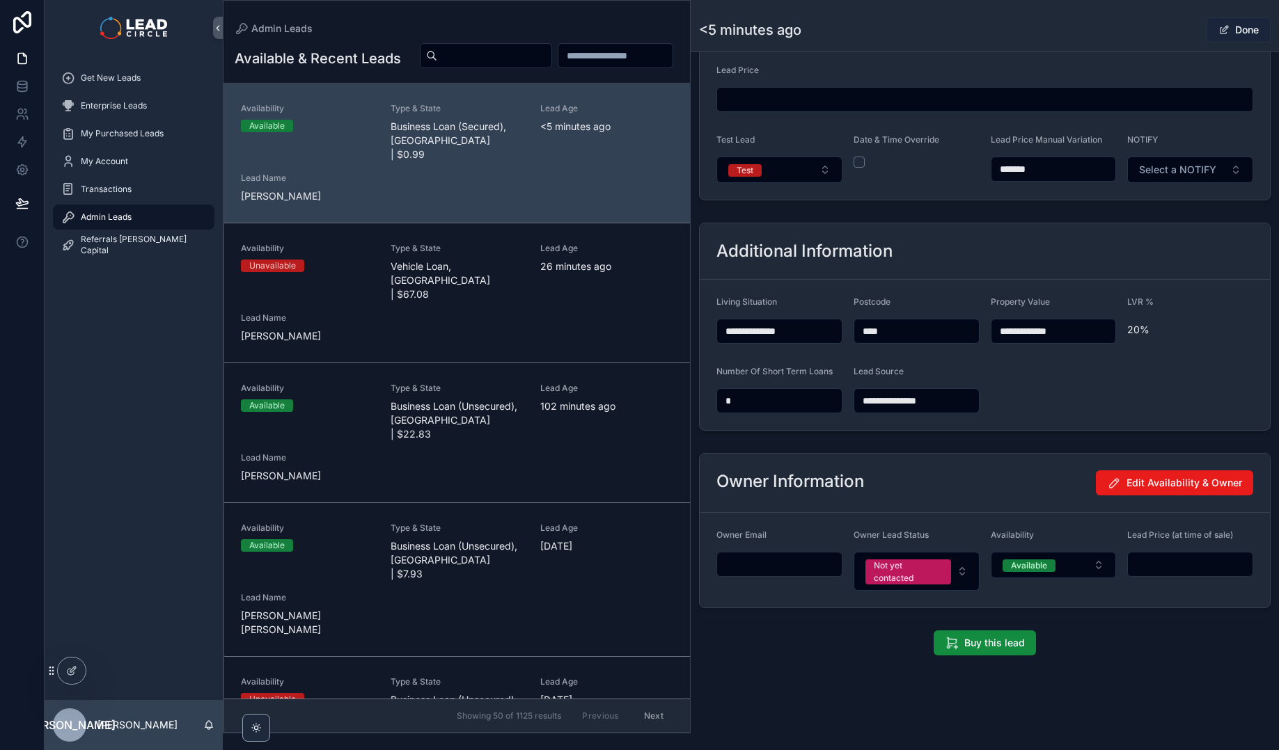
click at [1223, 30] on button "Done" at bounding box center [1238, 29] width 64 height 25
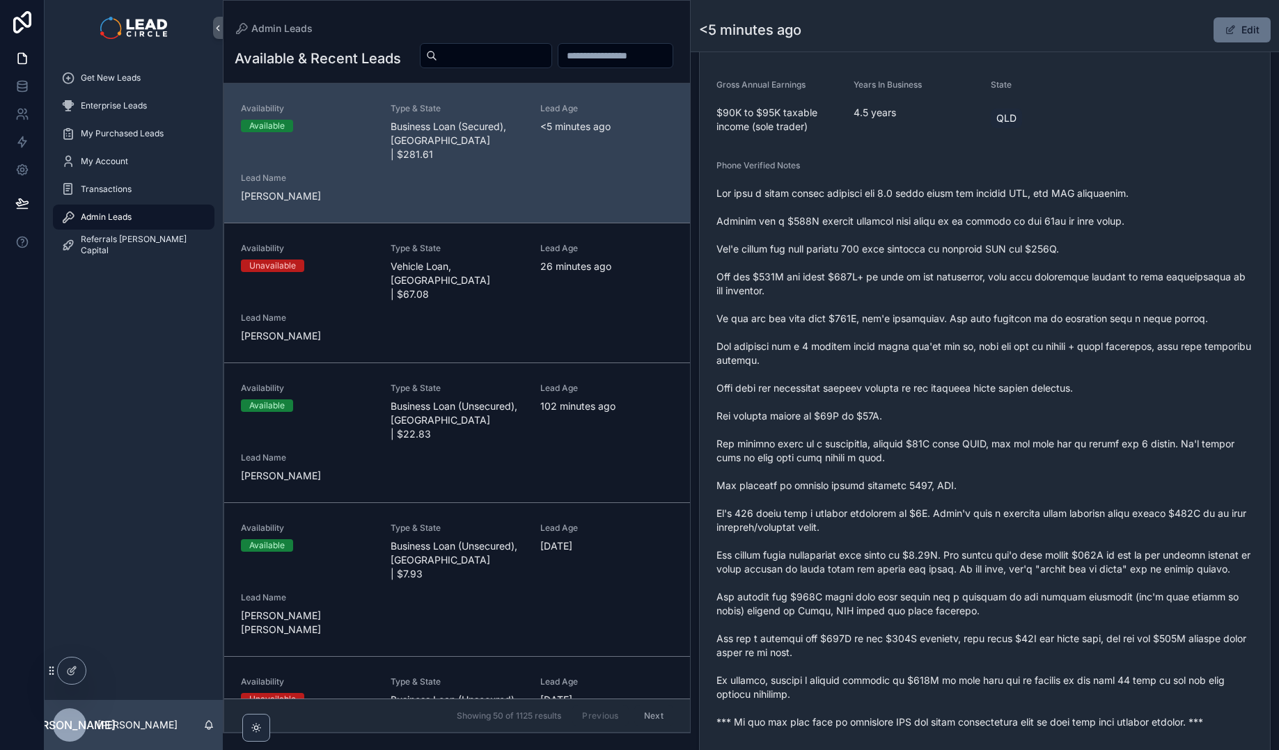
scroll to position [454, 0]
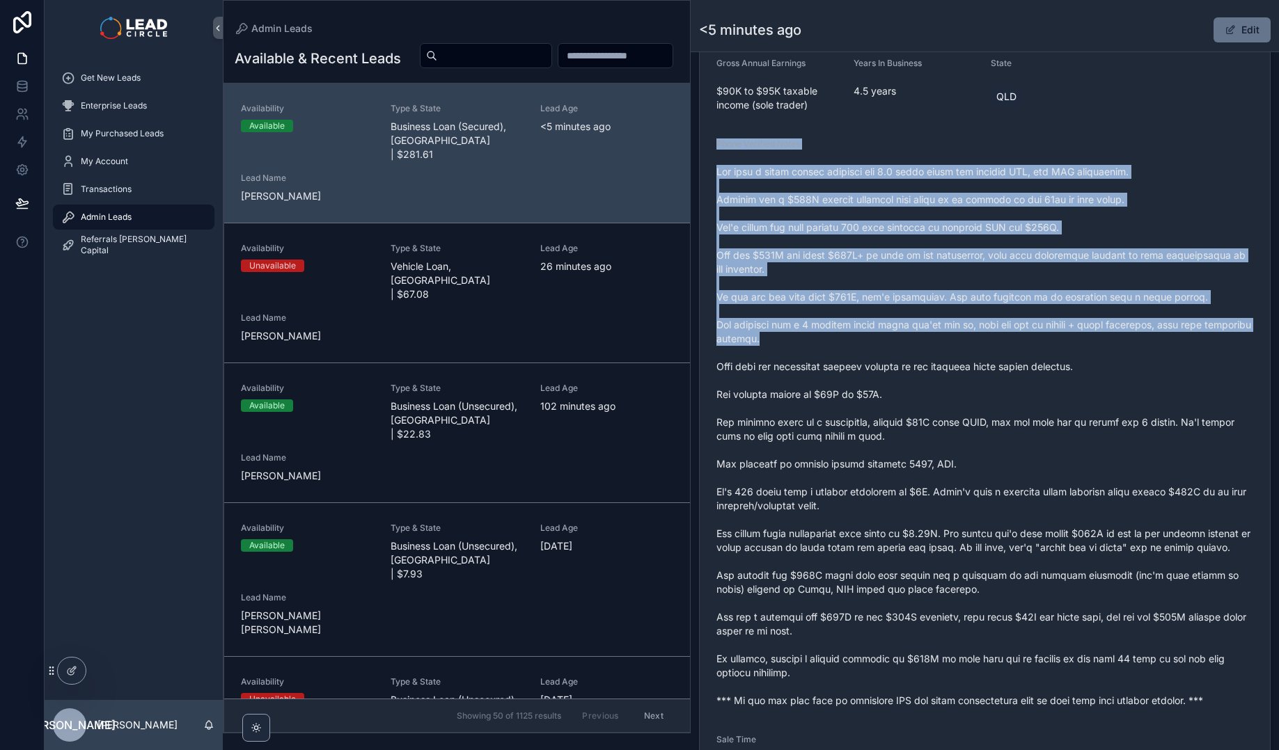
drag, startPoint x: 1030, startPoint y: 131, endPoint x: 1109, endPoint y: 386, distance: 266.8
click at [1109, 386] on form "Availability Available Lead Name Ste***** Lead Email Buy to reveal Lead Phone B…" at bounding box center [984, 385] width 570 height 1089
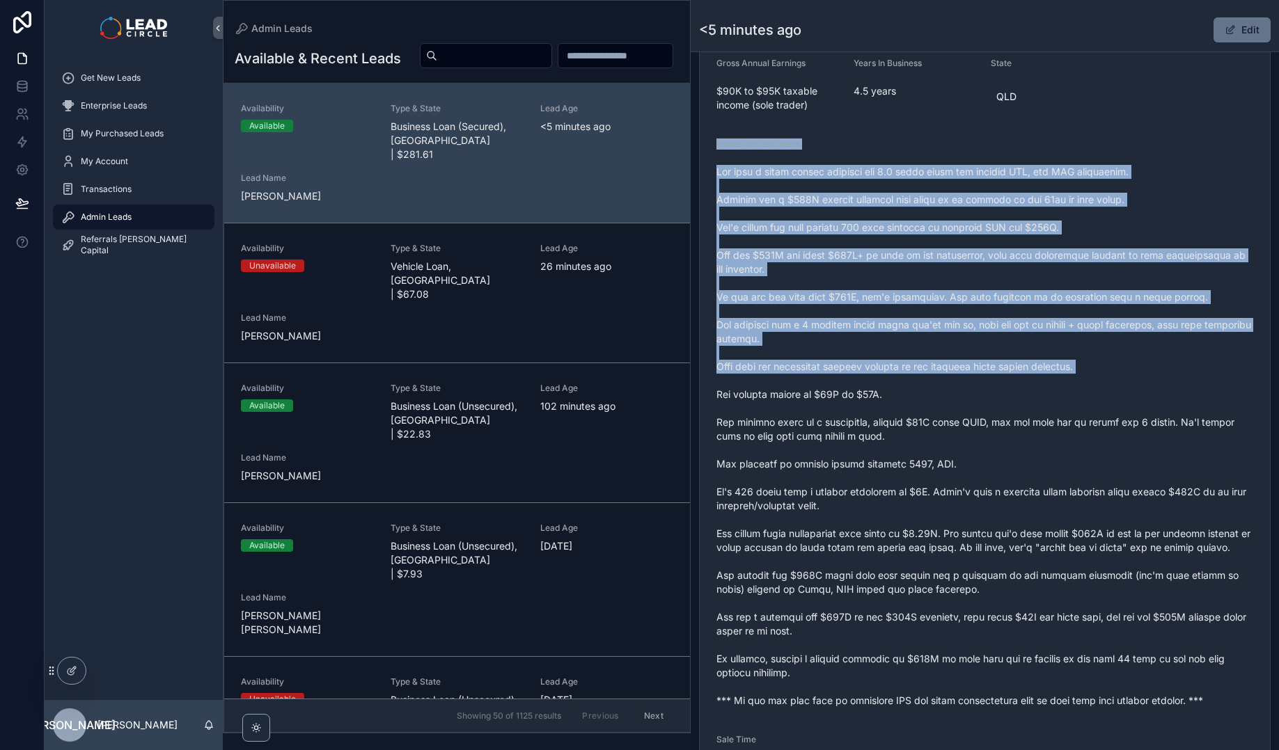
click at [1109, 386] on span "scrollable content" at bounding box center [984, 436] width 537 height 543
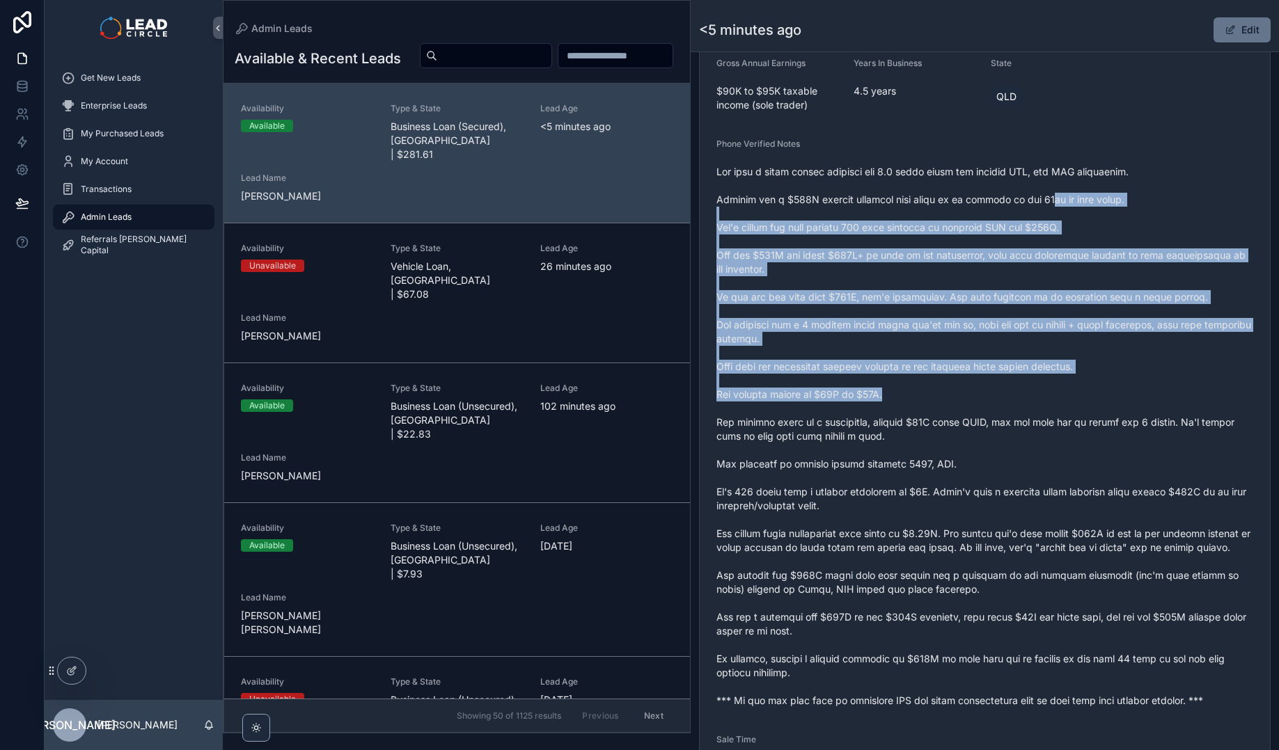
drag, startPoint x: 1118, startPoint y: 380, endPoint x: 1040, endPoint y: 183, distance: 212.1
click at [1041, 185] on span "scrollable content" at bounding box center [984, 436] width 537 height 543
click at [1040, 183] on span "scrollable content" at bounding box center [984, 436] width 537 height 543
drag, startPoint x: 1045, startPoint y: 177, endPoint x: 1160, endPoint y: 395, distance: 246.6
click at [1160, 395] on span "scrollable content" at bounding box center [984, 436] width 537 height 543
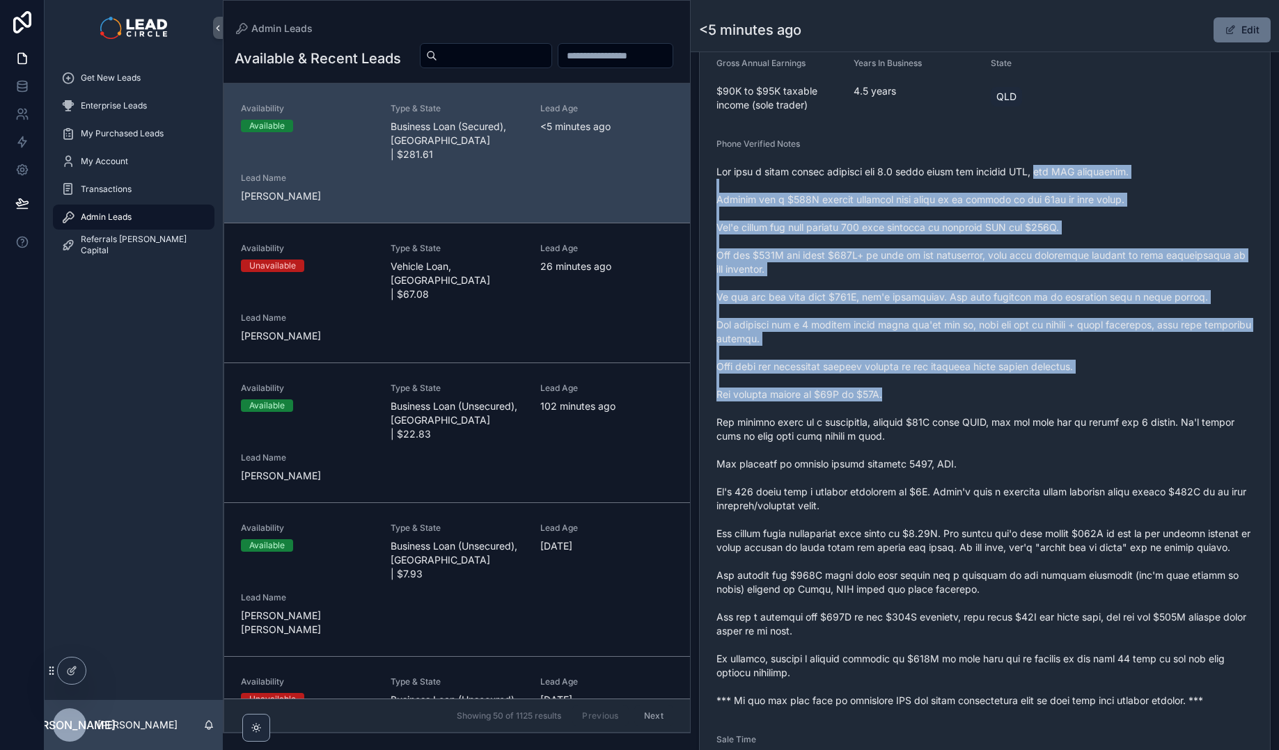
click at [1160, 395] on span "scrollable content" at bounding box center [984, 436] width 537 height 543
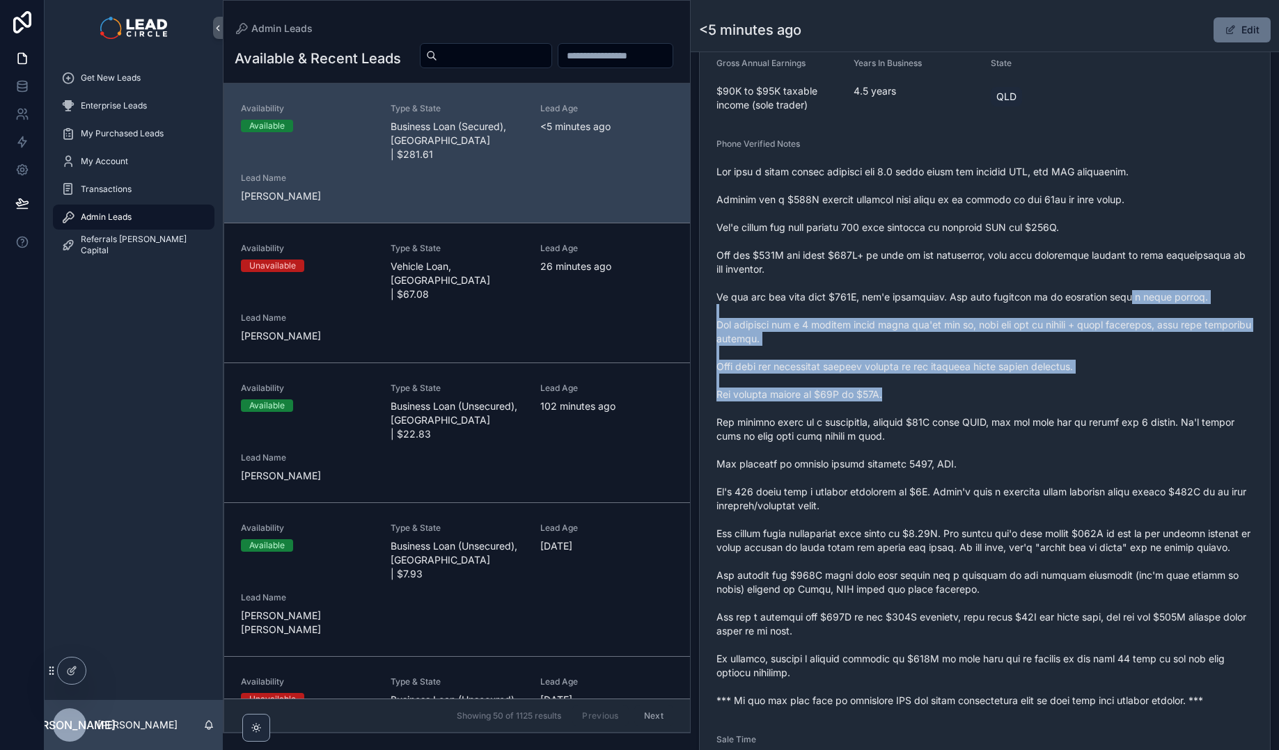
drag, startPoint x: 1157, startPoint y: 391, endPoint x: 1059, endPoint y: 203, distance: 211.7
click at [1061, 205] on span "scrollable content" at bounding box center [984, 436] width 537 height 543
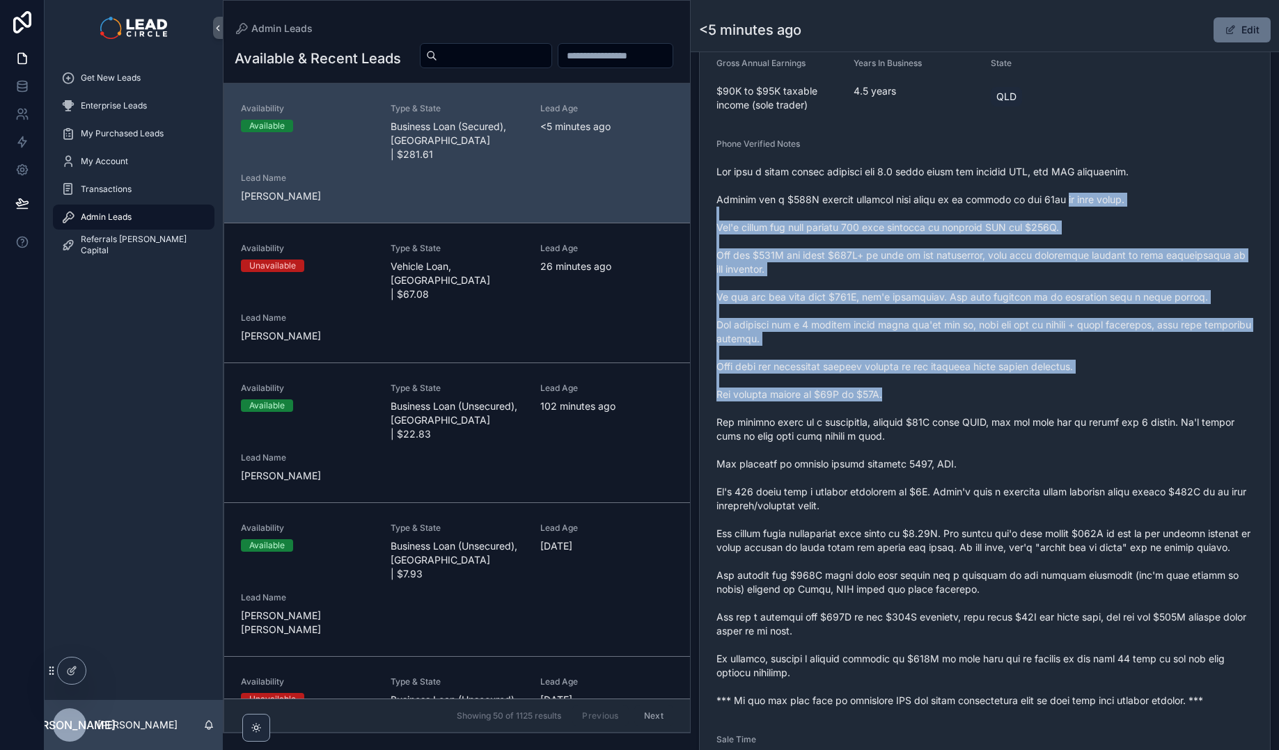
click at [1059, 203] on span "scrollable content" at bounding box center [984, 436] width 537 height 543
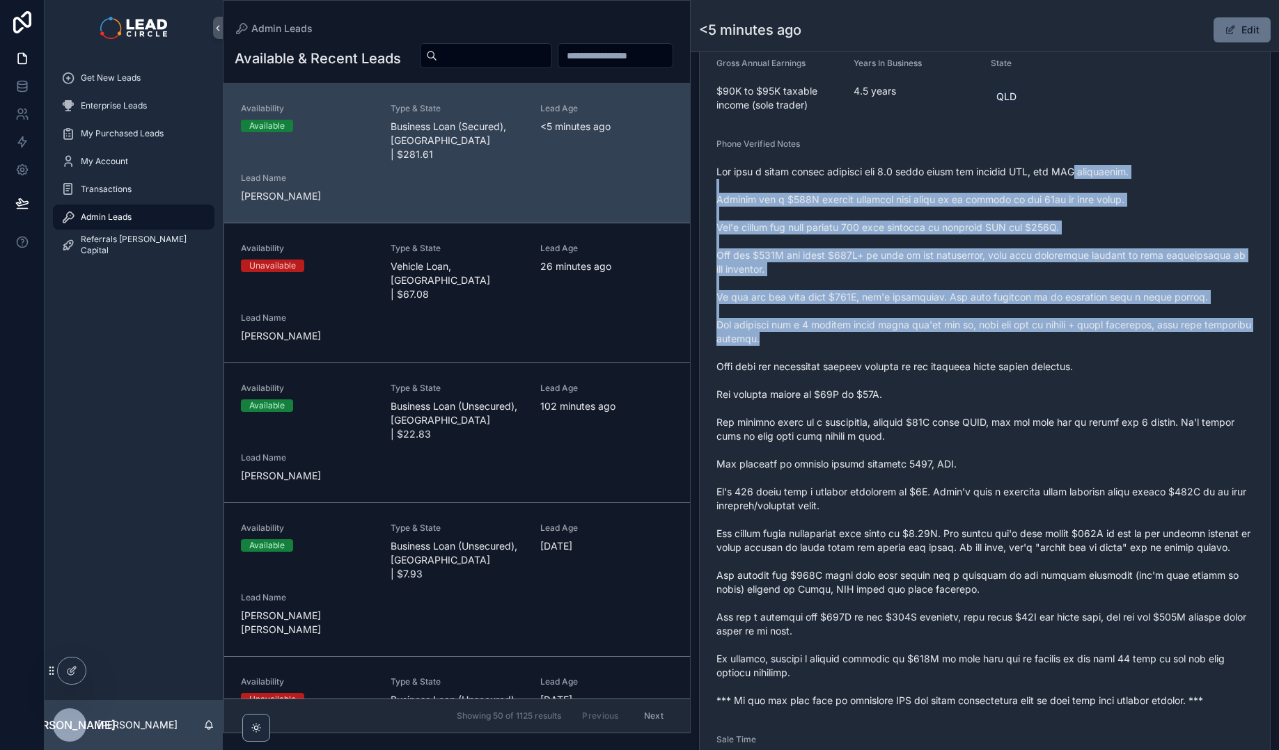
drag, startPoint x: 1130, startPoint y: 296, endPoint x: 1169, endPoint y: 374, distance: 87.2
click at [1168, 374] on span "scrollable content" at bounding box center [984, 436] width 537 height 543
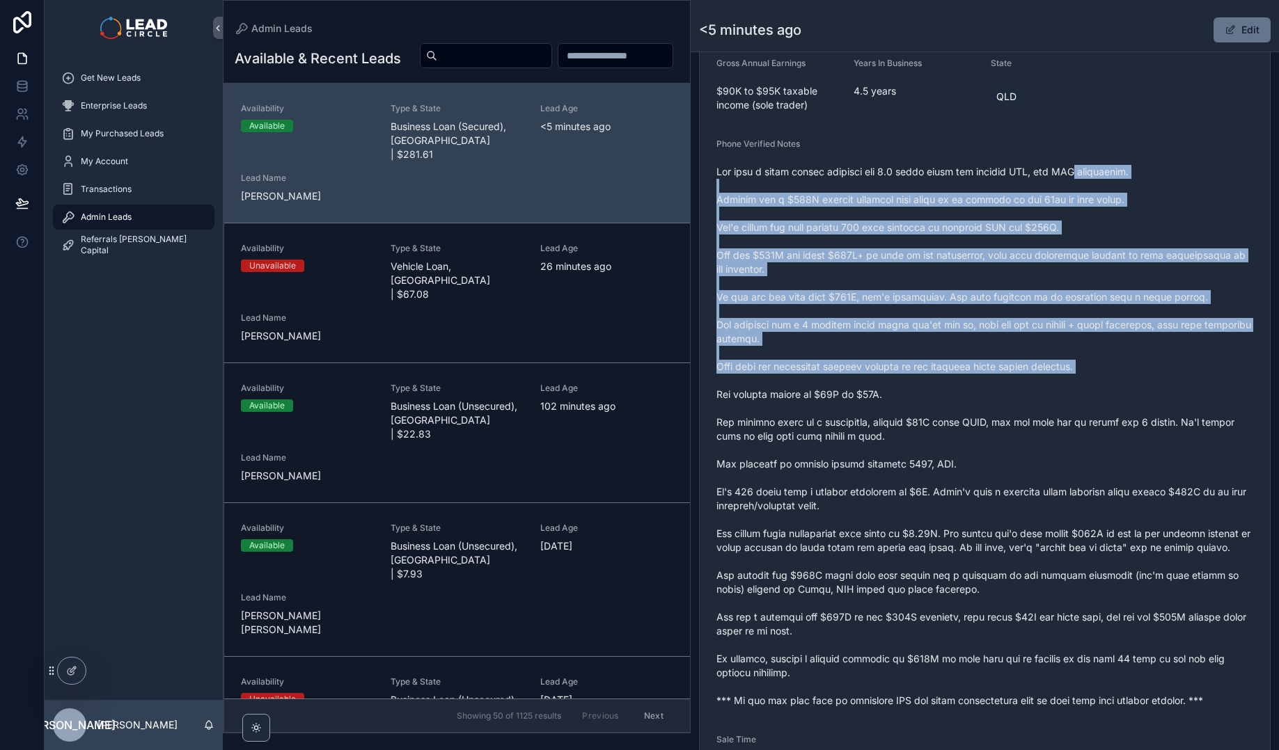
click at [1169, 372] on span "scrollable content" at bounding box center [984, 436] width 537 height 543
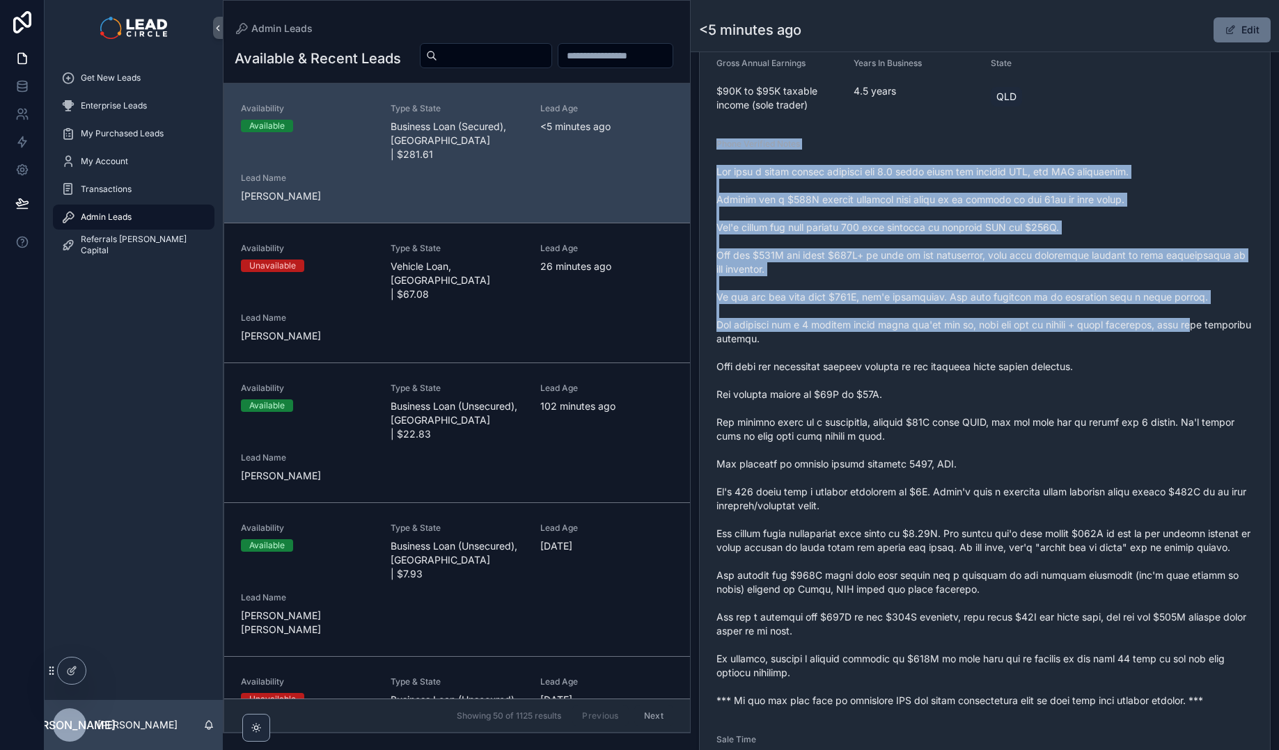
drag, startPoint x: 1155, startPoint y: 127, endPoint x: 1203, endPoint y: 323, distance: 201.4
click at [1203, 323] on form "Availability Available Lead Name Ste***** Lead Email Buy to reveal Lead Phone B…" at bounding box center [984, 385] width 570 height 1089
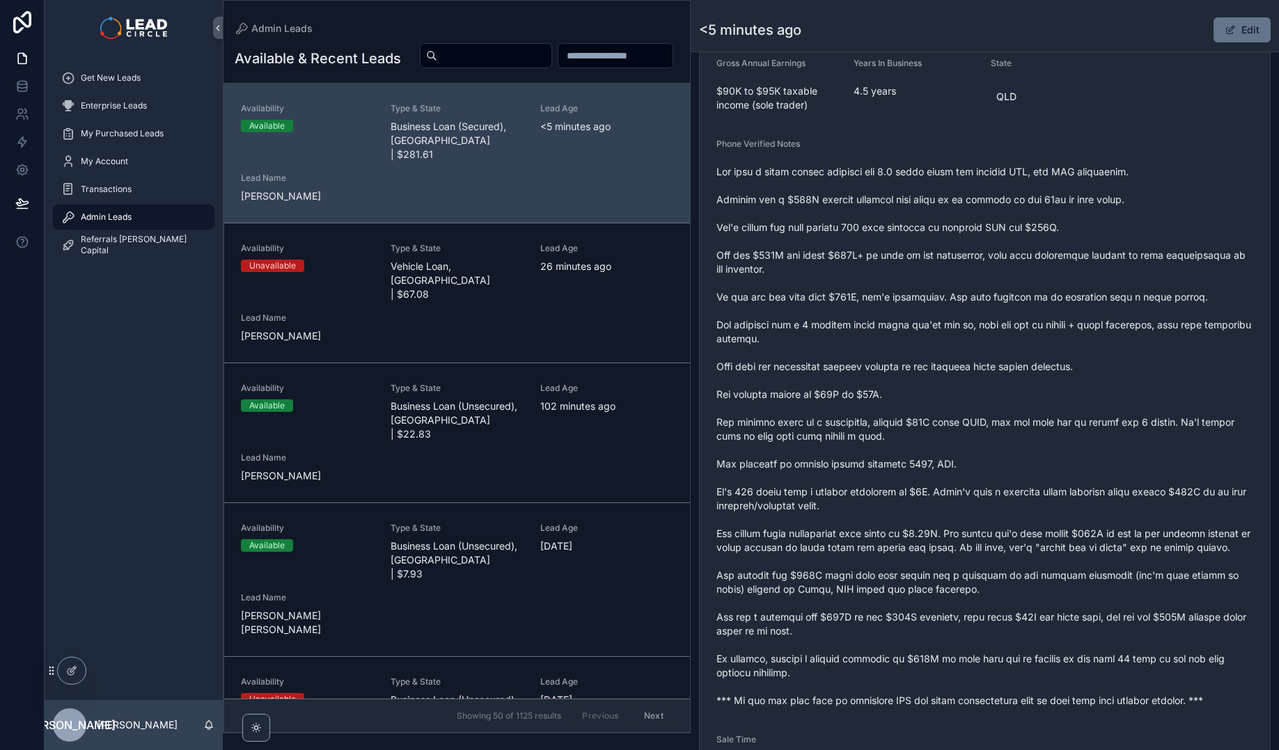
drag, startPoint x: 1203, startPoint y: 323, endPoint x: 1226, endPoint y: 287, distance: 43.2
click at [1204, 323] on span "scrollable content" at bounding box center [984, 436] width 537 height 543
click at [1247, 33] on button "Edit" at bounding box center [1241, 29] width 57 height 25
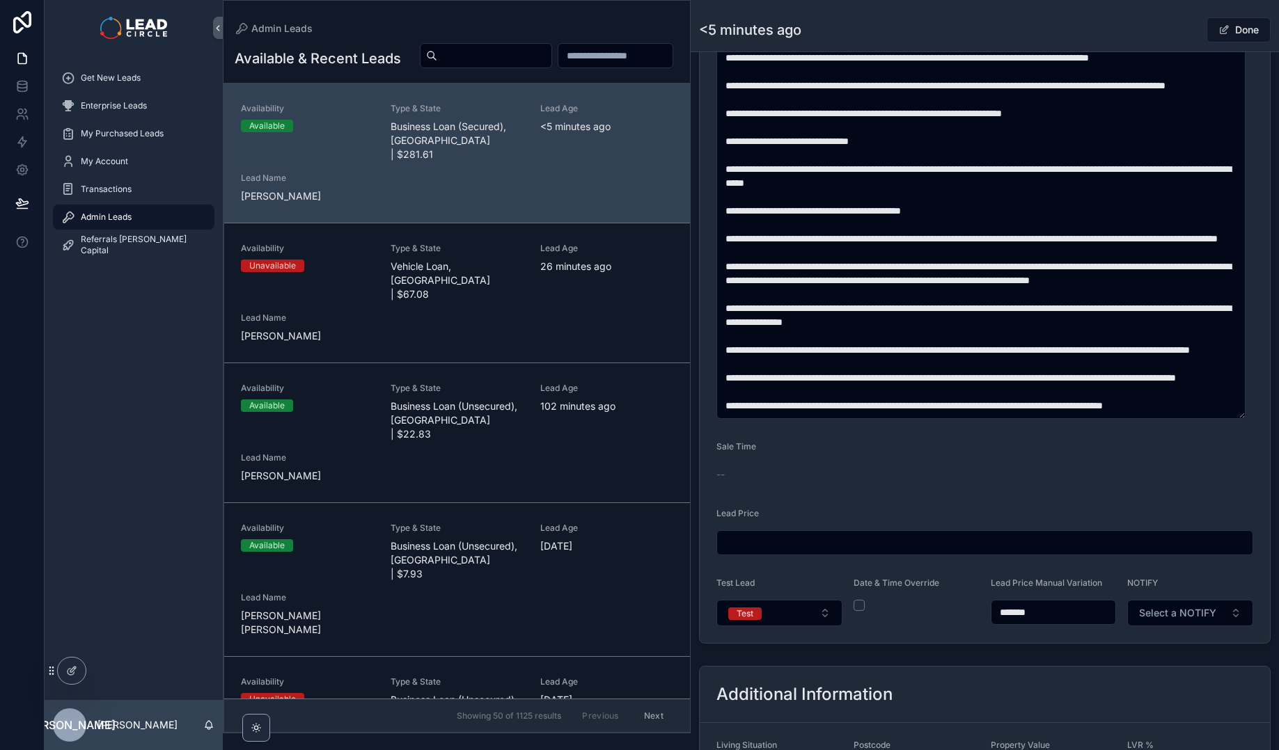
scroll to position [752, 0]
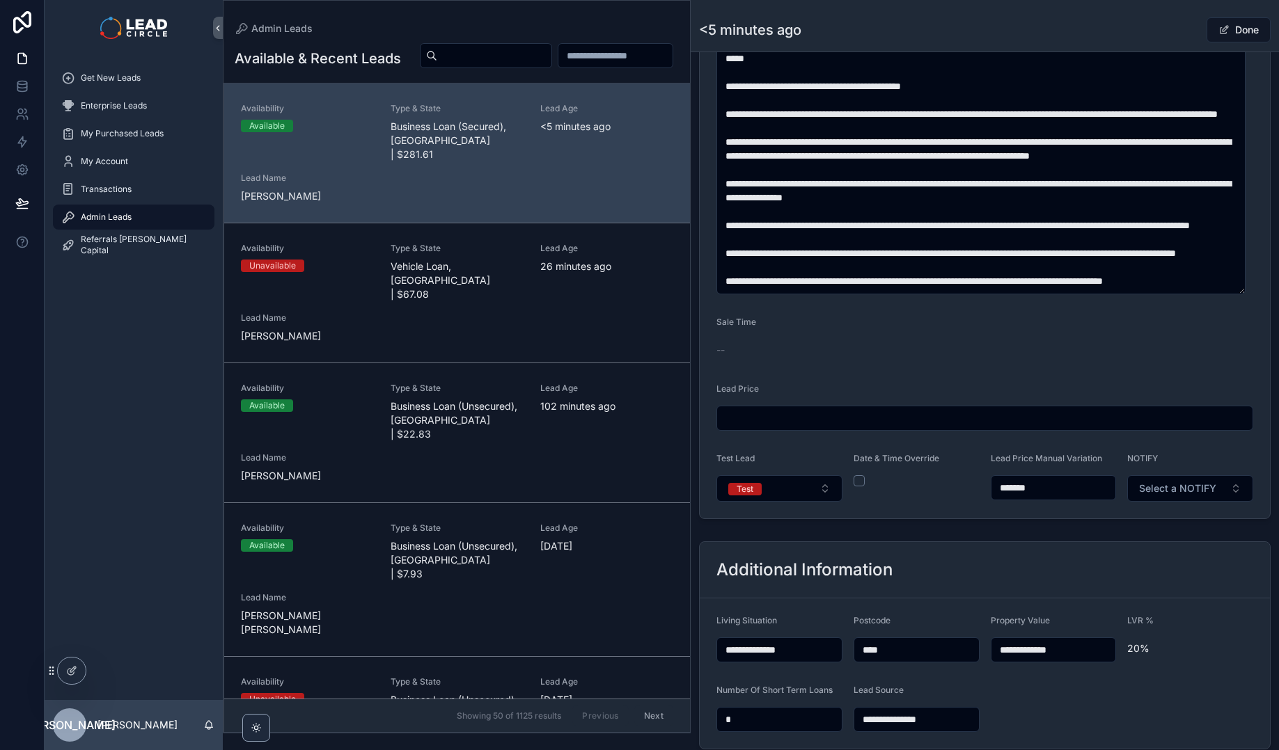
click at [1013, 487] on input "*******" at bounding box center [1053, 487] width 125 height 19
type input "*******"
click at [1156, 34] on div "<5 minutes ago Done" at bounding box center [984, 30] width 571 height 26
click at [1226, 29] on button "Done" at bounding box center [1238, 29] width 64 height 25
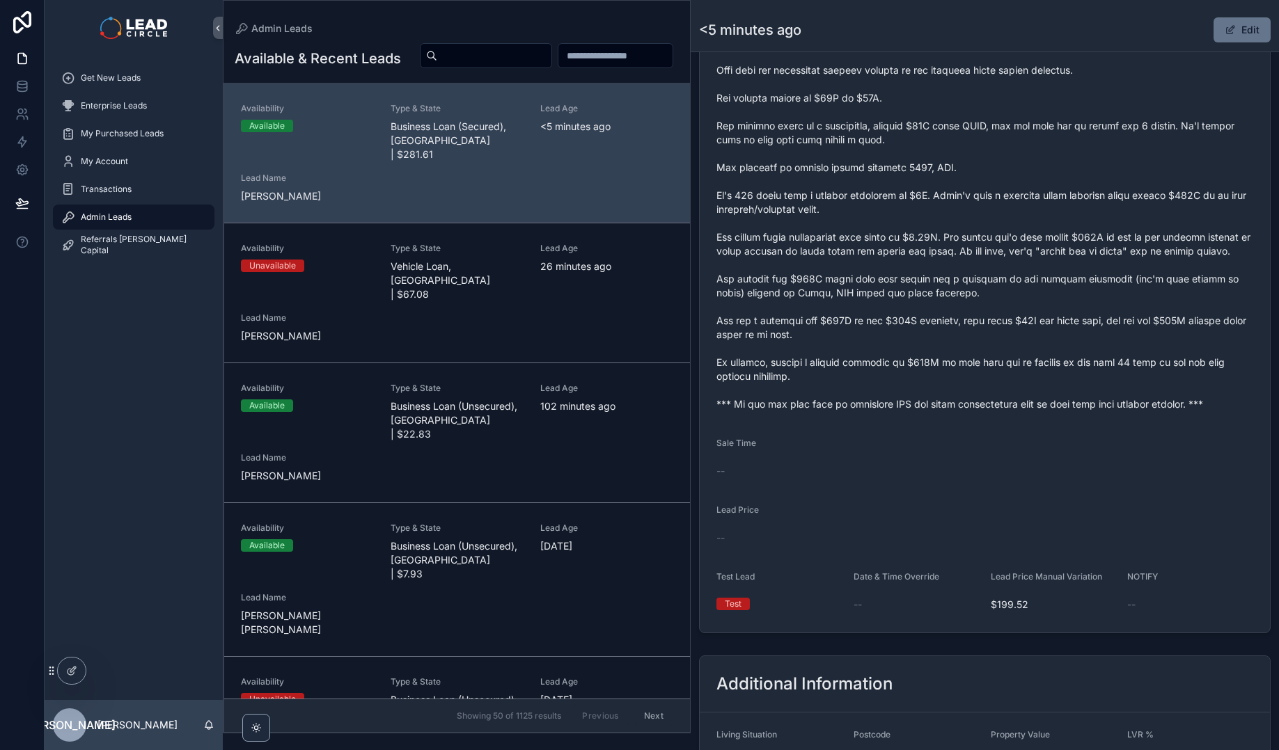
scroll to position [451, 0]
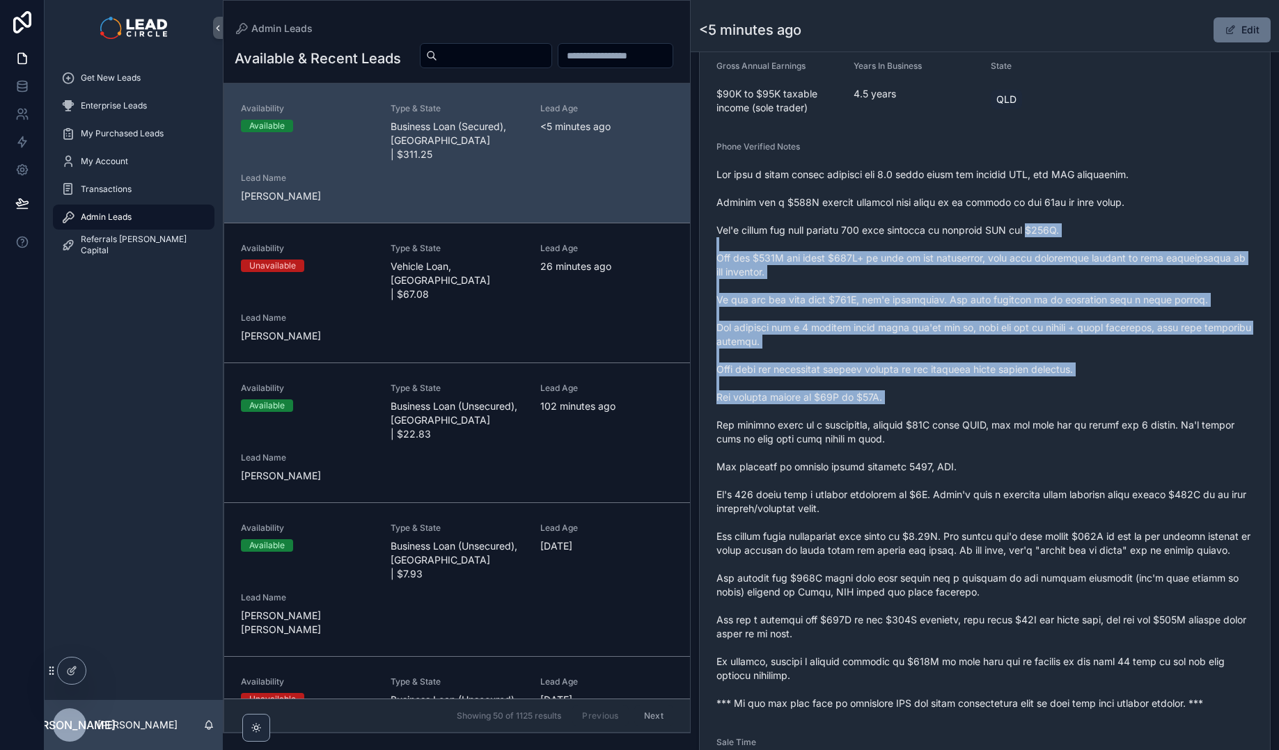
drag, startPoint x: 1034, startPoint y: 223, endPoint x: 1139, endPoint y: 417, distance: 220.2
click at [1139, 417] on span "scrollable content" at bounding box center [984, 439] width 537 height 543
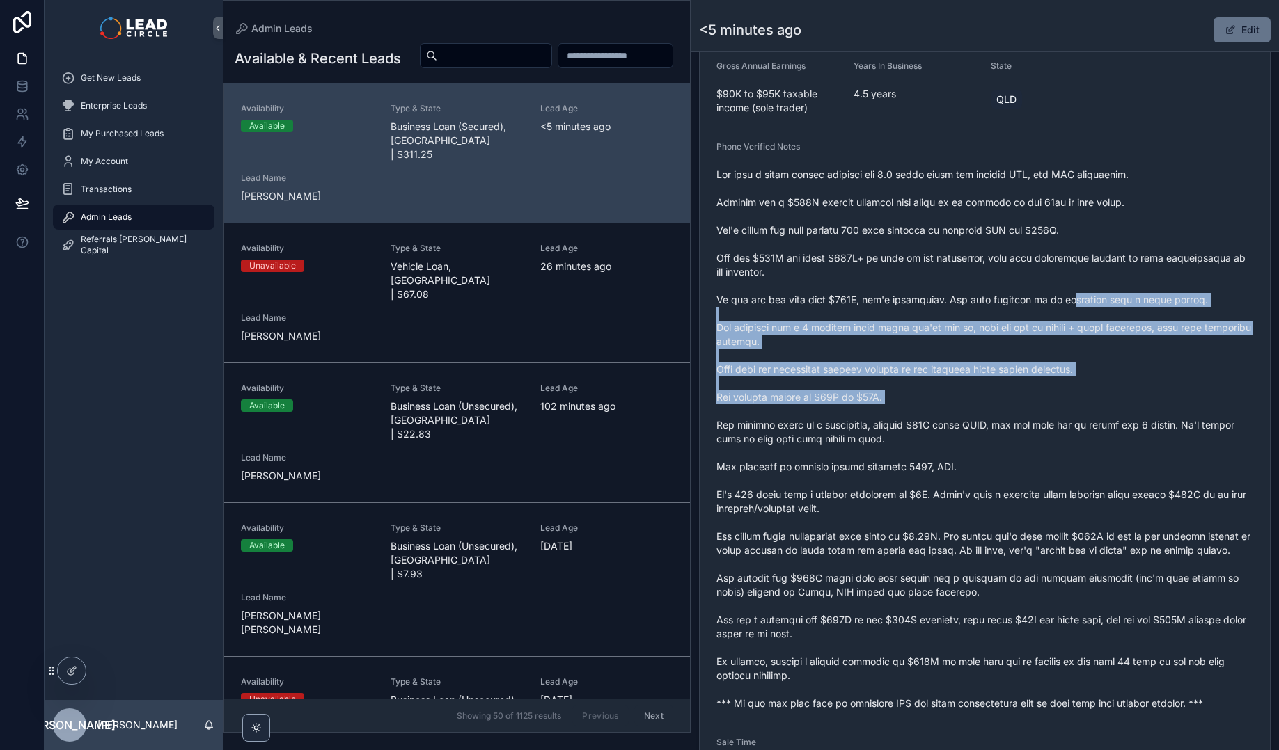
drag, startPoint x: 1130, startPoint y: 390, endPoint x: 1033, endPoint y: 271, distance: 154.4
click at [1036, 274] on span "scrollable content" at bounding box center [984, 439] width 537 height 543
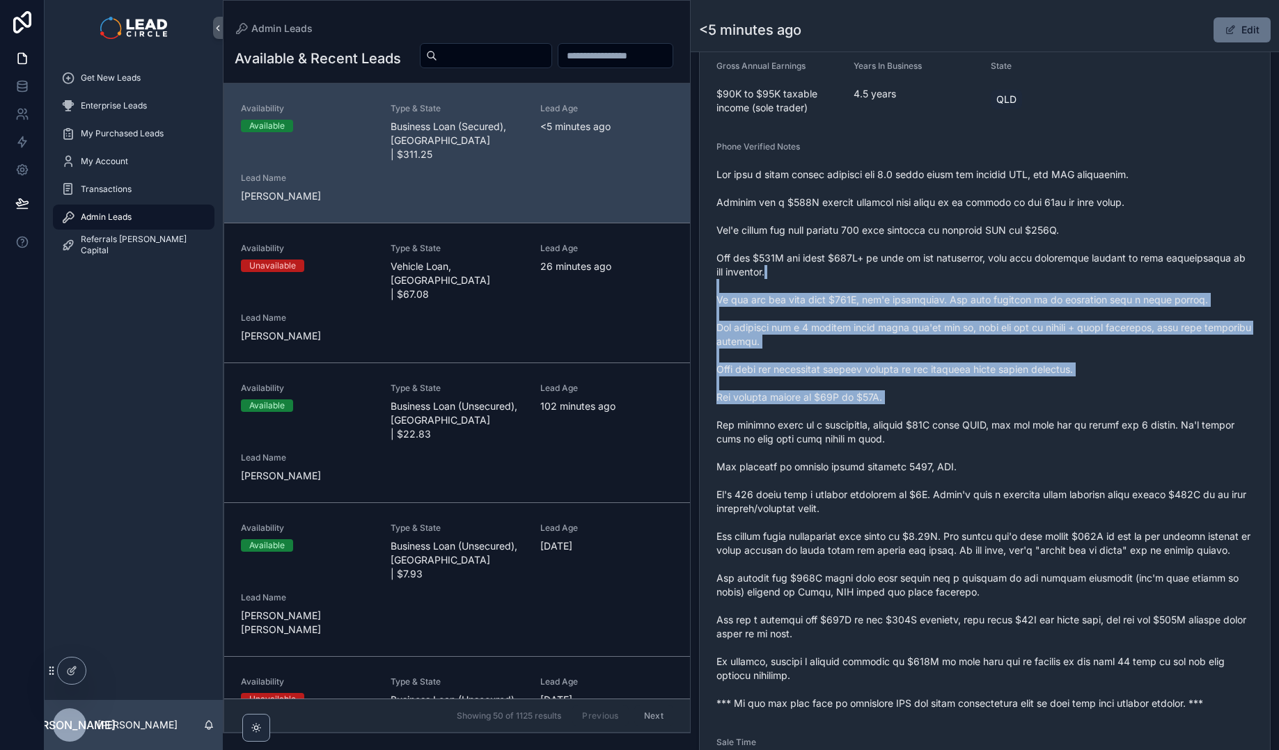
click at [1033, 271] on span "scrollable content" at bounding box center [984, 439] width 537 height 543
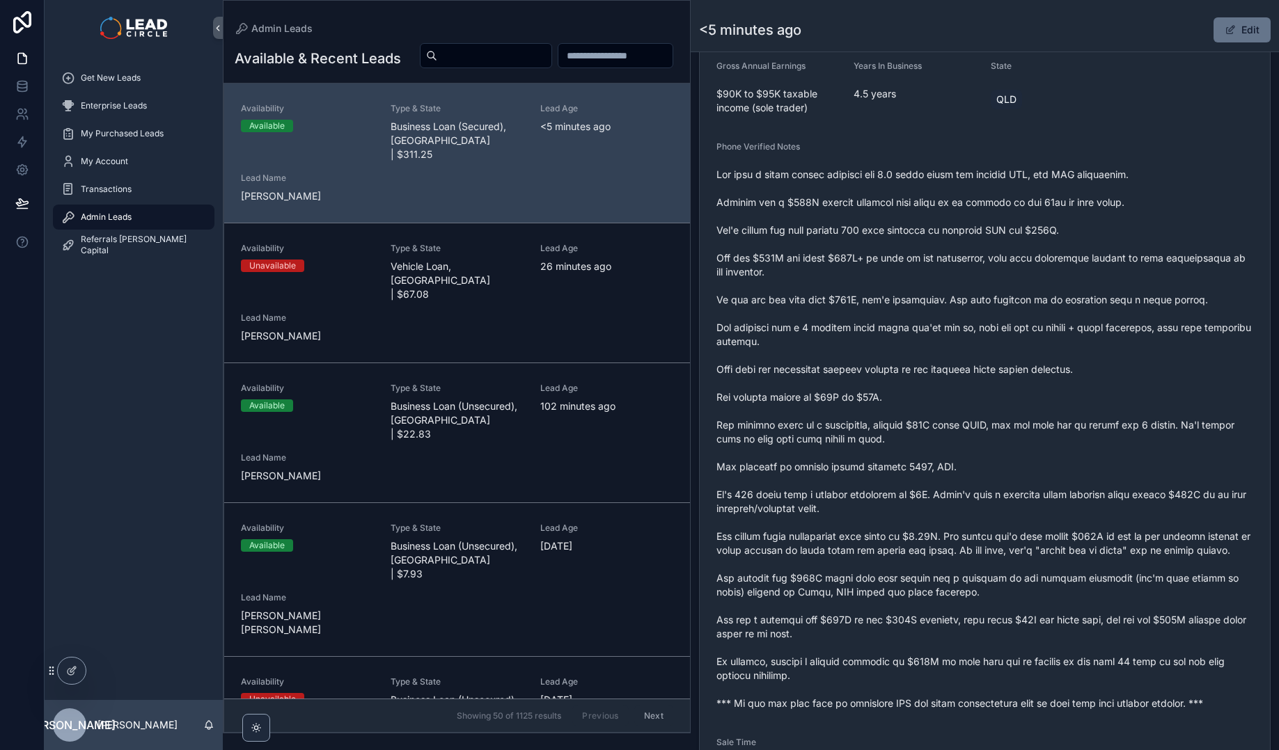
click at [912, 237] on span "scrollable content" at bounding box center [984, 439] width 537 height 543
click at [905, 235] on span "scrollable content" at bounding box center [984, 439] width 537 height 543
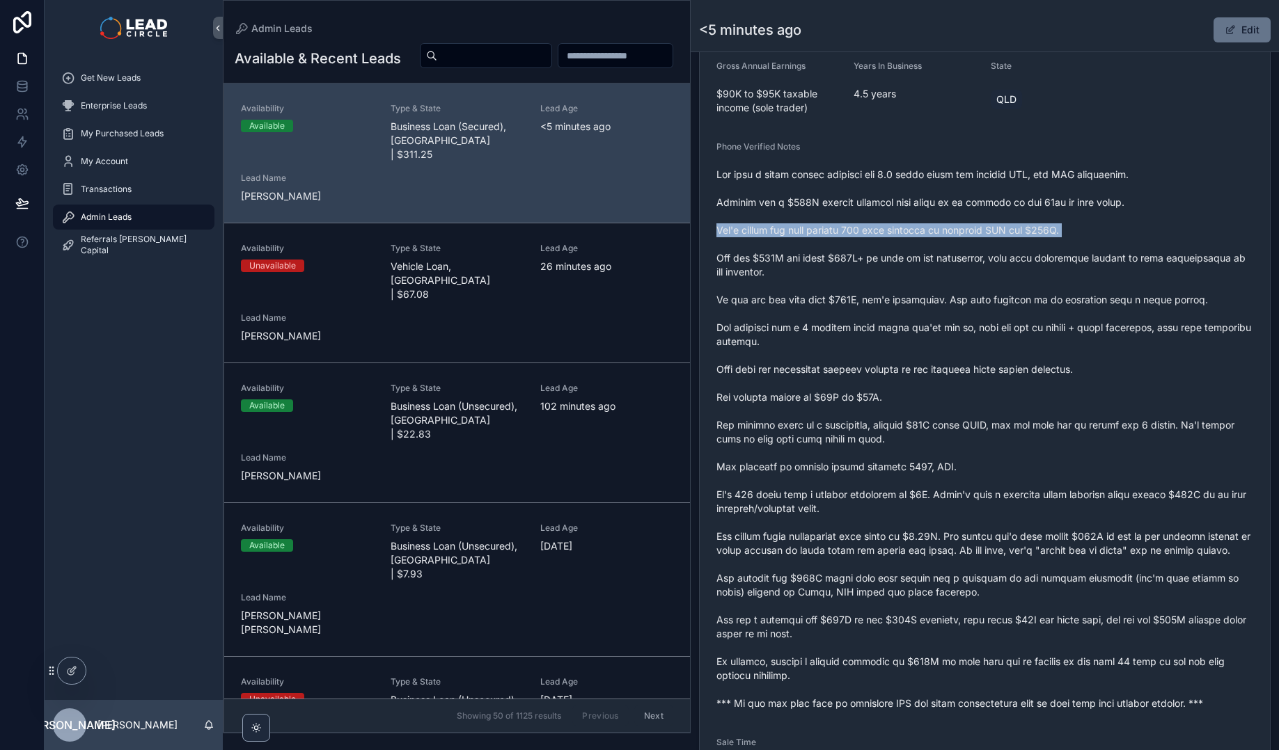
click at [905, 235] on span "scrollable content" at bounding box center [984, 439] width 537 height 543
click at [896, 248] on span "scrollable content" at bounding box center [984, 439] width 537 height 543
click at [896, 249] on span "scrollable content" at bounding box center [984, 439] width 537 height 543
click at [897, 251] on span "scrollable content" at bounding box center [984, 439] width 537 height 543
click at [851, 264] on span "scrollable content" at bounding box center [984, 439] width 537 height 543
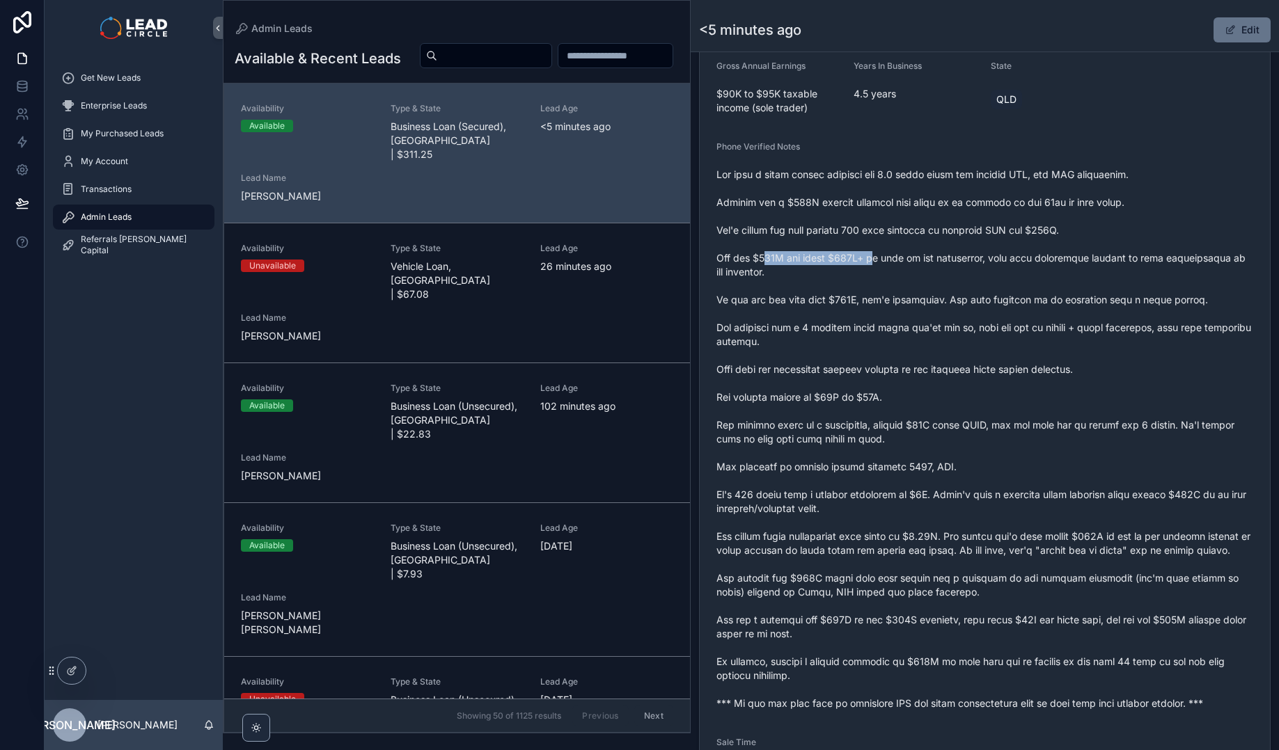
drag, startPoint x: 768, startPoint y: 261, endPoint x: 936, endPoint y: 258, distance: 167.8
click at [931, 259] on span "scrollable content" at bounding box center [984, 439] width 537 height 543
click at [936, 258] on span "scrollable content" at bounding box center [984, 439] width 537 height 543
drag, startPoint x: 1009, startPoint y: 258, endPoint x: 839, endPoint y: 255, distance: 170.5
click at [839, 255] on span "scrollable content" at bounding box center [984, 439] width 537 height 543
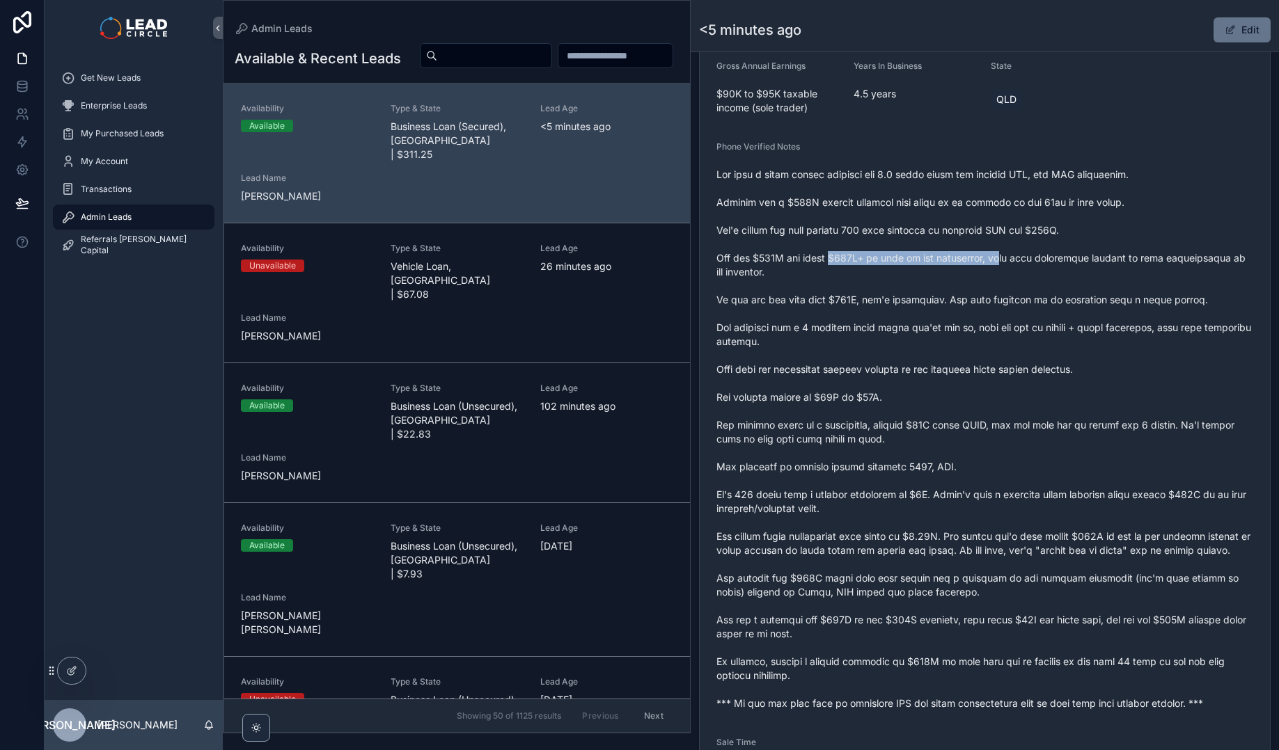
click at [839, 255] on span "scrollable content" at bounding box center [984, 439] width 537 height 543
drag, startPoint x: 846, startPoint y: 255, endPoint x: 1145, endPoint y: 248, distance: 299.3
click at [1139, 251] on span "scrollable content" at bounding box center [984, 439] width 537 height 543
click at [1145, 248] on span "scrollable content" at bounding box center [984, 439] width 537 height 543
drag, startPoint x: 1167, startPoint y: 253, endPoint x: 1057, endPoint y: 255, distance: 110.7
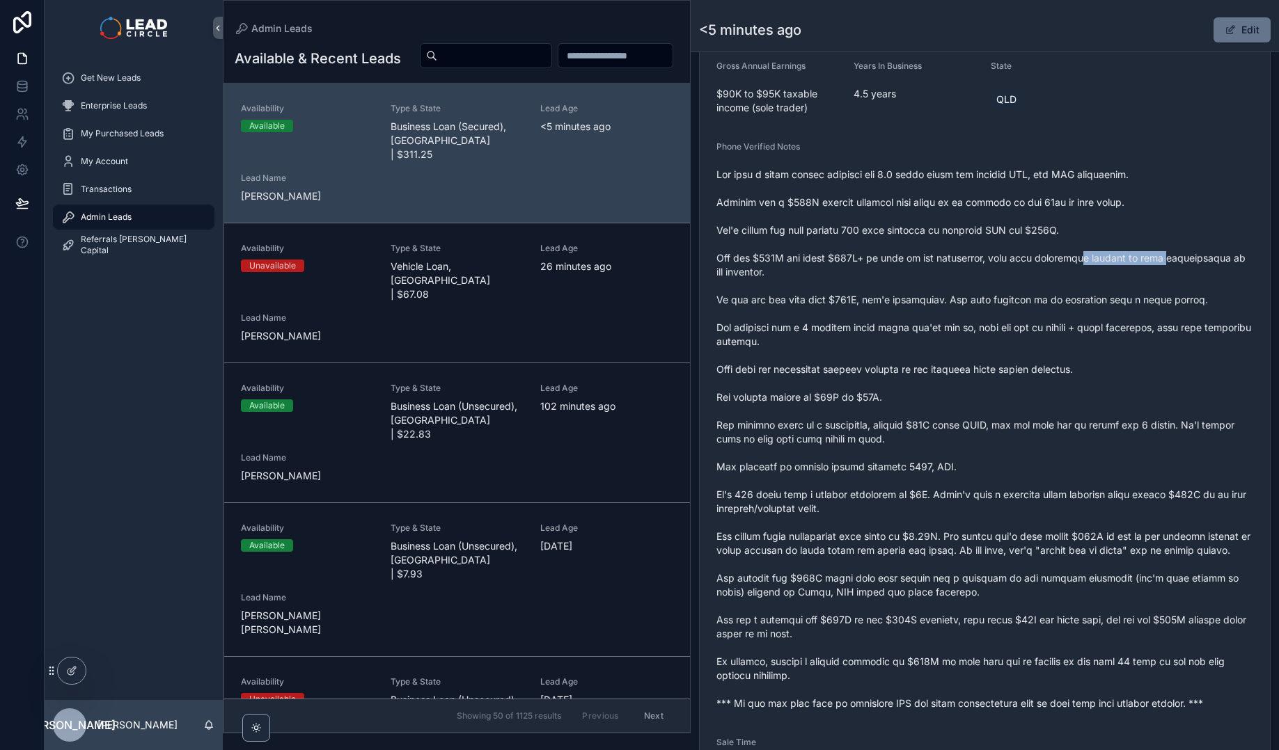
click at [1057, 255] on span "scrollable content" at bounding box center [984, 439] width 537 height 543
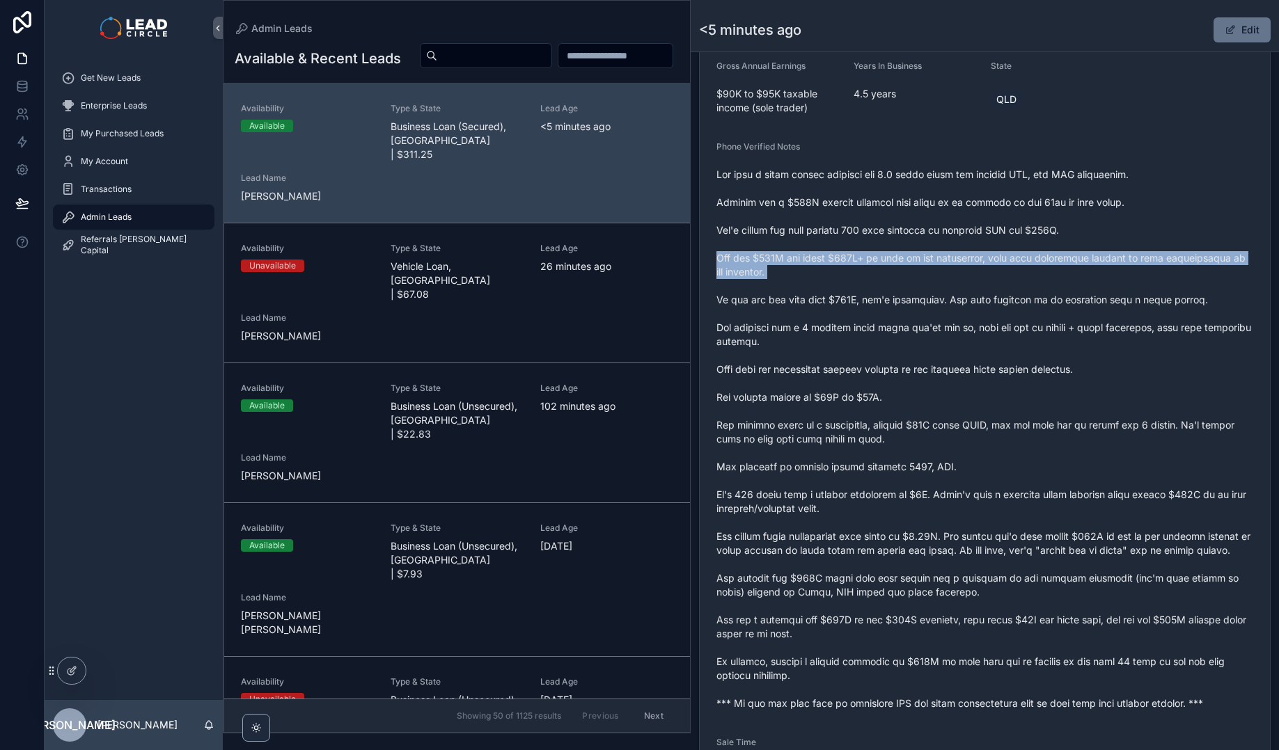
click at [1057, 255] on span "scrollable content" at bounding box center [984, 439] width 537 height 543
click at [925, 290] on span "scrollable content" at bounding box center [984, 439] width 537 height 543
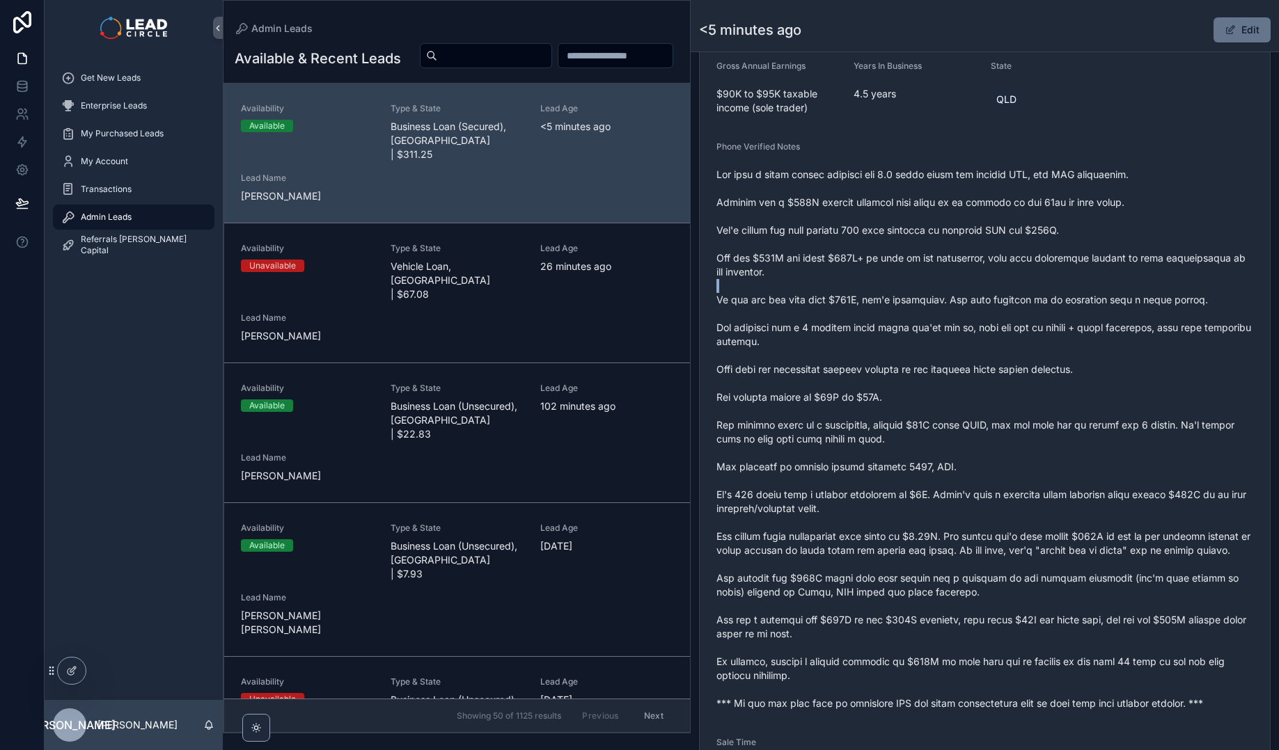
click at [925, 290] on span "scrollable content" at bounding box center [984, 439] width 537 height 543
click at [971, 317] on span "scrollable content" at bounding box center [984, 439] width 537 height 543
click at [969, 304] on span "scrollable content" at bounding box center [984, 439] width 537 height 543
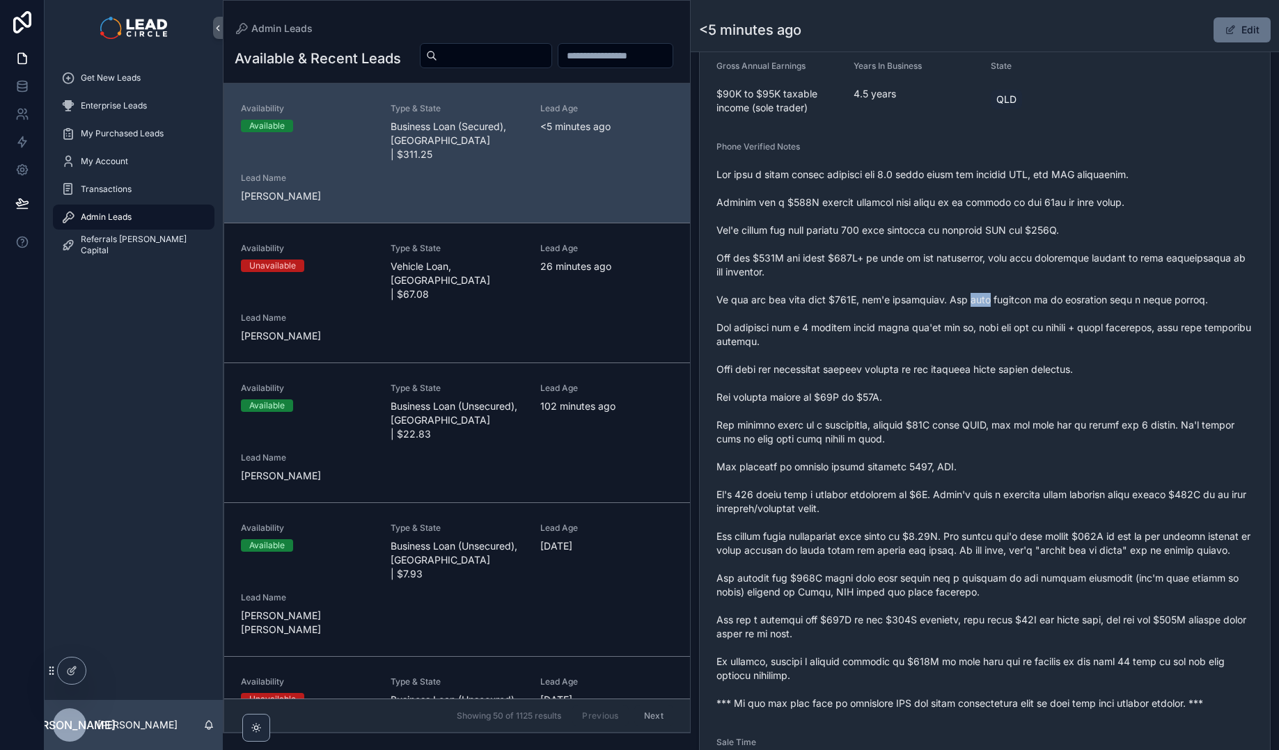
click at [969, 304] on span "scrollable content" at bounding box center [984, 439] width 537 height 543
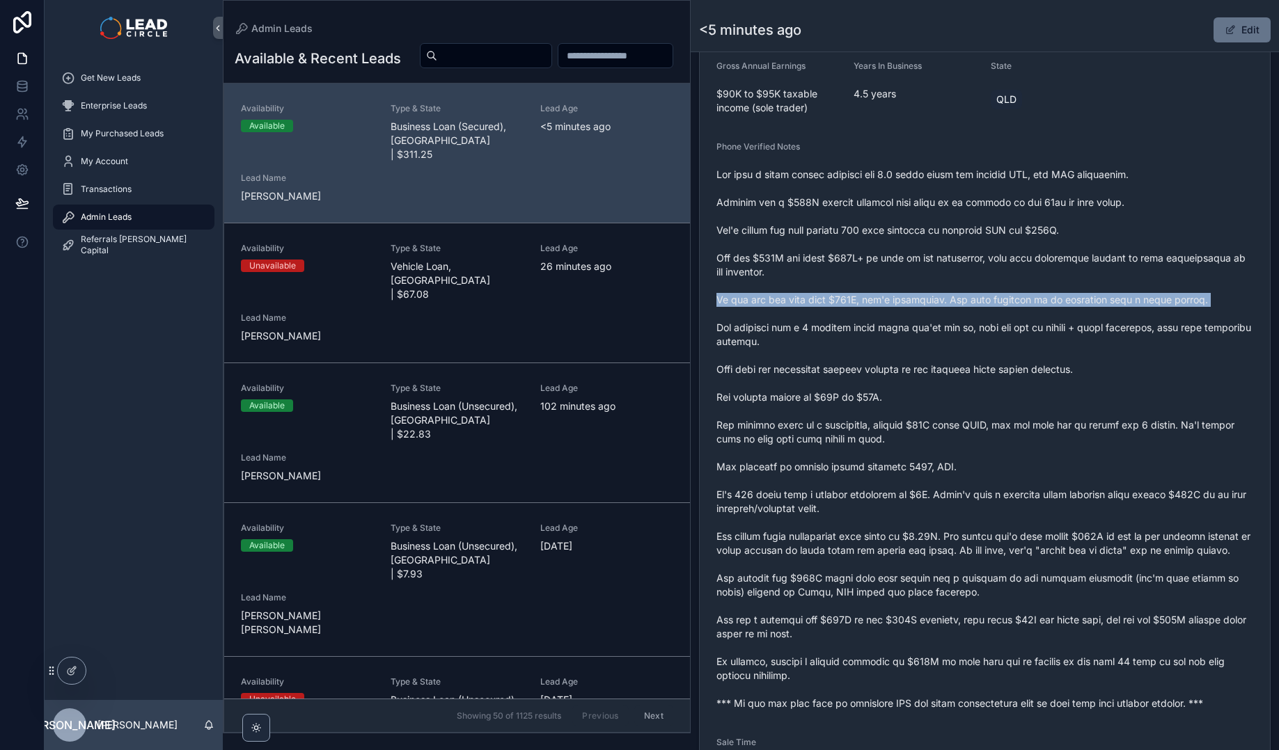
click at [969, 304] on span "scrollable content" at bounding box center [984, 439] width 537 height 543
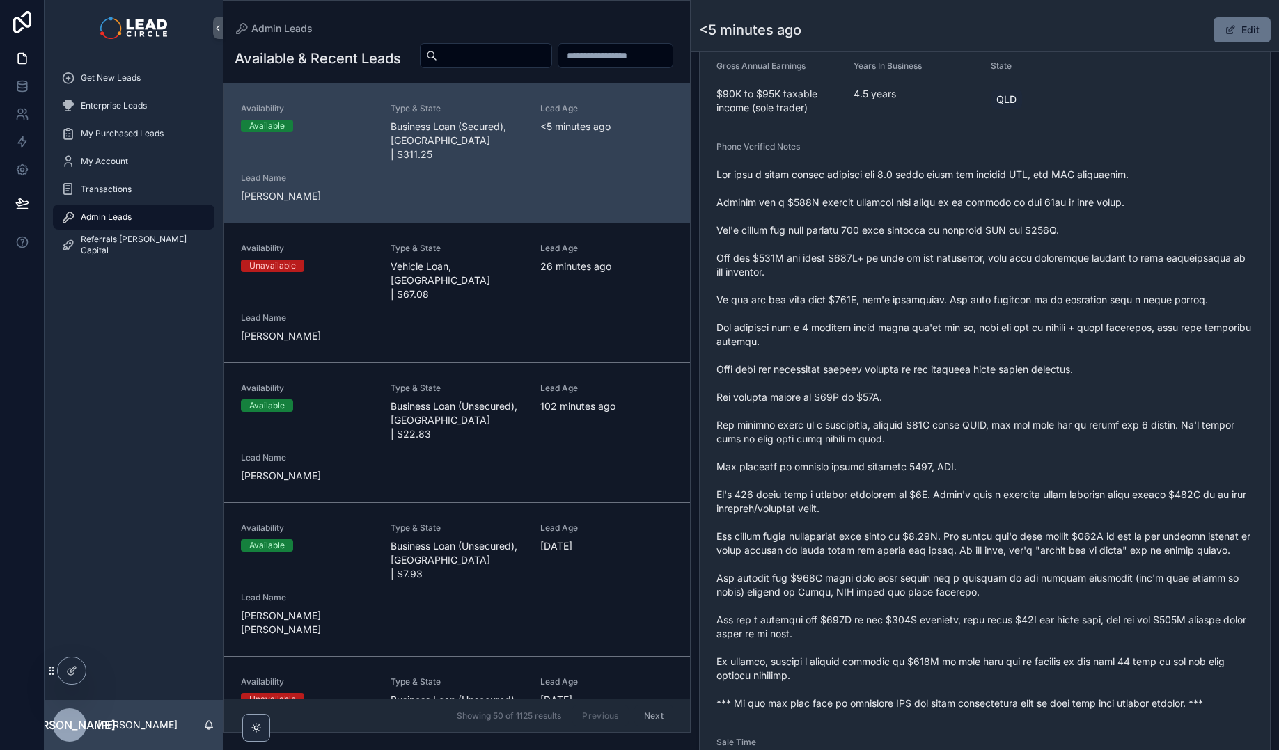
click at [904, 324] on span "scrollable content" at bounding box center [984, 439] width 537 height 543
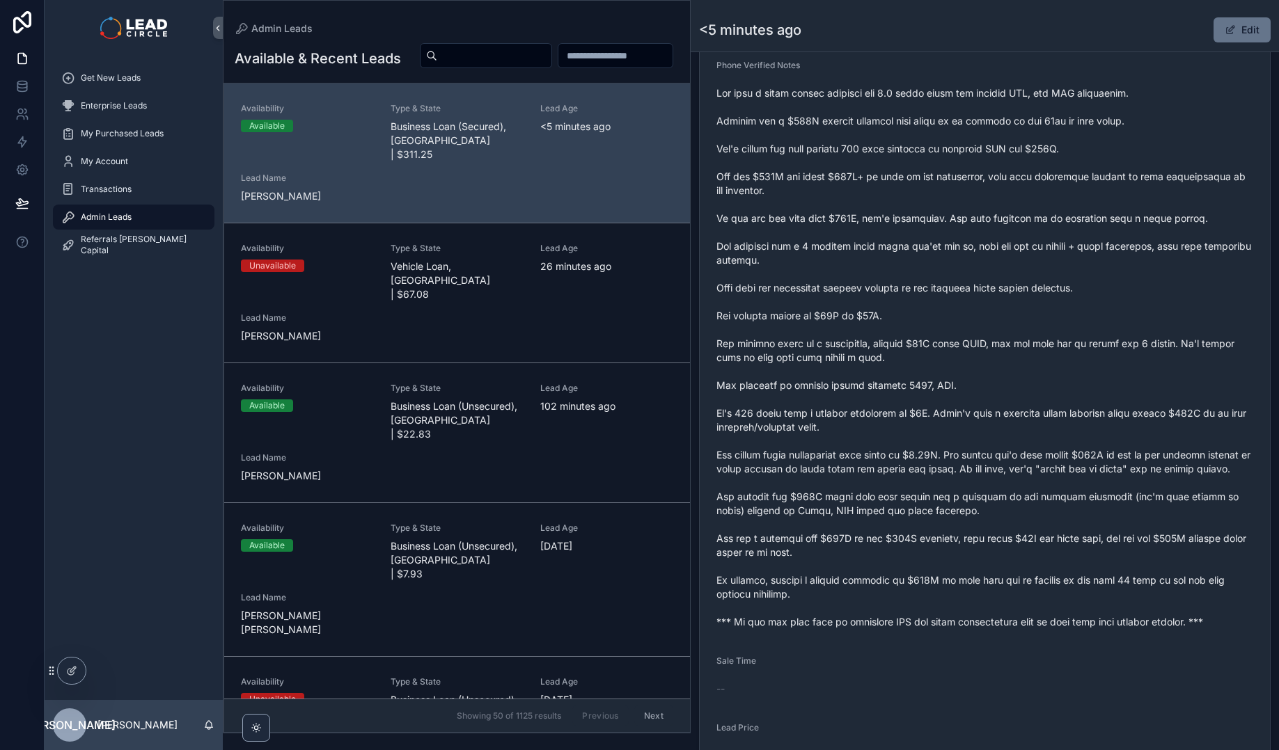
scroll to position [587, 0]
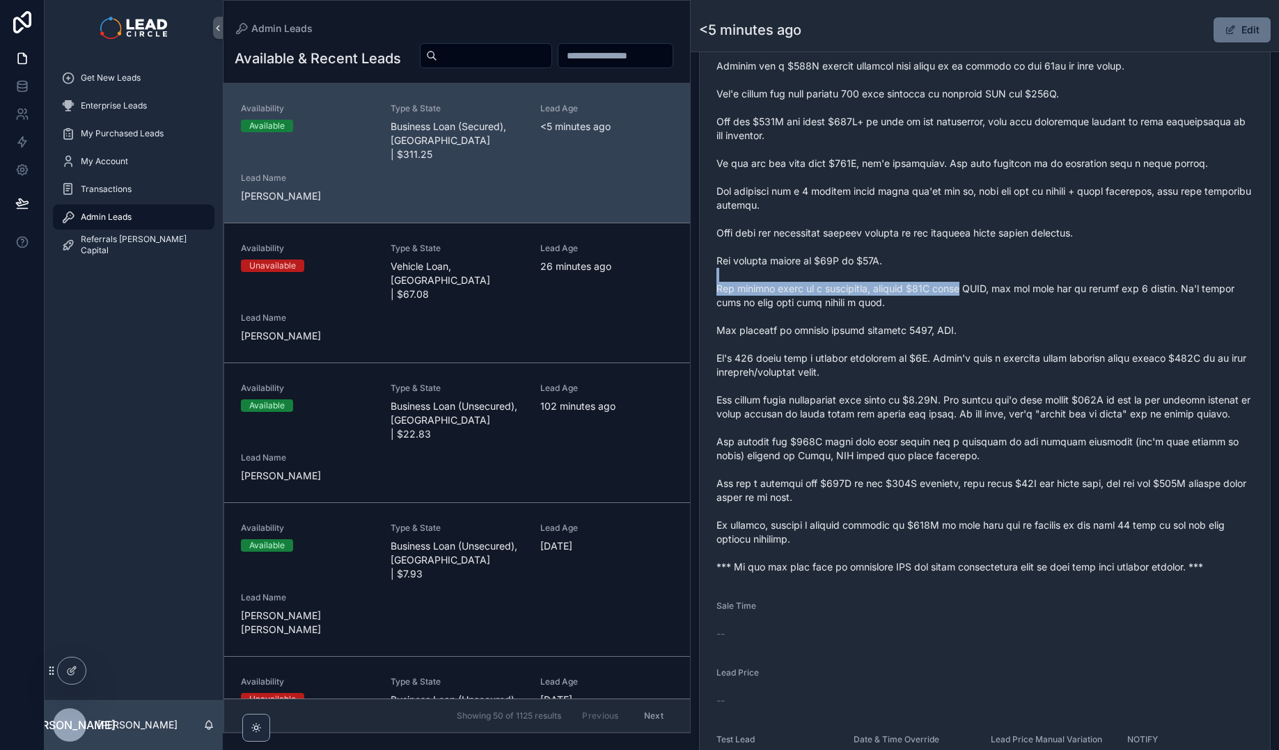
drag, startPoint x: 962, startPoint y: 293, endPoint x: 974, endPoint y: 293, distance: 11.8
click at [974, 293] on span "scrollable content" at bounding box center [984, 302] width 537 height 543
click at [984, 297] on span "scrollable content" at bounding box center [984, 302] width 537 height 543
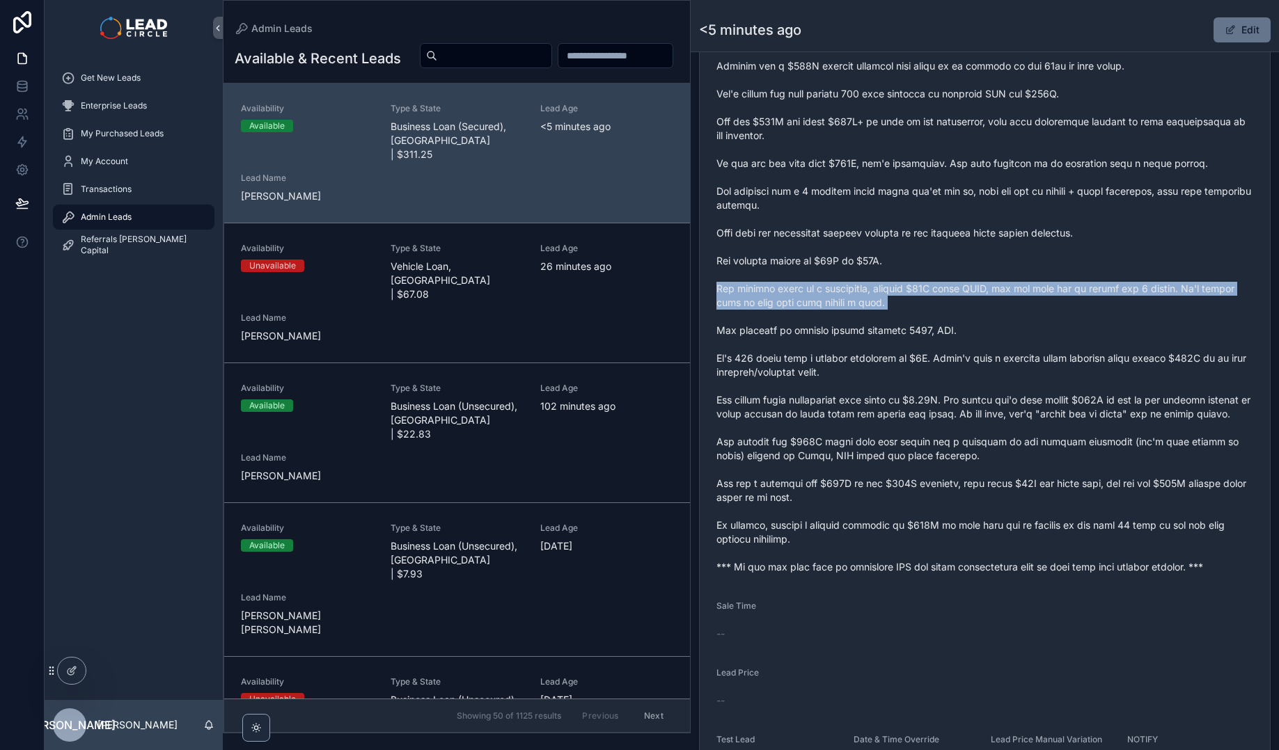
click at [984, 297] on span "scrollable content" at bounding box center [984, 302] width 537 height 543
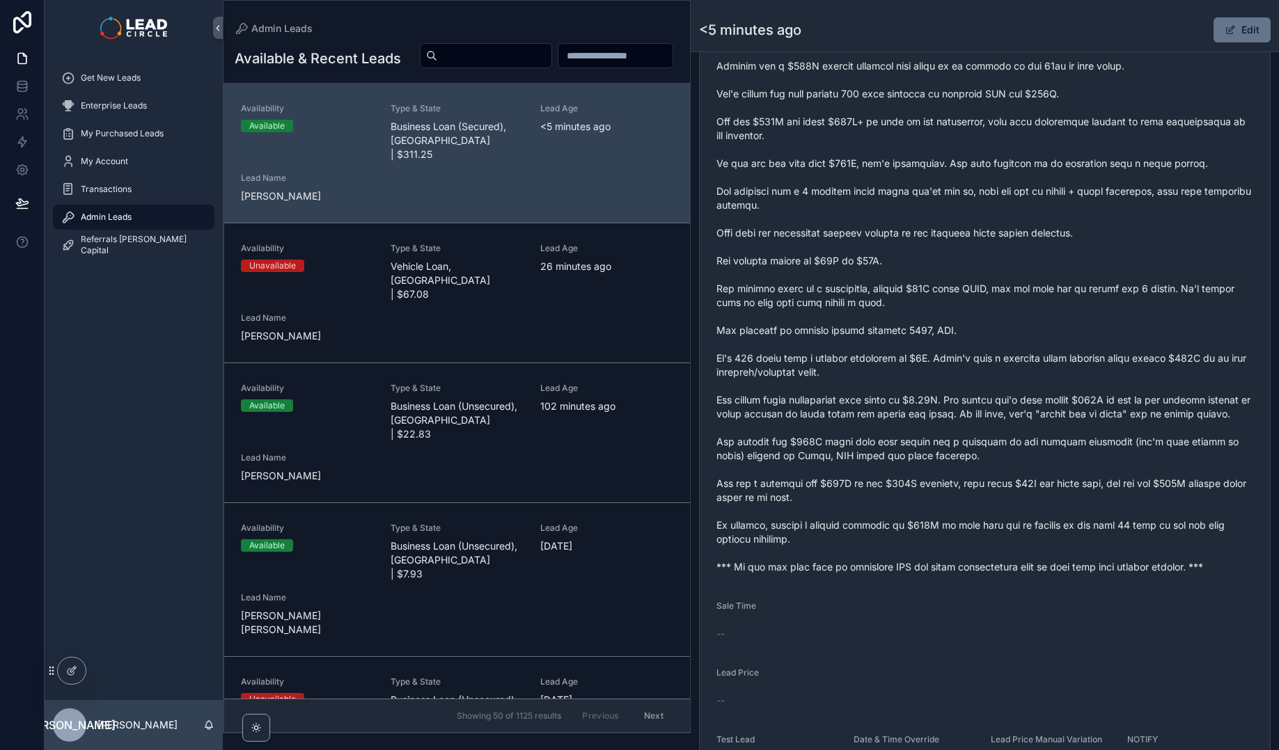
click at [1019, 244] on span "scrollable content" at bounding box center [984, 302] width 537 height 543
drag, startPoint x: 815, startPoint y: 330, endPoint x: 995, endPoint y: 329, distance: 180.3
click at [995, 329] on span "scrollable content" at bounding box center [984, 302] width 537 height 543
click at [982, 370] on span "scrollable content" at bounding box center [984, 302] width 537 height 543
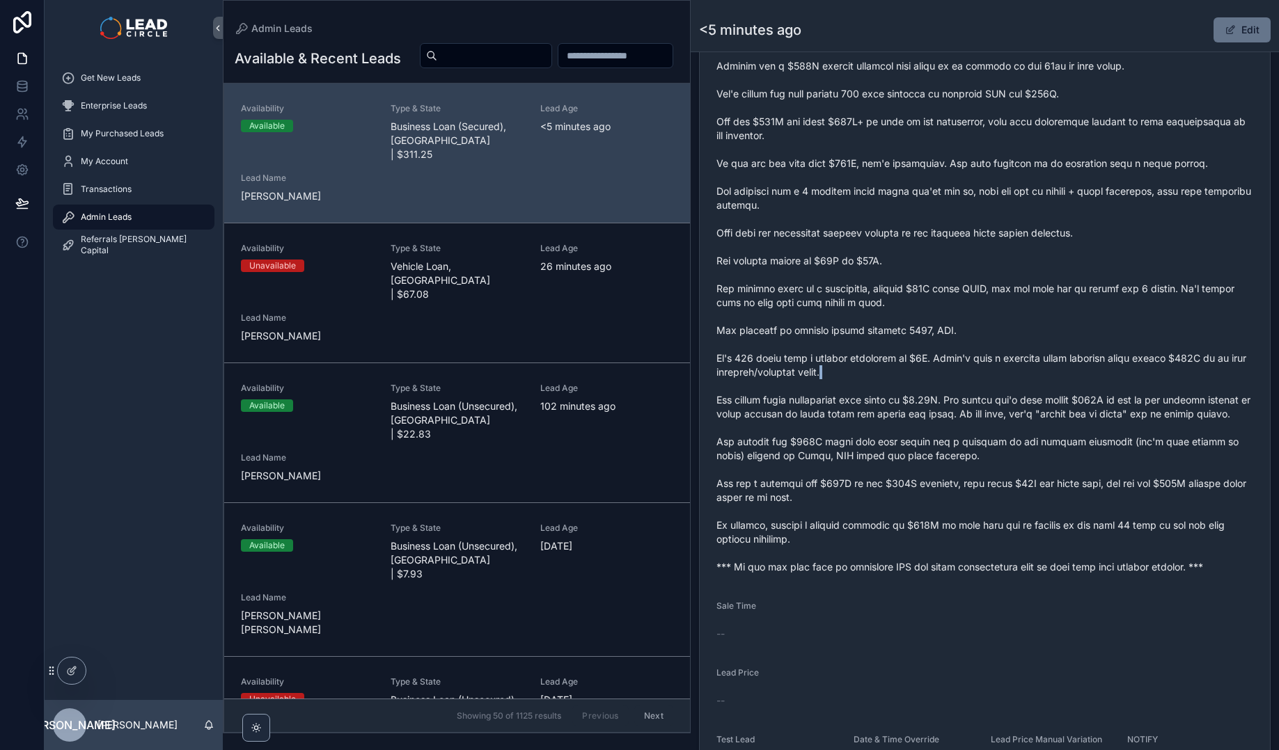
click at [982, 370] on span "scrollable content" at bounding box center [984, 302] width 537 height 543
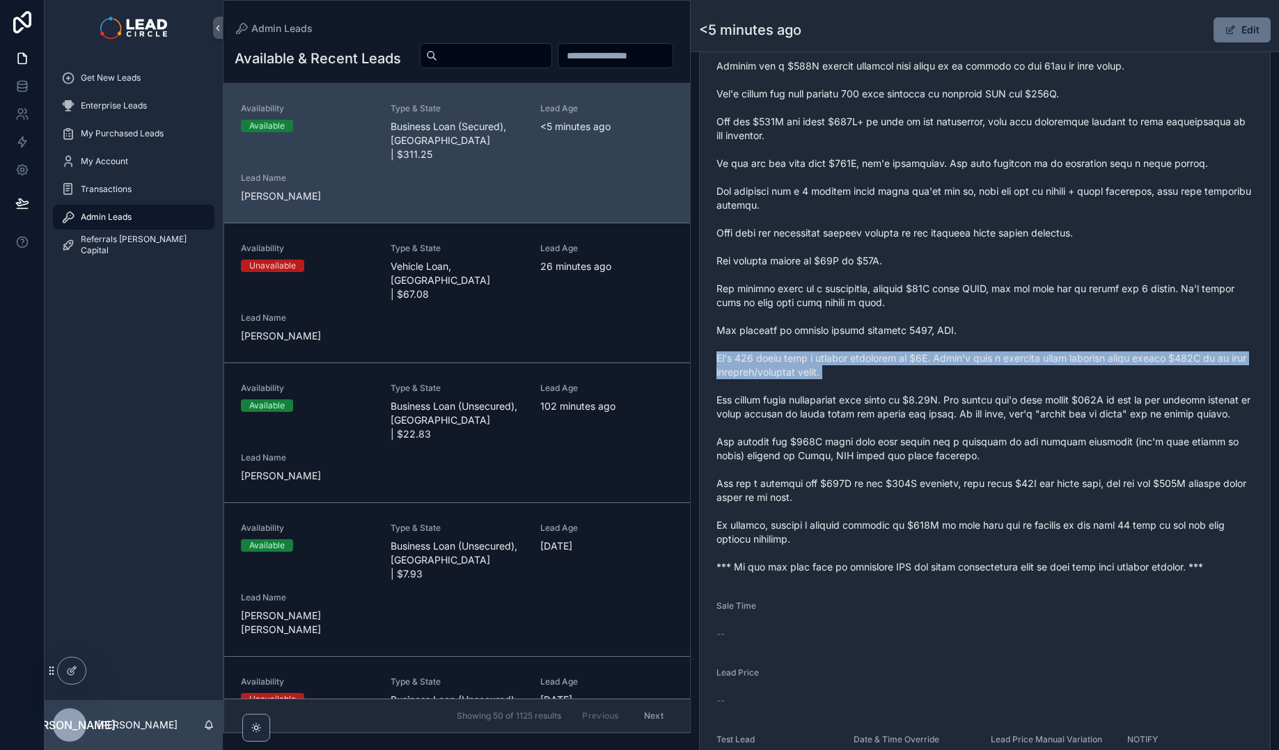
click at [982, 370] on span "scrollable content" at bounding box center [984, 302] width 537 height 543
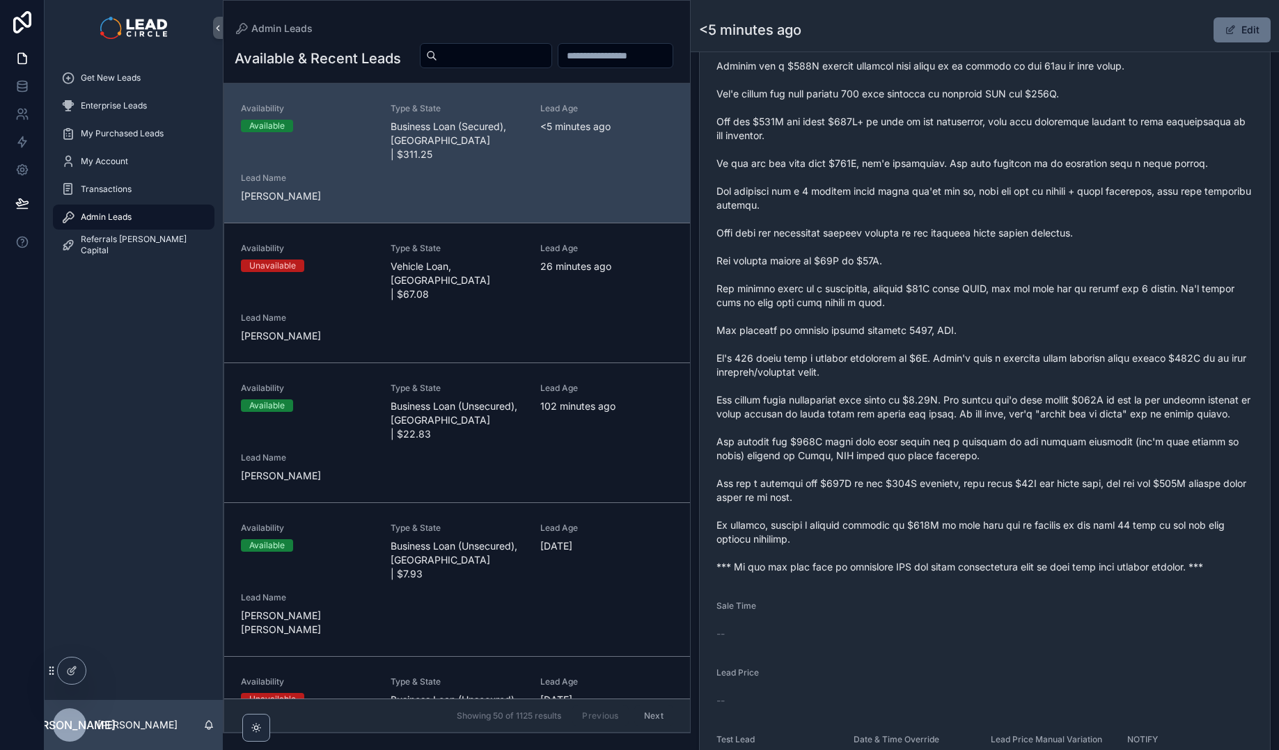
click at [1015, 335] on span "scrollable content" at bounding box center [984, 302] width 537 height 543
drag, startPoint x: 976, startPoint y: 365, endPoint x: 1121, endPoint y: 365, distance: 144.8
click at [1121, 365] on span "scrollable content" at bounding box center [984, 302] width 537 height 543
click at [1140, 365] on span "scrollable content" at bounding box center [984, 302] width 537 height 543
drag, startPoint x: 1194, startPoint y: 363, endPoint x: 1034, endPoint y: 342, distance: 162.0
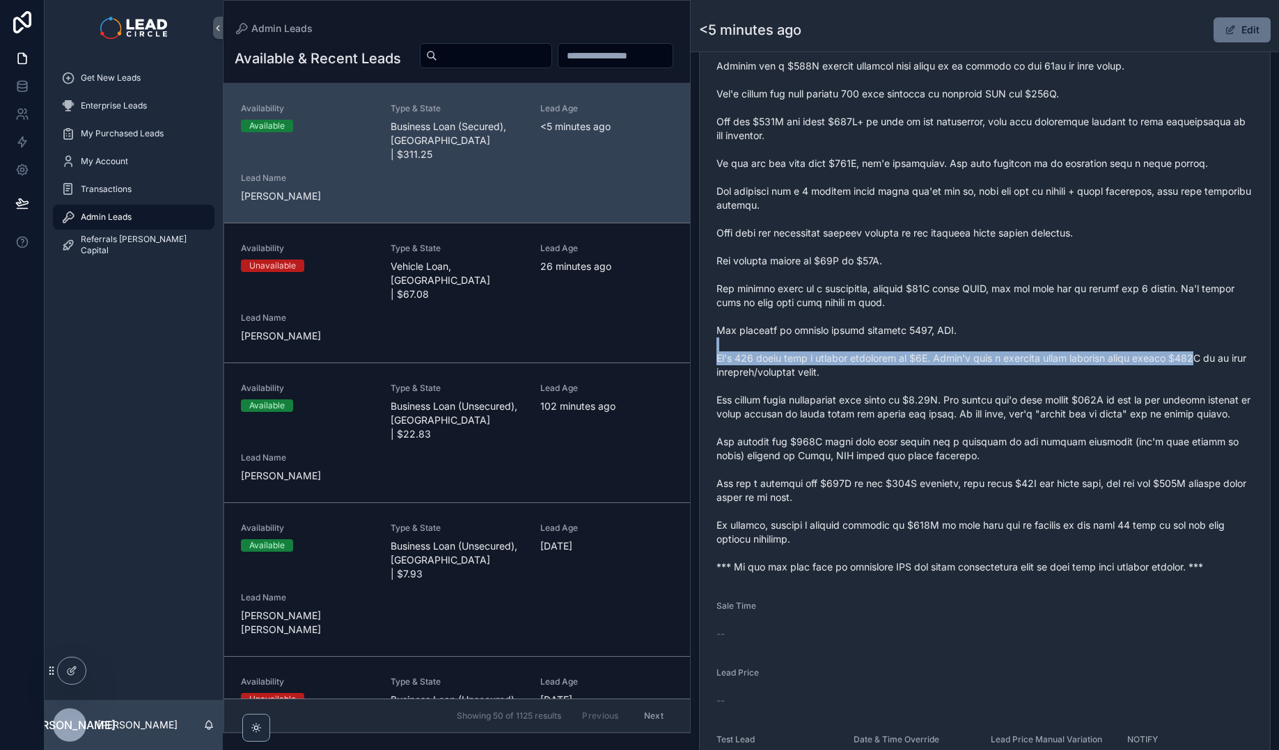
click at [1054, 345] on span "scrollable content" at bounding box center [984, 302] width 537 height 543
click at [1033, 342] on span "scrollable content" at bounding box center [984, 302] width 537 height 543
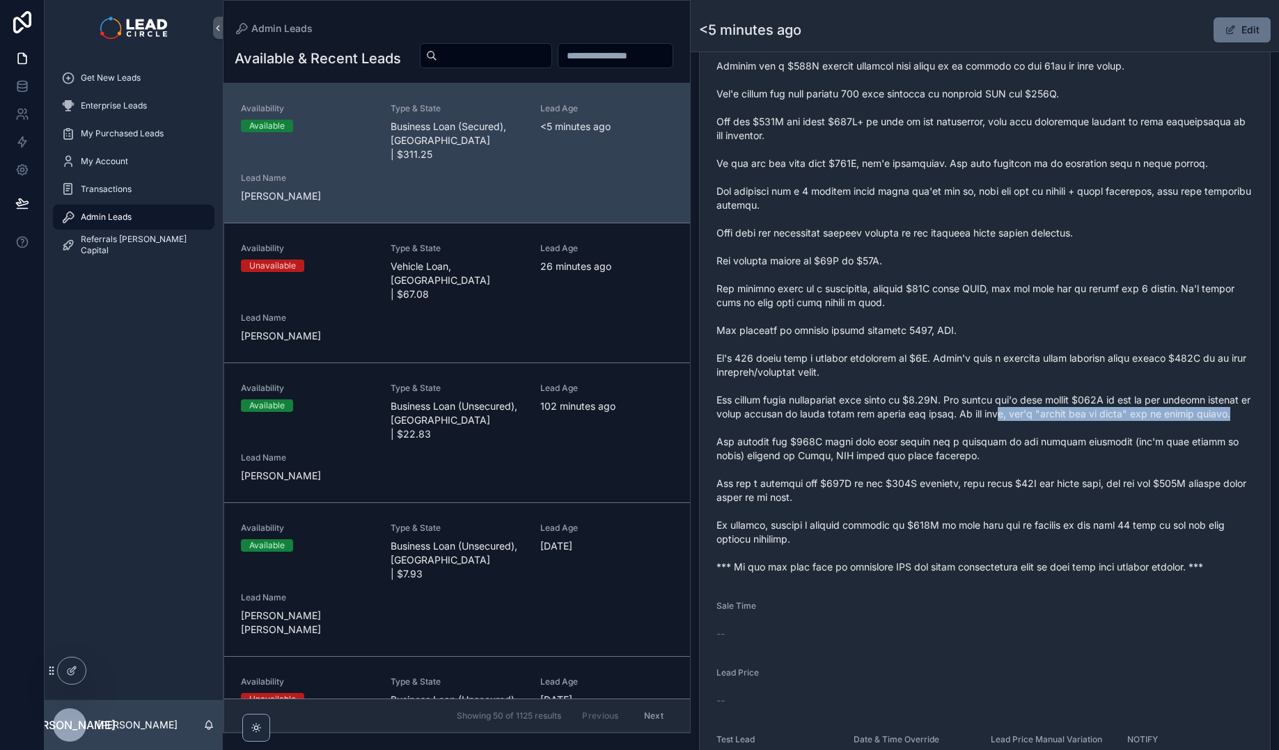
drag, startPoint x: 1045, startPoint y: 409, endPoint x: 1260, endPoint y: 422, distance: 215.4
click at [1260, 422] on form "Availability Available Lead Name Ste***** Lead Email Buy to reveal Lead Phone B…" at bounding box center [984, 251] width 570 height 1089
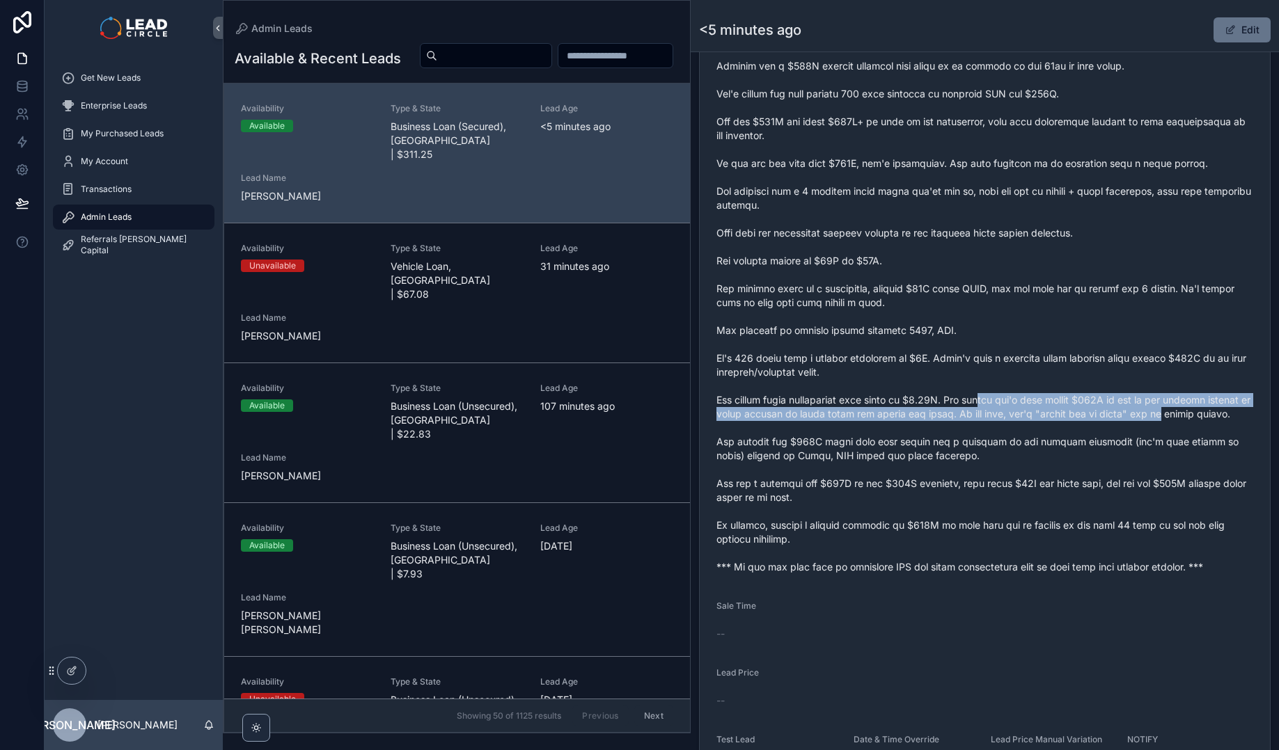
click at [928, 397] on span "scrollable content" at bounding box center [984, 302] width 537 height 543
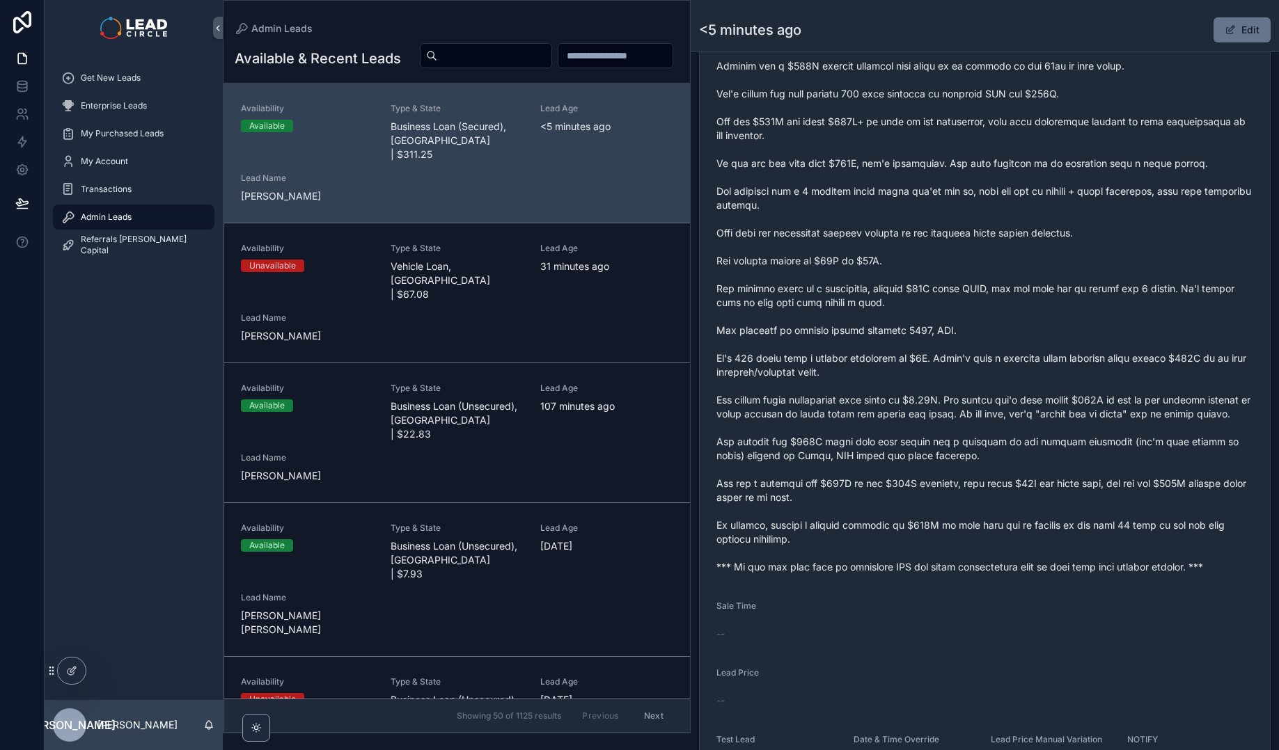
click at [894, 398] on span "scrollable content" at bounding box center [984, 302] width 537 height 543
drag, startPoint x: 863, startPoint y: 412, endPoint x: 884, endPoint y: 413, distance: 20.9
click at [1099, 417] on span "scrollable content" at bounding box center [984, 302] width 537 height 543
click at [1017, 414] on span "scrollable content" at bounding box center [984, 302] width 537 height 543
drag, startPoint x: 1011, startPoint y: 414, endPoint x: 1149, endPoint y: 415, distance: 138.5
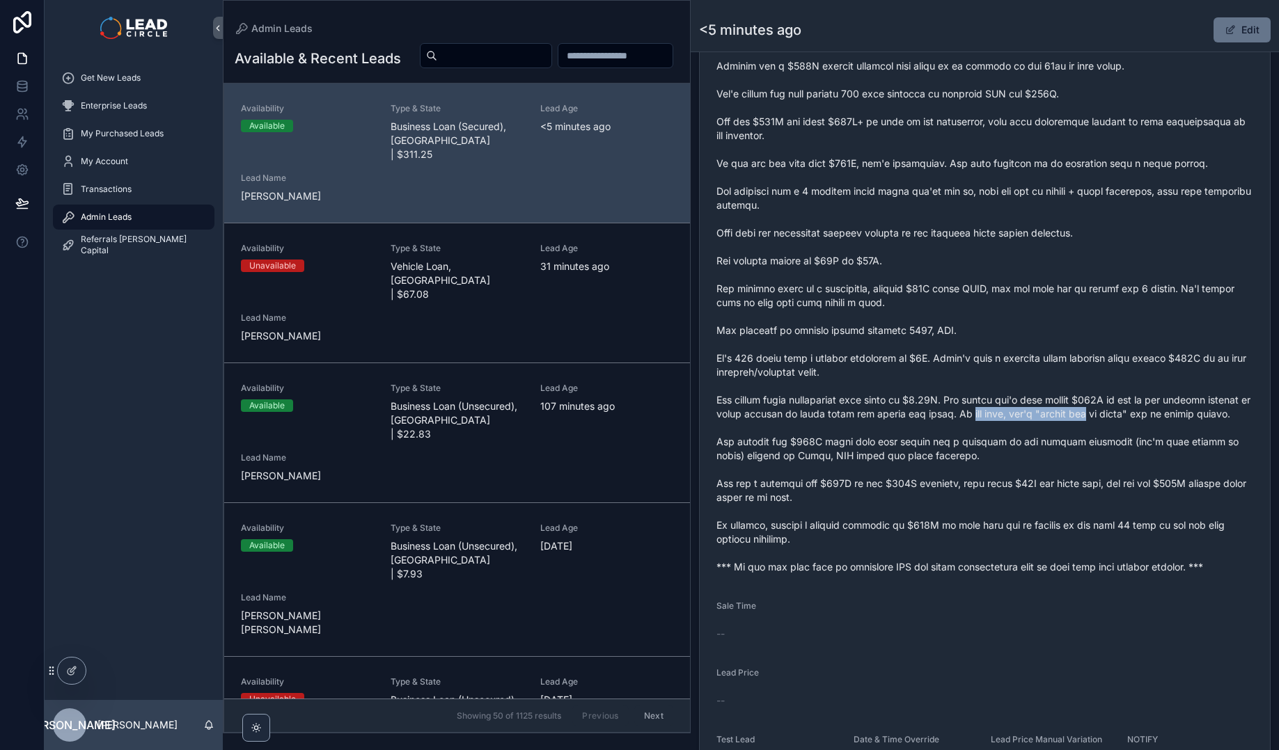
click at [1135, 415] on span "scrollable content" at bounding box center [984, 302] width 537 height 543
drag, startPoint x: 1149, startPoint y: 415, endPoint x: 1178, endPoint y: 415, distance: 28.5
click at [1153, 415] on span "scrollable content" at bounding box center [984, 302] width 537 height 543
click at [1095, 413] on span "scrollable content" at bounding box center [984, 302] width 537 height 543
click at [1084, 413] on span "scrollable content" at bounding box center [984, 302] width 537 height 543
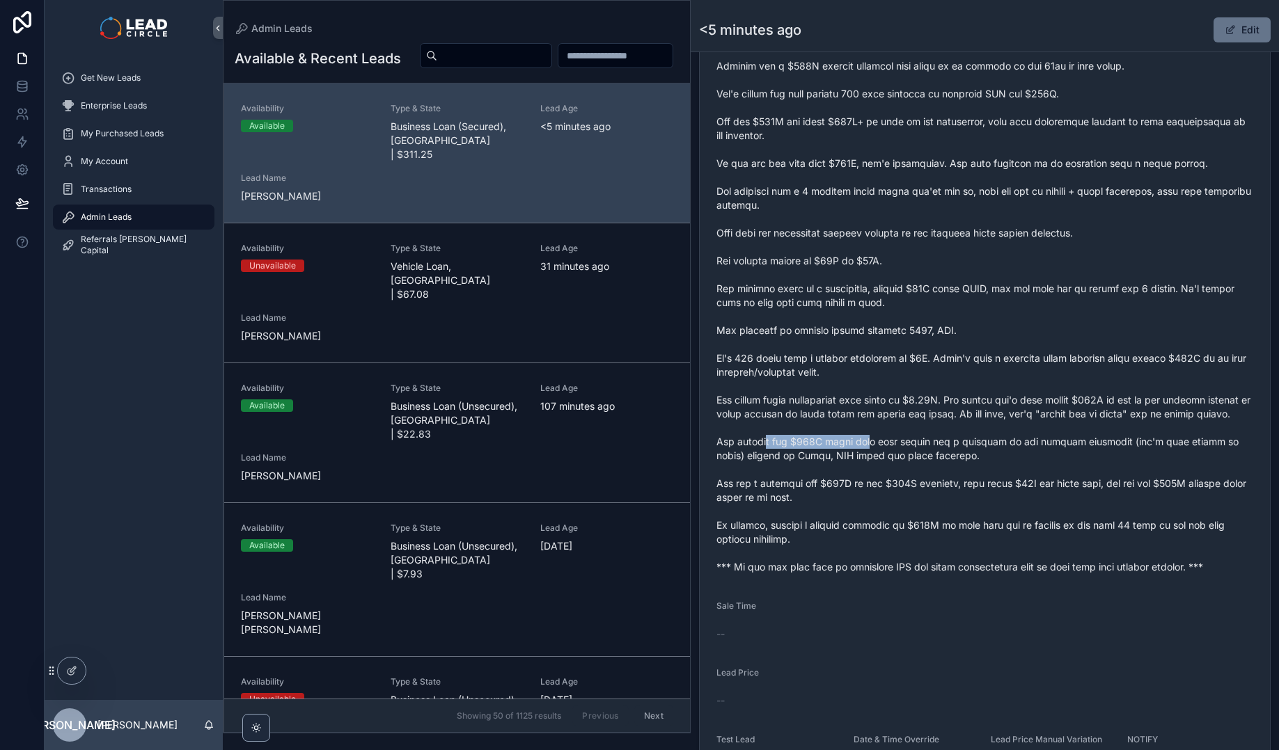
drag, startPoint x: 790, startPoint y: 452, endPoint x: 1028, endPoint y: 454, distance: 238.0
click at [1004, 454] on span "scrollable content" at bounding box center [984, 302] width 537 height 543
drag, startPoint x: 1031, startPoint y: 454, endPoint x: 1092, endPoint y: 466, distance: 62.4
click at [1031, 455] on span "scrollable content" at bounding box center [984, 302] width 537 height 543
drag, startPoint x: 753, startPoint y: 471, endPoint x: 1049, endPoint y: 485, distance: 296.1
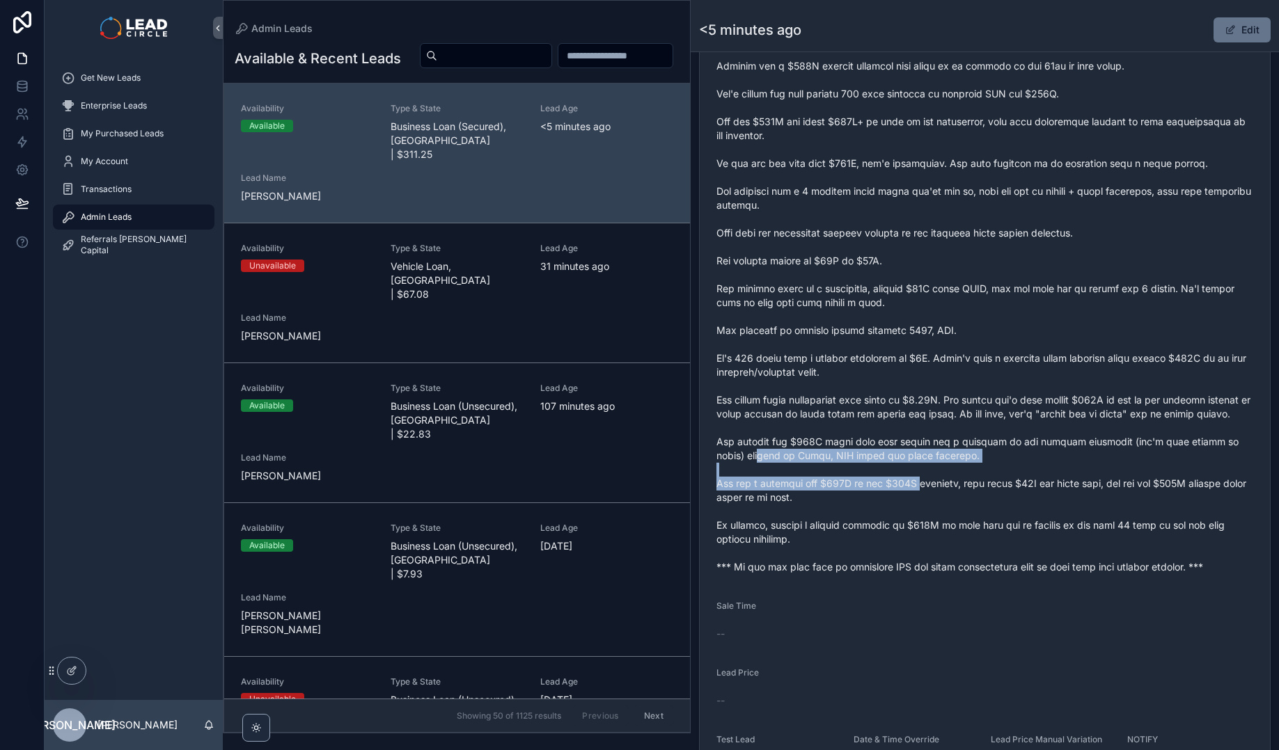
click at [1048, 485] on span "scrollable content" at bounding box center [984, 302] width 537 height 543
click at [1049, 485] on span "scrollable content" at bounding box center [984, 302] width 537 height 543
drag, startPoint x: 743, startPoint y: 496, endPoint x: 1011, endPoint y: 494, distance: 268.0
click at [1011, 494] on span "scrollable content" at bounding box center [984, 302] width 537 height 543
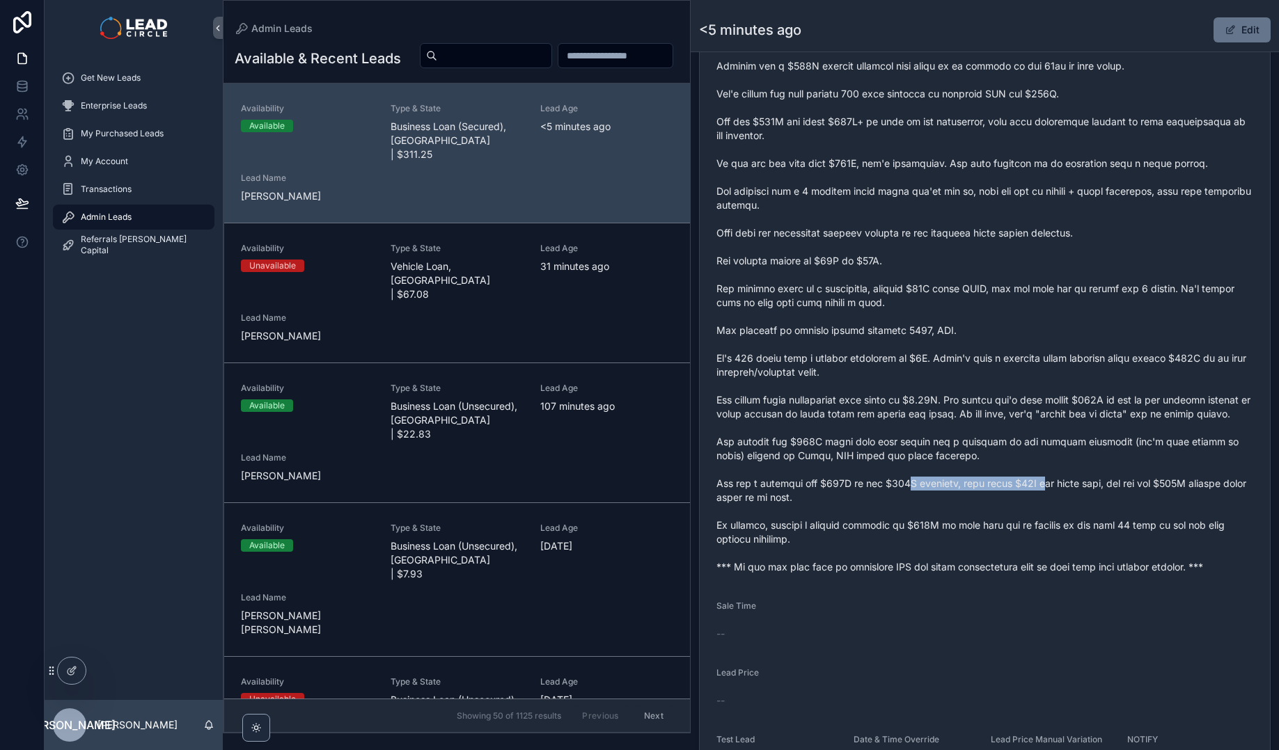
drag, startPoint x: 1053, startPoint y: 493, endPoint x: 869, endPoint y: 493, distance: 184.4
click at [870, 493] on span "scrollable content" at bounding box center [984, 302] width 537 height 543
click at [869, 493] on span "scrollable content" at bounding box center [984, 302] width 537 height 543
drag, startPoint x: 831, startPoint y: 497, endPoint x: 1099, endPoint y: 505, distance: 268.1
click at [1089, 505] on span "scrollable content" at bounding box center [984, 302] width 537 height 543
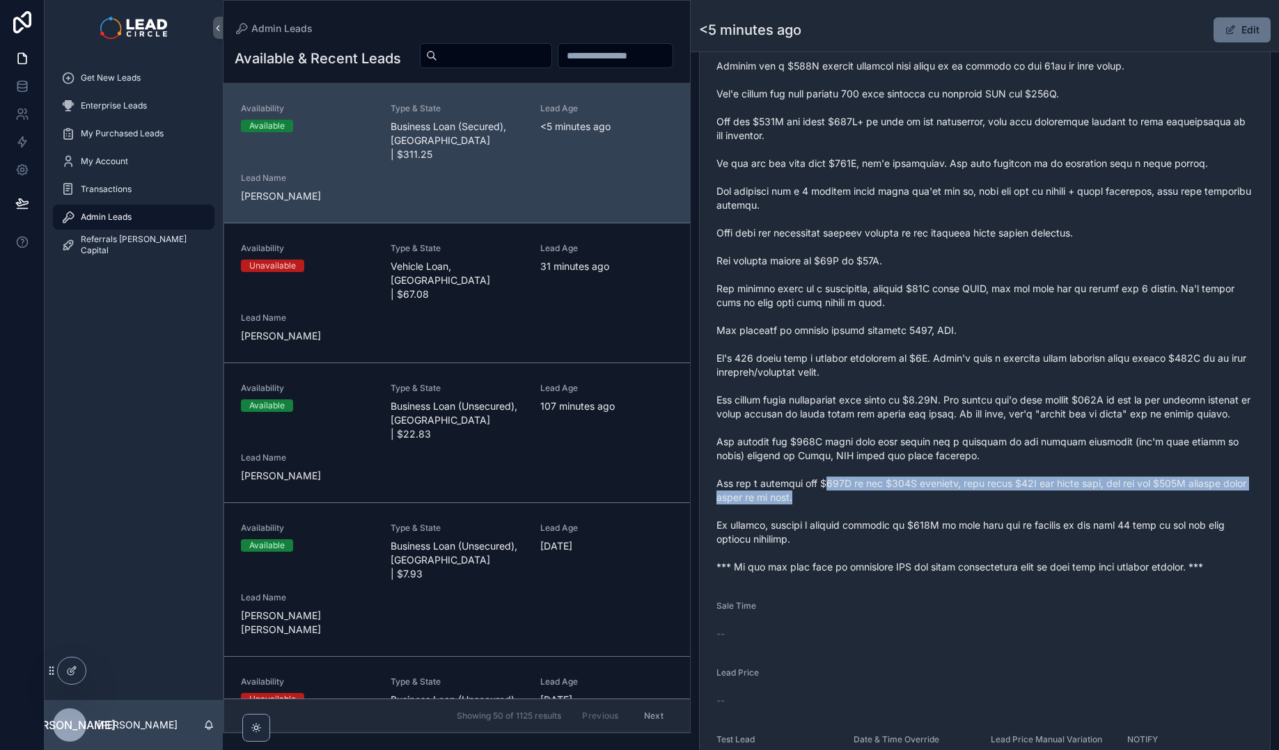
click at [1099, 505] on span "scrollable content" at bounding box center [984, 302] width 537 height 543
drag, startPoint x: 1132, startPoint y: 496, endPoint x: 990, endPoint y: 496, distance: 142.7
click at [992, 496] on span "scrollable content" at bounding box center [984, 302] width 537 height 543
click at [990, 496] on span "scrollable content" at bounding box center [984, 302] width 537 height 543
drag, startPoint x: 950, startPoint y: 496, endPoint x: 1141, endPoint y: 496, distance: 191.4
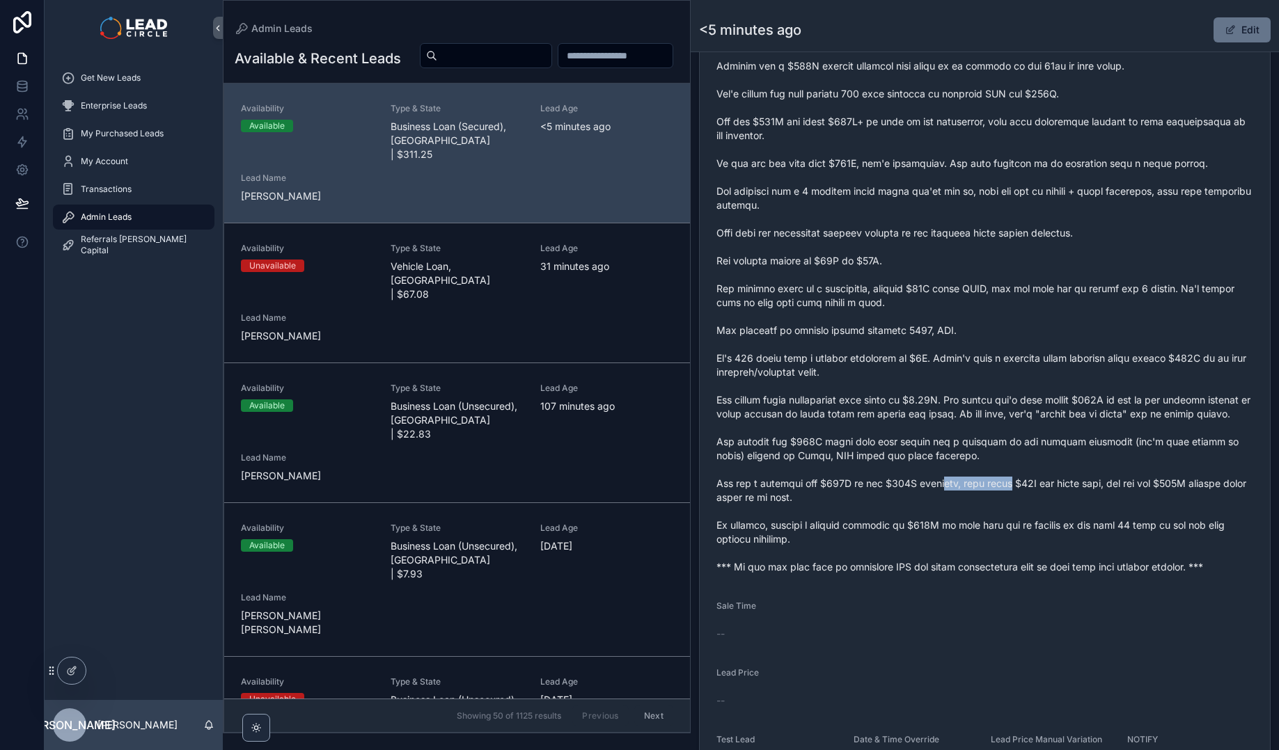
click at [1139, 496] on span "scrollable content" at bounding box center [984, 302] width 537 height 543
click at [1141, 496] on span "scrollable content" at bounding box center [984, 302] width 537 height 543
drag, startPoint x: 1147, startPoint y: 496, endPoint x: 1005, endPoint y: 495, distance: 142.0
click at [1038, 496] on span "scrollable content" at bounding box center [984, 302] width 537 height 543
click at [1006, 495] on span "scrollable content" at bounding box center [984, 302] width 537 height 543
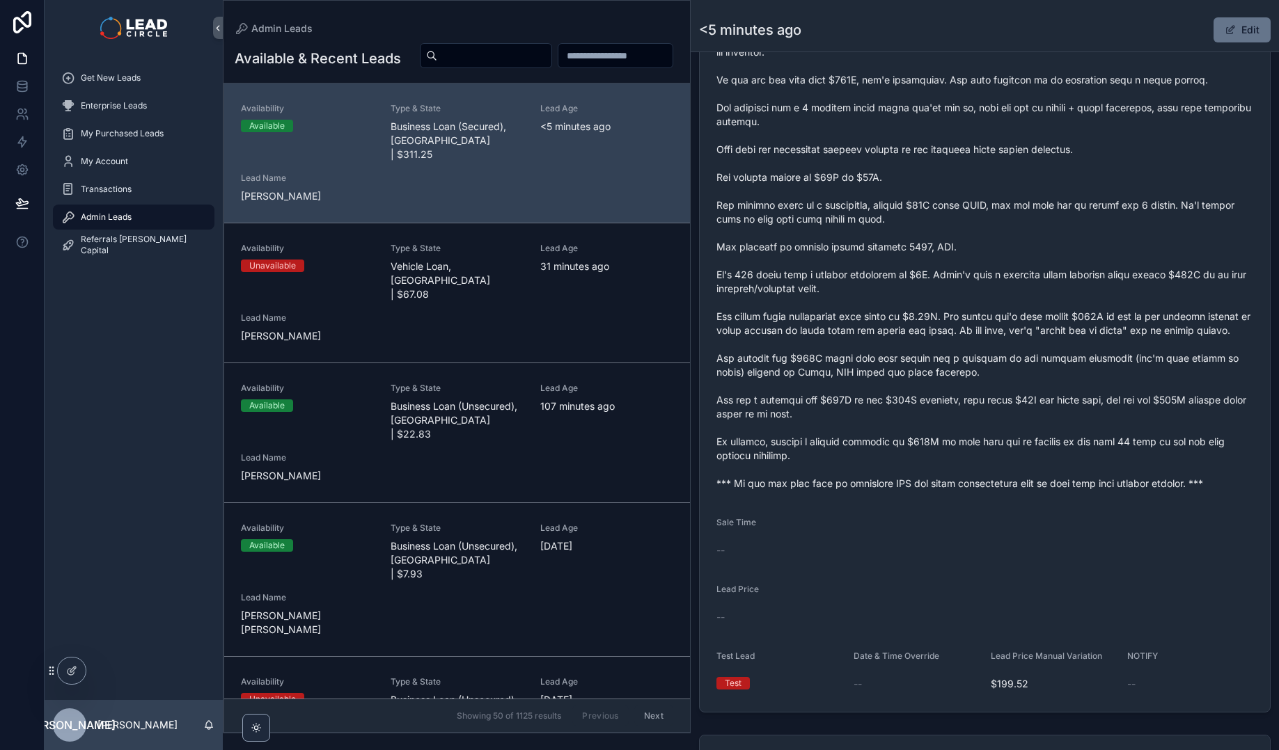
scroll to position [677, 0]
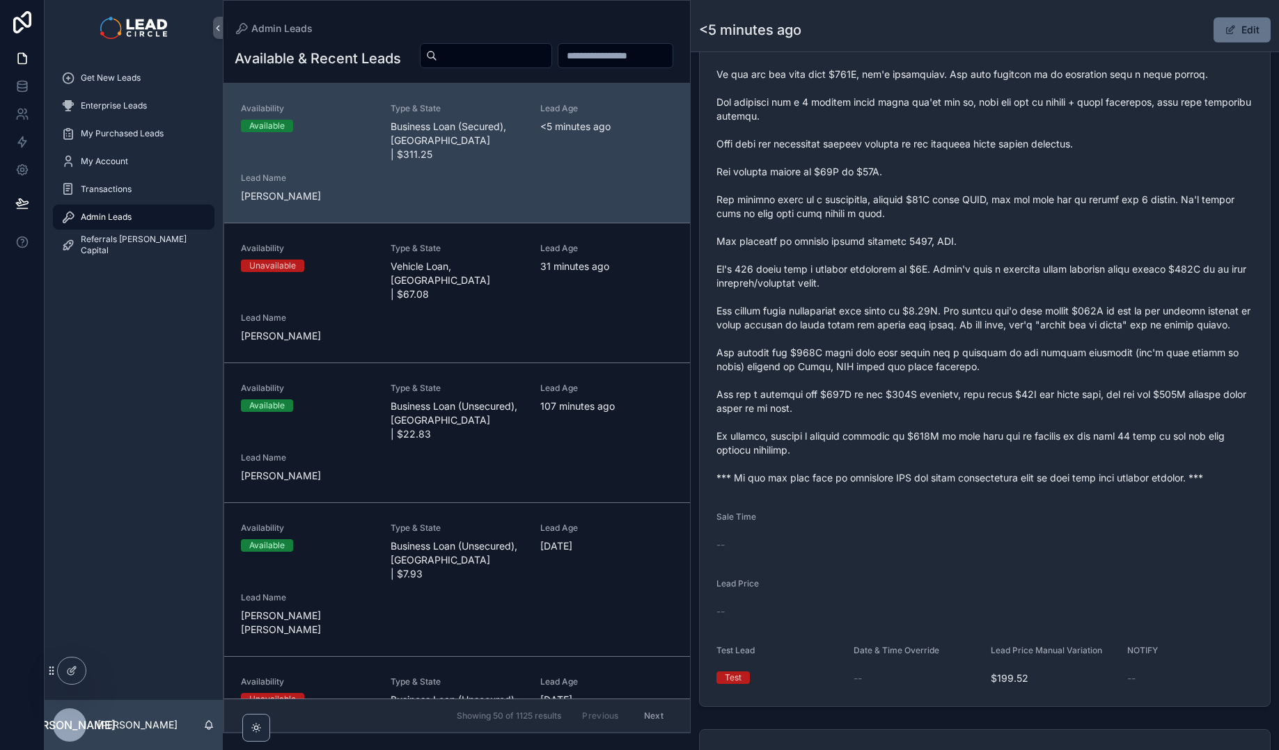
click at [972, 485] on span "scrollable content" at bounding box center [984, 213] width 537 height 543
click at [977, 485] on span "scrollable content" at bounding box center [984, 213] width 537 height 543
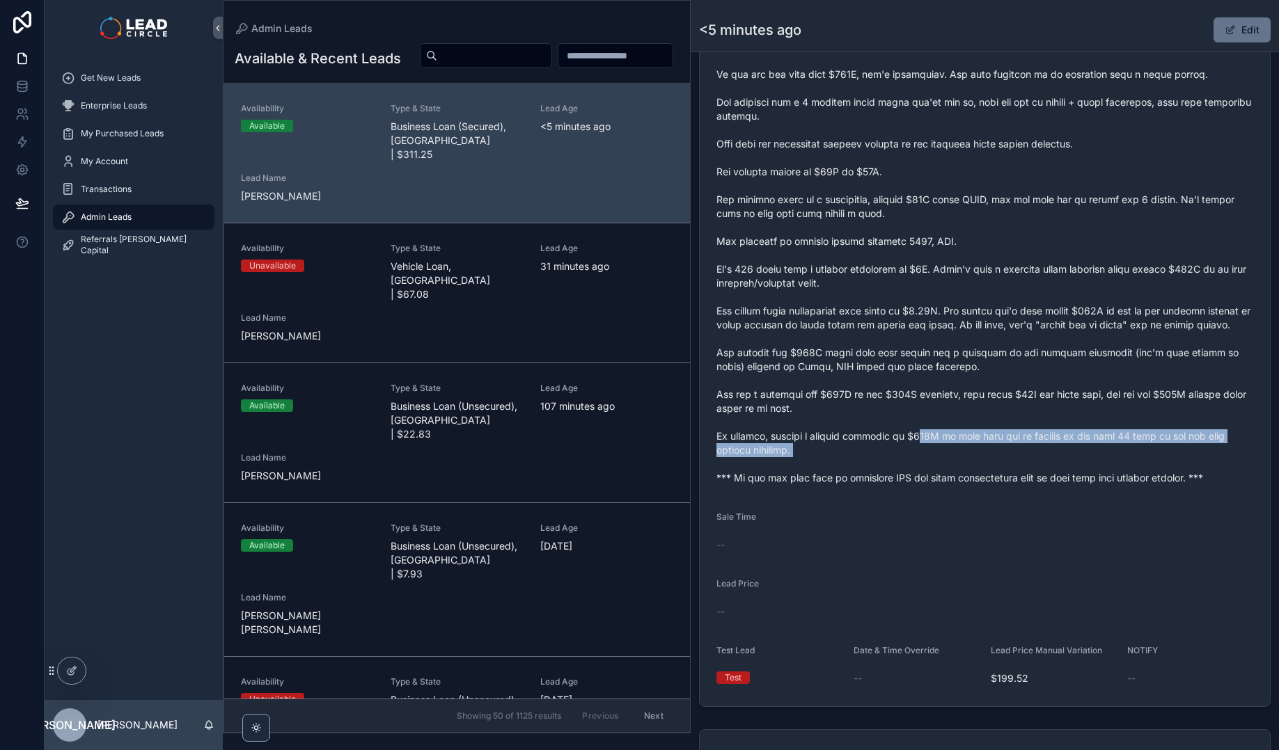
click at [931, 444] on span "scrollable content" at bounding box center [984, 213] width 537 height 543
click at [990, 471] on span "scrollable content" at bounding box center [984, 213] width 537 height 543
click at [994, 472] on span "scrollable content" at bounding box center [984, 213] width 537 height 543
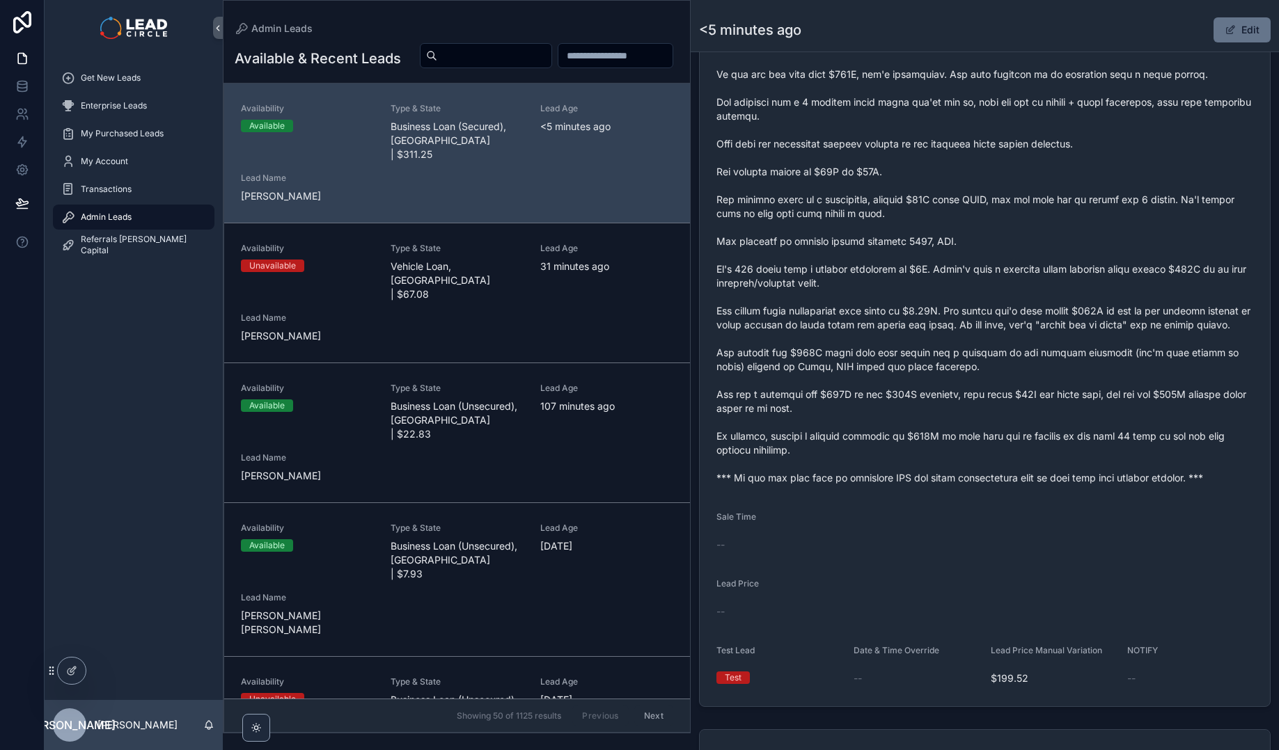
click at [961, 443] on span "scrollable content" at bounding box center [984, 213] width 537 height 543
click at [957, 443] on span "scrollable content" at bounding box center [984, 213] width 537 height 543
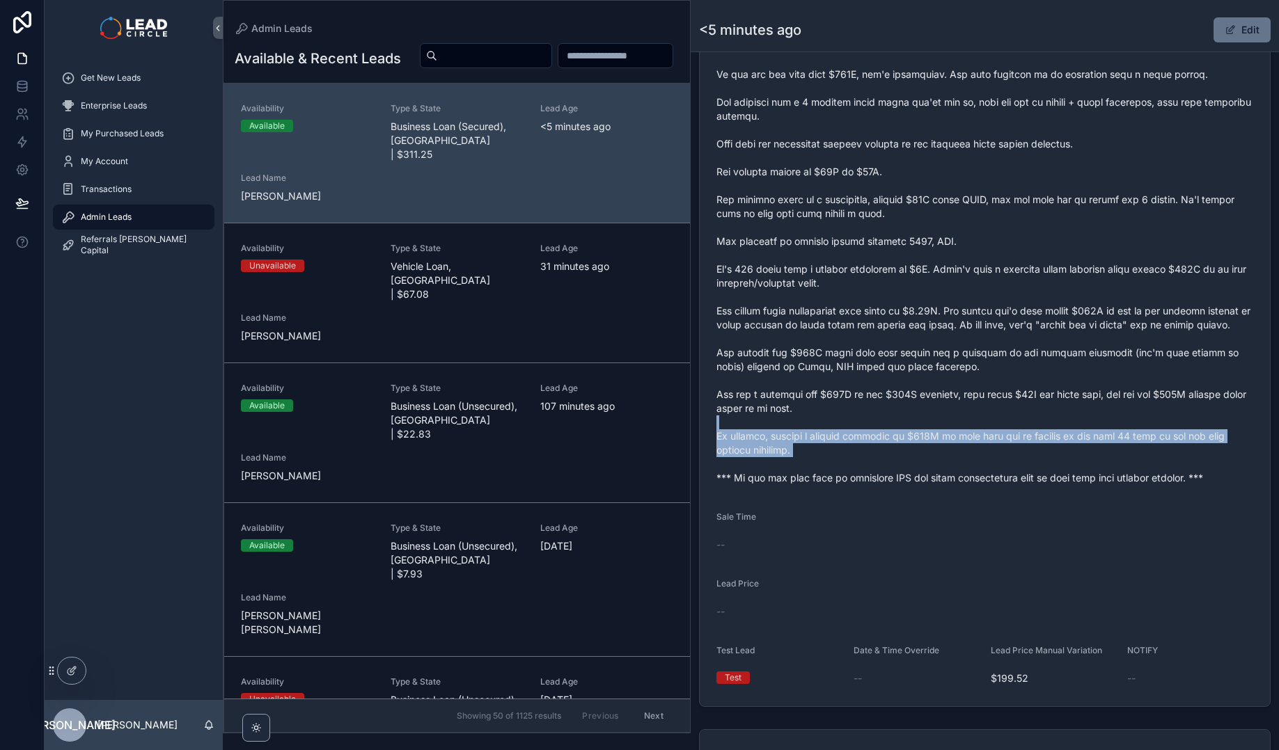
click at [1100, 462] on span "scrollable content" at bounding box center [984, 213] width 537 height 543
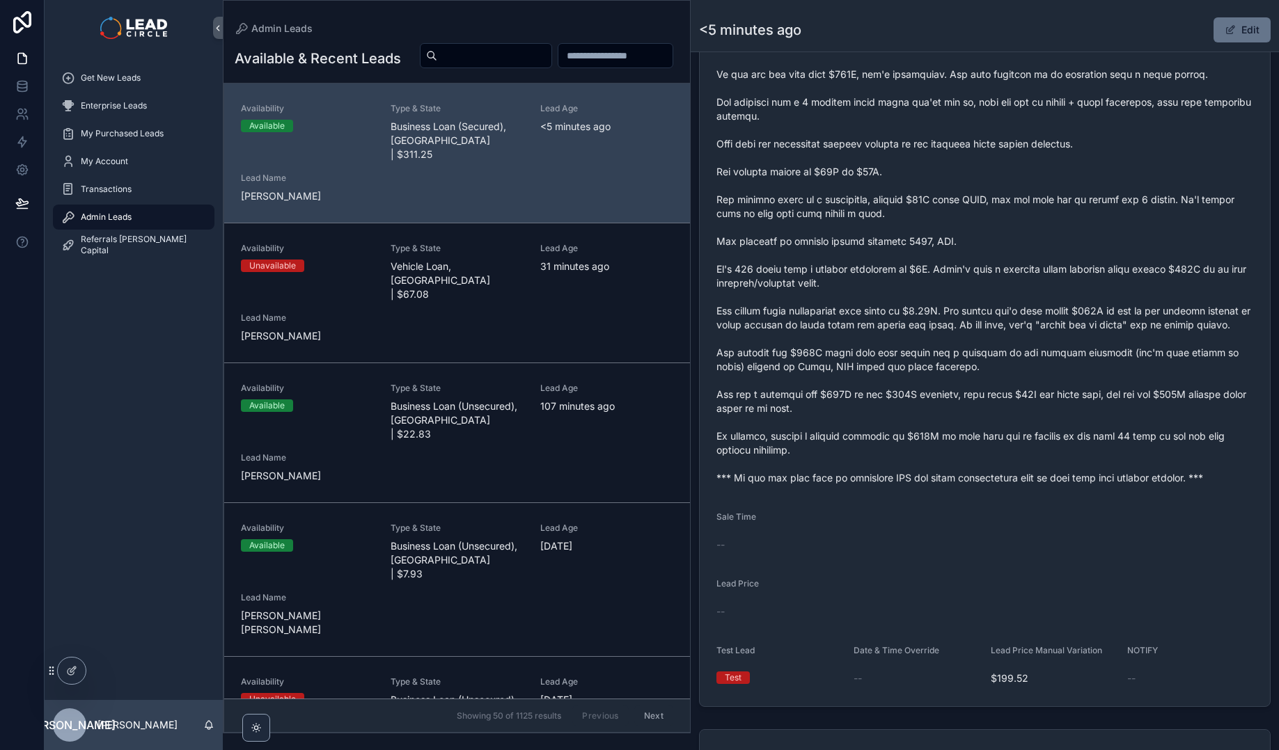
scroll to position [957, 0]
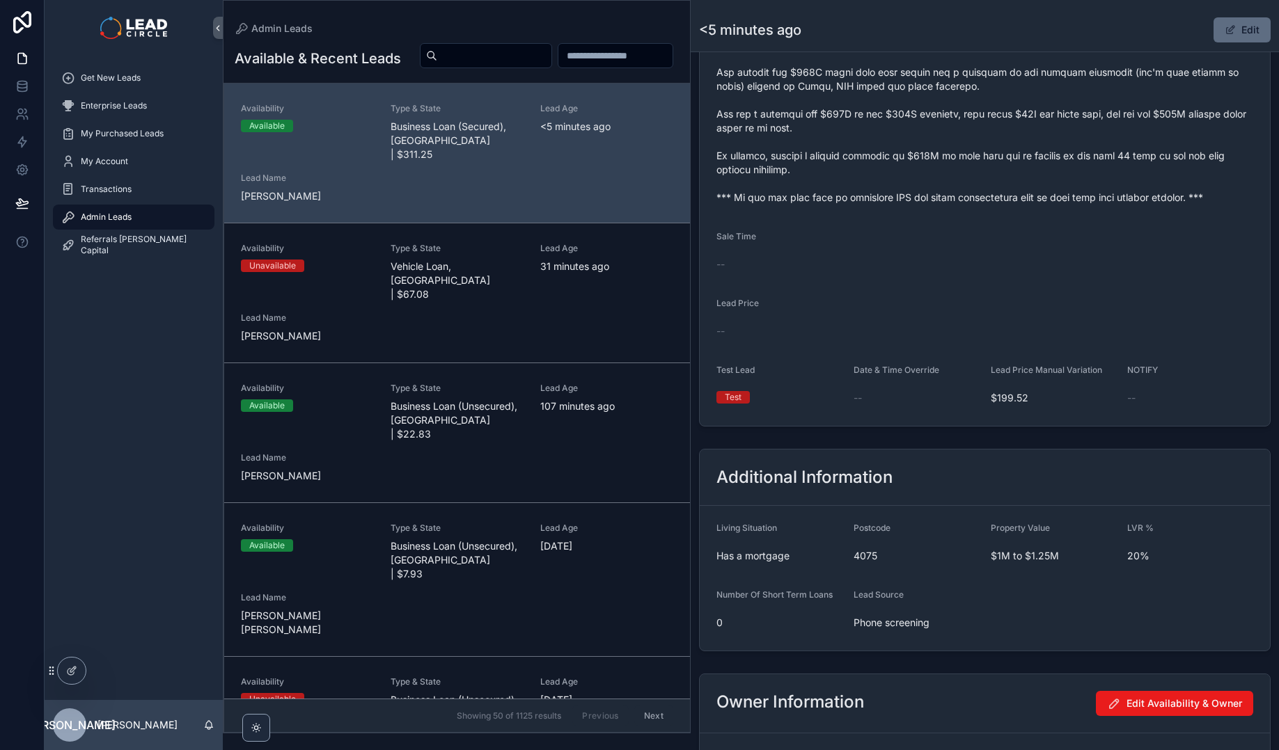
click at [1224, 31] on span "scrollable content" at bounding box center [1229, 29] width 11 height 11
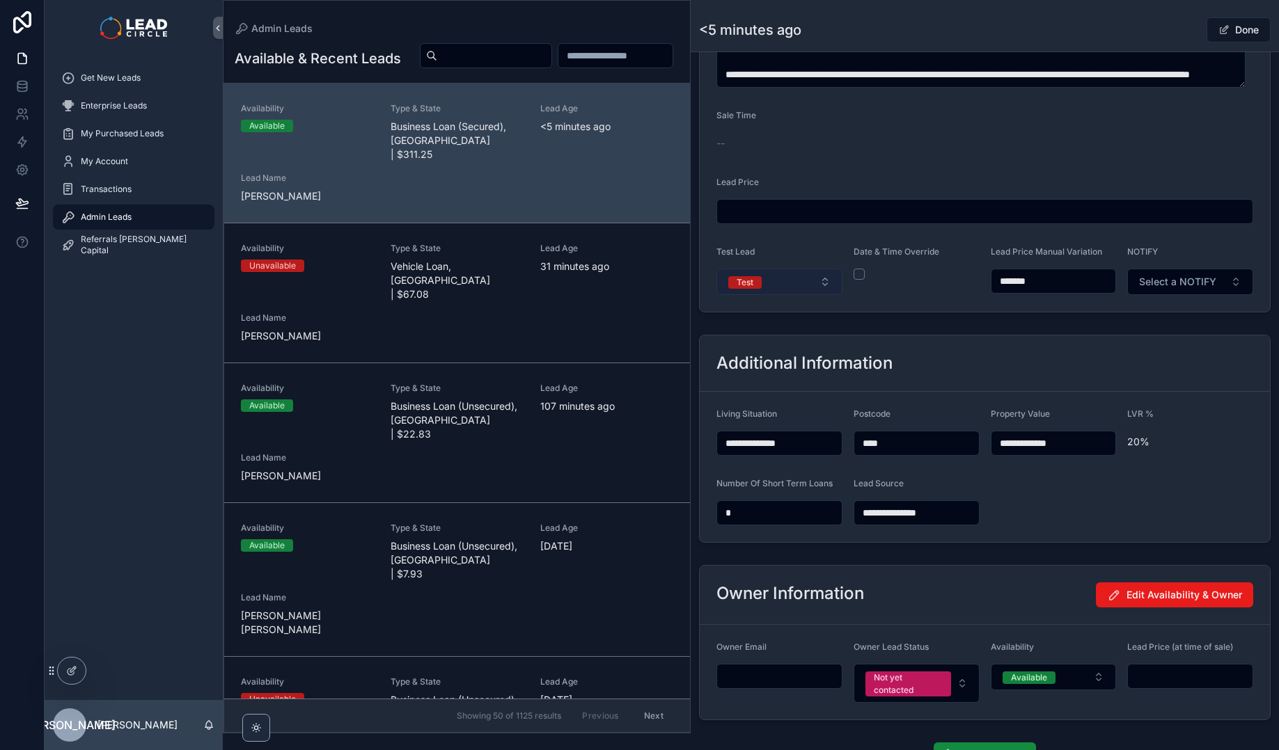
click at [797, 288] on button "Test" at bounding box center [779, 282] width 126 height 26
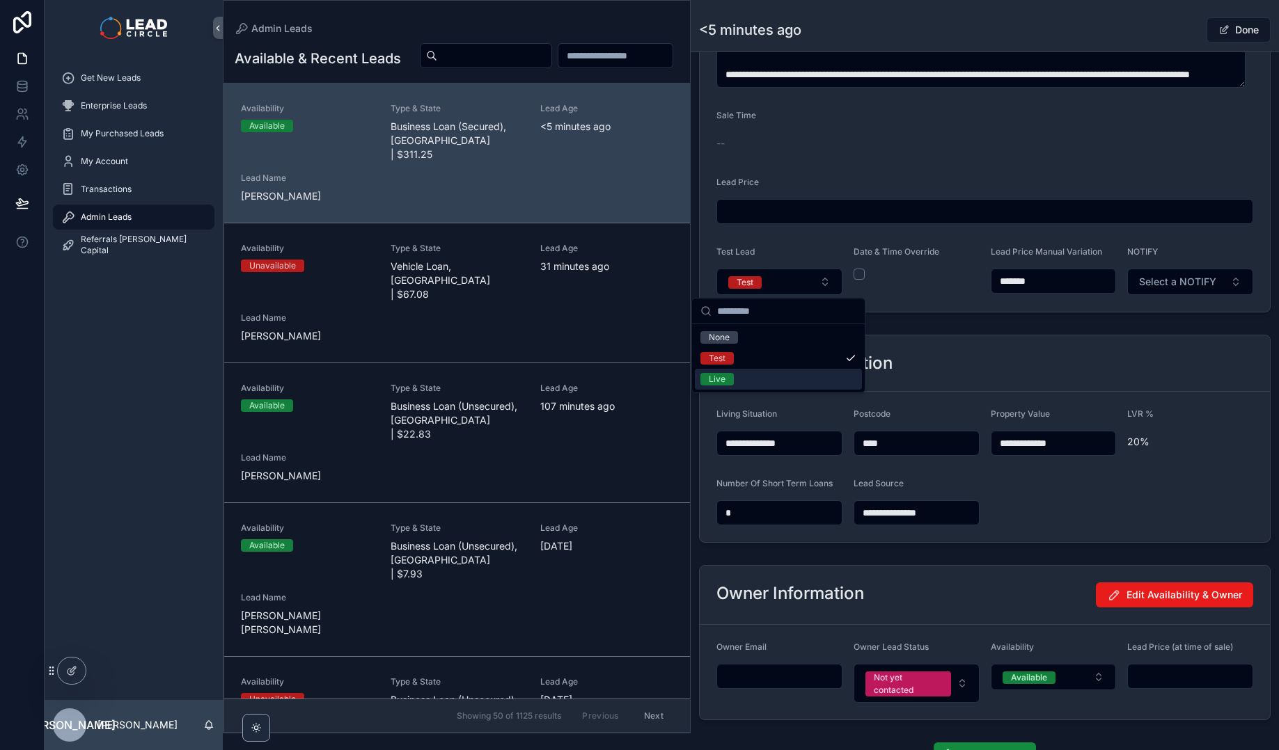
click at [780, 379] on div "Live" at bounding box center [778, 379] width 167 height 21
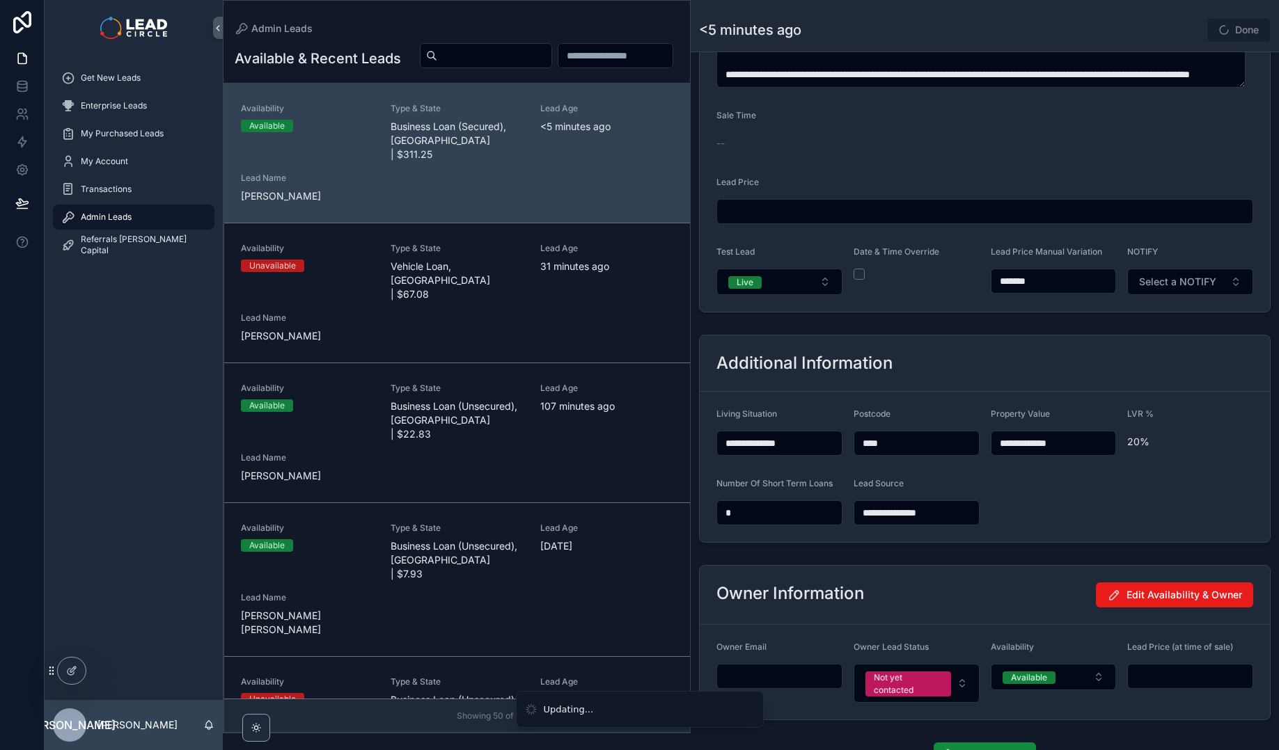
click at [1174, 287] on span "Select a NOTIFY" at bounding box center [1177, 282] width 77 height 14
click at [1158, 337] on div "Notify" at bounding box center [1183, 337] width 167 height 21
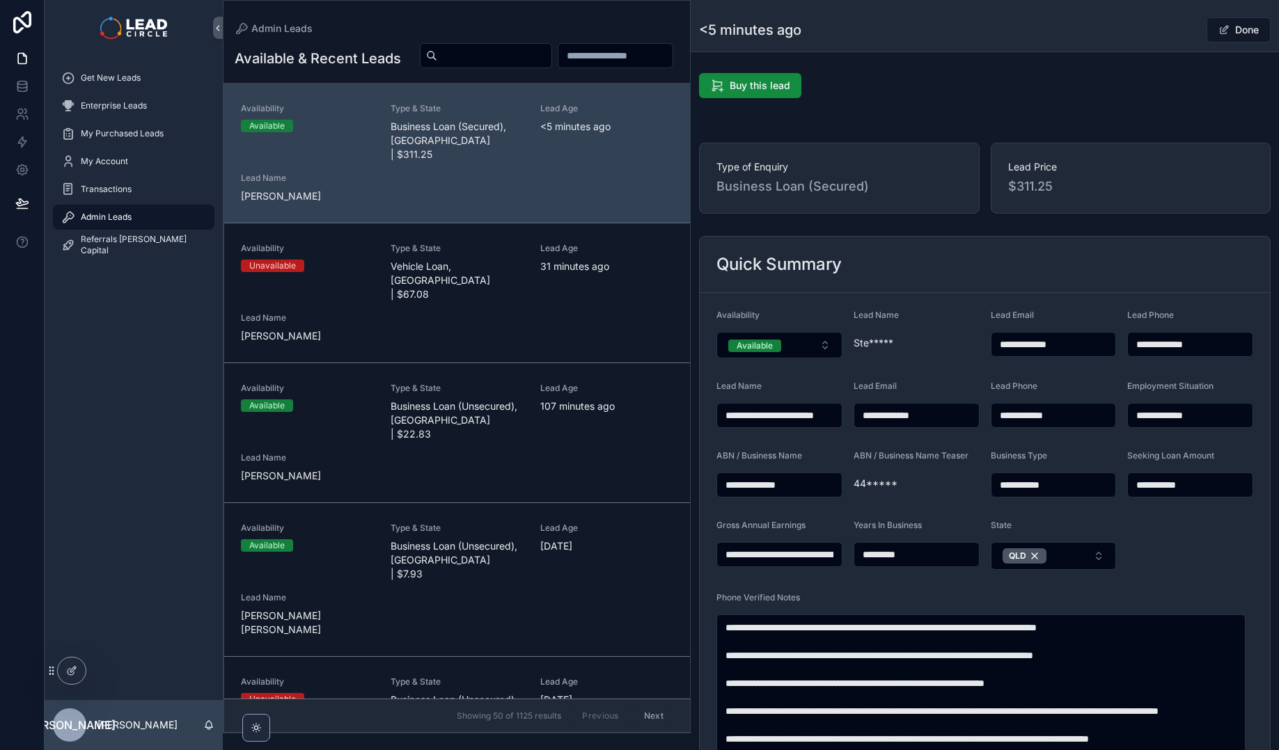
scroll to position [0, 0]
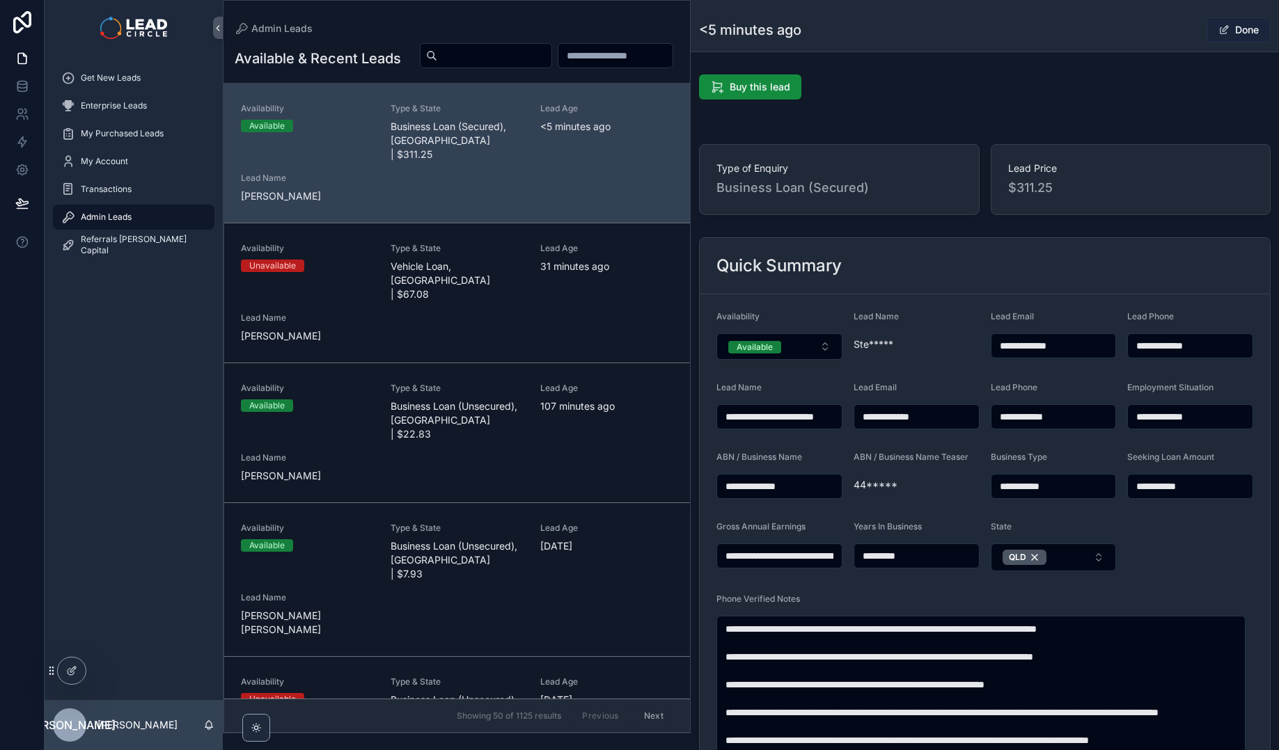
click at [1221, 35] on button "Done" at bounding box center [1238, 29] width 64 height 25
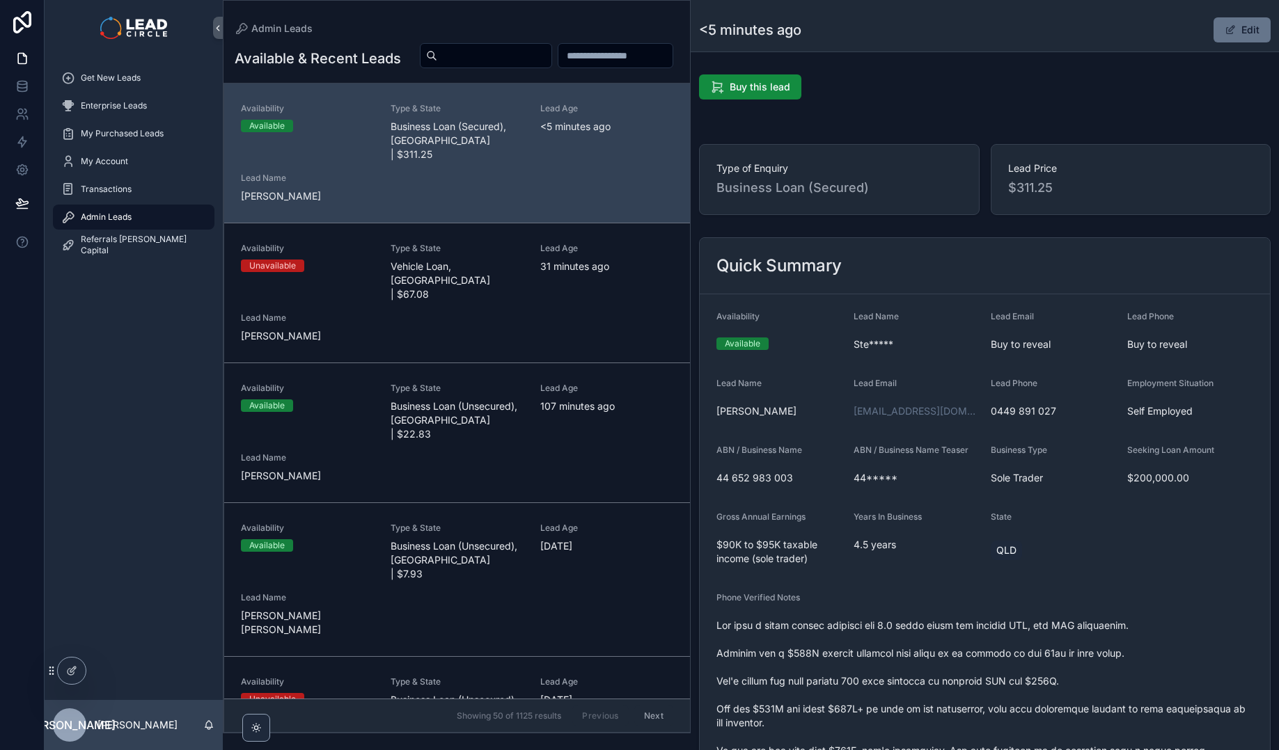
click at [1156, 285] on div "Quick Summary" at bounding box center [984, 266] width 570 height 56
